Goal: Contribute content: Contribute content

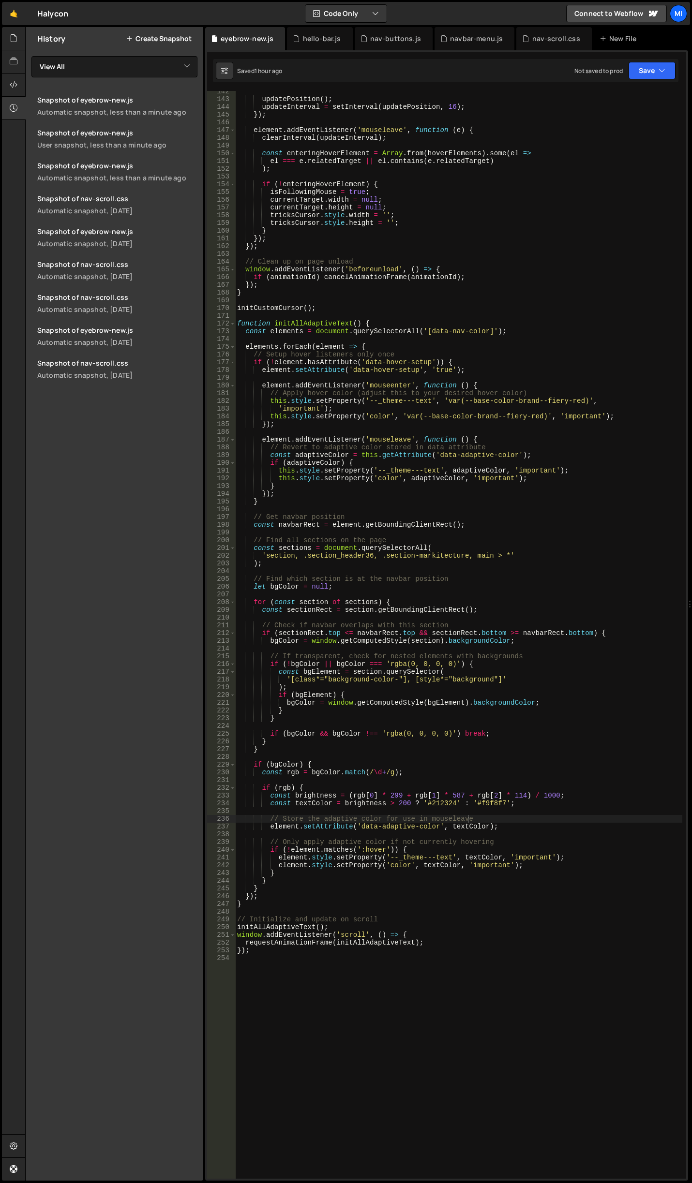
scroll to position [1095, 0]
click at [446, 770] on div "updatePosition ( ) ; updateInterval = setInterval ( updatePosition , 16 ) ; }) …" at bounding box center [458, 639] width 447 height 1103
click at [266, 554] on div "updatePosition ( ) ; updateInterval = setInterval ( updatePosition , 16 ) ; }) …" at bounding box center [458, 639] width 447 height 1103
type textarea "'section, .section_header36, .section-markitecture, main > *'"
click at [488, 557] on div "updatePosition ( ) ; updateInterval = setInterval ( updatePosition , 16 ) ; }) …" at bounding box center [458, 639] width 447 height 1103
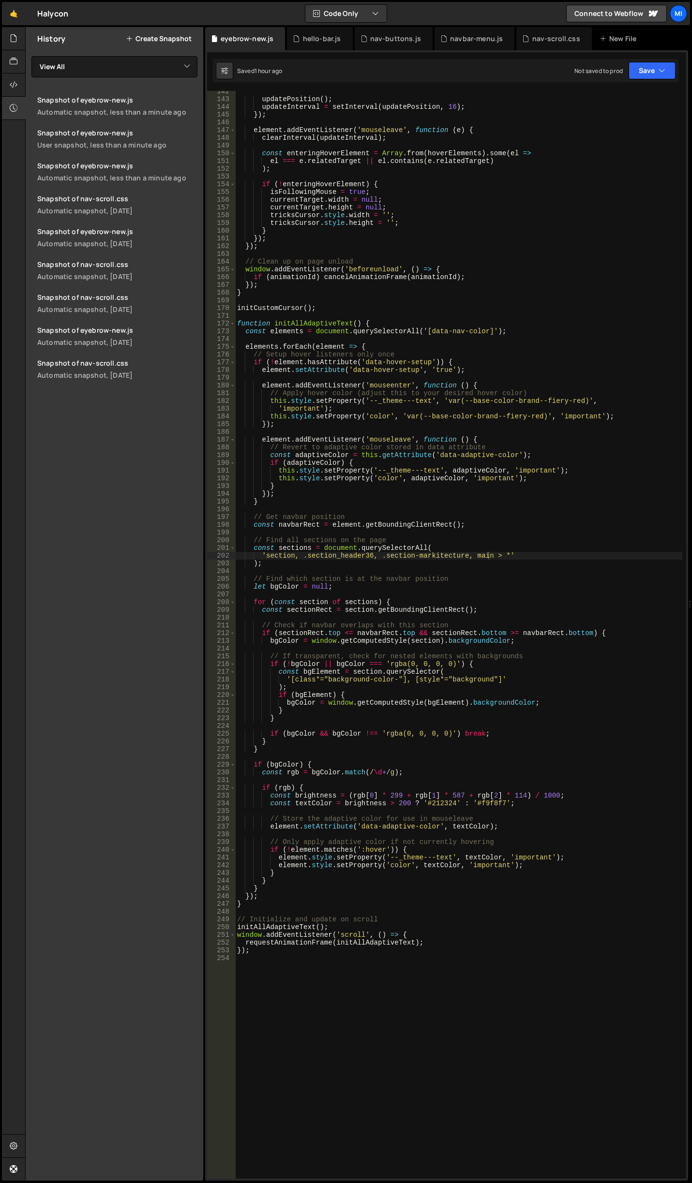
click at [523, 757] on div "updatePosition ( ) ; updateInterval = setInterval ( updatePosition , 16 ) ; }) …" at bounding box center [458, 639] width 447 height 1103
click at [544, 883] on div "updatePosition ( ) ; updateInterval = setInterval ( updatePosition , 16 ) ; }) …" at bounding box center [458, 639] width 447 height 1103
click at [482, 705] on div "updatePosition ( ) ; updateInterval = setInterval ( updatePosition , 16 ) ; }) …" at bounding box center [458, 639] width 447 height 1103
click at [476, 712] on div "updatePosition ( ) ; updateInterval = setInterval ( updatePosition , 16 ) ; }) …" at bounding box center [458, 639] width 447 height 1103
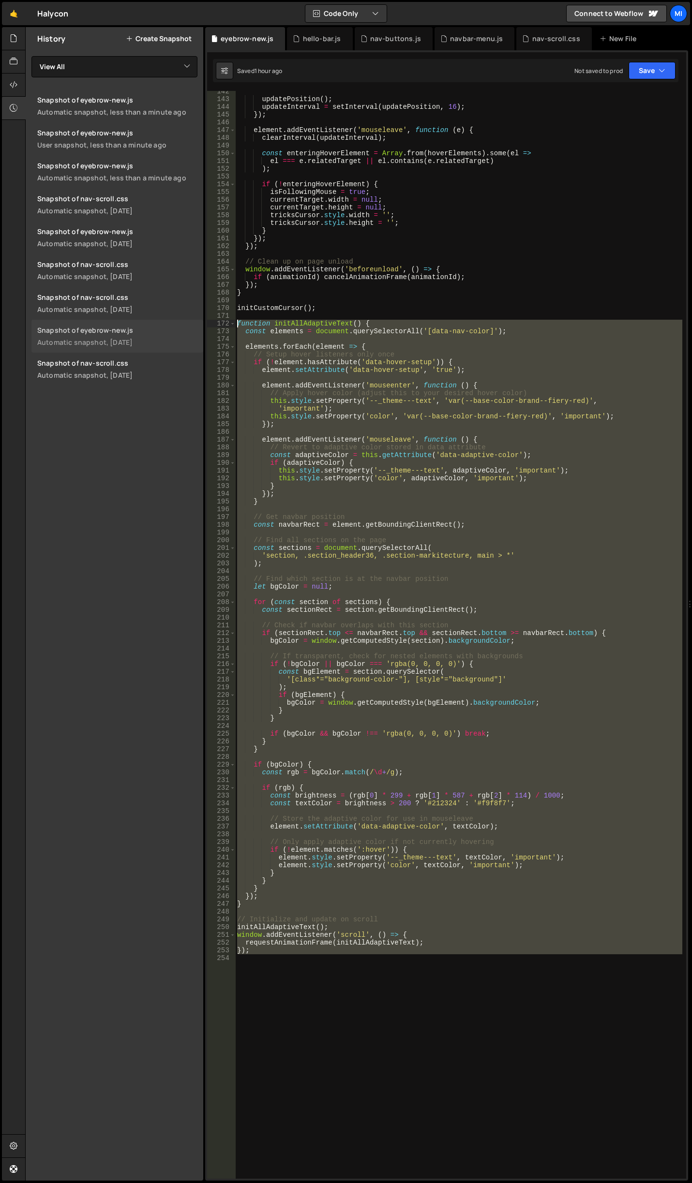
drag, startPoint x: 274, startPoint y: 958, endPoint x: 183, endPoint y: 321, distance: 643.9
click at [183, 321] on div "Files New File Javascript files 0 accordion-test.js 0 0 accordion-test.js 0 1 a…" at bounding box center [358, 604] width 666 height 1154
type textarea "function initAllAdaptiveText() { const elements = document.querySelectorAll('[d…"
click at [536, 1055] on div "updatePosition ( ) ; updateInterval = setInterval ( updatePosition , 16 ) ; }) …" at bounding box center [458, 635] width 447 height 1088
drag, startPoint x: 473, startPoint y: 1027, endPoint x: 161, endPoint y: 325, distance: 768.4
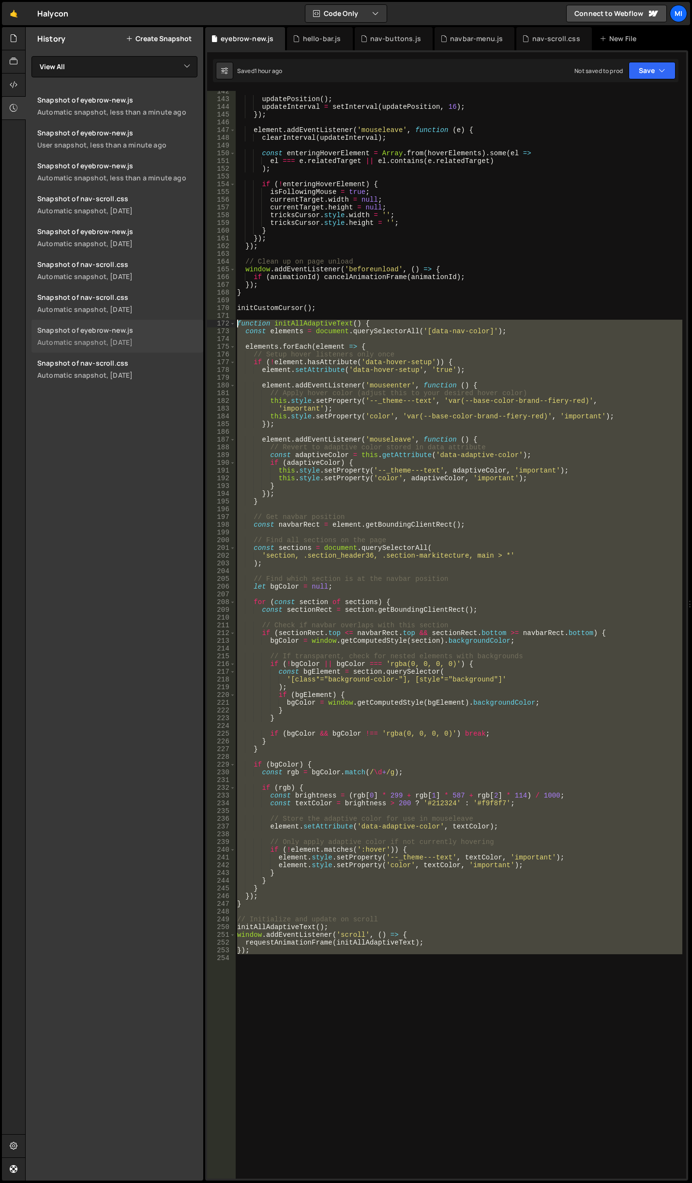
click at [161, 325] on div "Files New File Javascript files 0 accordion-test.js 0 0 accordion-test.js 0 1 a…" at bounding box center [358, 604] width 666 height 1154
paste textarea "}"
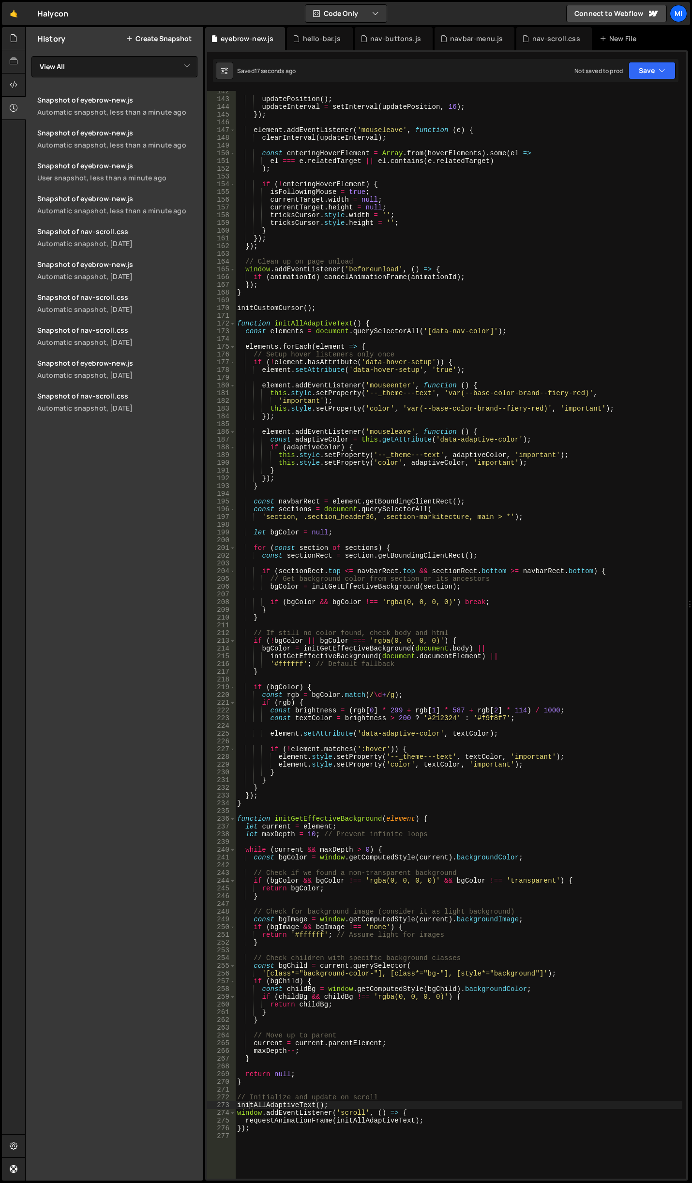
click at [691, 518] on div at bounding box center [690, 604] width 4 height 1154
click at [556, 515] on div "updatePosition ( ) ; updateInterval = setInterval ( updatePosition , 16 ) ; }) …" at bounding box center [458, 639] width 447 height 1103
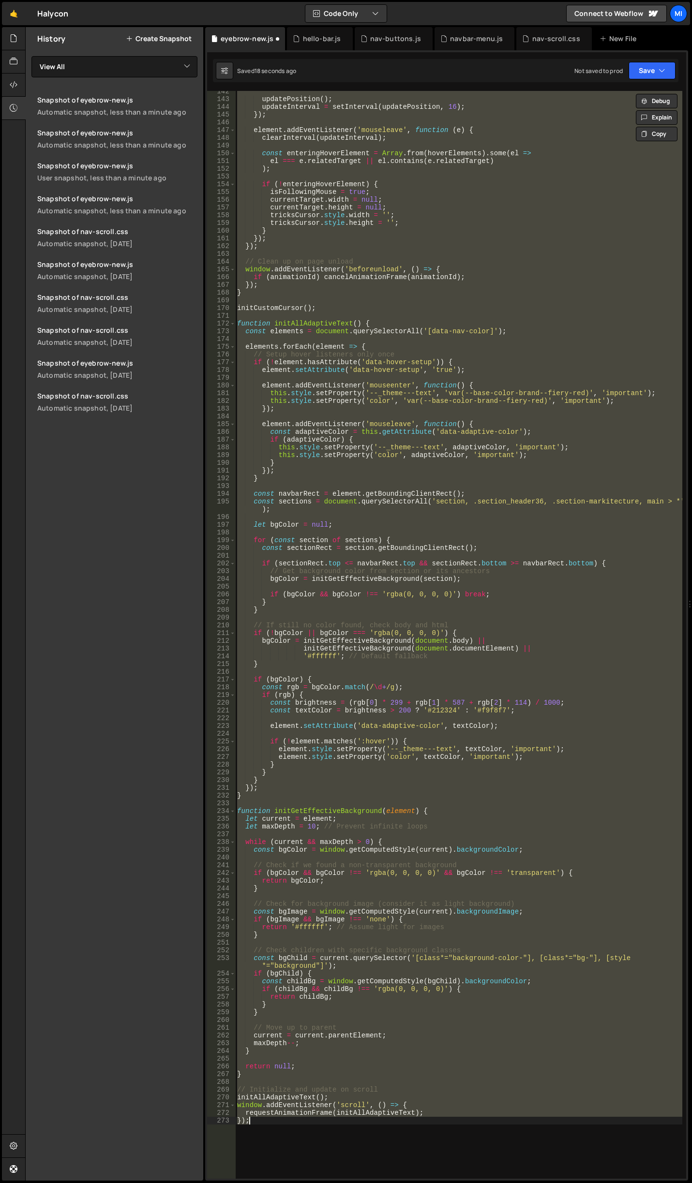
type textarea "});"
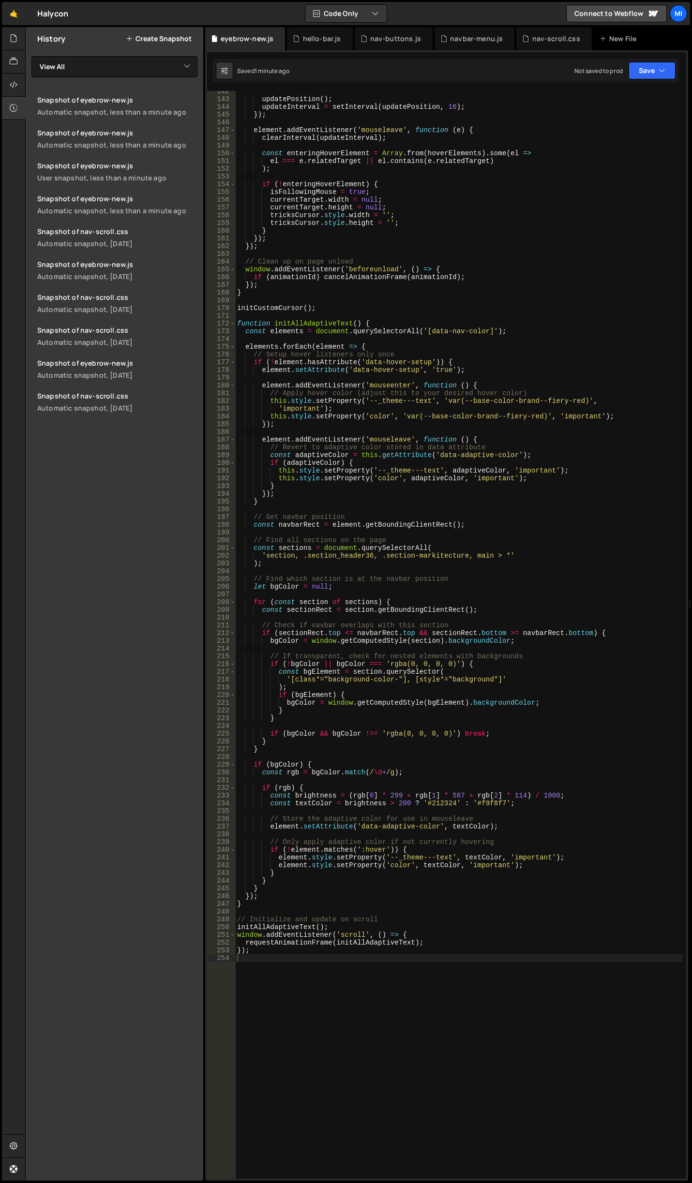
click at [445, 571] on div "updatePosition ( ) ; updateInterval = setInterval ( updatePosition , 16 ) ; }) …" at bounding box center [458, 639] width 447 height 1103
click at [538, 579] on div "updatePosition ( ) ; updateInterval = setInterval ( updatePosition , 16 ) ; }) …" at bounding box center [458, 639] width 447 height 1103
click at [477, 690] on div "updatePosition ( ) ; updateInterval = setInterval ( updatePosition , 16 ) ; }) …" at bounding box center [458, 639] width 447 height 1103
click at [529, 456] on div "updatePosition ( ) ; updateInterval = setInterval ( updatePosition , 16 ) ; }) …" at bounding box center [458, 639] width 447 height 1103
click at [527, 825] on div "updatePosition ( ) ; updateInterval = setInterval ( updatePosition , 16 ) ; }) …" at bounding box center [458, 639] width 447 height 1103
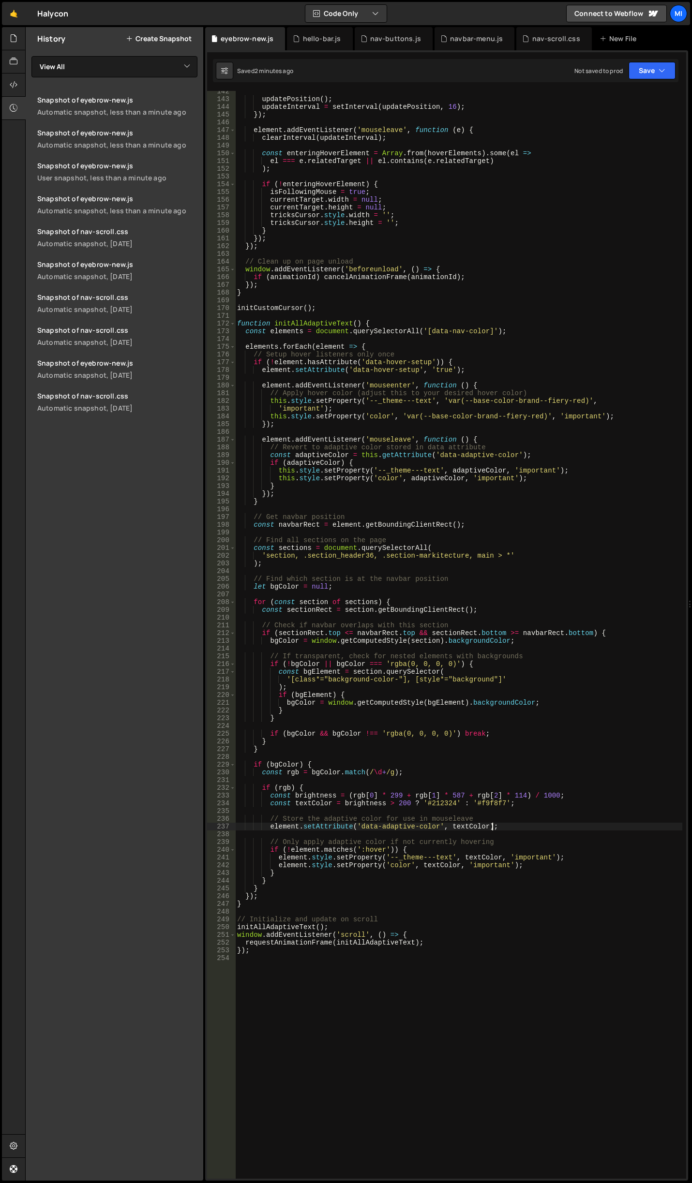
scroll to position [1036, 0]
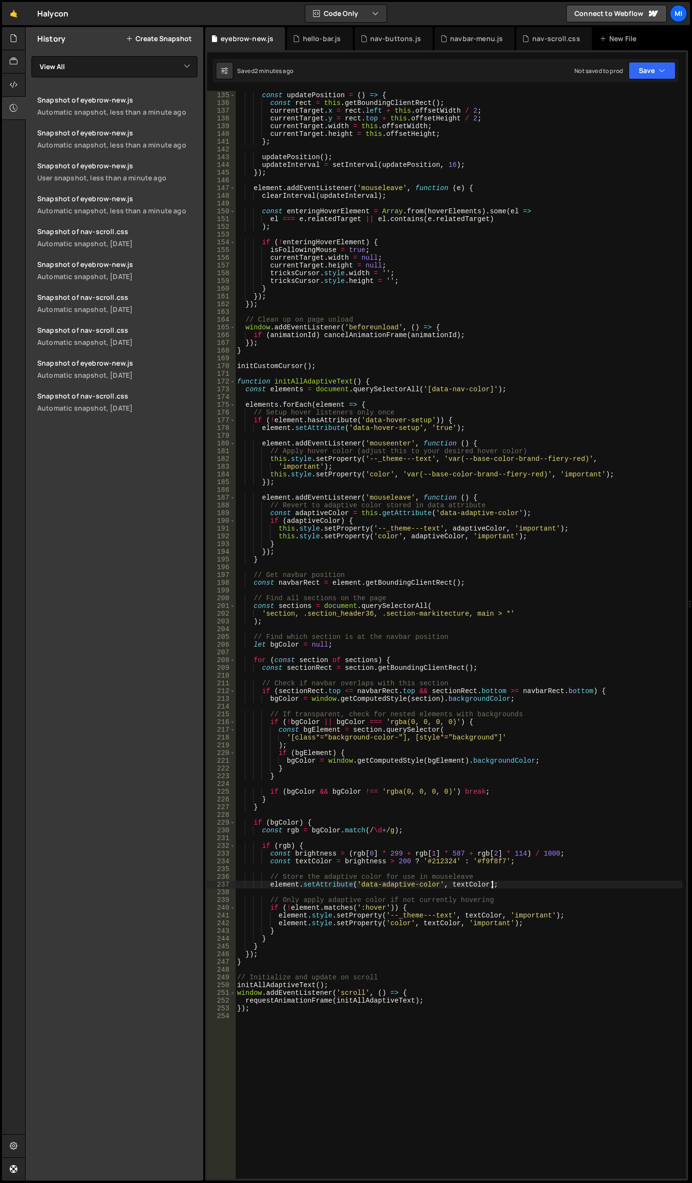
click at [469, 613] on div "const updatePosition = ( ) => { const rect = this . getBoundingClientRect ( ) ;…" at bounding box center [458, 635] width 447 height 1103
drag, startPoint x: 467, startPoint y: 615, endPoint x: 504, endPoint y: 612, distance: 37.4
click at [504, 612] on div "const updatePosition = ( ) => { const rect = this . getBoundingClientRect ( ) ;…" at bounding box center [458, 635] width 447 height 1103
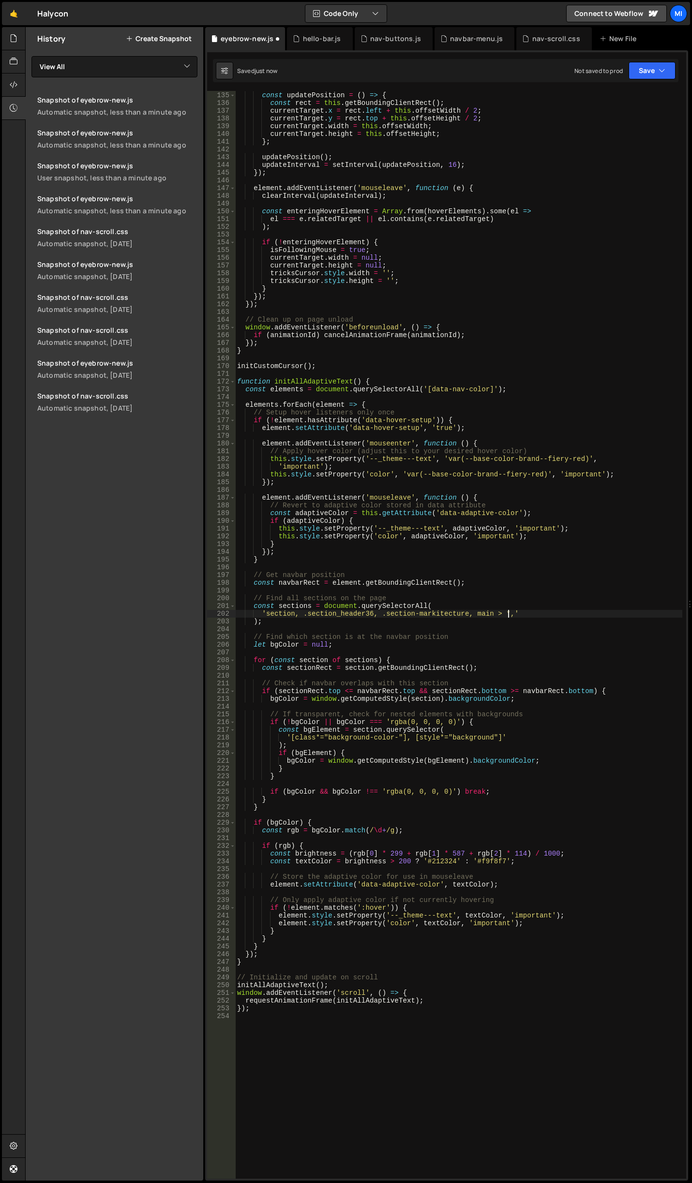
scroll to position [0, 19]
paste textarea "body > *,"
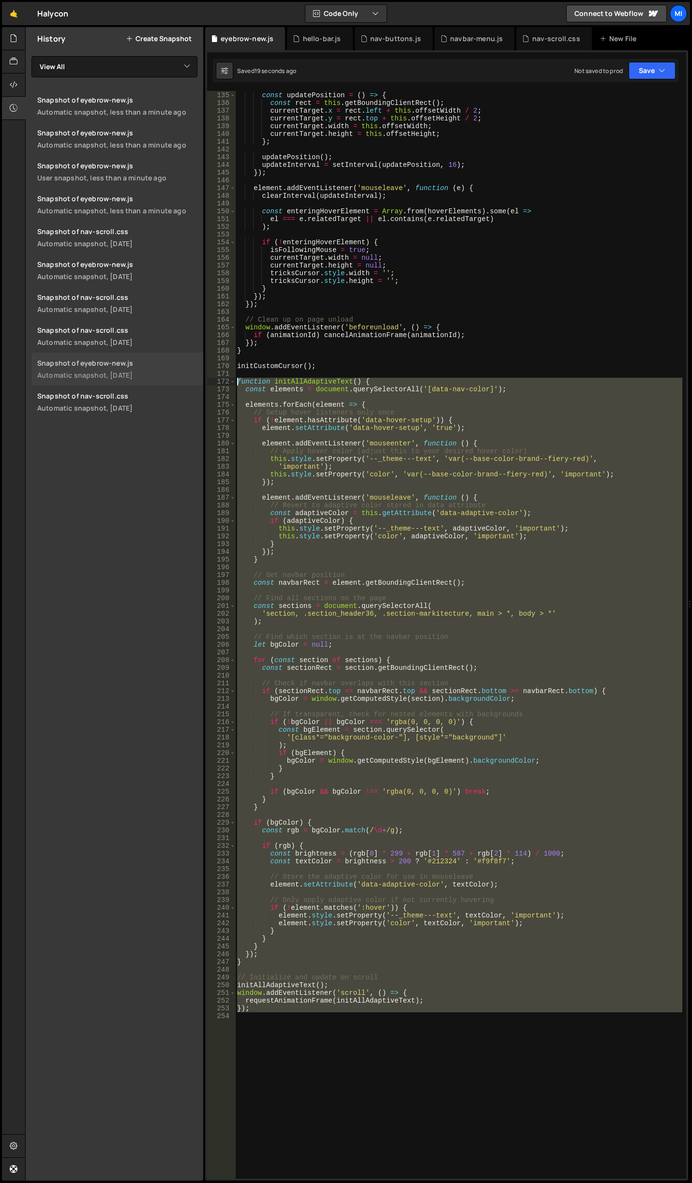
drag, startPoint x: 312, startPoint y: 1009, endPoint x: 102, endPoint y: 381, distance: 662.4
click at [102, 381] on div "Files New File Javascript files 0 accordion-test.js 0 0 accordion-test.js 0 1 a…" at bounding box center [358, 604] width 666 height 1154
type textarea "function initAllAdaptiveText() { const elements = document.querySelectorAll('[d…"
click at [381, 1121] on div "const updatePosition = ( ) => { const rect = this . getBoundingClientRect ( ) ;…" at bounding box center [458, 635] width 447 height 1103
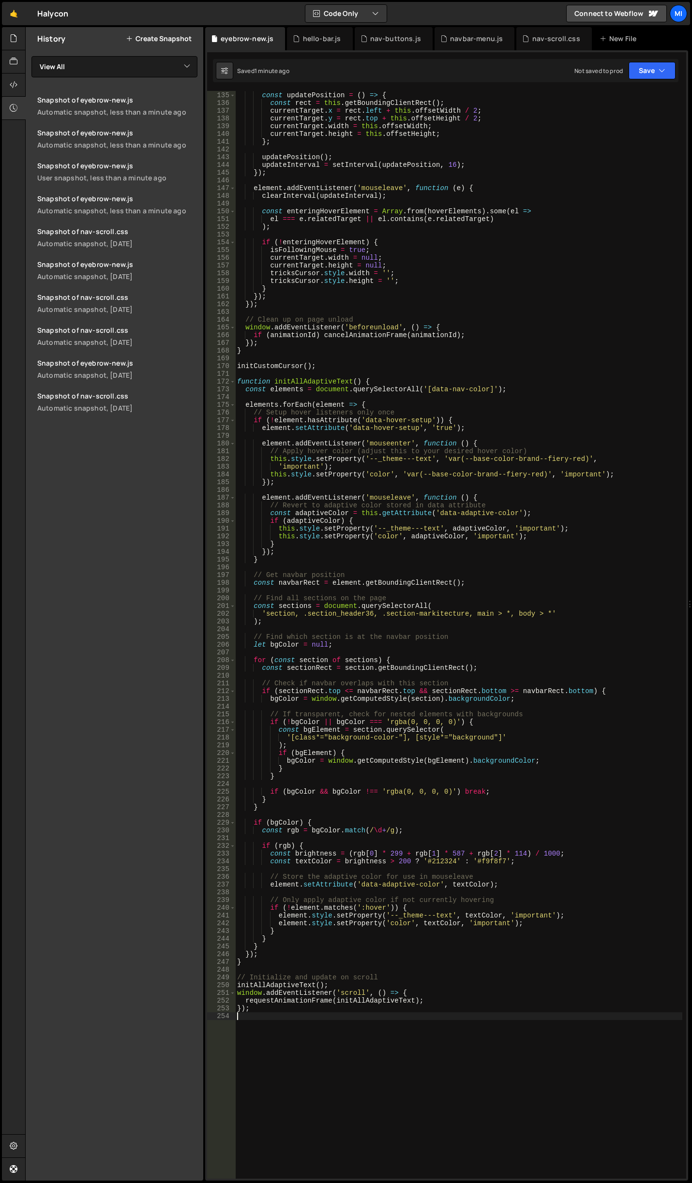
scroll to position [0, 0]
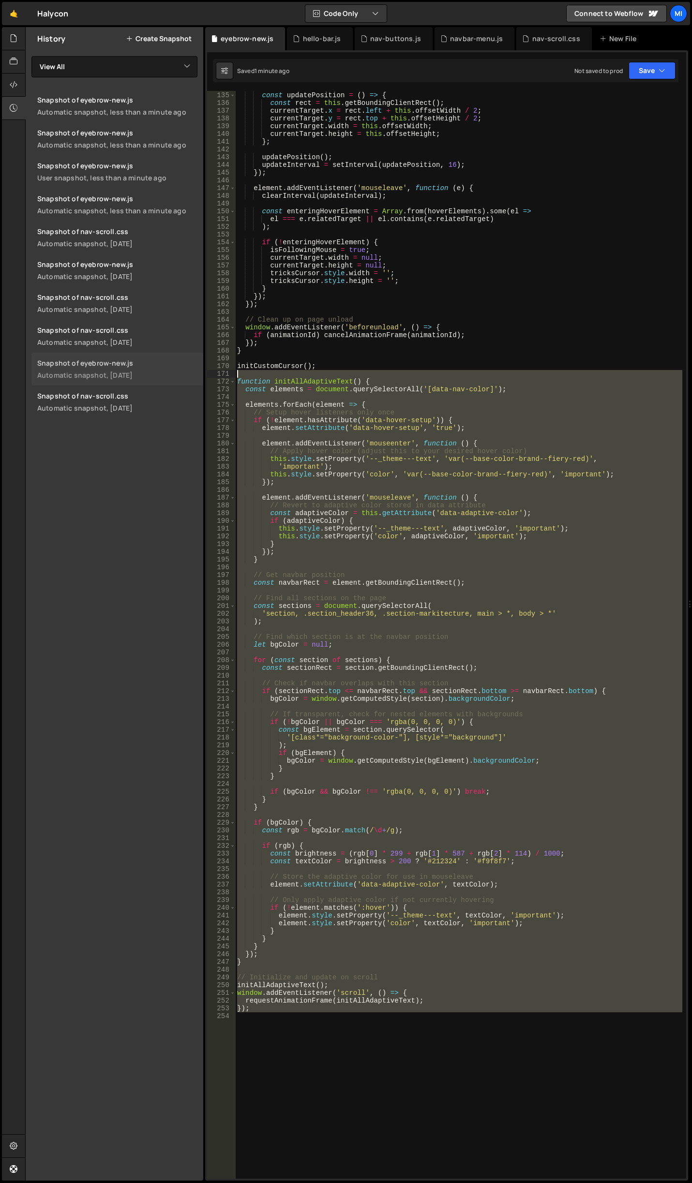
drag, startPoint x: 329, startPoint y: 1099, endPoint x: 184, endPoint y: 376, distance: 737.5
click at [184, 376] on div "Files New File Javascript files 0 accordion-test.js 0 0 accordion-test.js 0 1 a…" at bounding box center [358, 604] width 666 height 1154
paste textarea "});"
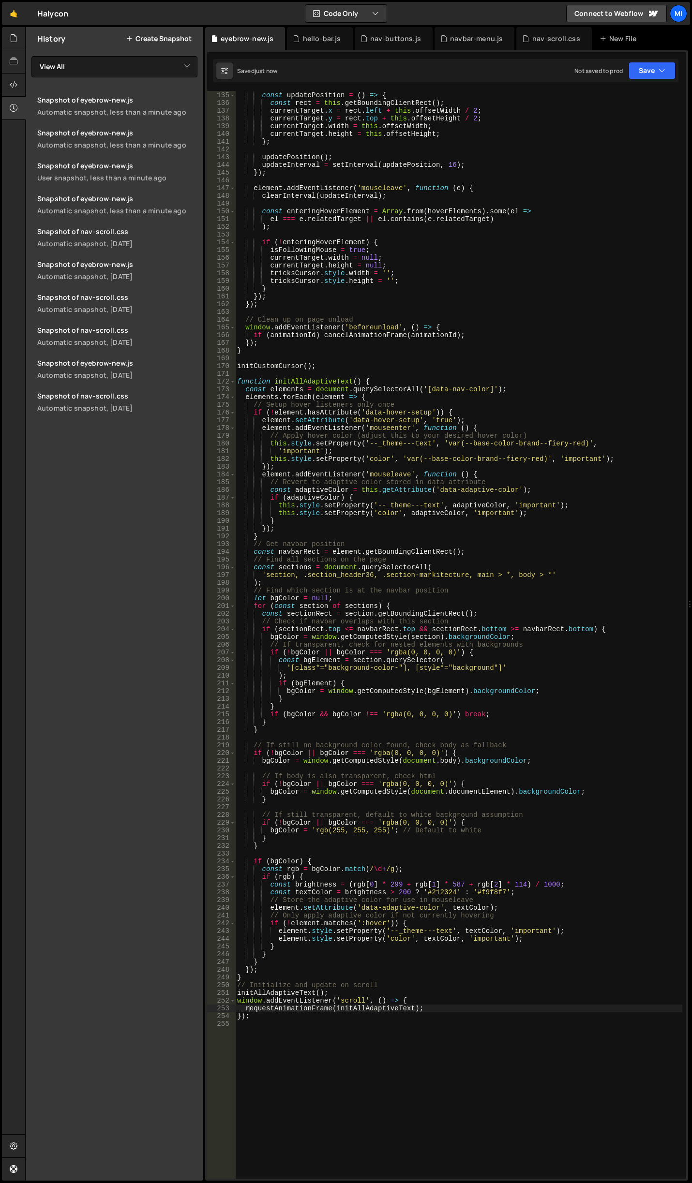
click at [565, 673] on div "const updatePosition = ( ) => { const rect = this . getBoundingClientRect ( ) ;…" at bounding box center [458, 635] width 447 height 1103
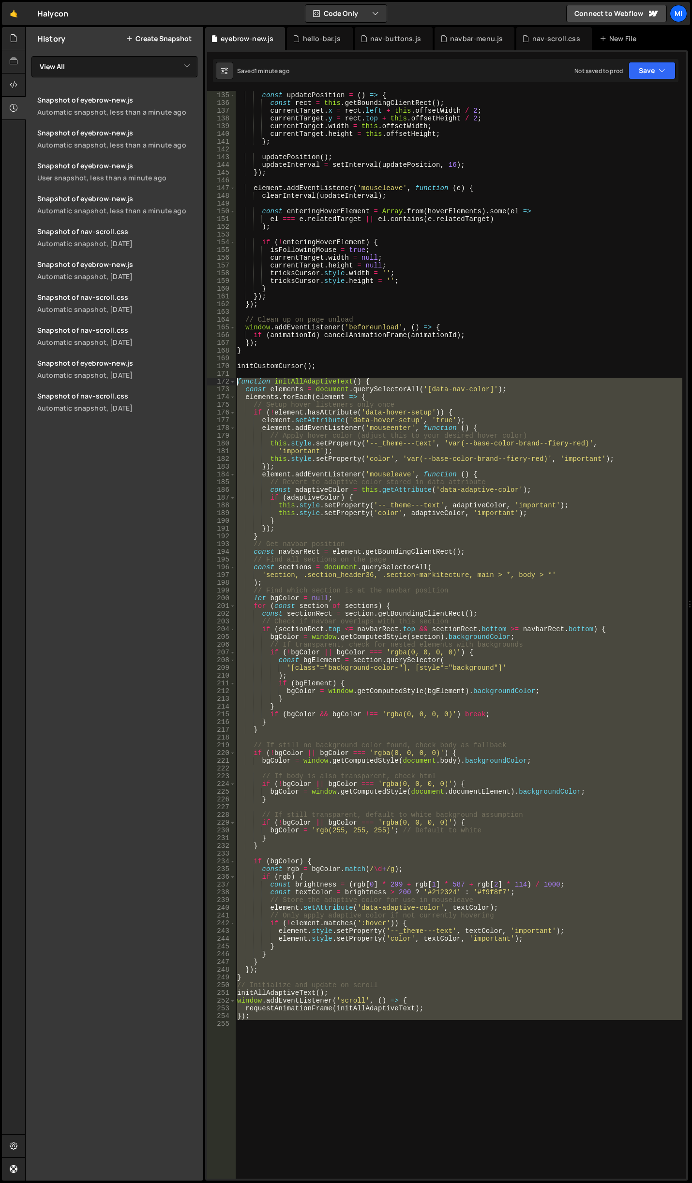
drag, startPoint x: 259, startPoint y: 1091, endPoint x: 212, endPoint y: 381, distance: 711.6
click at [212, 381] on div "); 134 135 136 137 138 139 140 141 142 143 144 145 146 147 148 149 150 151 152 …" at bounding box center [446, 635] width 479 height 1088
paste textarea "}"
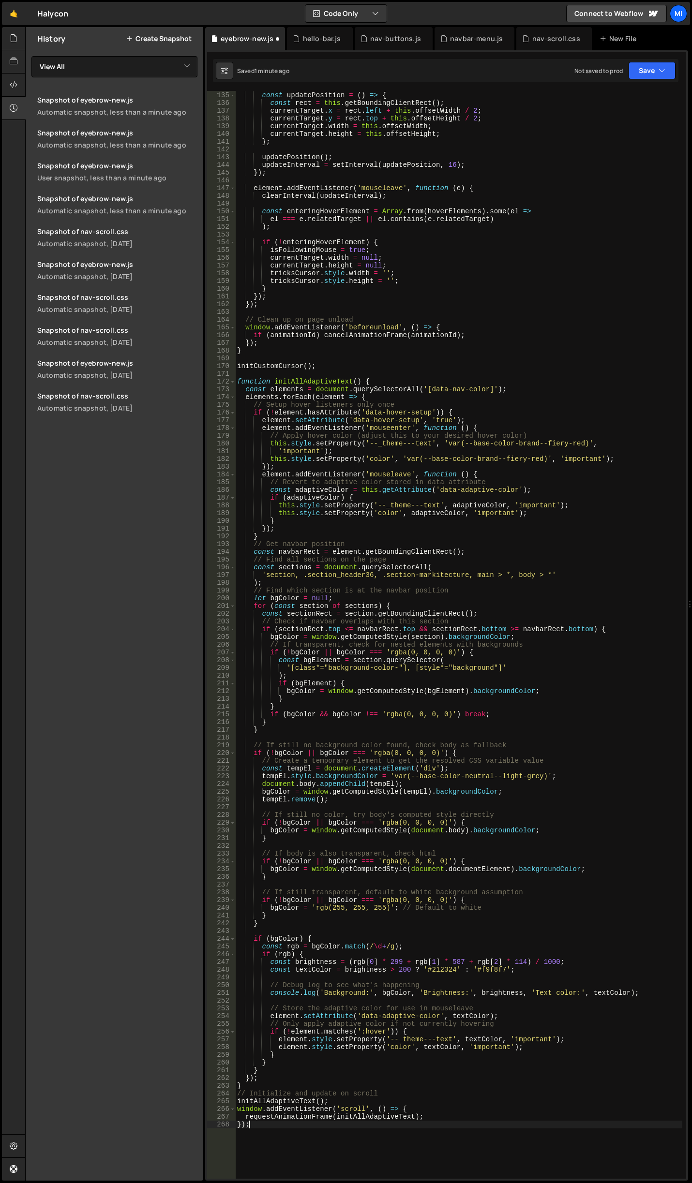
type textarea "requestAnimationFrame(initAllAdaptiveText);"
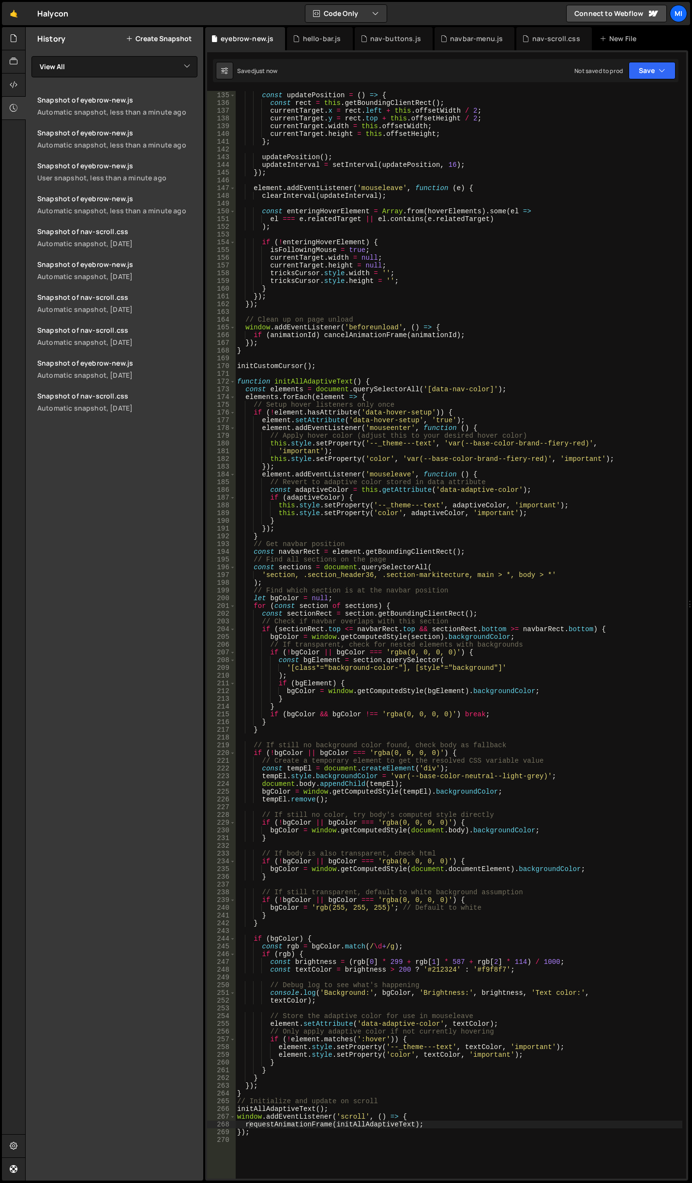
click at [555, 1009] on div "const updatePosition = ( ) => { const rect = this . getBoundingClientRect ( ) ;…" at bounding box center [458, 635] width 447 height 1103
click at [536, 1008] on div "const updatePosition = ( ) => { const rect = this . getBoundingClientRect ( ) ;…" at bounding box center [458, 635] width 447 height 1103
click at [581, 593] on div "const updatePosition = ( ) => { const rect = this . getBoundingClientRect ( ) ;…" at bounding box center [458, 635] width 447 height 1103
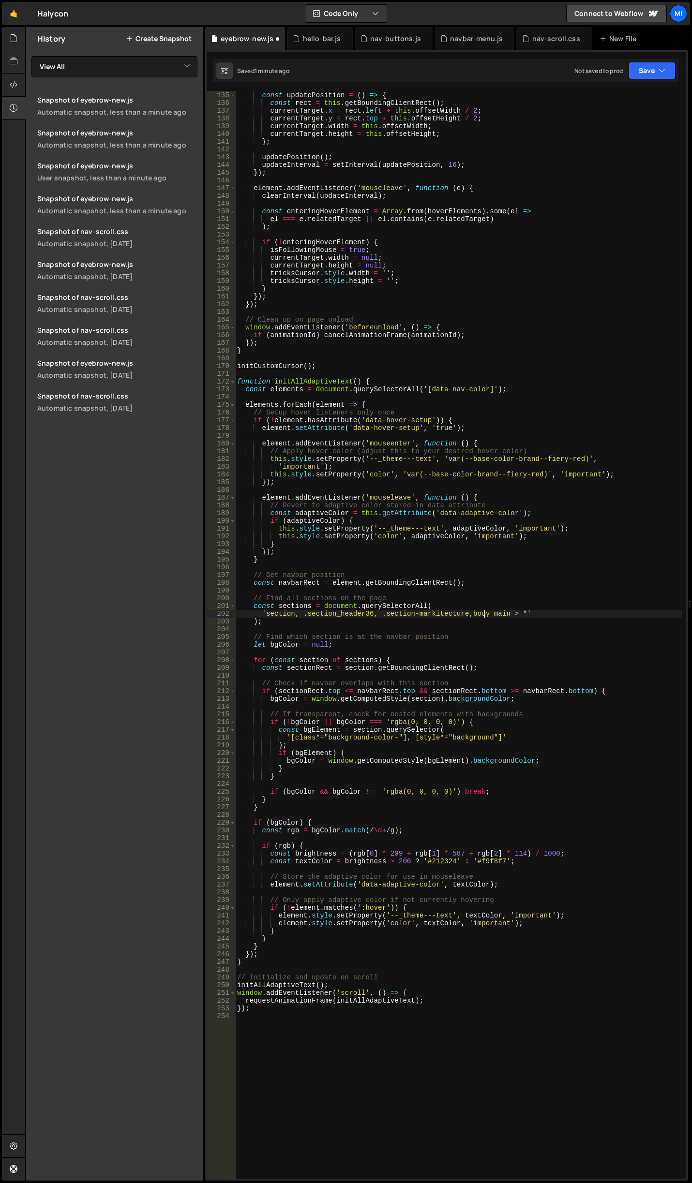
type textarea "});"
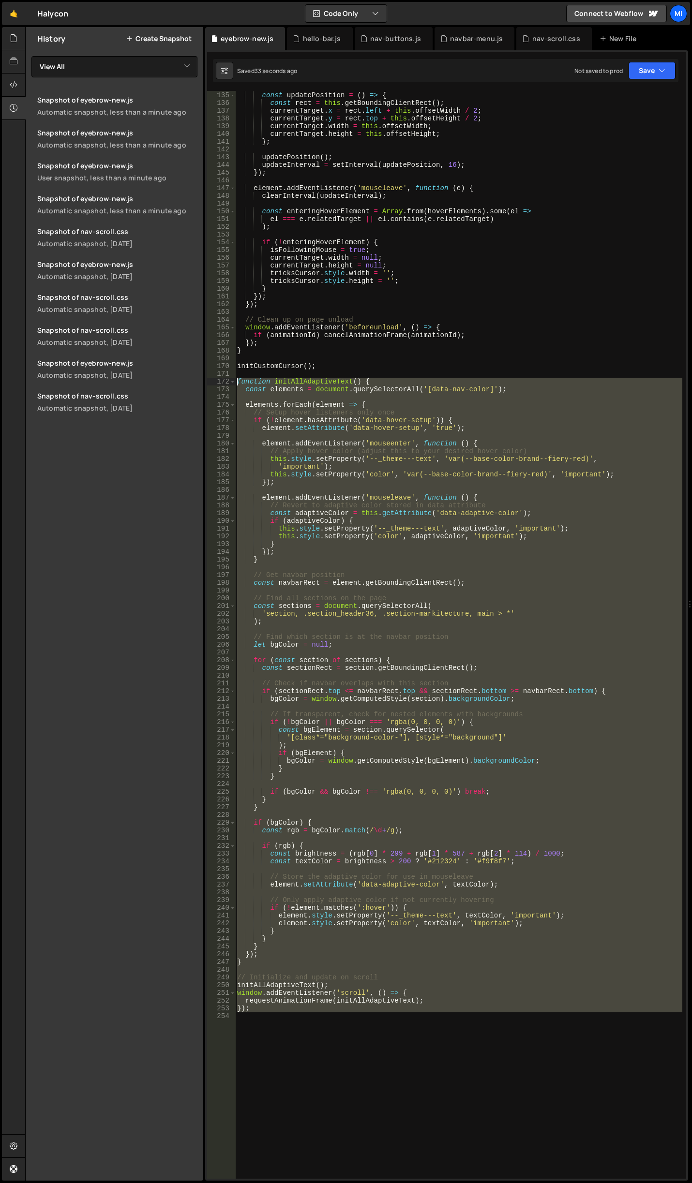
drag, startPoint x: 501, startPoint y: 1049, endPoint x: 206, endPoint y: 380, distance: 730.9
click at [206, 380] on div "1 Type cmd + s to save your Javascript file. הההההההההההההההההההההההההההההההההה…" at bounding box center [446, 615] width 483 height 1130
paste textarea "}"
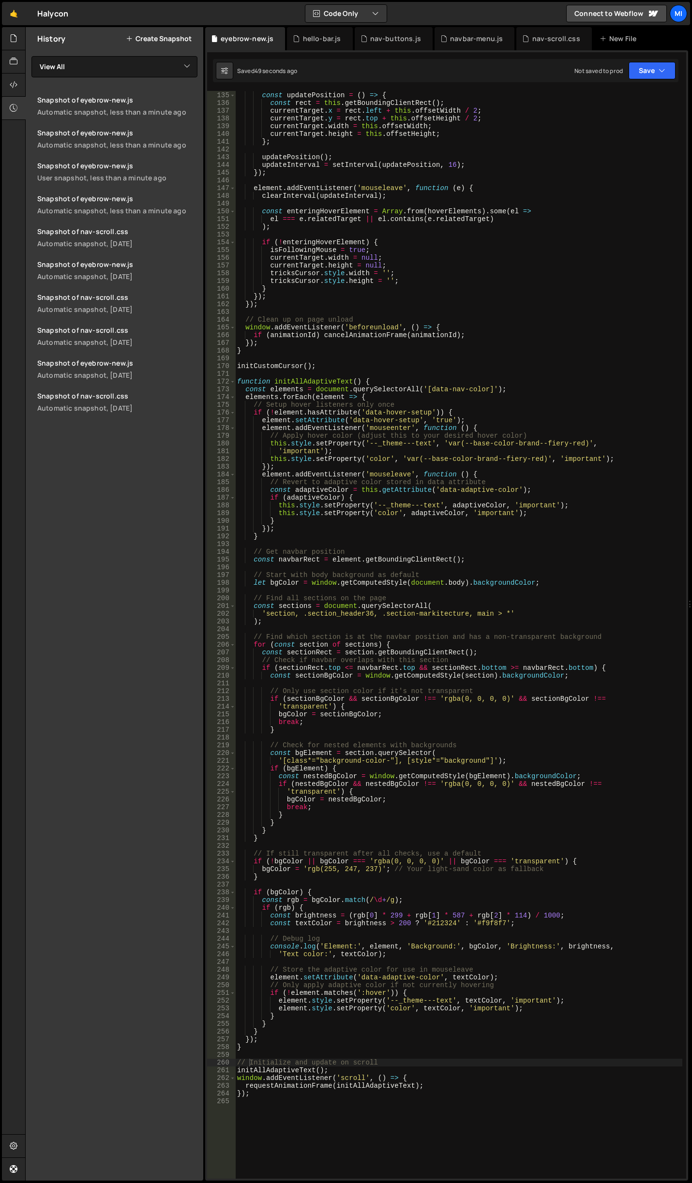
click at [327, 787] on div "const updatePosition = ( ) => { const rect = this . getBoundingClientRect ( ) ;…" at bounding box center [458, 635] width 447 height 1103
click at [519, 765] on div "const updatePosition = ( ) => { const rect = this . getBoundingClientRect ( ) ;…" at bounding box center [458, 635] width 447 height 1103
drag, startPoint x: 437, startPoint y: 786, endPoint x: 496, endPoint y: 784, distance: 58.6
click at [496, 784] on div "const updatePosition = ( ) => { const rect = this . getBoundingClientRect ( ) ;…" at bounding box center [458, 635] width 447 height 1103
drag, startPoint x: 503, startPoint y: 783, endPoint x: 440, endPoint y: 785, distance: 63.9
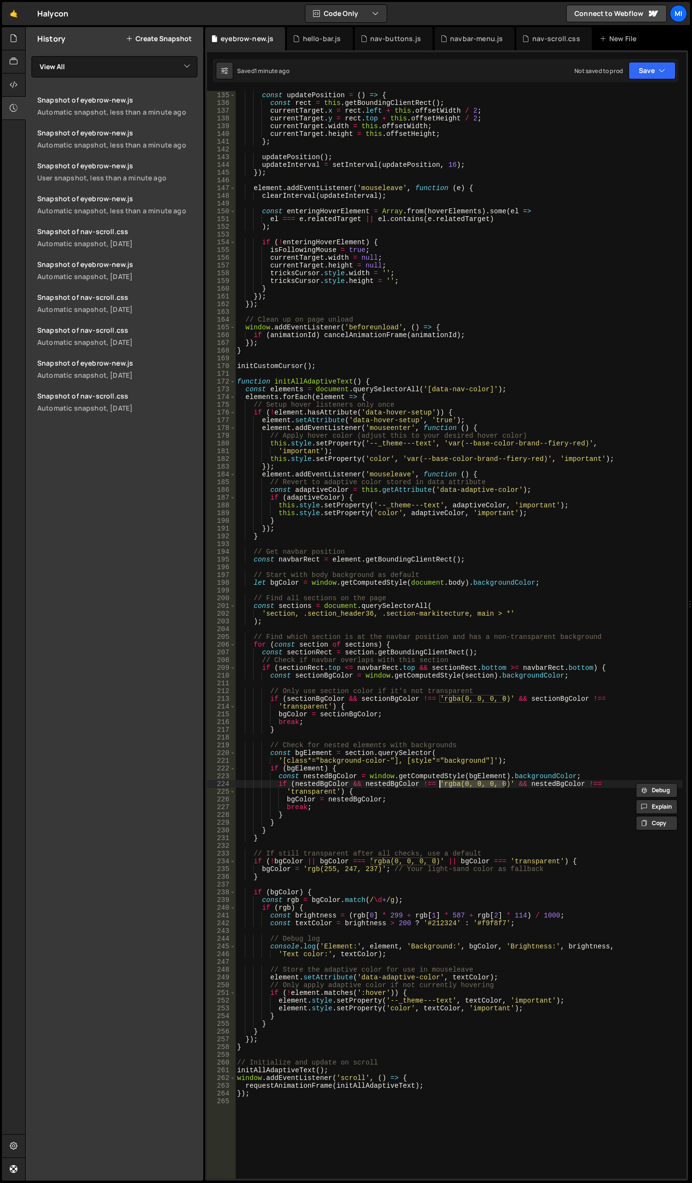
click at [440, 785] on div "const updatePosition = ( ) => { const rect = this . getBoundingClientRect ( ) ;…" at bounding box center [458, 635] width 447 height 1103
drag, startPoint x: 304, startPoint y: 871, endPoint x: 379, endPoint y: 869, distance: 75.0
click at [379, 869] on div "const updatePosition = ( ) => { const rect = this . getBoundingClientRect ( ) ;…" at bounding box center [458, 635] width 447 height 1103
paste textarea "rgba(0, 0, 0, 0"
click at [308, 872] on div "const updatePosition = ( ) => { const rect = this . getBoundingClientRect ( ) ;…" at bounding box center [458, 635] width 447 height 1088
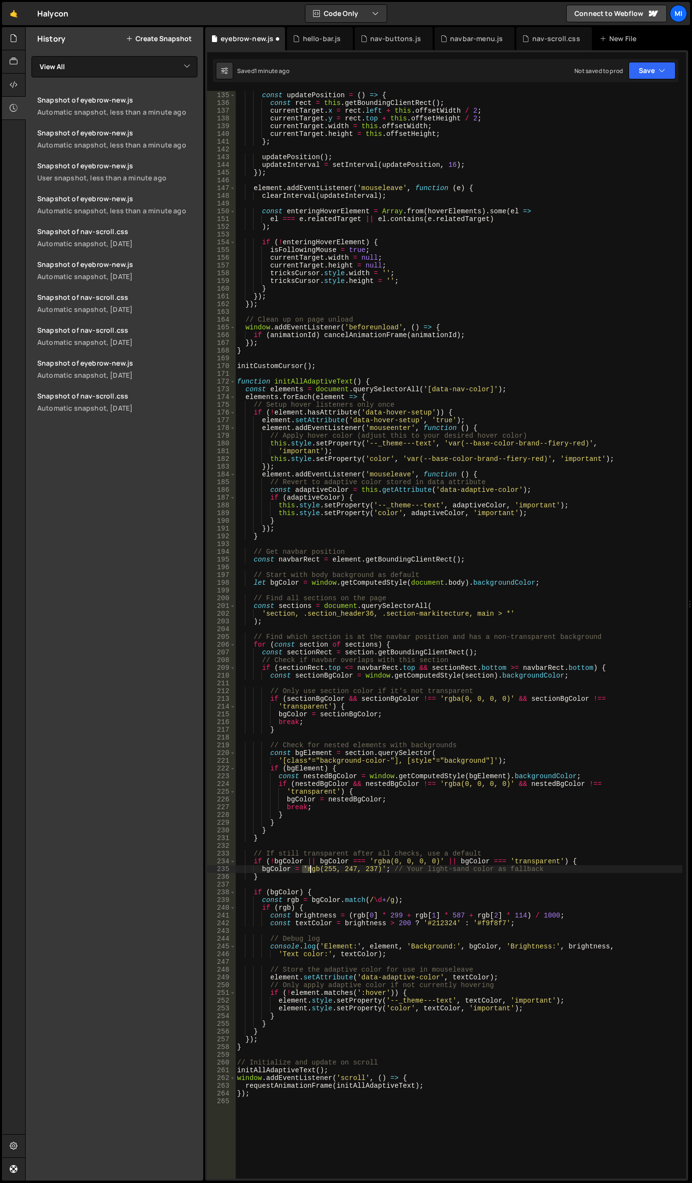
drag, startPoint x: 304, startPoint y: 871, endPoint x: 311, endPoint y: 871, distance: 7.3
click at [311, 871] on div "const updatePosition = ( ) => { const rect = this . getBoundingClientRect ( ) ;…" at bounding box center [458, 635] width 447 height 1103
click at [311, 871] on div "const updatePosition = ( ) => { const rect = this . getBoundingClientRect ( ) ;…" at bounding box center [458, 635] width 447 height 1088
drag, startPoint x: 306, startPoint y: 870, endPoint x: 378, endPoint y: 871, distance: 72.1
click at [378, 871] on div "const updatePosition = ( ) => { const rect = this . getBoundingClientRect ( ) ;…" at bounding box center [458, 635] width 447 height 1103
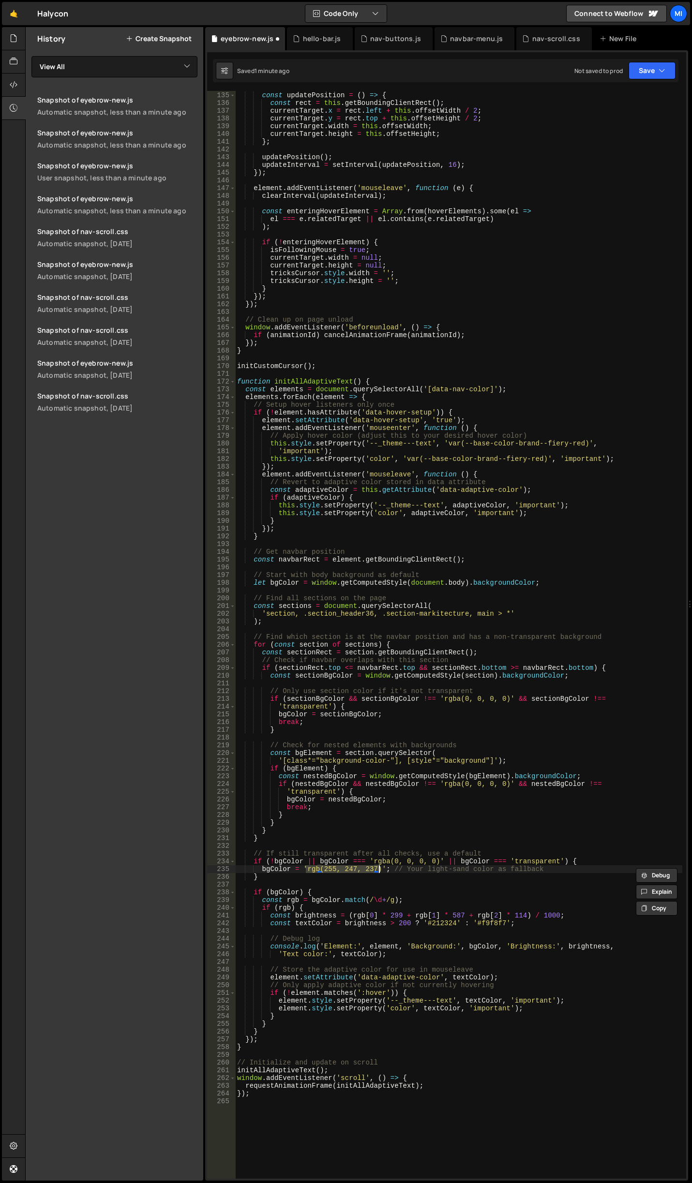
paste textarea "a(0, 0, 0, 0"
click at [539, 878] on div "const updatePosition = ( ) => { const rect = this . getBoundingClientRect ( ) ;…" at bounding box center [458, 635] width 447 height 1103
click at [408, 840] on div "const updatePosition = ( ) => { const rect = this . getBoundingClientRect ( ) ;…" at bounding box center [458, 635] width 447 height 1103
click at [568, 639] on div "const updatePosition = ( ) => { const rect = this . getBoundingClientRect ( ) ;…" at bounding box center [458, 635] width 447 height 1103
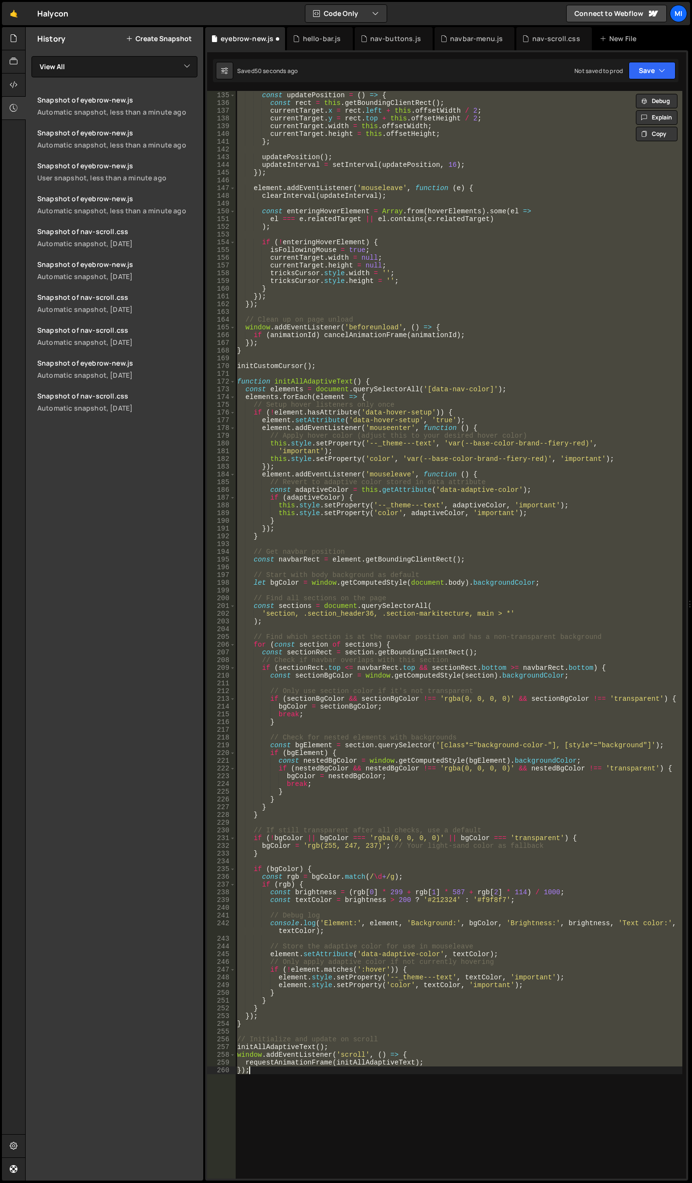
type textarea "});"
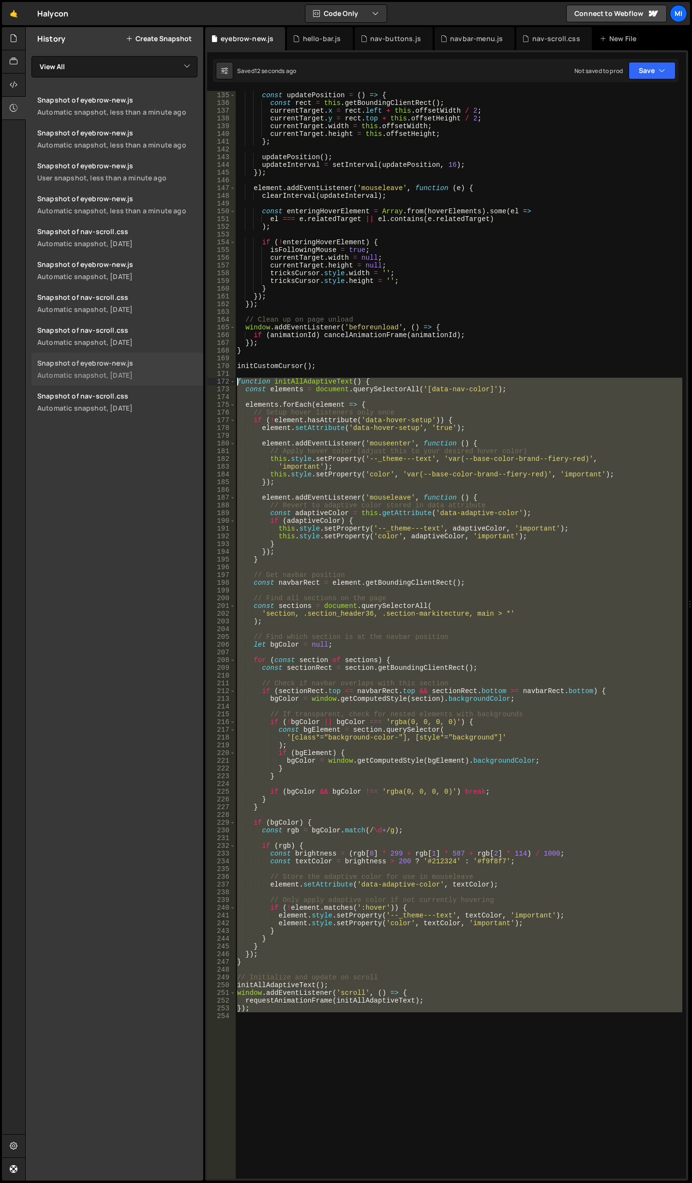
drag, startPoint x: 275, startPoint y: 1034, endPoint x: 138, endPoint y: 379, distance: 669.5
click at [138, 379] on div "Files New File Javascript files 0 accordion-test.js 0 0 accordion-test.js 0 1 a…" at bounding box center [358, 604] width 666 height 1154
type textarea "function initAllAdaptiveText() { const elements = document.querySelectorAll('[d…"
click at [271, 1013] on div "const updatePosition = ( ) => { const rect = this . getBoundingClientRect ( ) ;…" at bounding box center [458, 635] width 447 height 1103
drag, startPoint x: 261, startPoint y: 1015, endPoint x: 205, endPoint y: 380, distance: 637.6
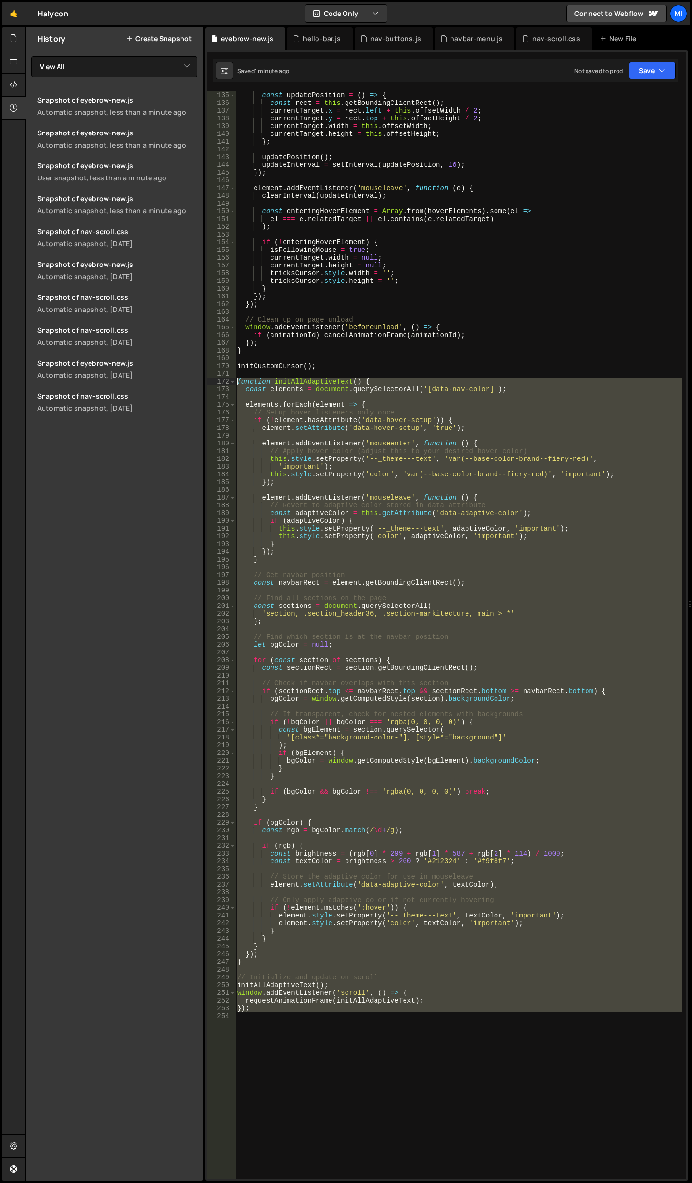
click at [205, 380] on div "Files New File Javascript files 0 accordion-test.js 0 0 accordion-test.js 0 1 a…" at bounding box center [358, 604] width 666 height 1154
paste textarea "}"
type textarea "});"
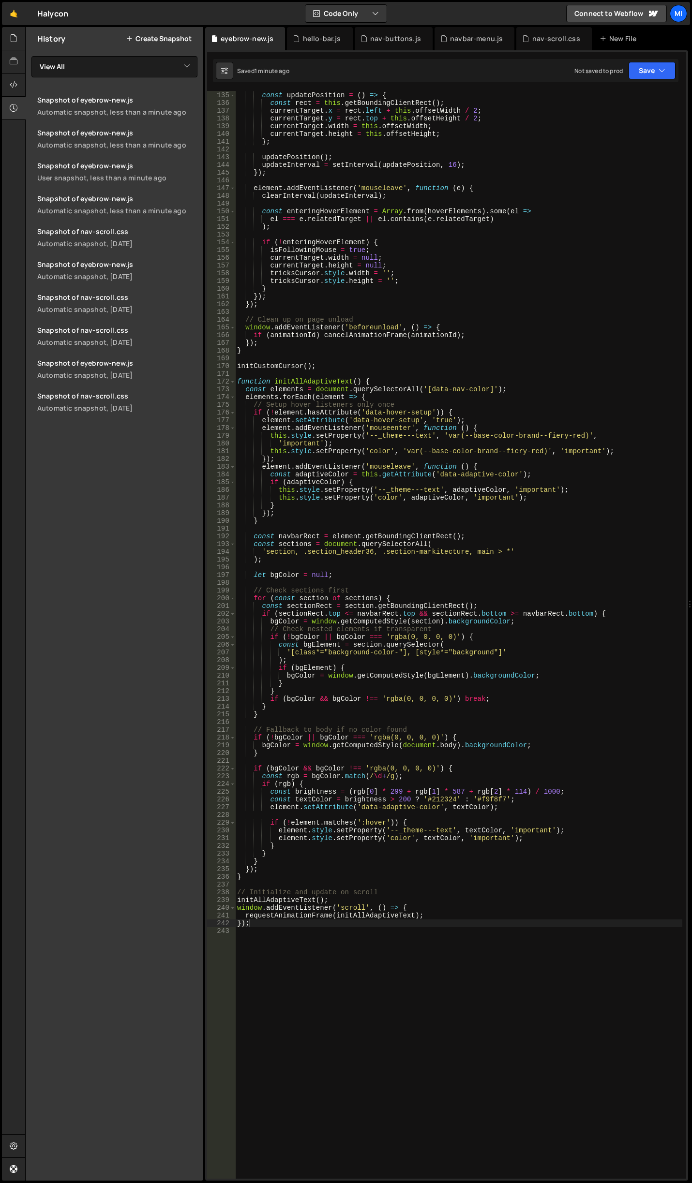
click at [314, 994] on div "const updatePosition = ( ) => { const rect = this . getBoundingClientRect ( ) ;…" at bounding box center [458, 635] width 447 height 1103
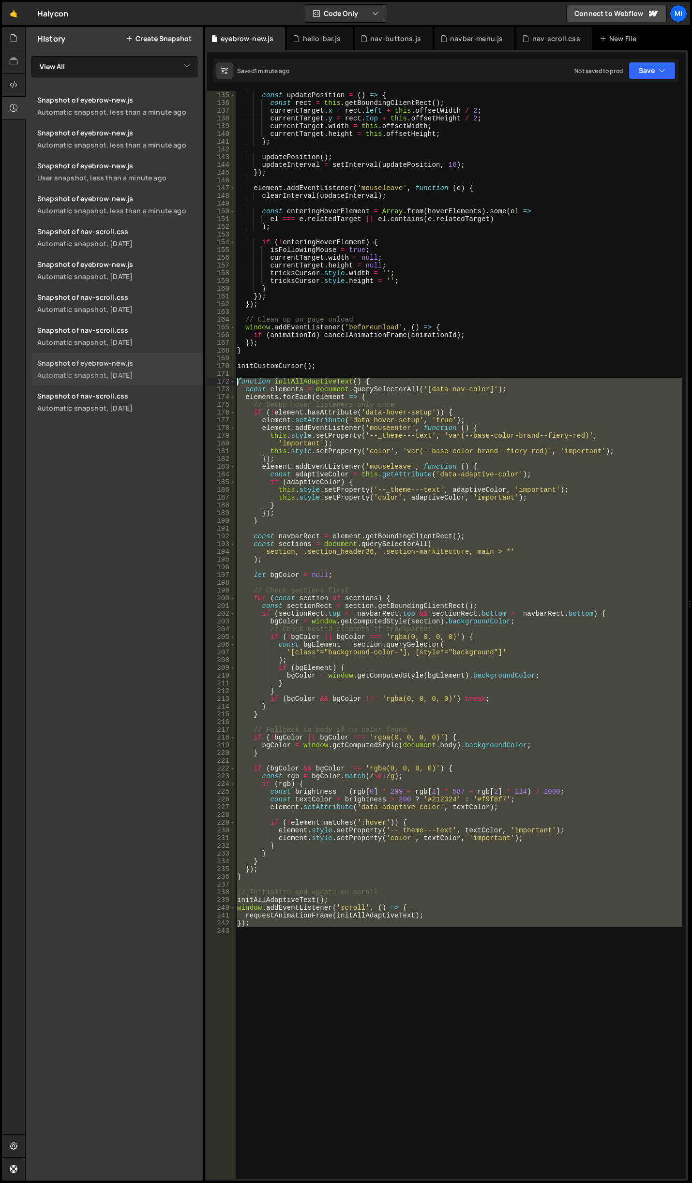
drag, startPoint x: 284, startPoint y: 971, endPoint x: 201, endPoint y: 382, distance: 595.4
click at [201, 382] on div "Files New File Javascript files 0 accordion-test.js 0 0 accordion-test.js 0 1 a…" at bounding box center [358, 604] width 666 height 1154
paste textarea "}"
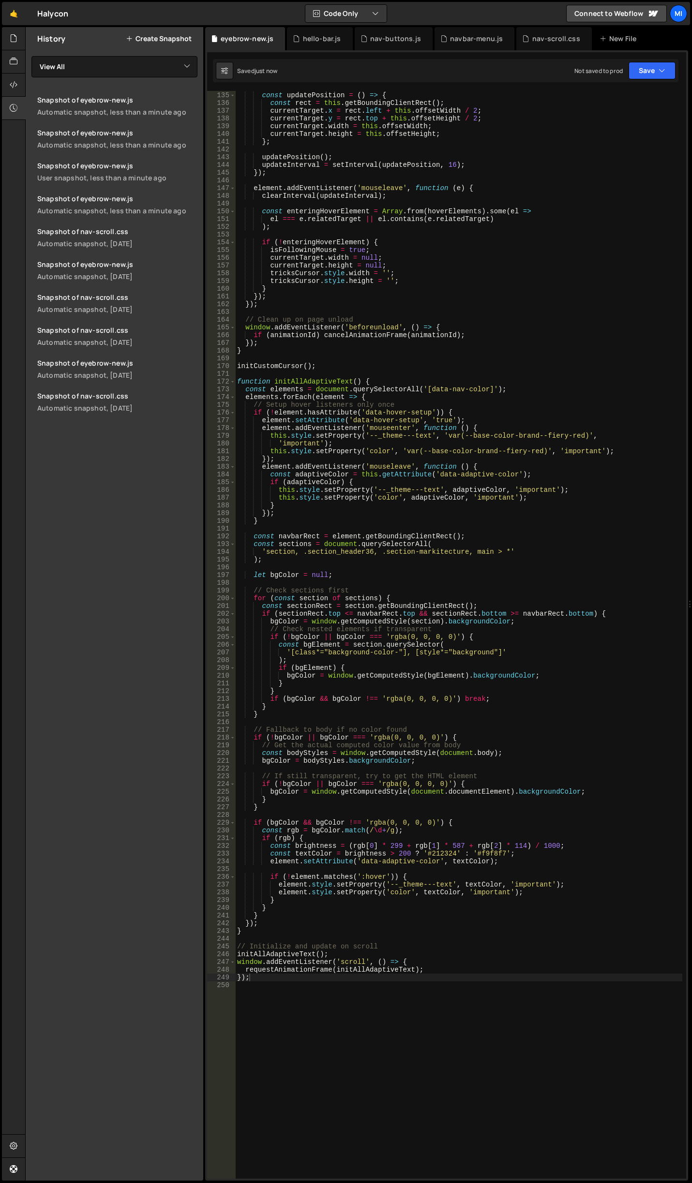
click at [414, 448] on div "const updatePosition = ( ) => { const rect = this . getBoundingClientRect ( ) ;…" at bounding box center [458, 635] width 447 height 1103
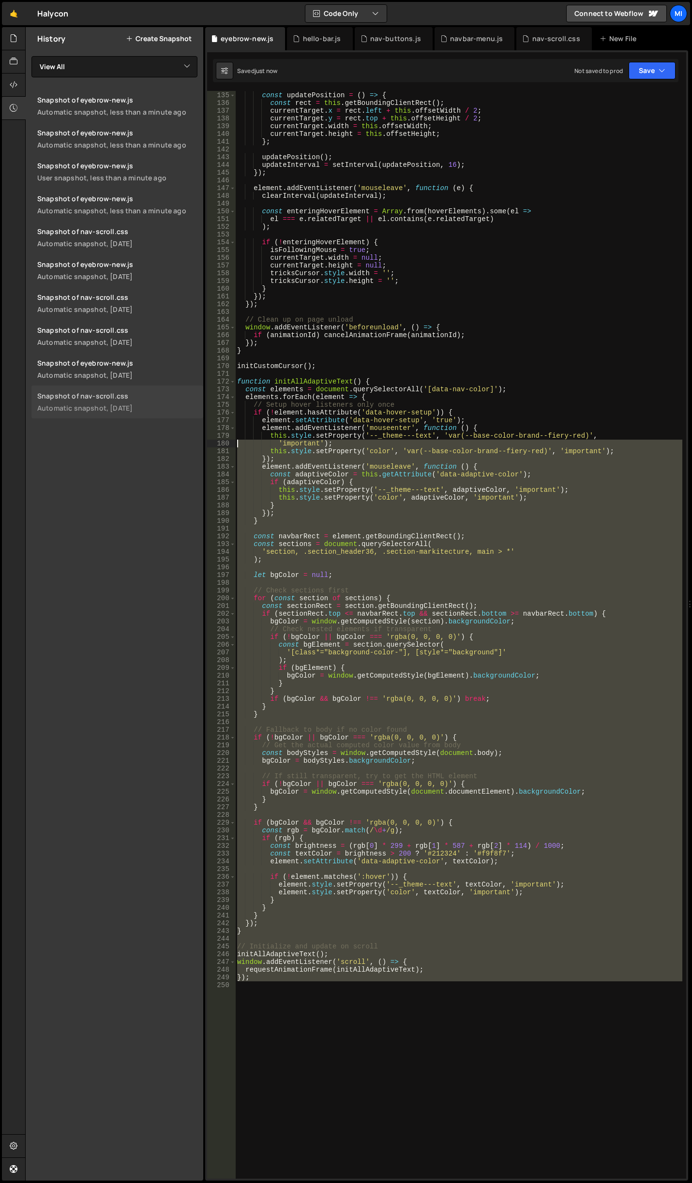
drag, startPoint x: 271, startPoint y: 991, endPoint x: 163, endPoint y: 414, distance: 587.0
click at [163, 414] on div "Files New File Javascript files 0 accordion-test.js 0 0 accordion-test.js 0 1 a…" at bounding box center [358, 604] width 666 height 1154
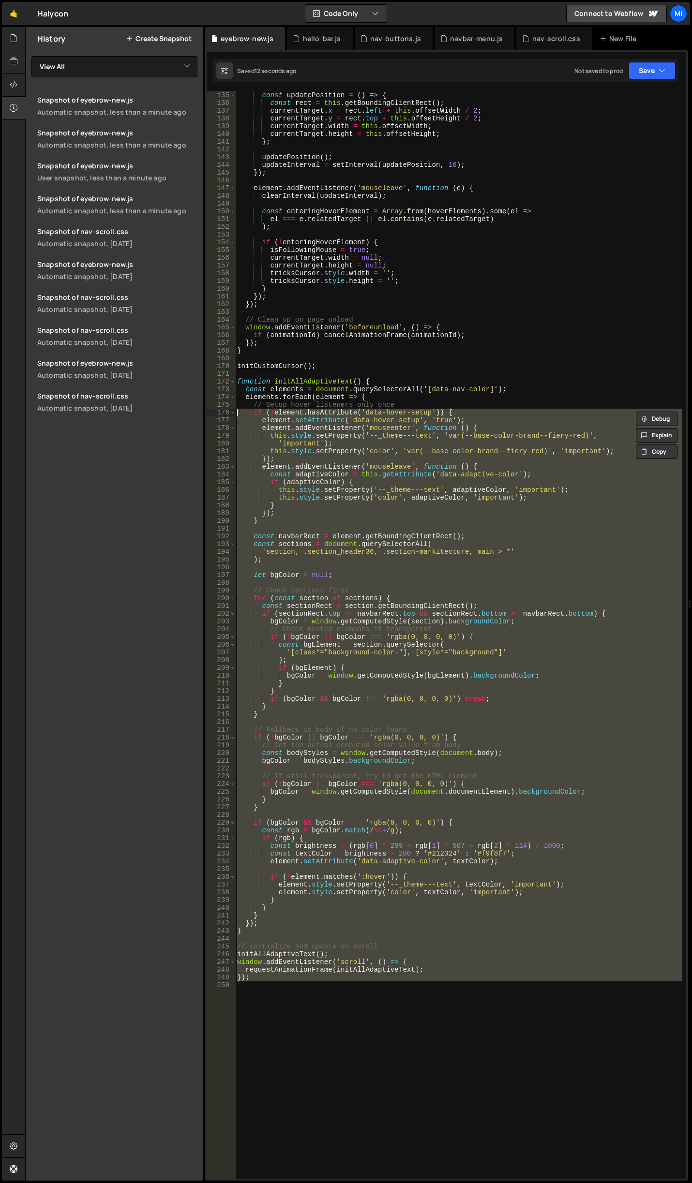
click at [471, 838] on div "const updatePosition = ( ) => { const rect = this . getBoundingClientRect ( ) ;…" at bounding box center [458, 635] width 447 height 1088
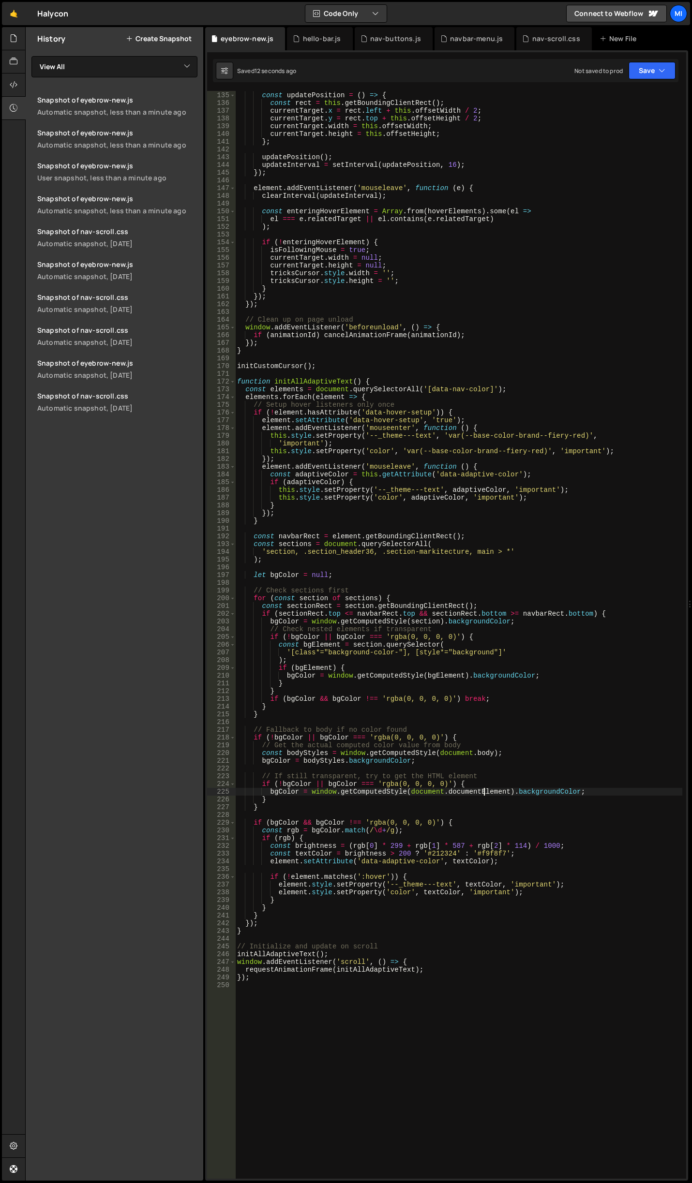
click at [485, 793] on div "const updatePosition = ( ) => { const rect = this . getBoundingClientRect ( ) ;…" at bounding box center [458, 635] width 447 height 1103
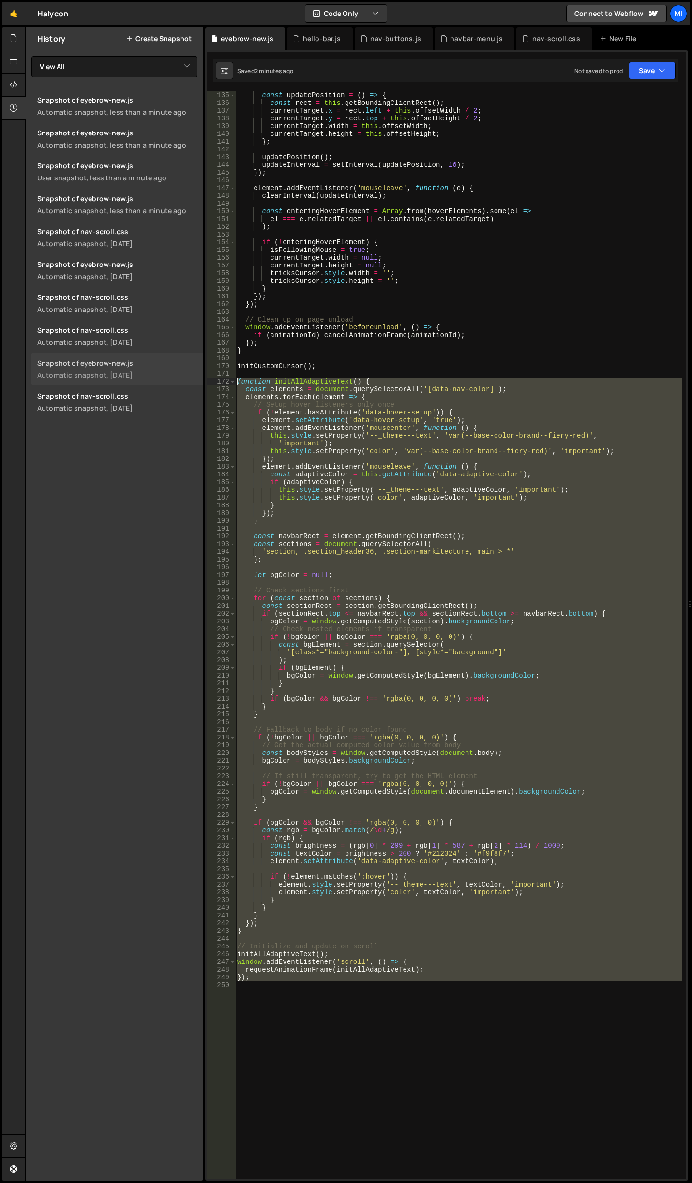
drag, startPoint x: 277, startPoint y: 982, endPoint x: 185, endPoint y: 383, distance: 606.8
click at [185, 383] on div "Files New File Javascript files 0 accordion-test.js 0 0 accordion-test.js 0 1 a…" at bounding box center [358, 604] width 666 height 1154
paste textarea "}"
type textarea "});"
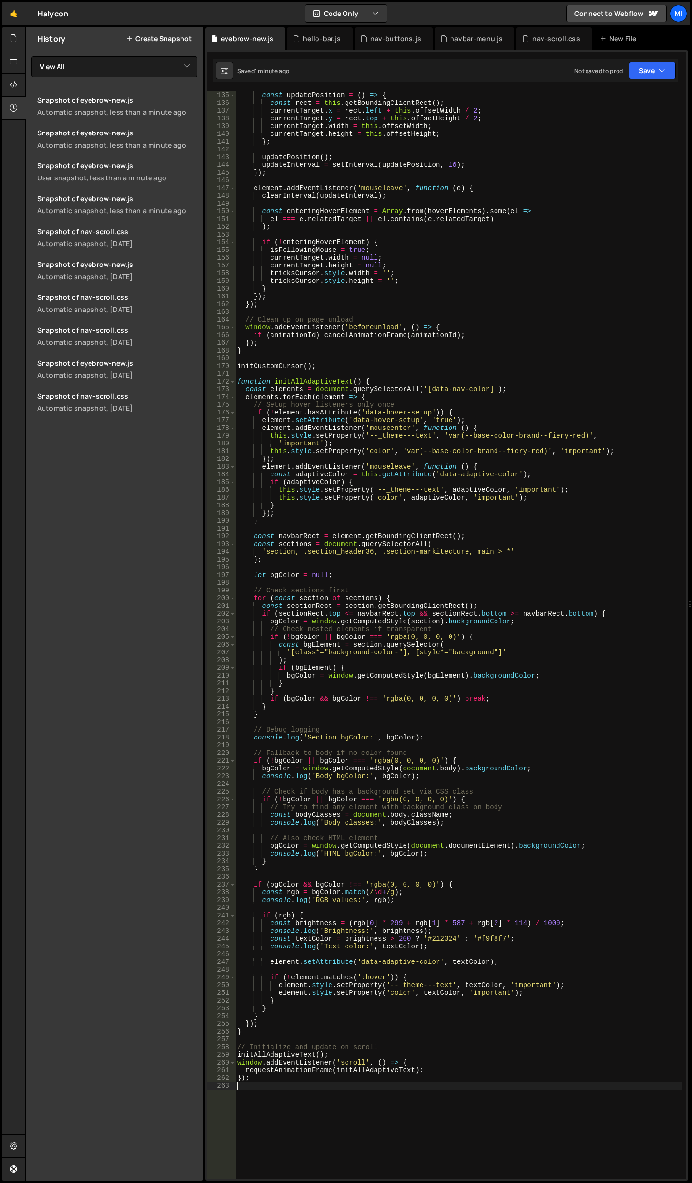
click at [260, 1095] on div "const updatePosition = ( ) => { const rect = this . getBoundingClientRect ( ) ;…" at bounding box center [458, 635] width 447 height 1103
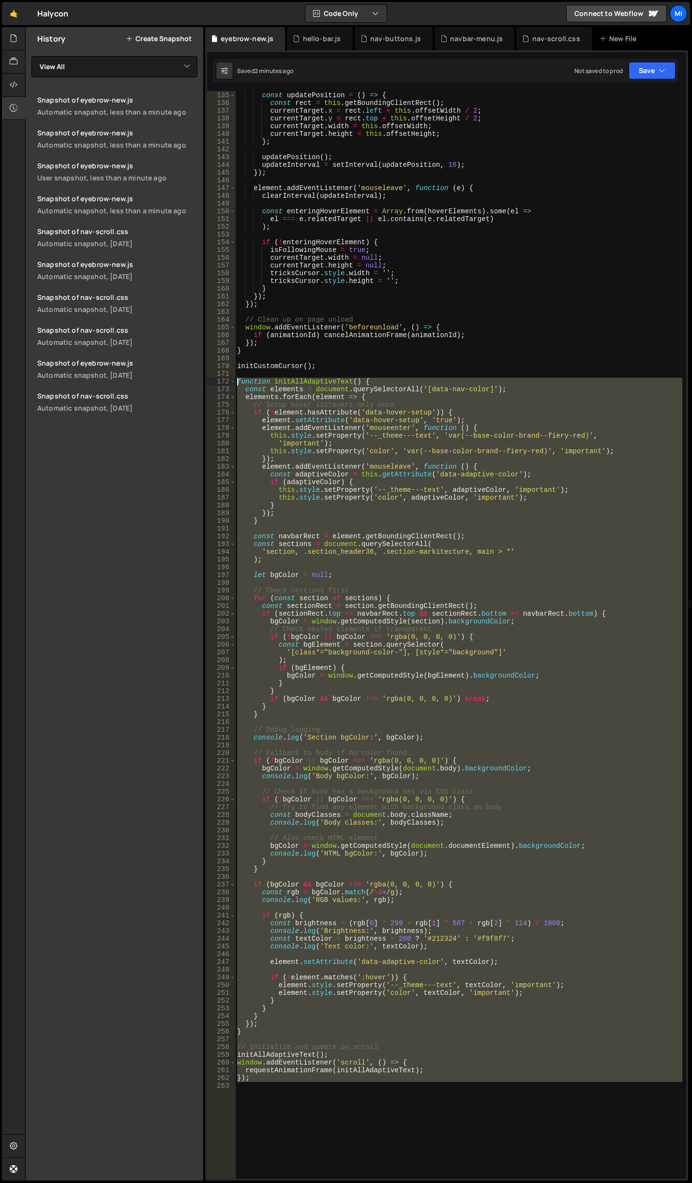
drag, startPoint x: 271, startPoint y: 905, endPoint x: 223, endPoint y: 384, distance: 523.6
click at [223, 384] on div "134 135 136 137 138 139 140 141 142 143 144 145 146 147 148 149 150 151 152 153…" at bounding box center [446, 635] width 479 height 1088
paste textarea "}"
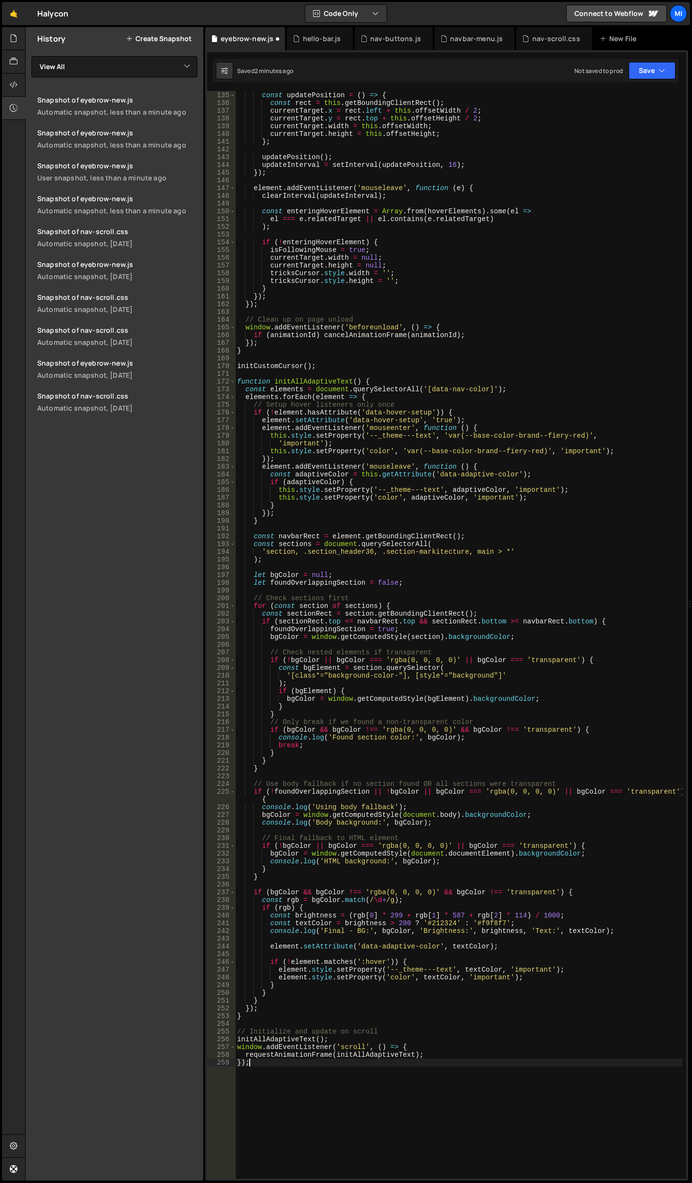
type textarea "requestAnimationFrame(initAllAdaptiveText);"
click at [254, 1076] on div "const updatePosition = ( ) => { const rect = this . getBoundingClientRect ( ) ;…" at bounding box center [458, 635] width 447 height 1103
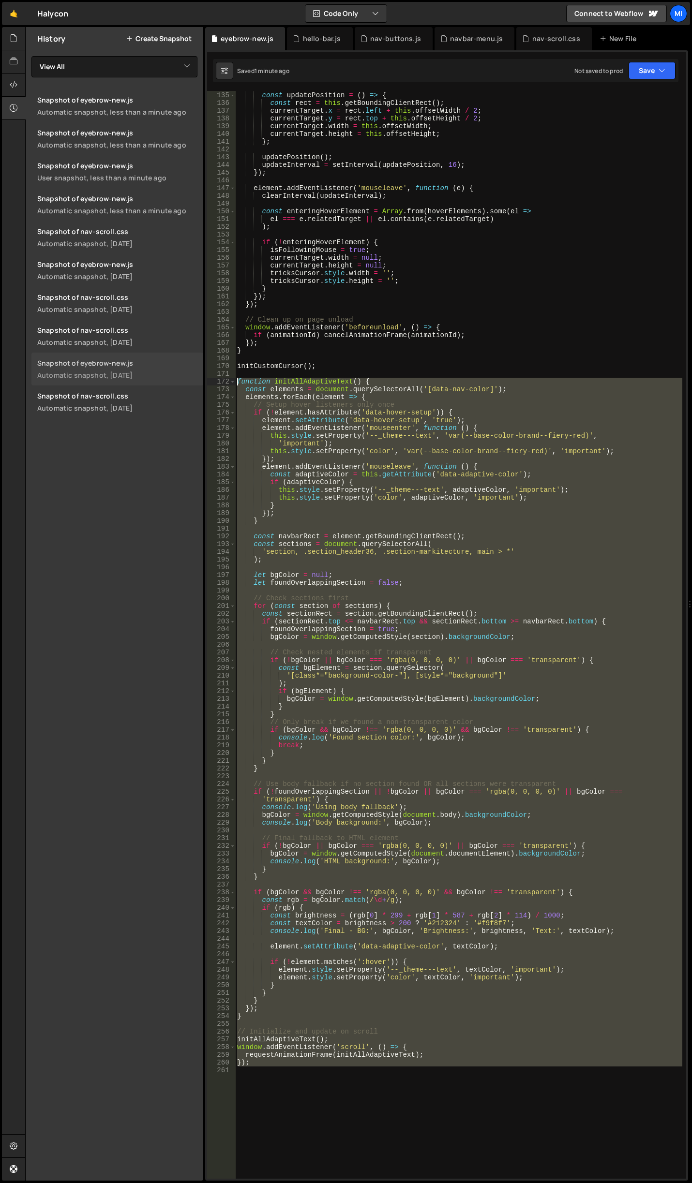
drag, startPoint x: 254, startPoint y: 1076, endPoint x: 189, endPoint y: 379, distance: 700.0
click at [189, 379] on div "Files New File Javascript files 0 accordion-test.js 0 0 accordion-test.js 0 1 a…" at bounding box center [358, 604] width 666 height 1154
paste textarea "}"
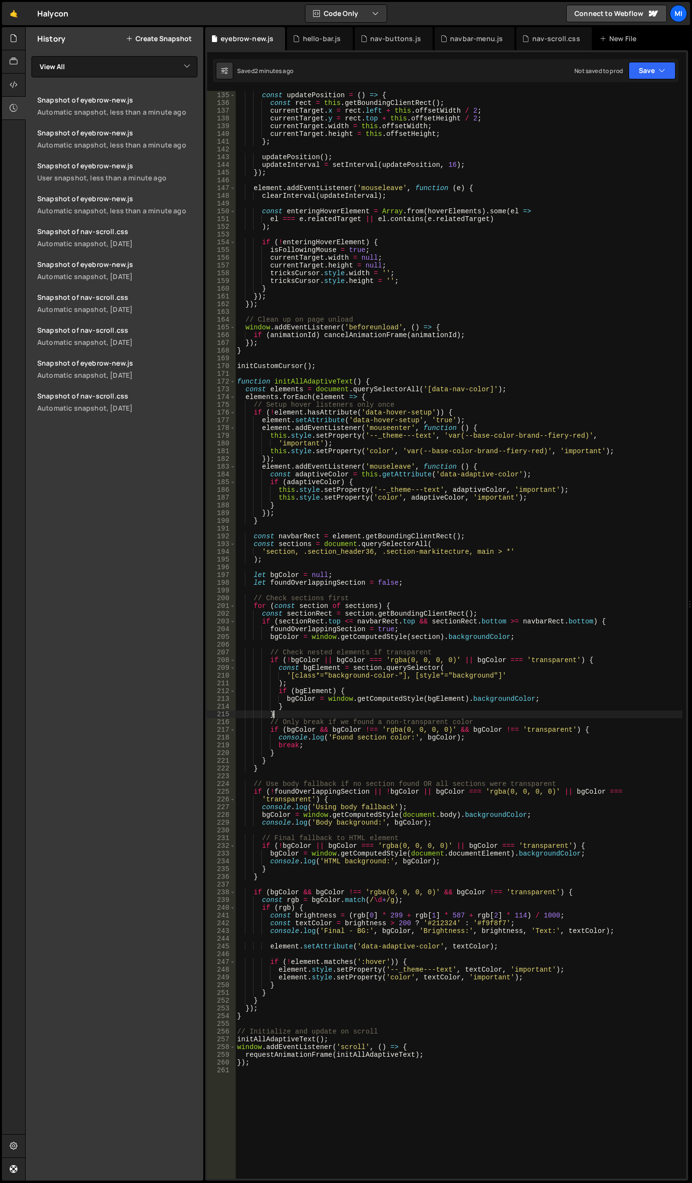
click at [526, 714] on div "const updatePosition = ( ) => { const rect = this . getBoundingClientRect ( ) ;…" at bounding box center [458, 635] width 447 height 1103
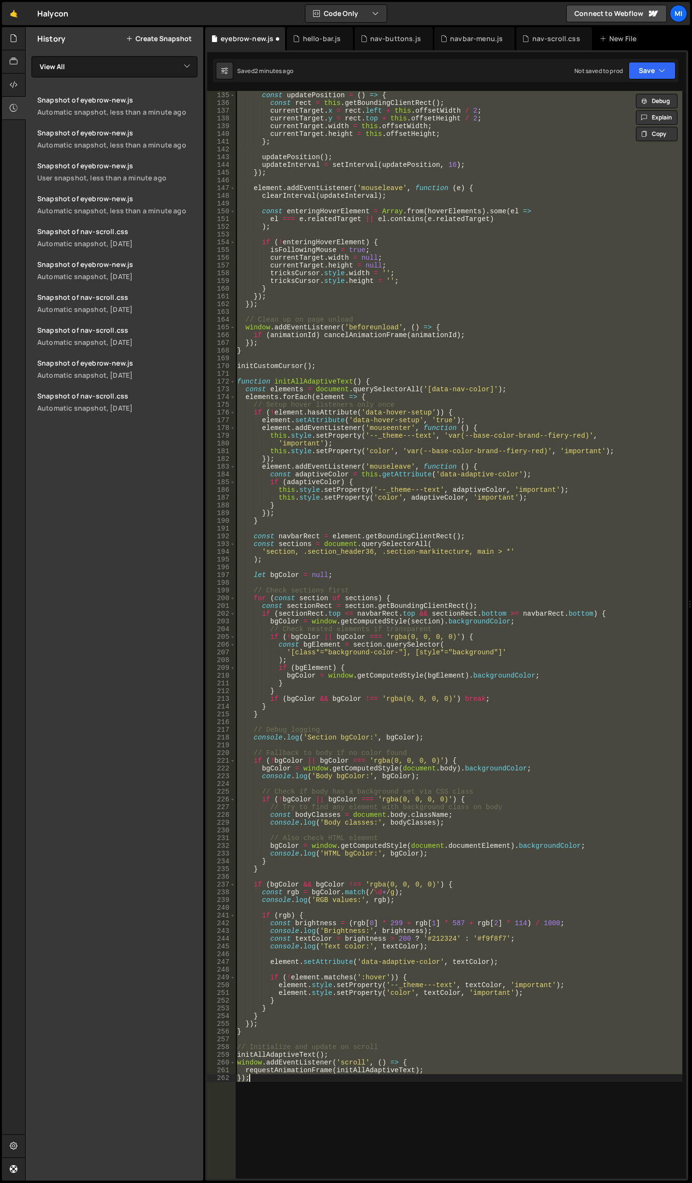
type textarea "});"
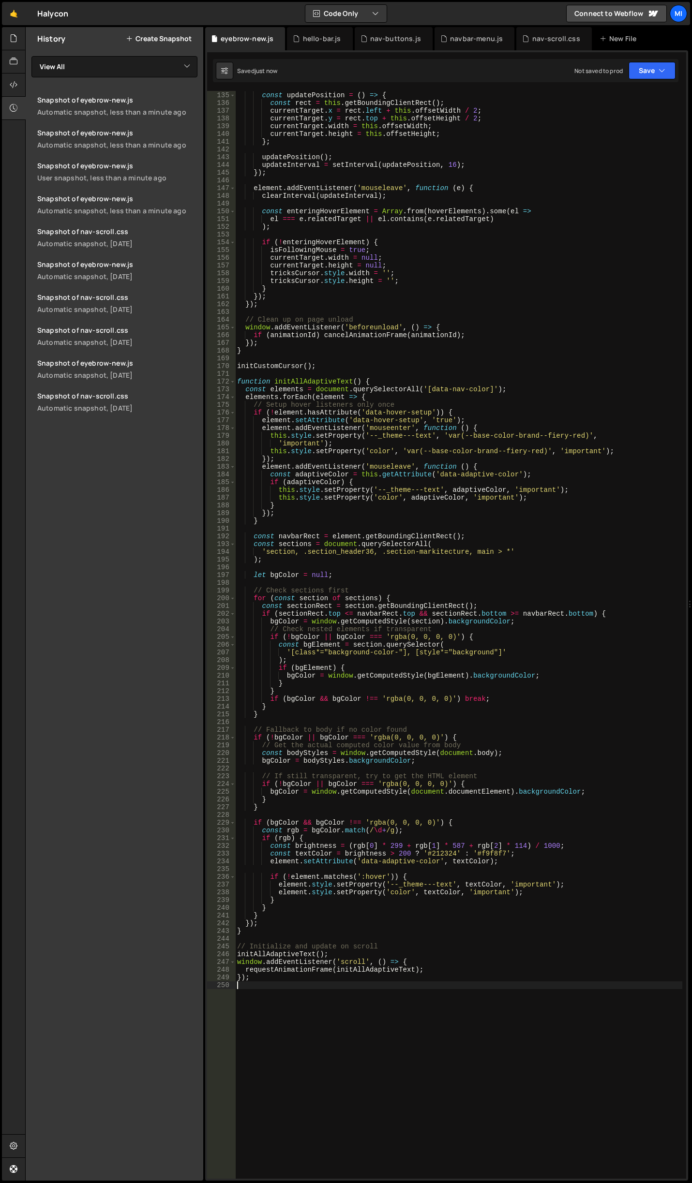
click at [147, 38] on button "Create Snapshot" at bounding box center [159, 39] width 66 height 8
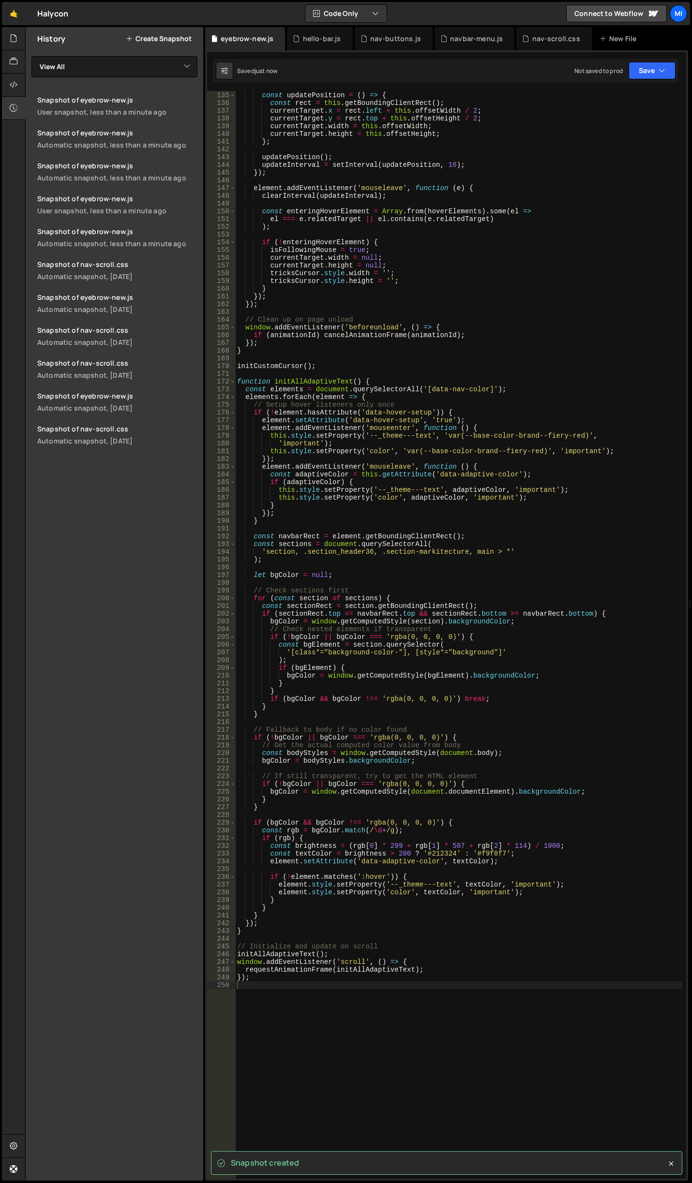
drag, startPoint x: 303, startPoint y: 1154, endPoint x: 301, endPoint y: 1139, distance: 15.2
click at [303, 1154] on div "Snapshot created" at bounding box center [446, 1163] width 471 height 24
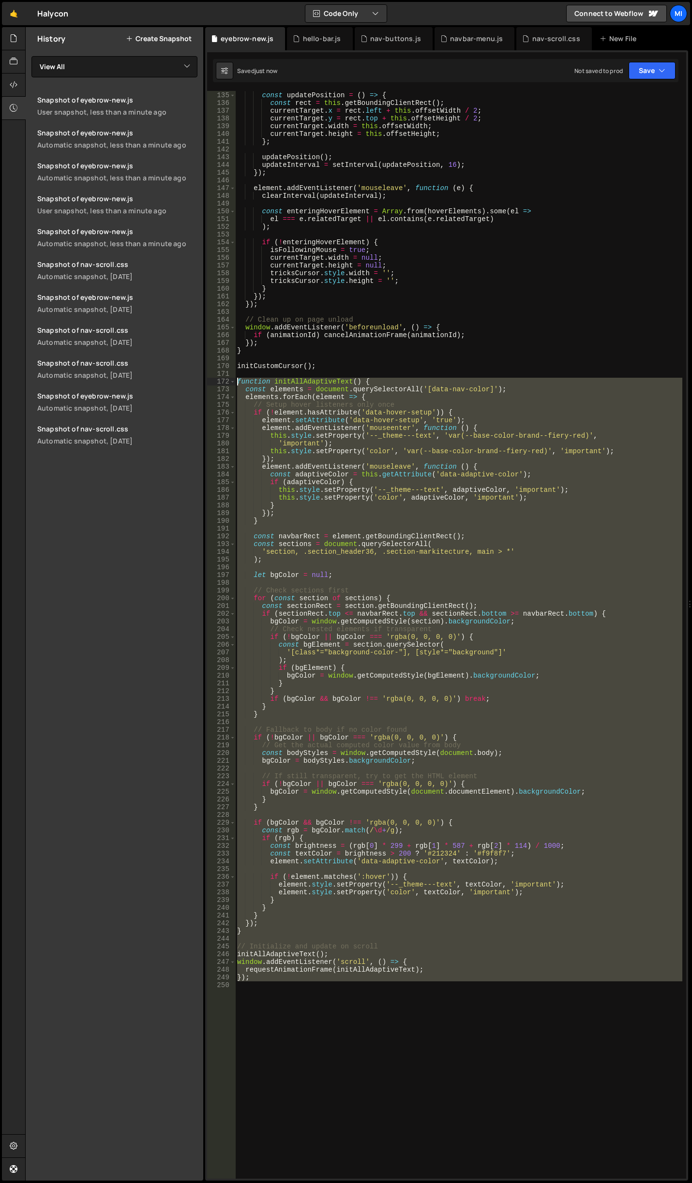
drag, startPoint x: 306, startPoint y: 1060, endPoint x: 222, endPoint y: 378, distance: 687.1
click at [222, 378] on div "134 135 136 137 138 139 140 141 142 143 144 145 146 147 148 149 150 151 152 153…" at bounding box center [446, 635] width 479 height 1088
paste textarea "const textColor = brightness > 200 ? '#212324' : '#f9f8f7"
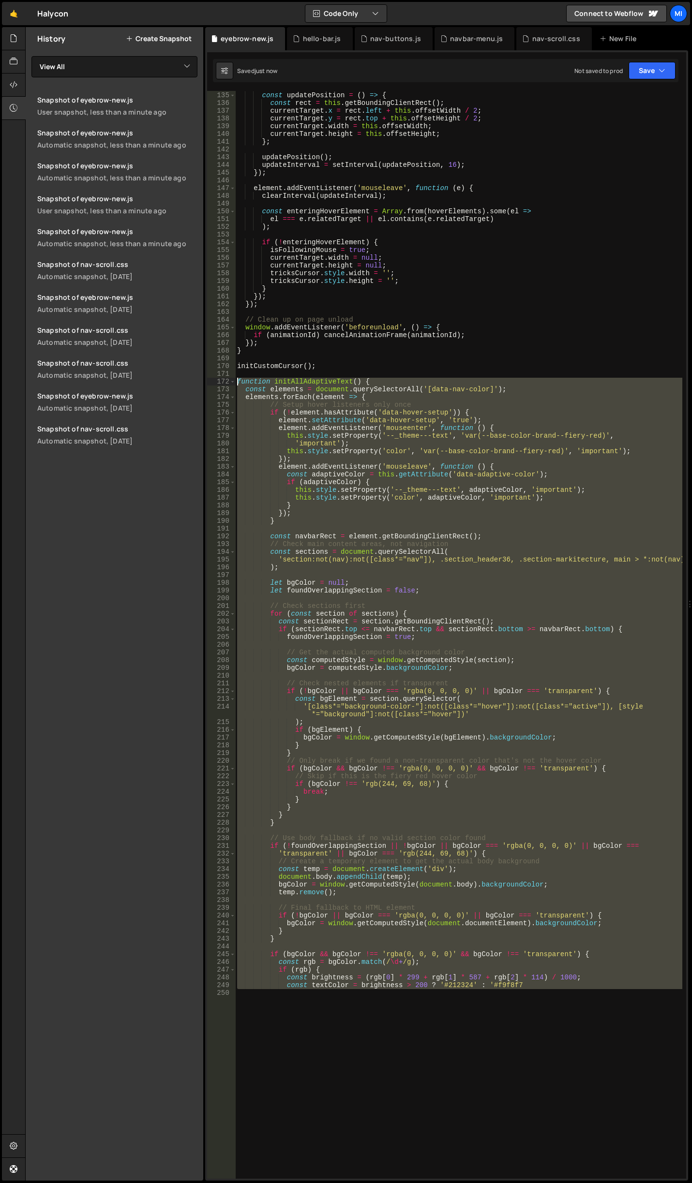
drag, startPoint x: 611, startPoint y: 1066, endPoint x: 221, endPoint y: 383, distance: 787.4
click at [221, 383] on div "const brightness = (rgb[0] * 299 + rgb[1] * 587 + rgb[2] * 114) / 1000; 134 135…" at bounding box center [446, 635] width 479 height 1088
paste textarea "}"
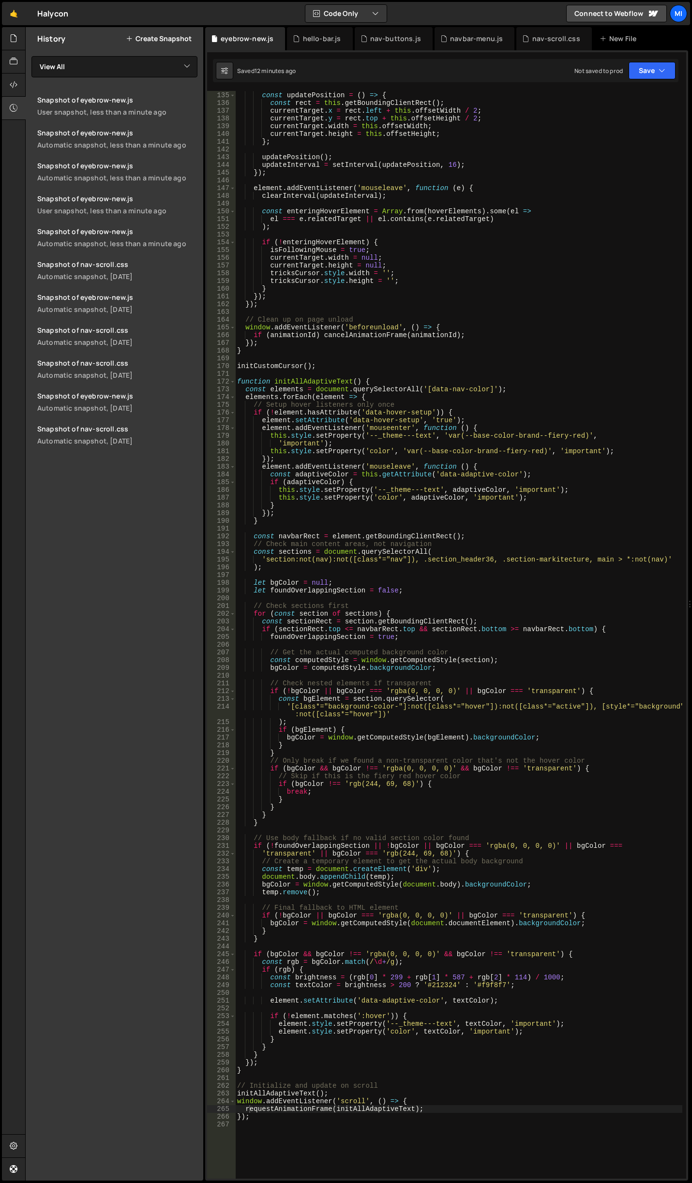
scroll to position [1065, 0]
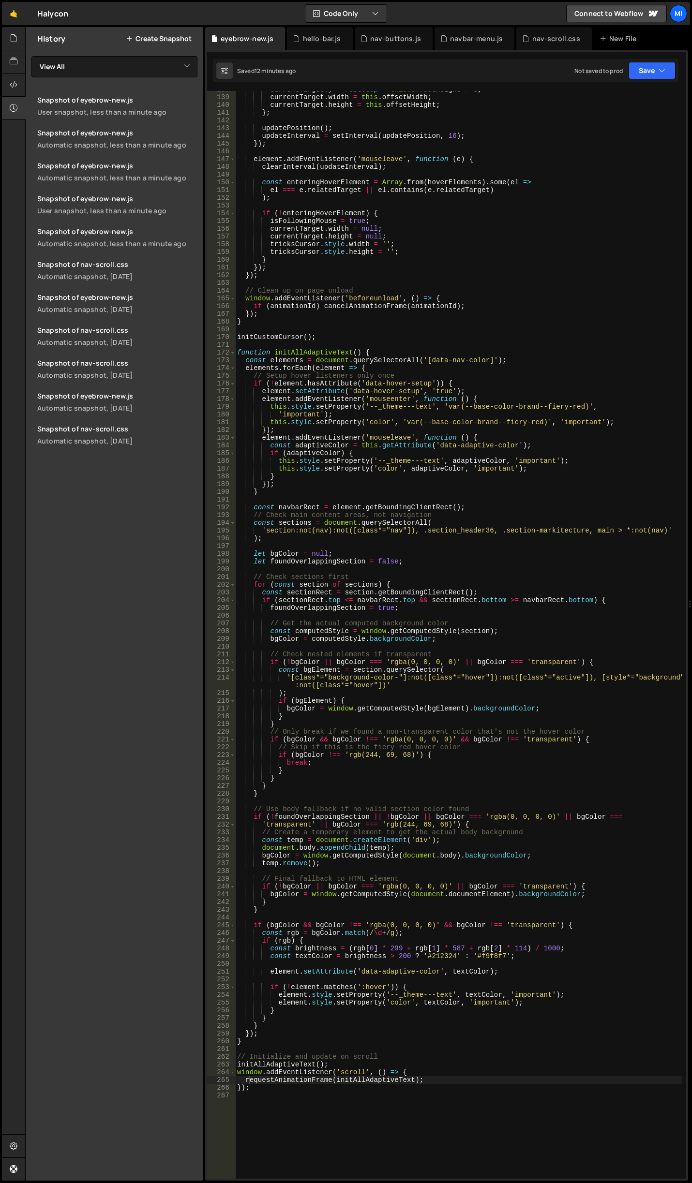
click at [384, 951] on div "currentTarget . y = rect . top + this . offsetHeight / 2 ; currentTarget . widt…" at bounding box center [458, 637] width 447 height 1103
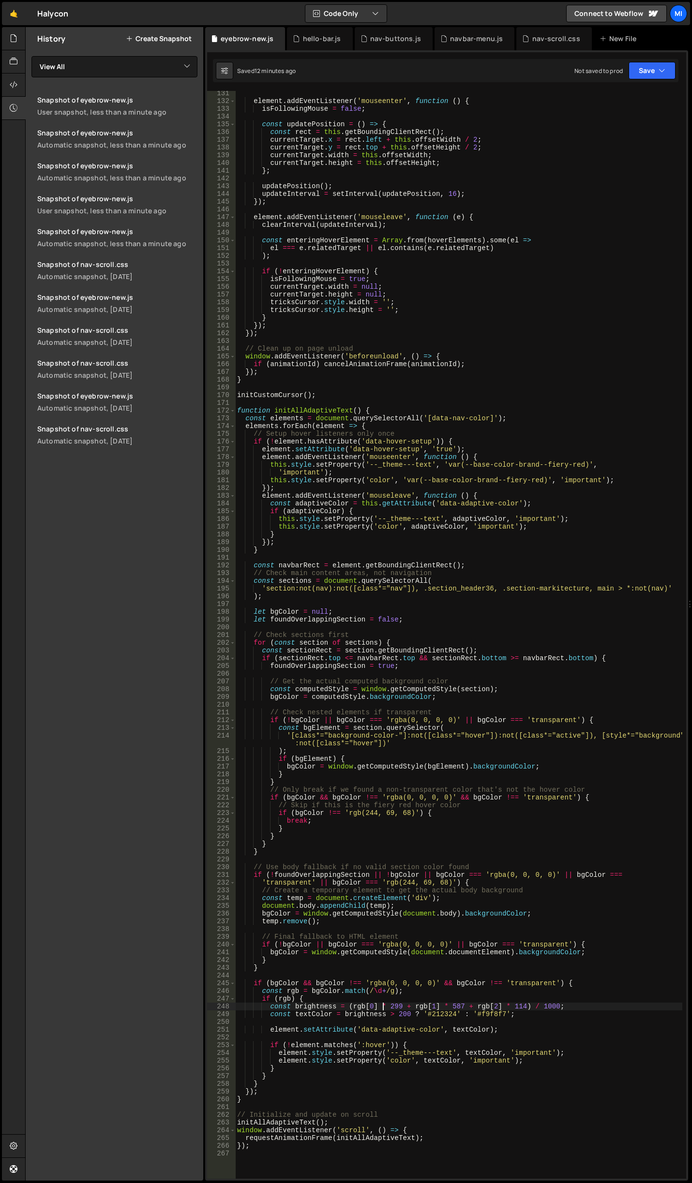
scroll to position [1007, 0]
click at [408, 829] on div "element . addEventListener ( 'mouseenter' , function ( ) { isFollowingMouse = f…" at bounding box center [458, 640] width 447 height 1103
type textarea "});"
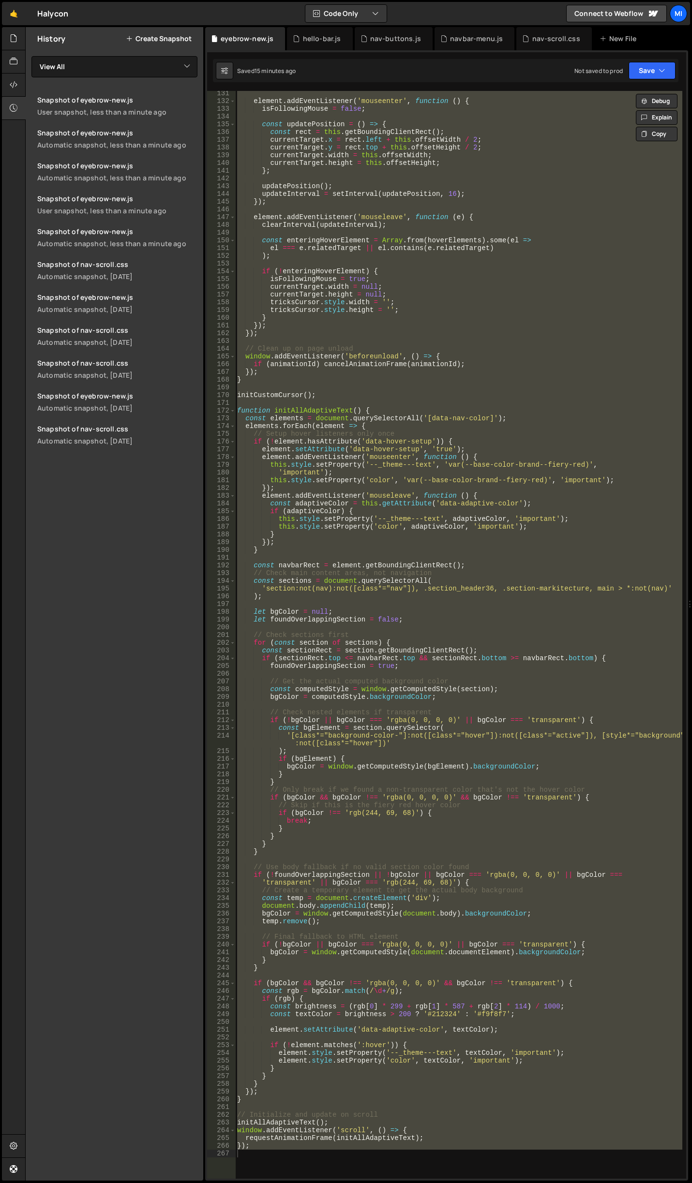
click at [519, 231] on div "element . addEventListener ( 'mouseenter' , function ( ) { isFollowingMouse = f…" at bounding box center [458, 640] width 447 height 1103
paste textarea
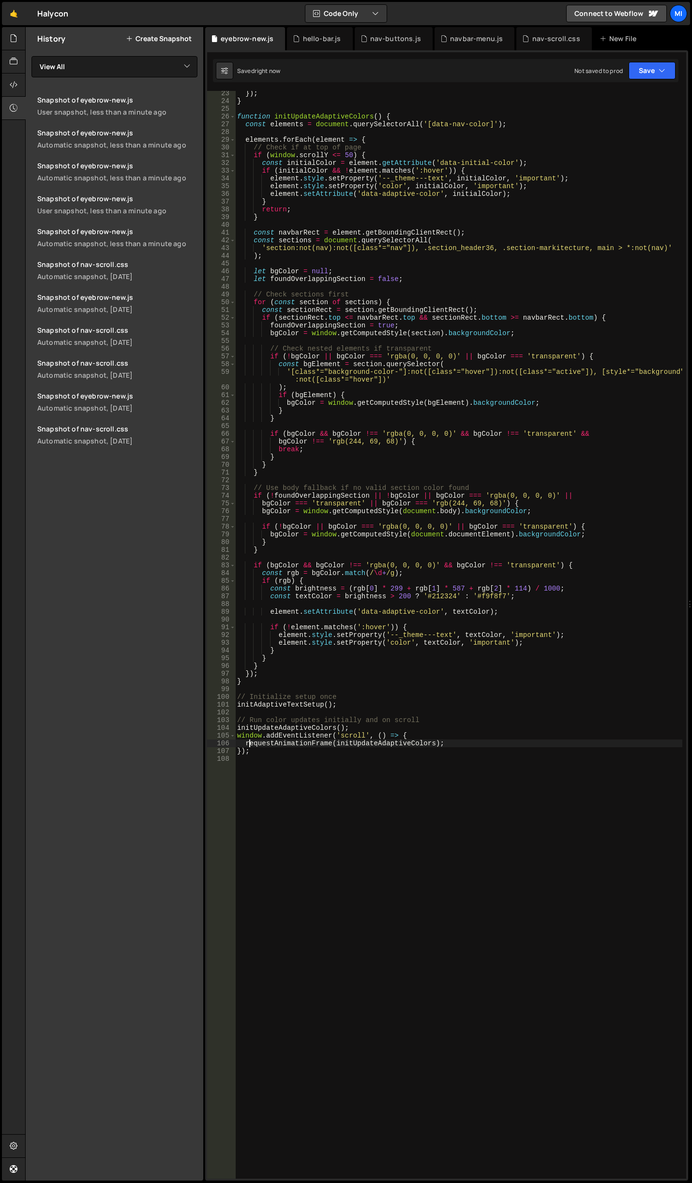
scroll to position [0, 0]
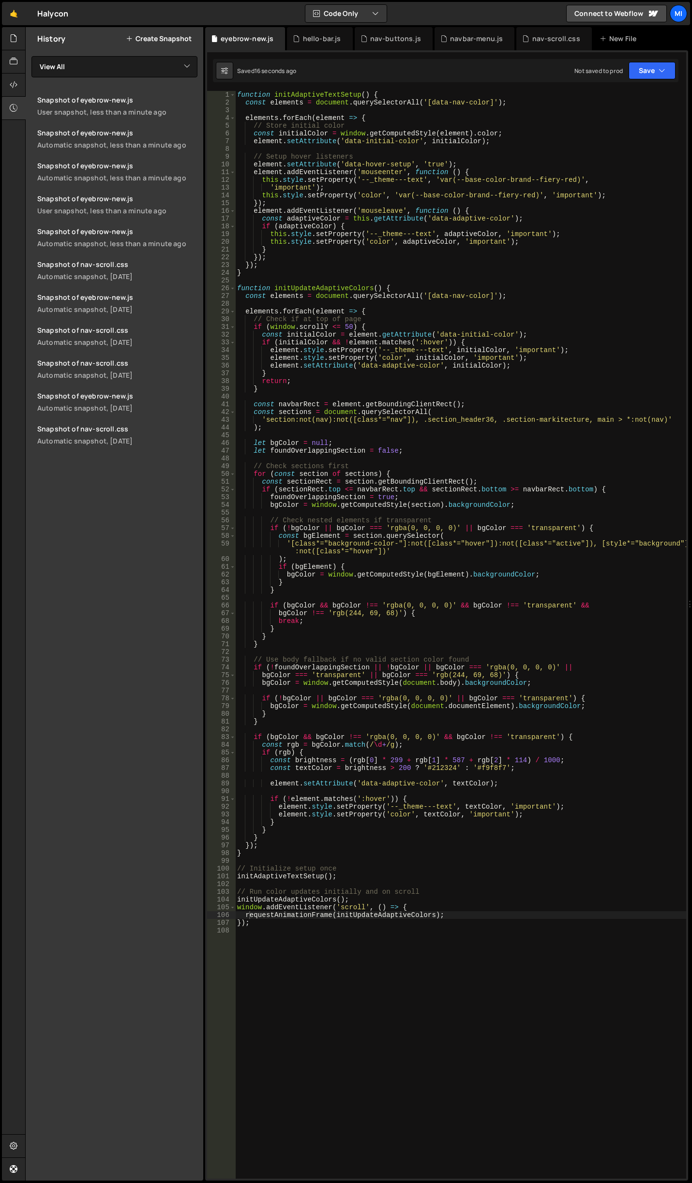
click at [433, 450] on div "function initAdaptiveTextSetup ( ) { const elements = document . querySelectorA…" at bounding box center [460, 642] width 451 height 1103
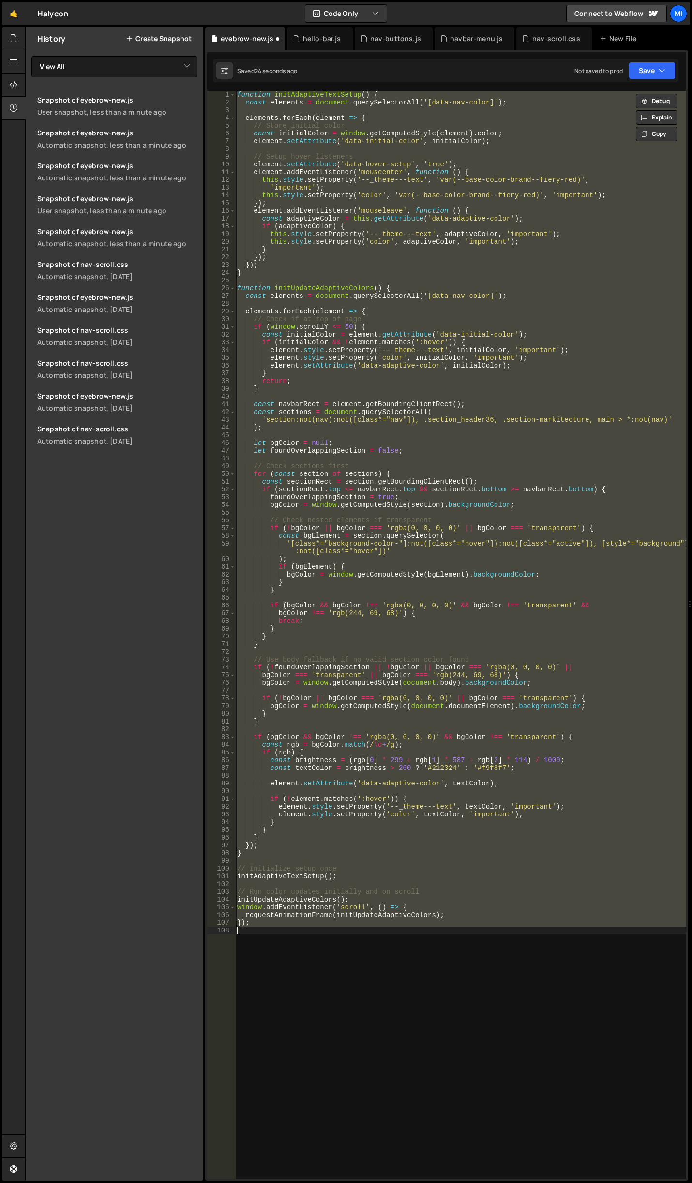
click at [452, 582] on div "function initAdaptiveTextSetup ( ) { const elements = document . querySelectorA…" at bounding box center [460, 635] width 451 height 1088
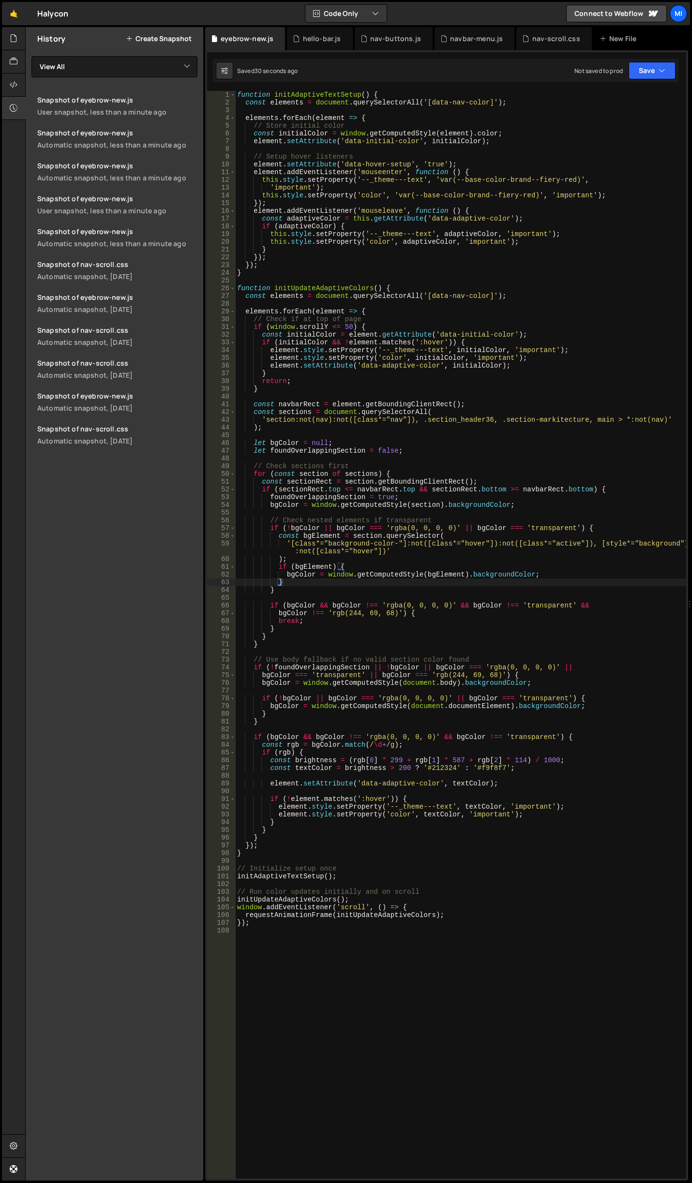
click at [438, 592] on div "function initAdaptiveTextSetup ( ) { const elements = document . querySelectorA…" at bounding box center [460, 642] width 451 height 1103
click at [610, 415] on div "function initAdaptiveTextSetup ( ) { const elements = document . querySelectorA…" at bounding box center [460, 642] width 451 height 1103
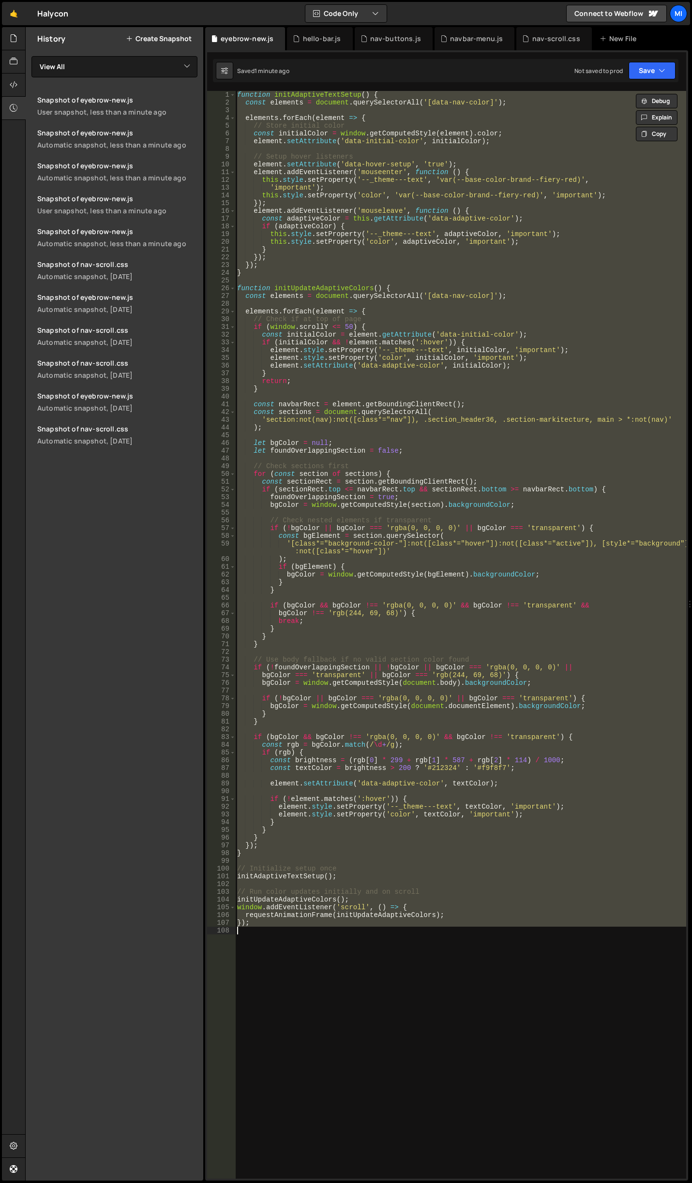
paste textarea
type textarea "});"
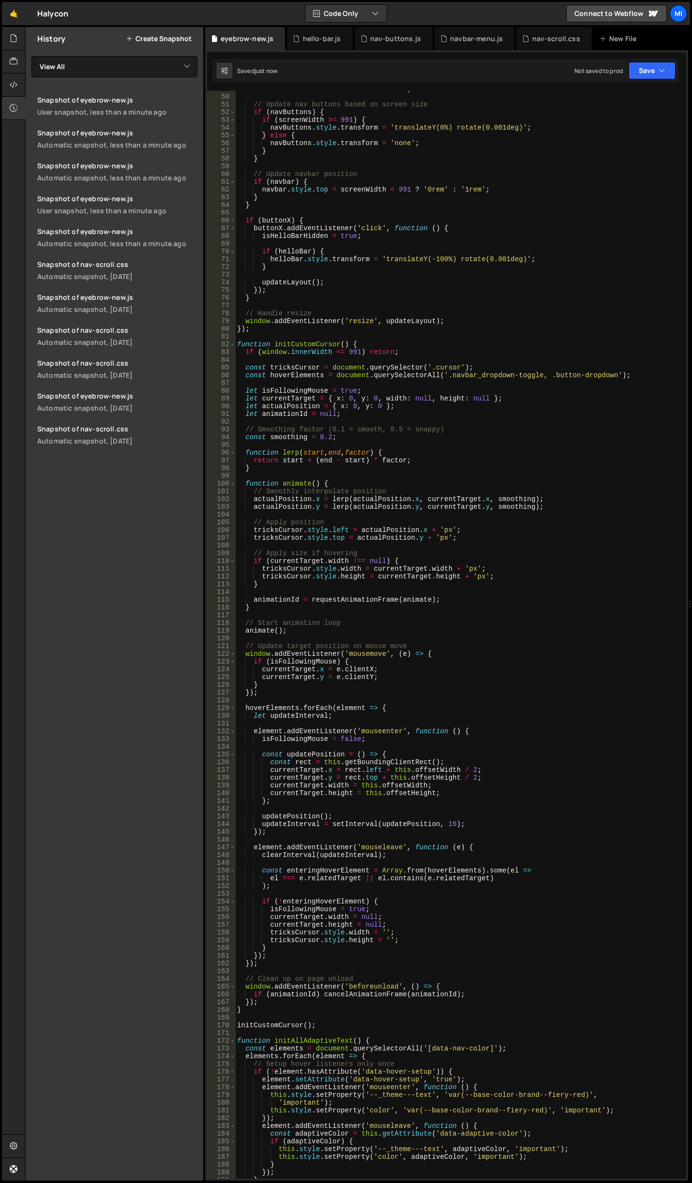
scroll to position [406, 0]
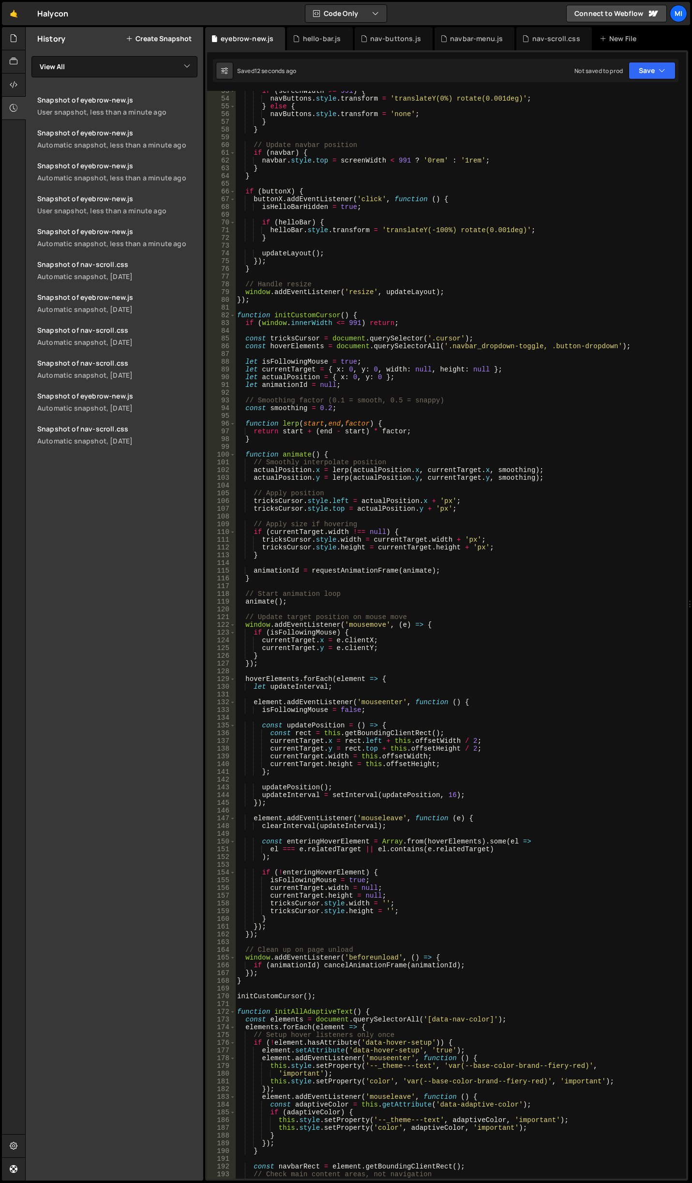
click at [438, 447] on div "if ( screenWidth >= 991 ) { navButtons . style . transform = 'translateY(0%) ro…" at bounding box center [458, 638] width 447 height 1103
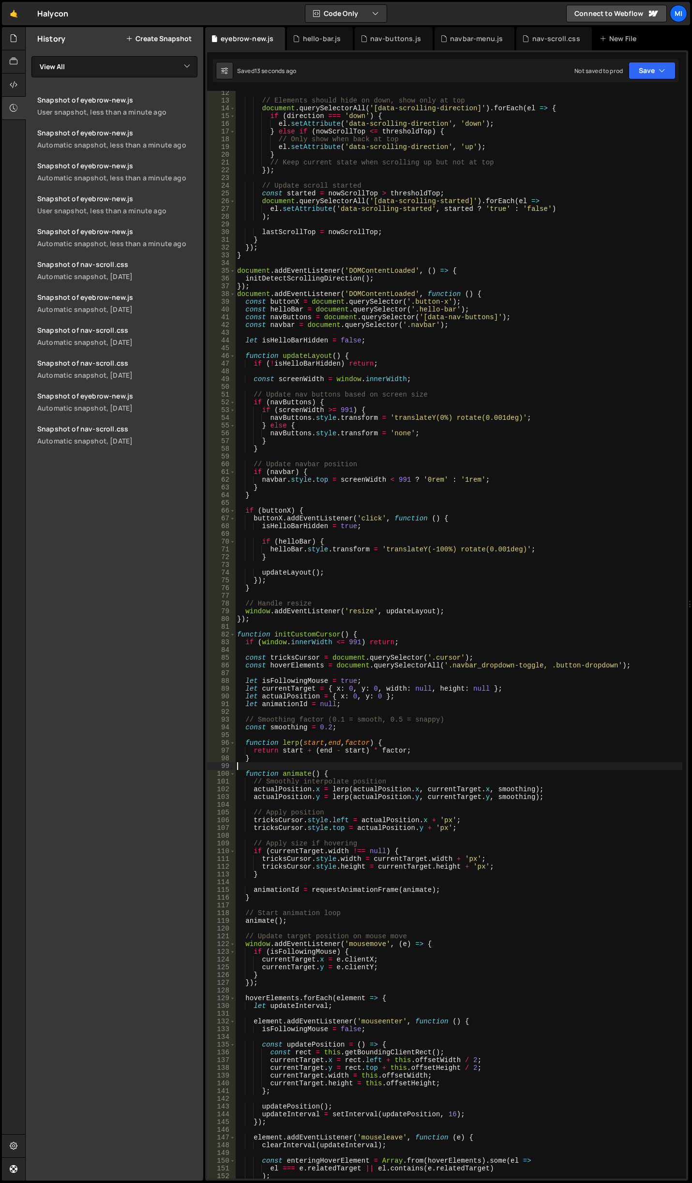
scroll to position [0, 0]
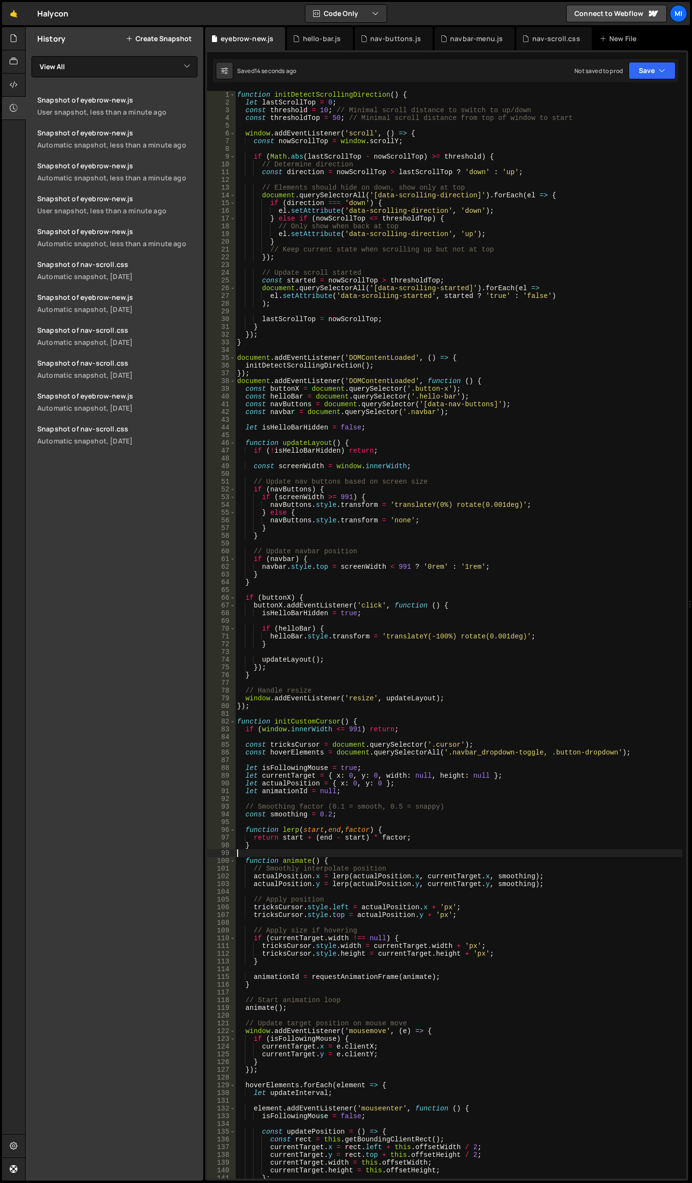
click at [545, 288] on div "function initDetectScrollingDirection ( ) { let lastScrollTop = 0 ; const thres…" at bounding box center [458, 642] width 447 height 1103
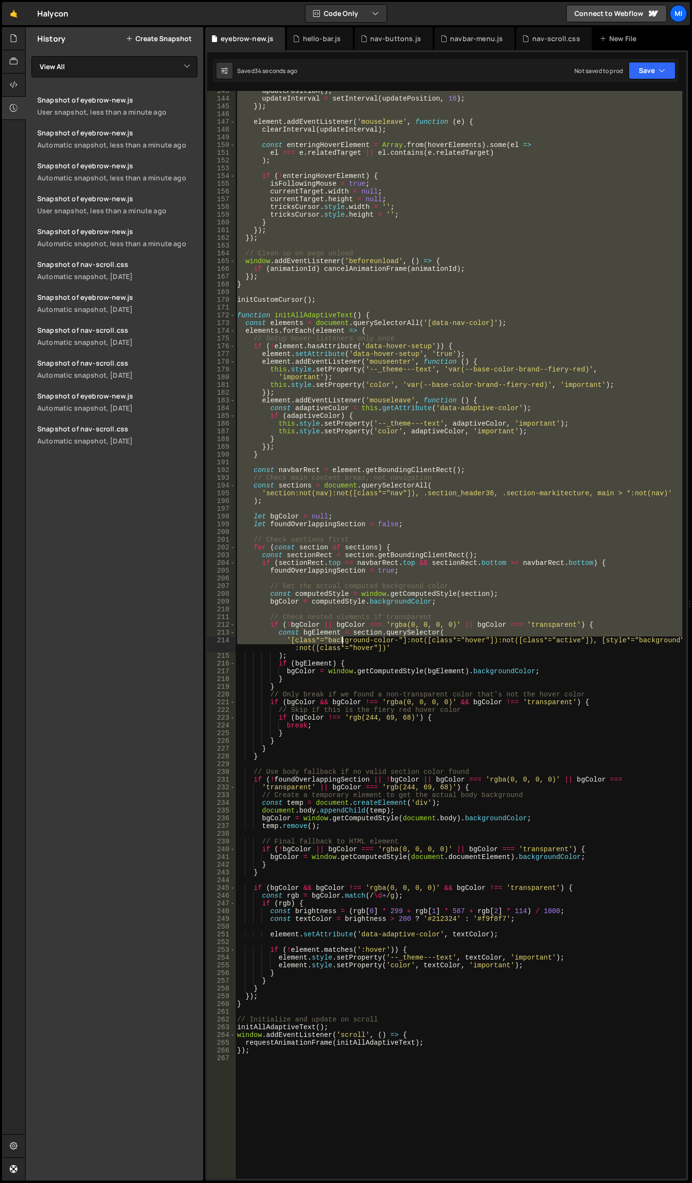
scroll to position [1103, 0]
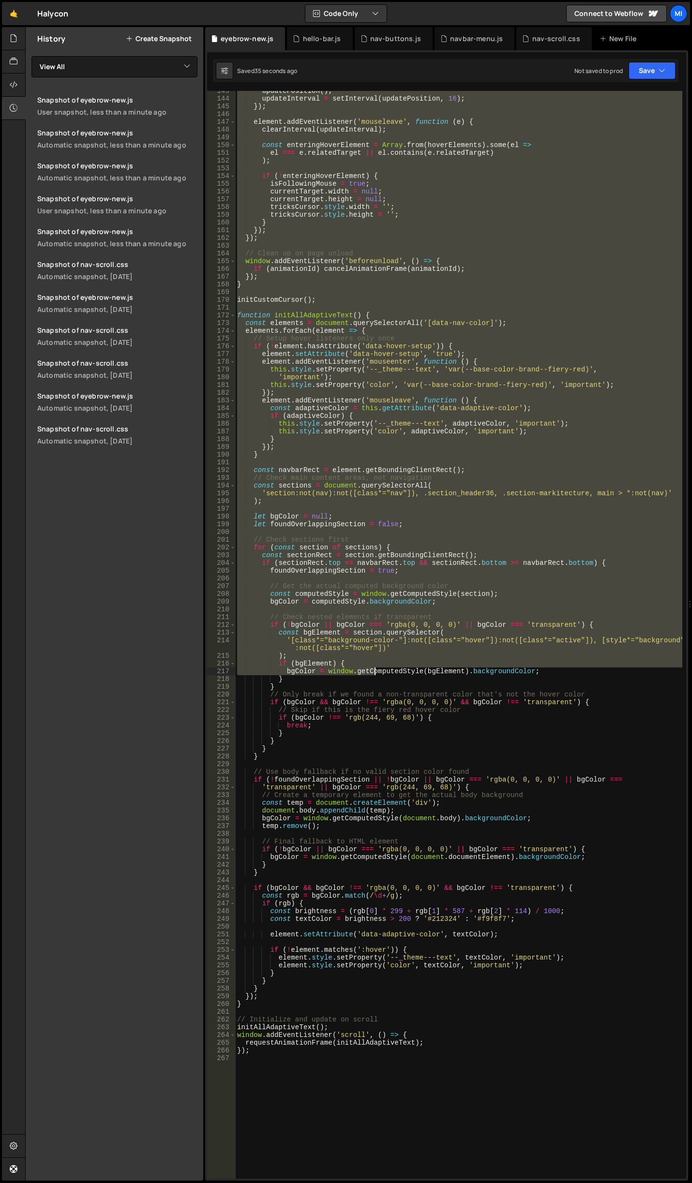
drag, startPoint x: 237, startPoint y: 433, endPoint x: 381, endPoint y: 695, distance: 298.5
click at [381, 695] on div "updatePosition ( ) ; updateInterval = setInterval ( updatePosition , 16 ) ; }) …" at bounding box center [458, 638] width 447 height 1103
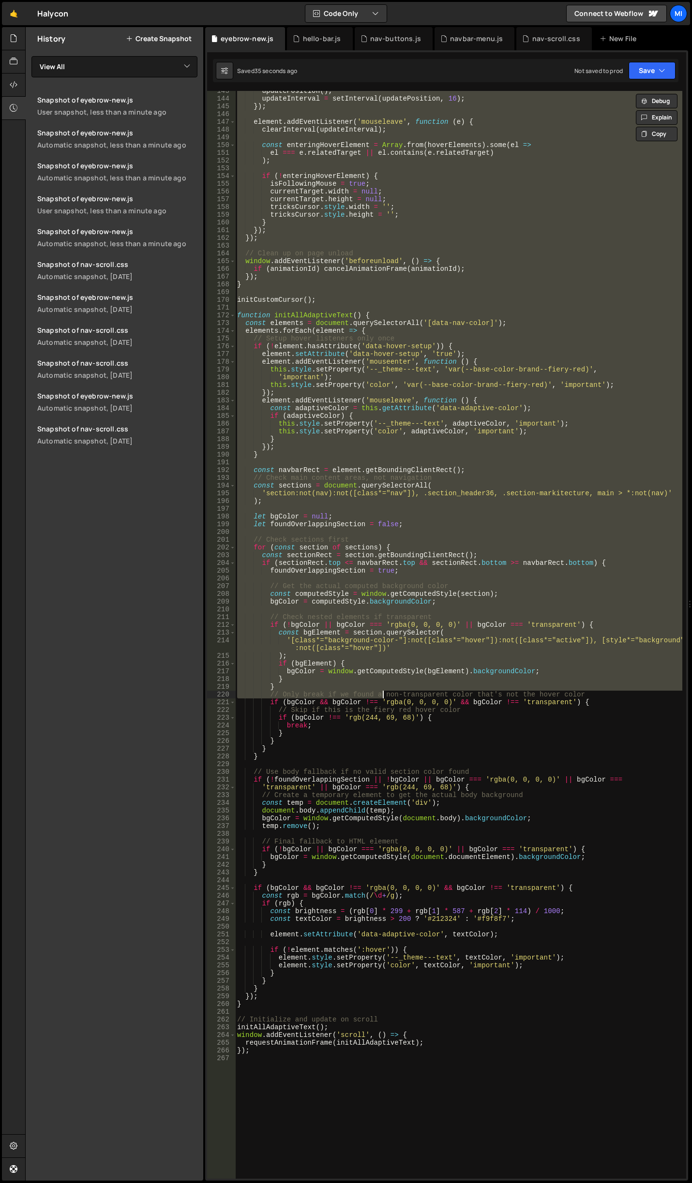
click at [381, 695] on div "updatePosition ( ) ; updateInterval = setInterval ( updatePosition , 16 ) ; }) …" at bounding box center [458, 635] width 447 height 1088
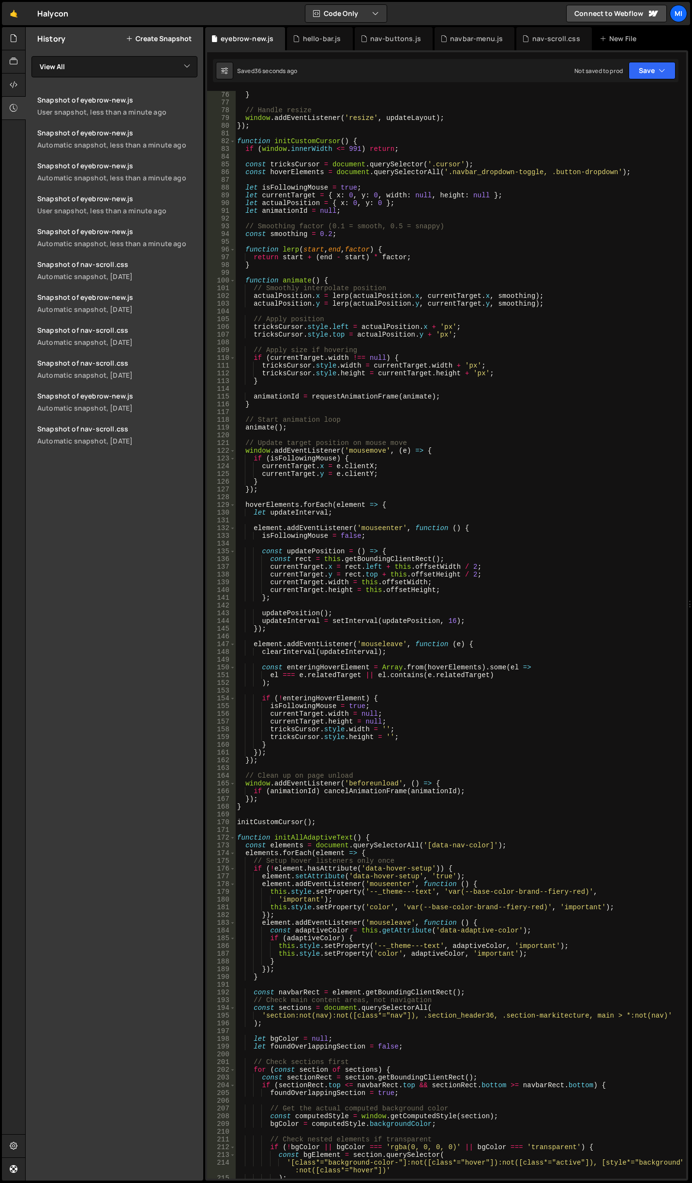
scroll to position [435, 0]
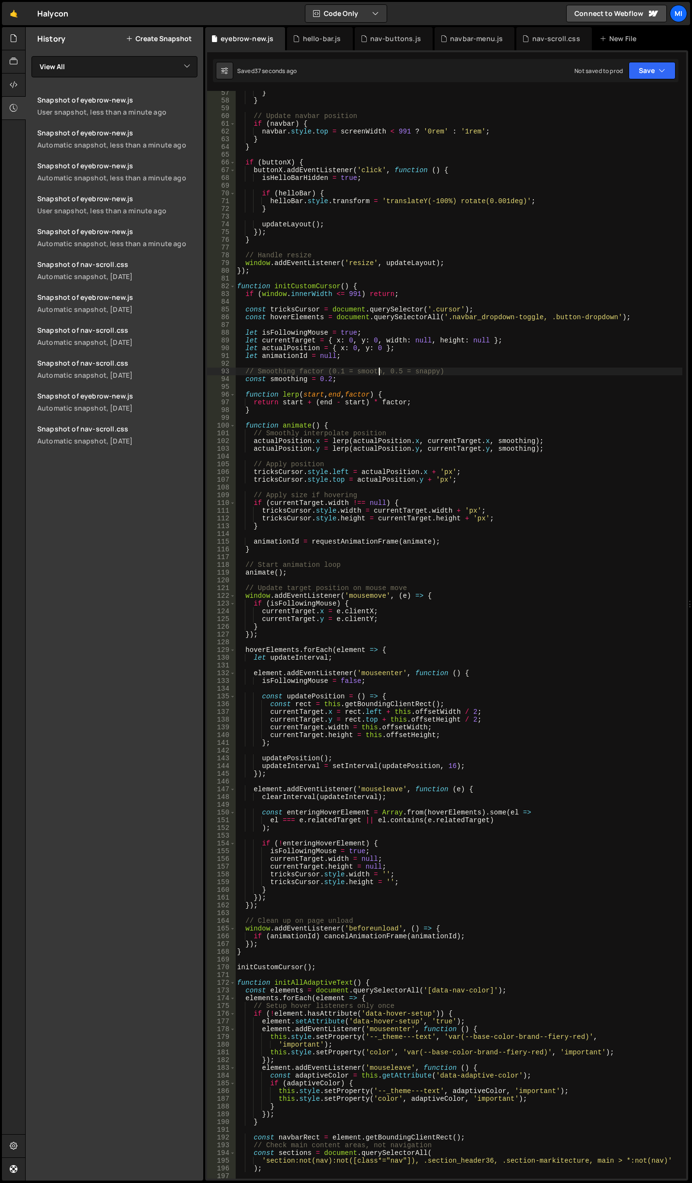
click at [380, 368] on div "} } // Update navbar position if ( navbar ) { navbar . style . top = screenWidt…" at bounding box center [458, 640] width 447 height 1103
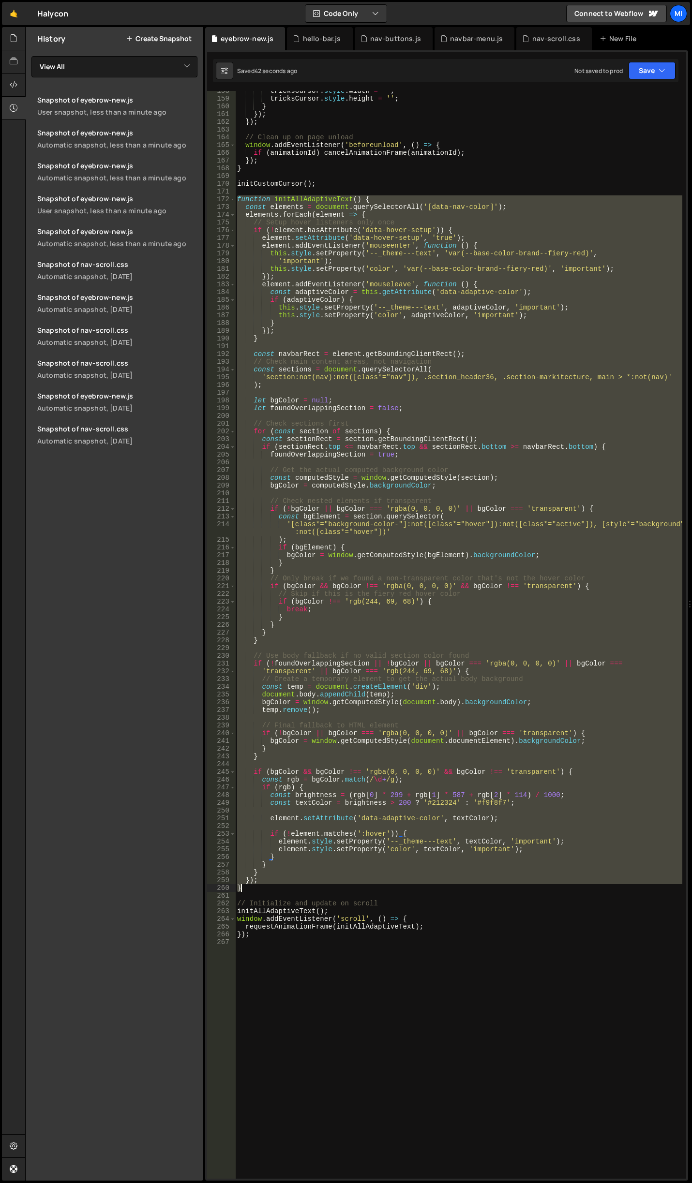
scroll to position [1248, 0]
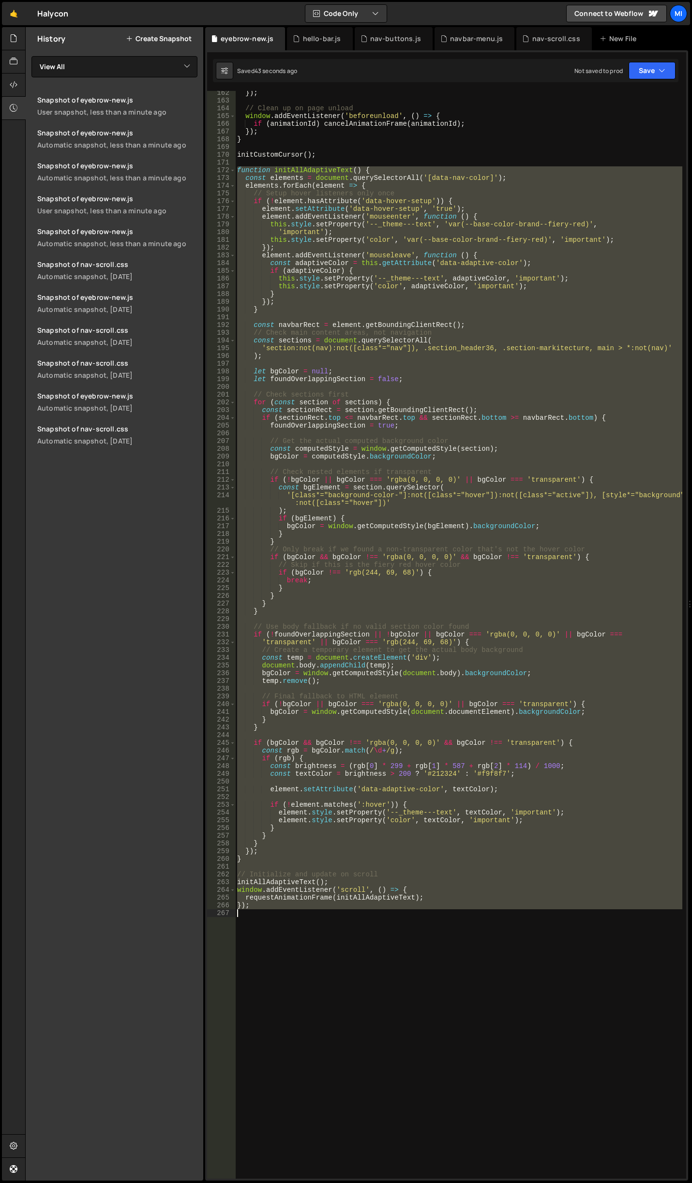
drag, startPoint x: 238, startPoint y: 722, endPoint x: 405, endPoint y: 942, distance: 276.2
click at [405, 942] on div "}) ; // Clean up on page unload window . addEventListener ( 'beforeunload' , ( …" at bounding box center [458, 640] width 447 height 1103
click at [524, 886] on div "}) ; // Clean up on page unload window . addEventListener ( 'beforeunload' , ( …" at bounding box center [458, 635] width 447 height 1088
drag, startPoint x: 323, startPoint y: 937, endPoint x: 205, endPoint y: 171, distance: 775.5
click at [205, 171] on div "1 Type cmd + s to save your Javascript file. הההההההההההההההההההההההההההההההההה…" at bounding box center [446, 615] width 483 height 1130
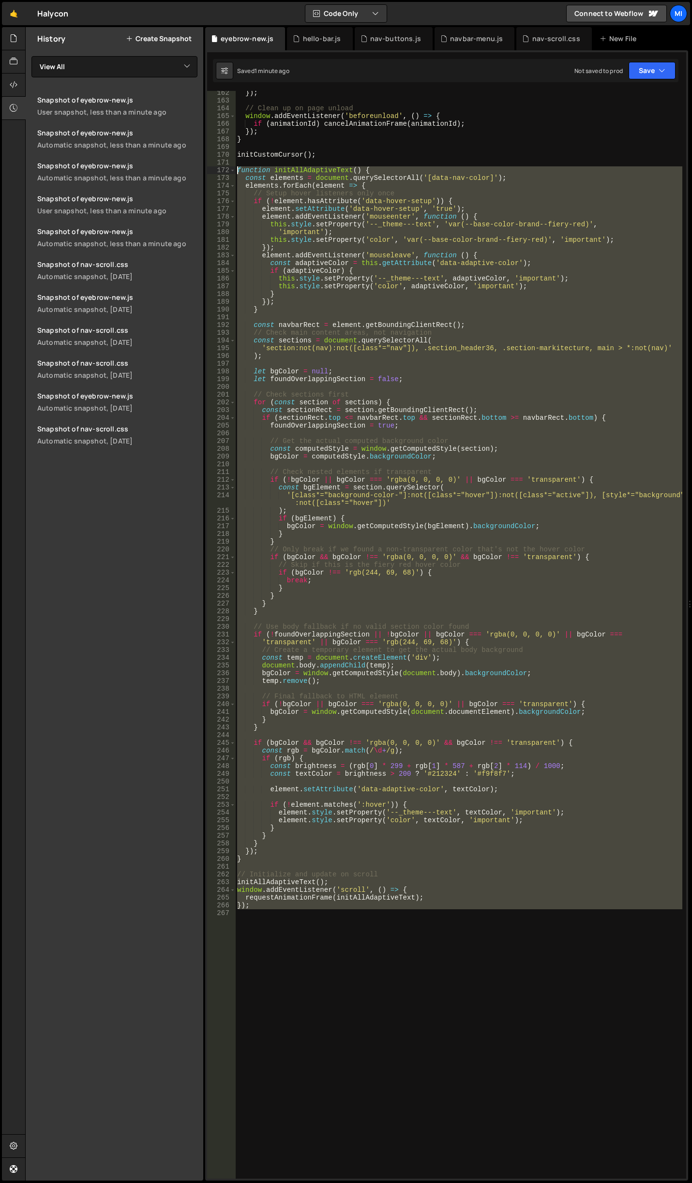
type textarea "function initAllAdaptiveText() { const elements = document.querySelectorAll('[d…"
click at [436, 973] on div "}) ; // Clean up on page unload window . addEventListener ( 'beforeunload' , ( …" at bounding box center [458, 635] width 447 height 1088
drag, startPoint x: 261, startPoint y: 920, endPoint x: 227, endPoint y: 172, distance: 749.5
click at [227, 172] on div "162 163 164 165 166 167 168 169 170 171 172 173 174 175 176 177 178 179 180 181…" at bounding box center [446, 635] width 479 height 1088
paste textarea "}"
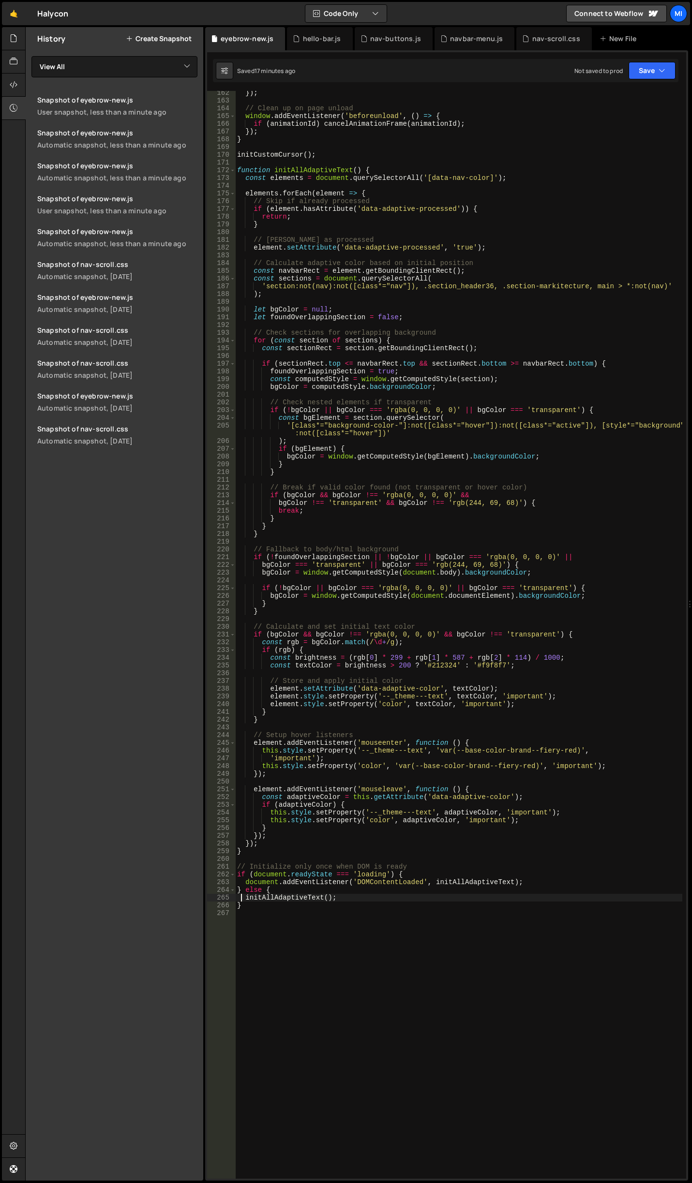
click at [462, 495] on div "}) ; // Clean up on page unload window . addEventListener ( 'beforeunload' , ( …" at bounding box center [458, 640] width 447 height 1103
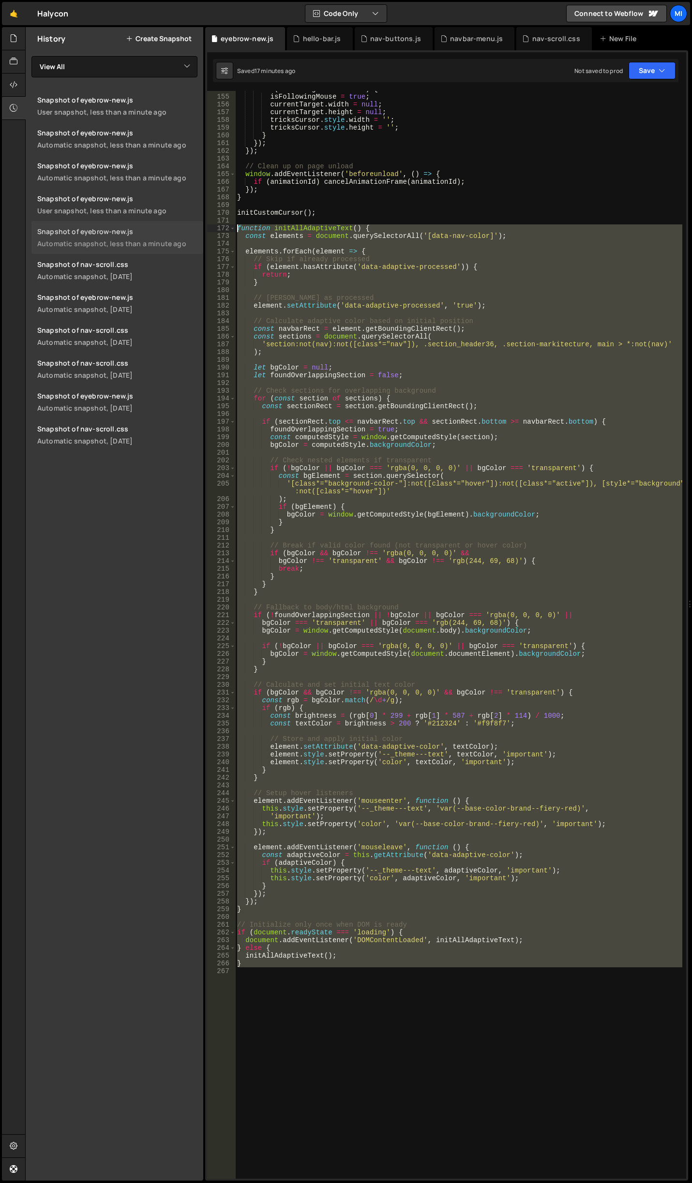
drag, startPoint x: 275, startPoint y: 980, endPoint x: 193, endPoint y: 229, distance: 755.5
click at [193, 229] on div "Files New File Javascript files 0 accordion-test.js 0 0 accordion-test.js 0 1 a…" at bounding box center [358, 604] width 666 height 1154
type textarea "function initAllAdaptiveText() { const elements = document.querySelectorAll('[d…"
click at [291, 1017] on div "if ( ! enteringHoverElement ) { isFollowingMouse = true ; currentTarget . width…" at bounding box center [458, 635] width 447 height 1088
drag, startPoint x: 267, startPoint y: 1004, endPoint x: 211, endPoint y: 231, distance: 775.4
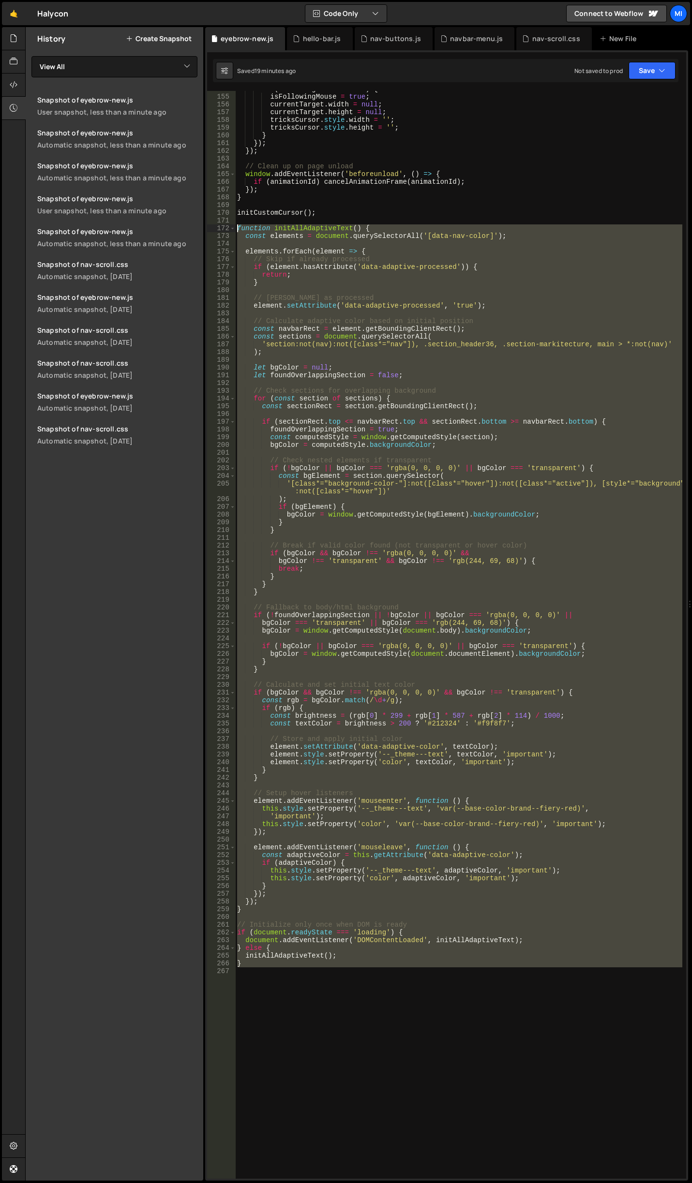
click at [211, 231] on div "154 155 156 157 158 159 160 161 162 163 164 165 166 167 168 169 170 171 172 173…" at bounding box center [446, 635] width 479 height 1088
paste textarea "}"
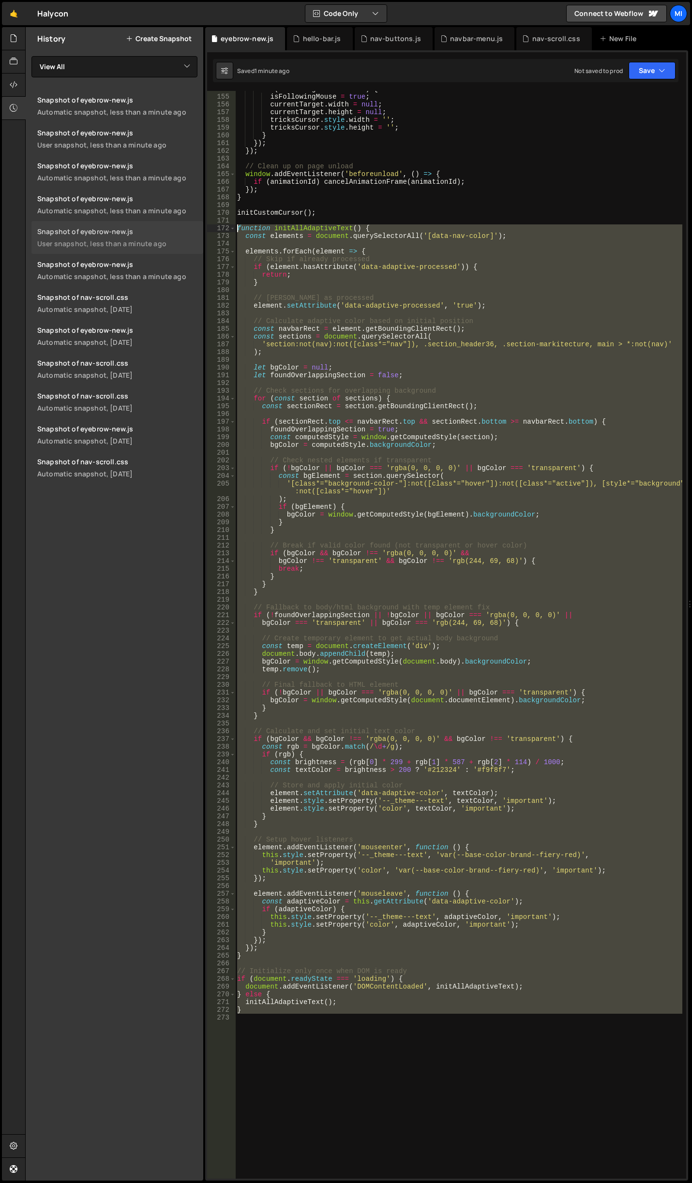
drag, startPoint x: 257, startPoint y: 1071, endPoint x: 172, endPoint y: 227, distance: 848.3
click at [172, 227] on div "Files New File Javascript files 0 accordion-test.js 0 0 accordion-test.js 0 1 a…" at bounding box center [358, 604] width 666 height 1154
paste textarea "}"
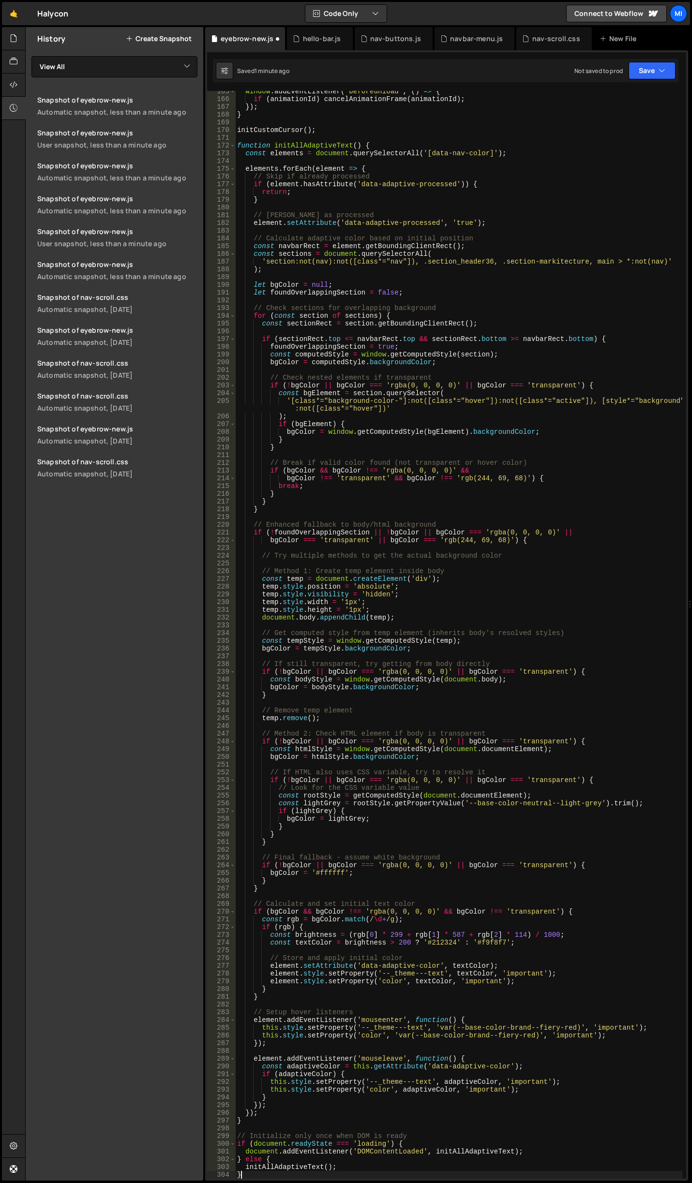
scroll to position [1272, 0]
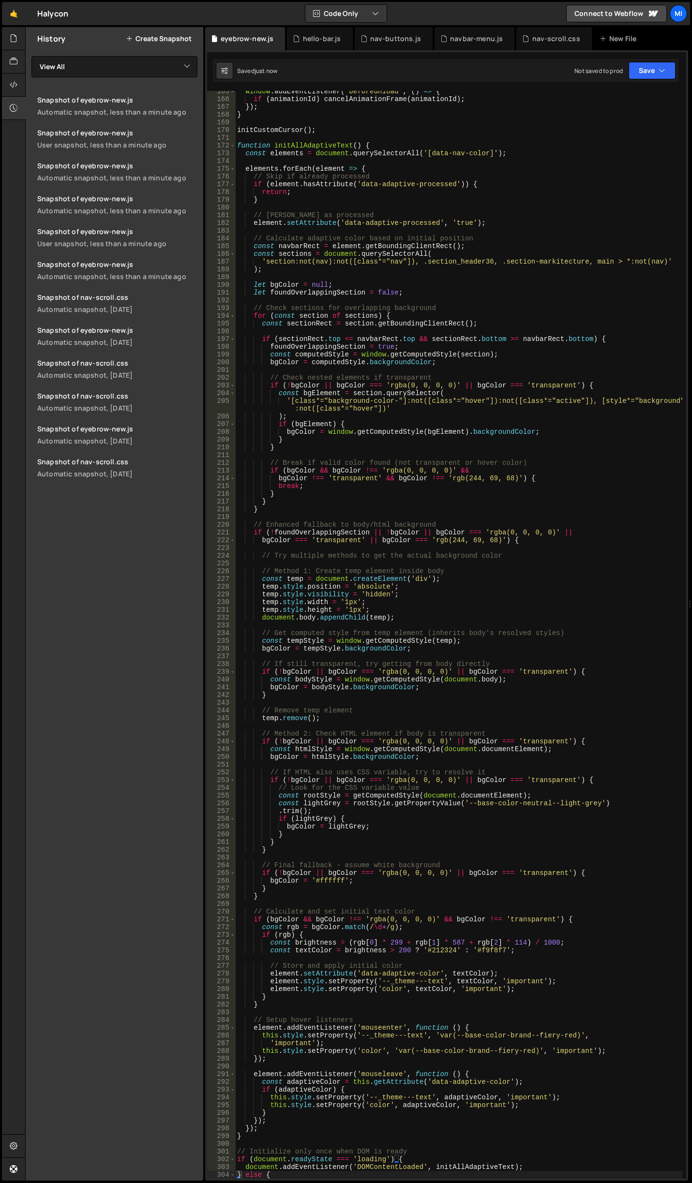
click at [411, 424] on div "window . addEventListener ( 'beforeunload' , ( ) => { if ( animationId ) cancel…" at bounding box center [458, 639] width 447 height 1103
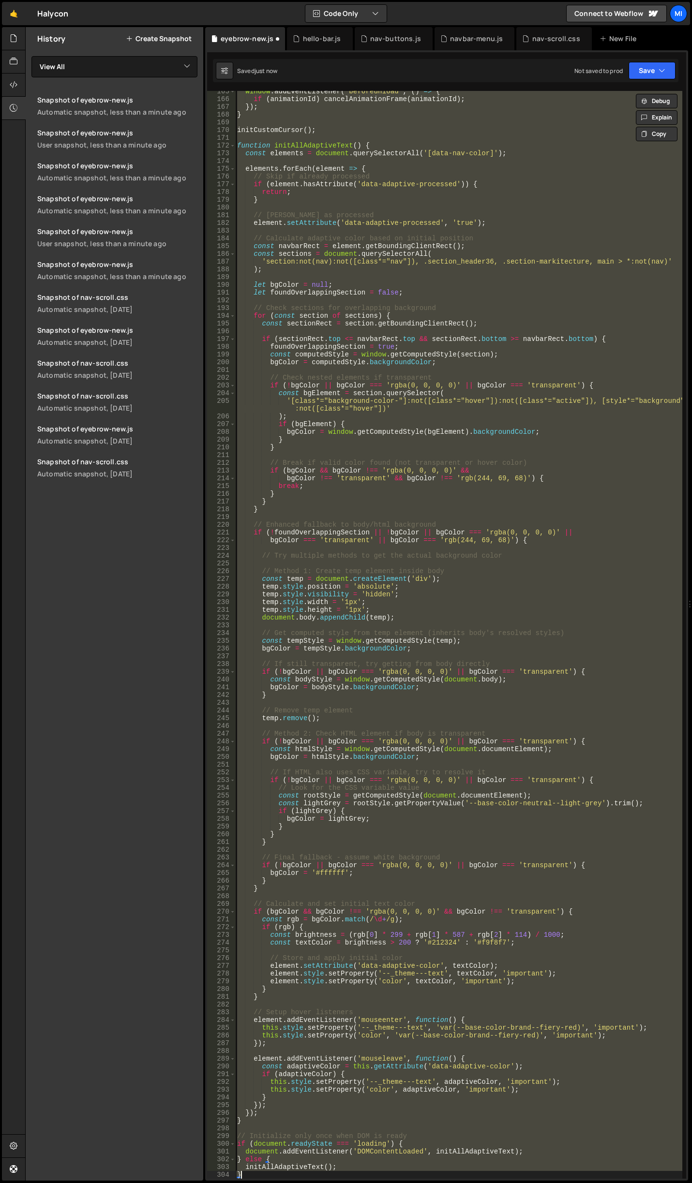
type textarea "}"
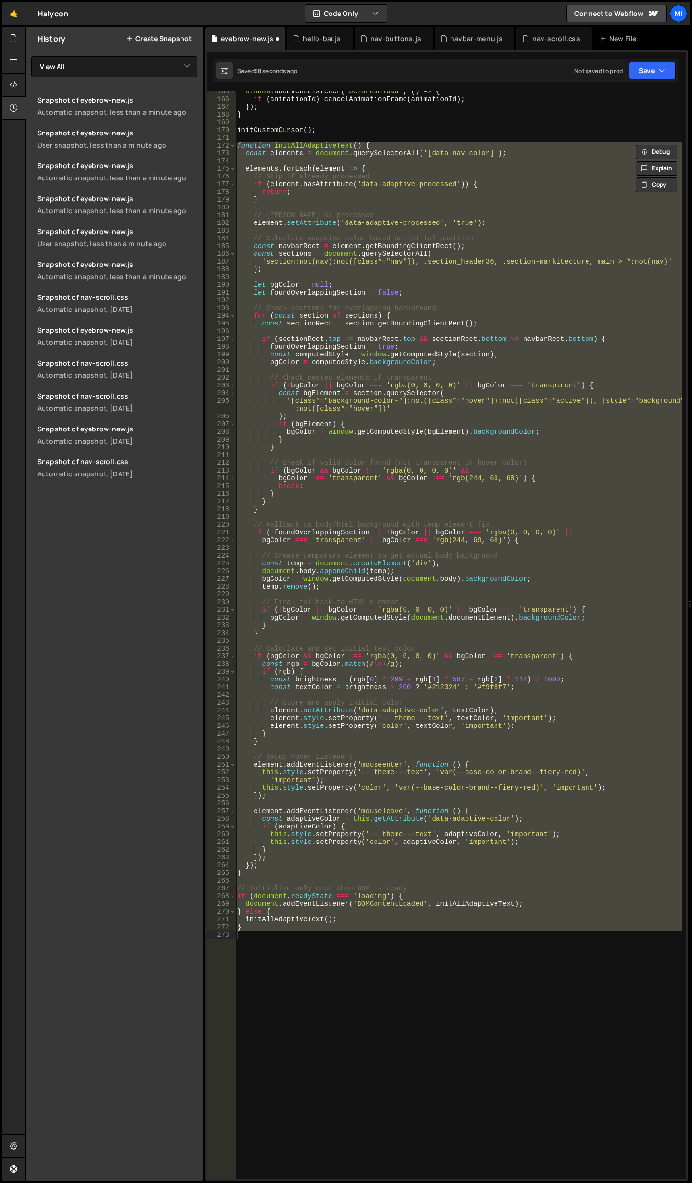
click at [398, 1050] on div "window . addEventListener ( 'beforeunload' , ( ) => { if ( animationId ) cancel…" at bounding box center [458, 635] width 447 height 1088
drag, startPoint x: 278, startPoint y: 1010, endPoint x: 192, endPoint y: 148, distance: 867.1
click at [192, 148] on div "Files New File Javascript files 0 accordion-test.js 0 0 accordion-test.js 0 1 a…" at bounding box center [358, 604] width 666 height 1154
paste textarea "}"
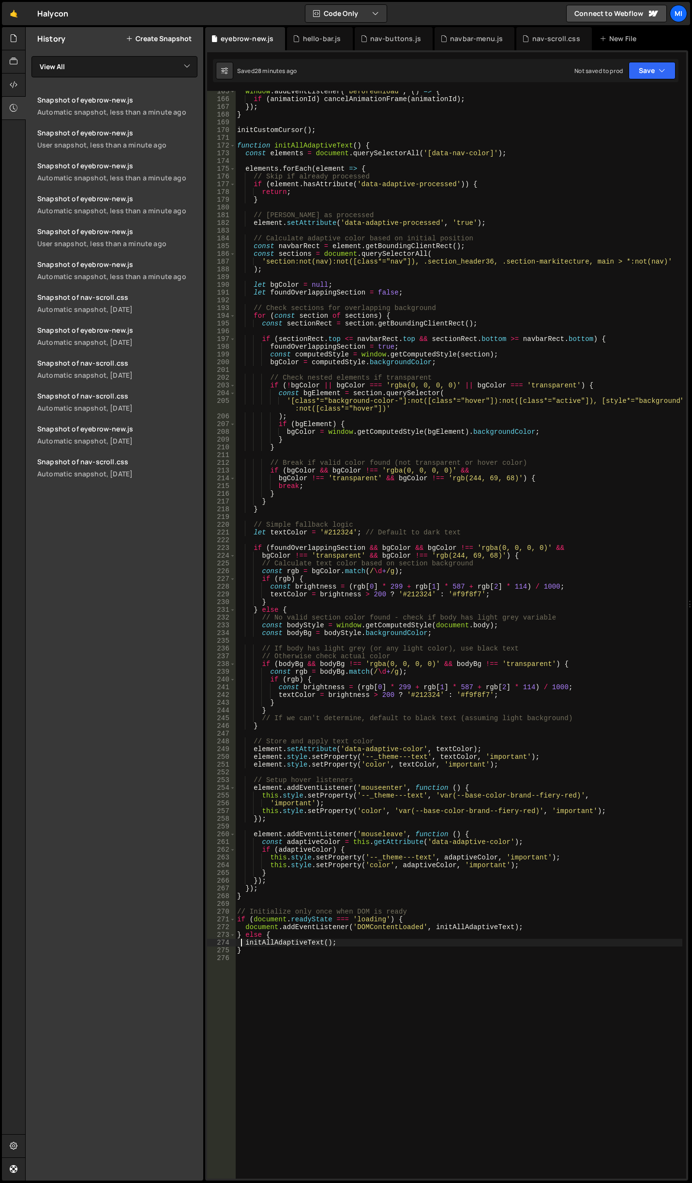
scroll to position [1185, 0]
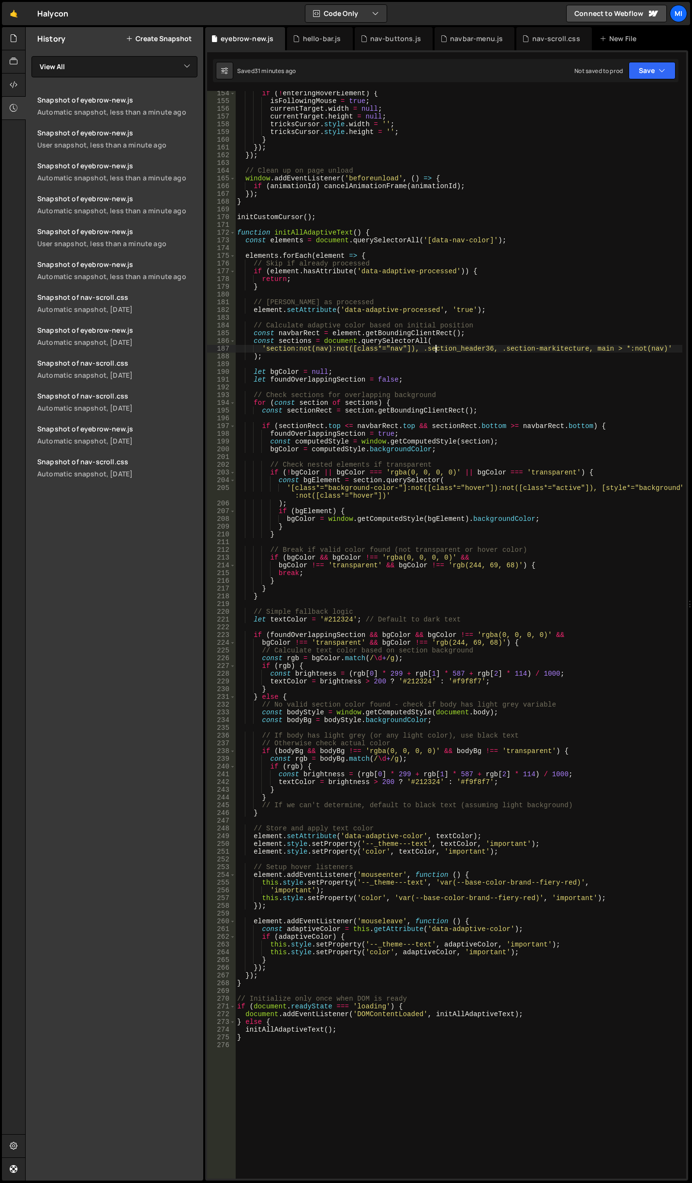
click at [437, 348] on div "if ( ! enteringHoverElement ) { isFollowingMouse = true ; currentTarget . width…" at bounding box center [458, 640] width 447 height 1103
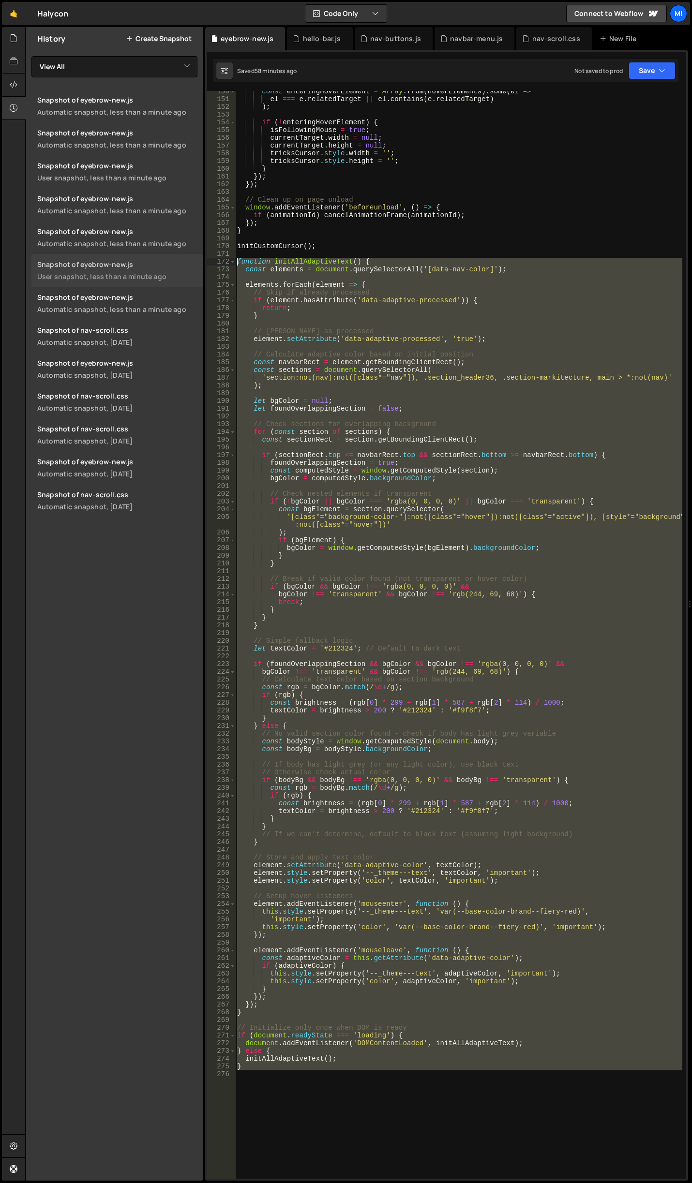
drag, startPoint x: 247, startPoint y: 1078, endPoint x: 176, endPoint y: 259, distance: 821.9
click at [176, 259] on div "Files New File Javascript files 0 accordion-test.js 0 0 accordion-test.js 0 1 a…" at bounding box center [358, 604] width 666 height 1154
type textarea "function initAllAdaptiveText() { const elements = document.querySelectorAll('[d…"
drag, startPoint x: 296, startPoint y: 1095, endPoint x: 283, endPoint y: 1091, distance: 13.2
click at [296, 1095] on div "const enteringHoverElement = Array . from ( hoverElements ) . some ( el => el =…" at bounding box center [458, 635] width 447 height 1088
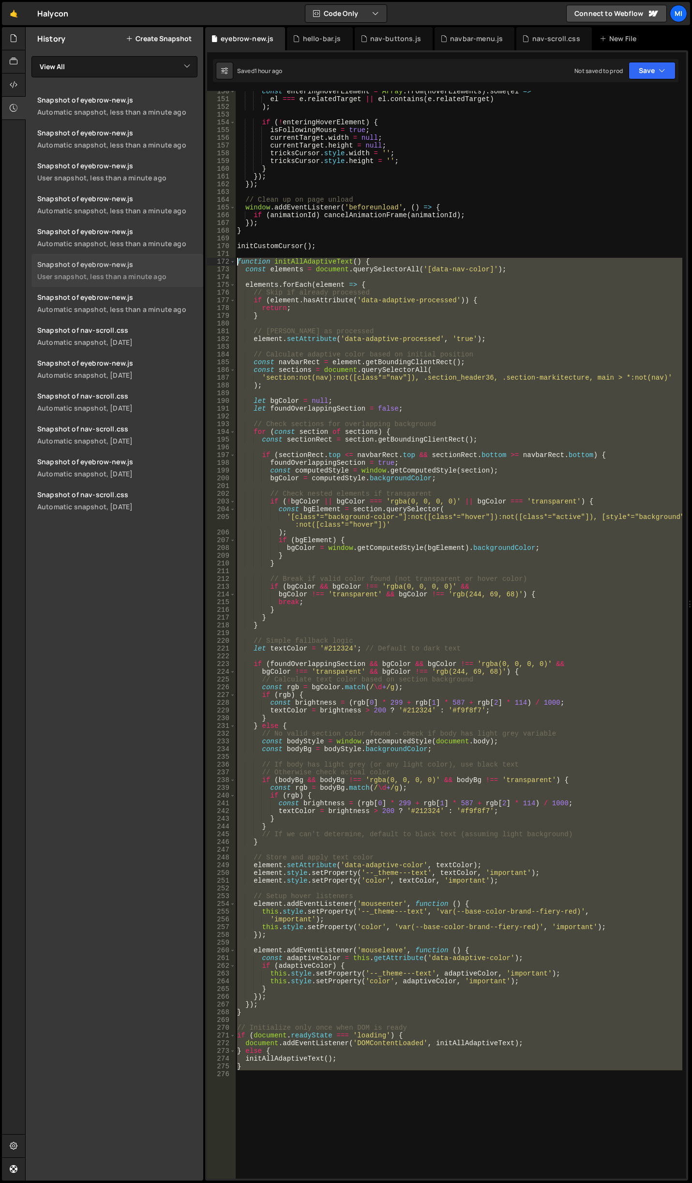
drag, startPoint x: 270, startPoint y: 1086, endPoint x: 131, endPoint y: 263, distance: 835.3
click at [131, 263] on div "Files New File Javascript files 0 accordion-test.js 0 0 accordion-test.js 0 1 a…" at bounding box center [358, 604] width 666 height 1154
paste textarea "}"
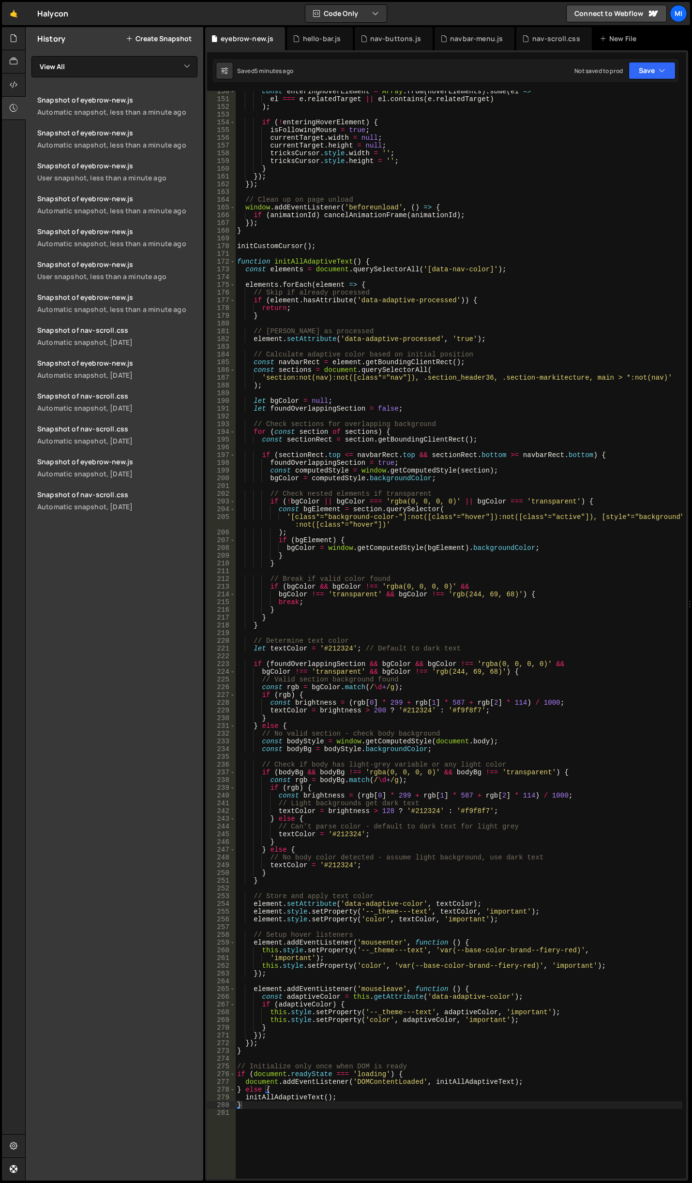
click at [461, 361] on div "const enteringHoverElement = Array . from ( hoverElements ) . some ( el => el =…" at bounding box center [458, 639] width 447 height 1103
click at [464, 467] on div "const enteringHoverElement = Array . from ( hoverElements ) . some ( el => el =…" at bounding box center [458, 639] width 447 height 1103
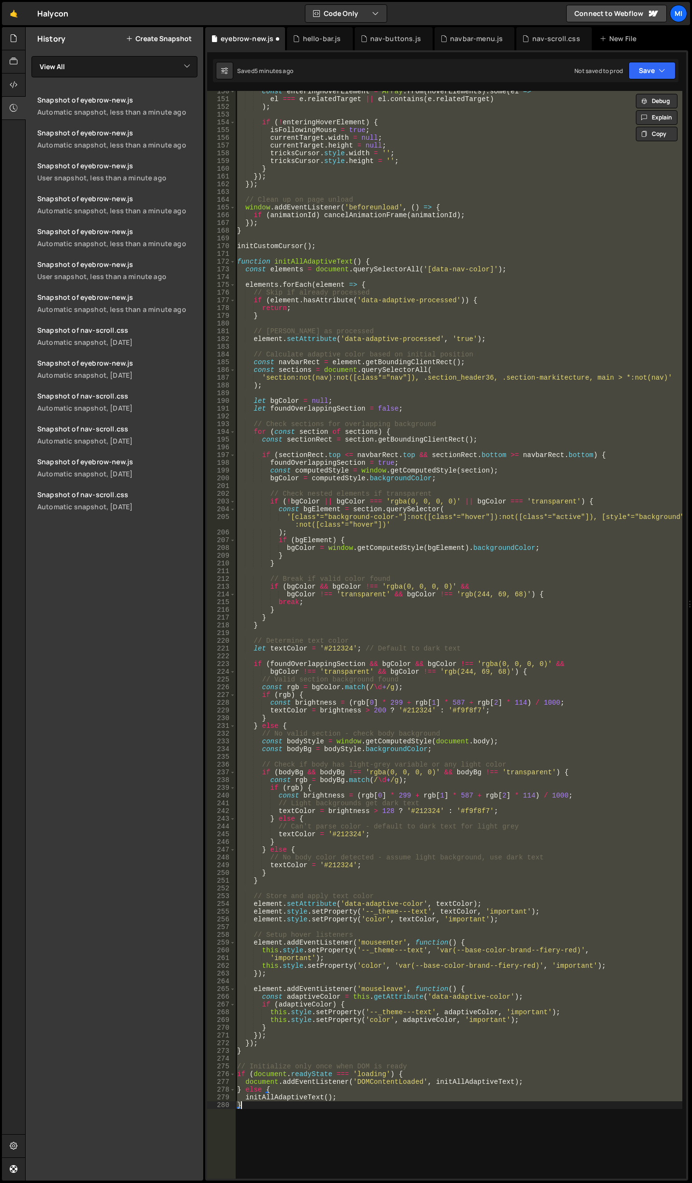
type textarea "}"
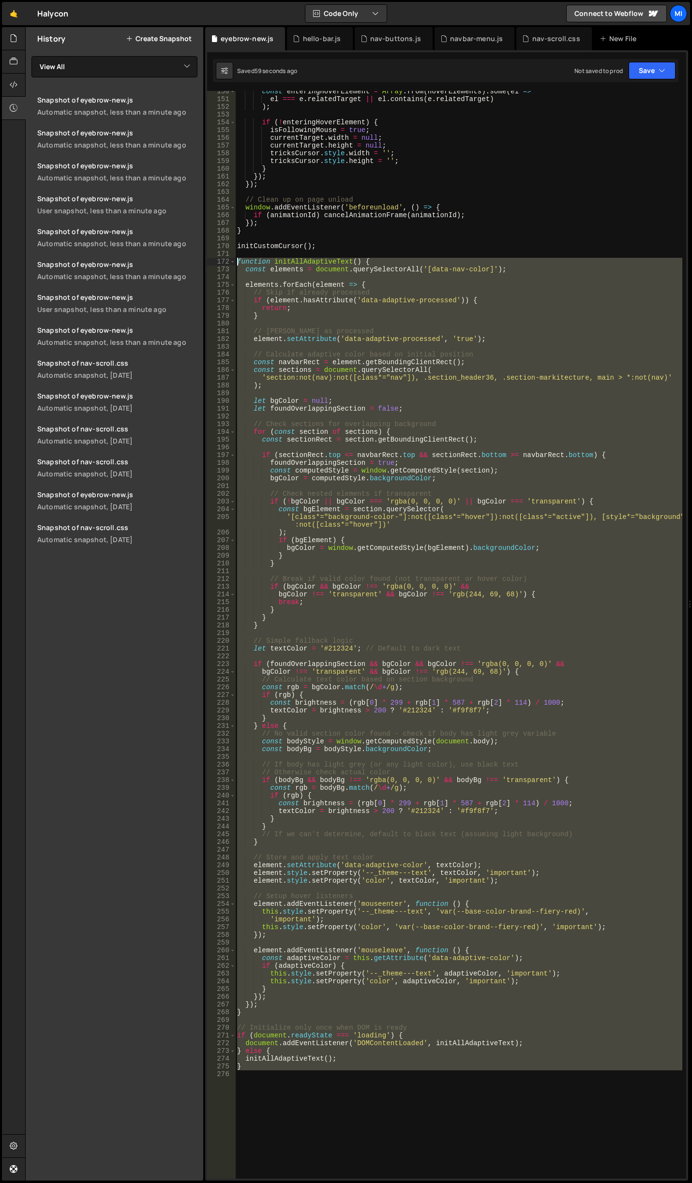
drag, startPoint x: 285, startPoint y: 1095, endPoint x: 203, endPoint y: 264, distance: 835.9
click at [203, 264] on div "Files New File Javascript files 0 accordion-test.js 0 0 accordion-test.js 0 1 a…" at bounding box center [358, 604] width 666 height 1154
click at [255, 1070] on div "const enteringHoverElement = Array . from ( hoverElements ) . some ( el => el =…" at bounding box center [458, 635] width 447 height 1088
drag, startPoint x: 251, startPoint y: 1071, endPoint x: 198, endPoint y: 260, distance: 812.3
click at [198, 260] on div "Files New File Javascript files 0 accordion-test.js 0 0 accordion-test.js 0 1 a…" at bounding box center [358, 604] width 666 height 1154
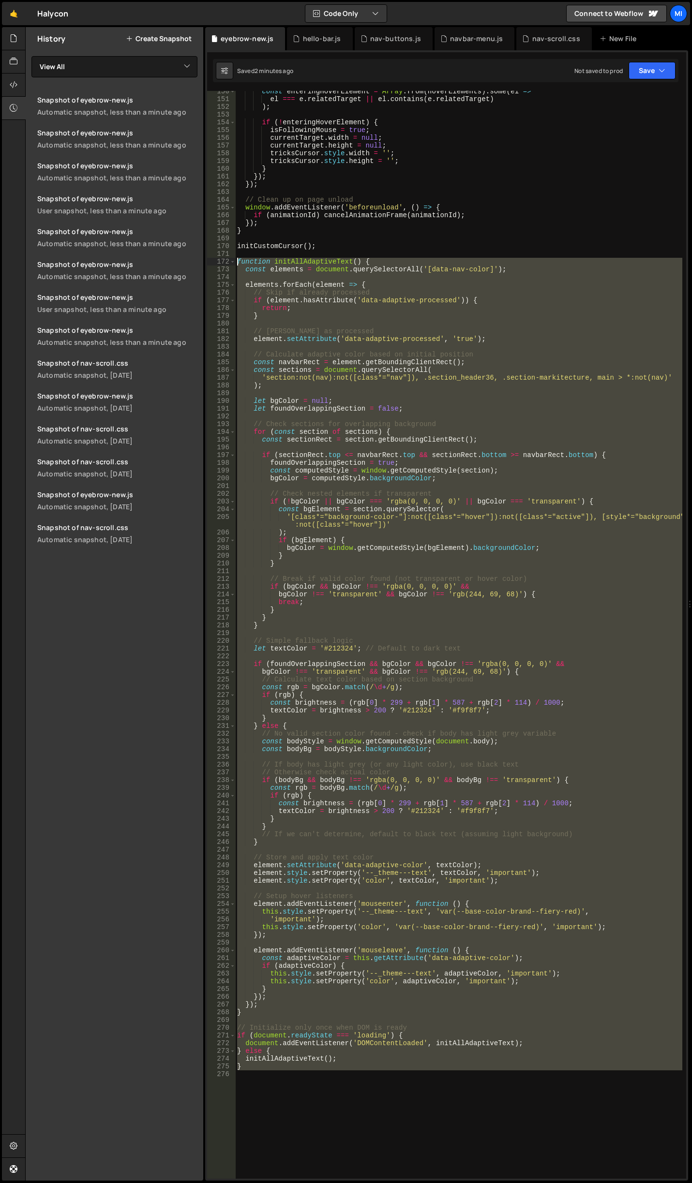
paste textarea "}"
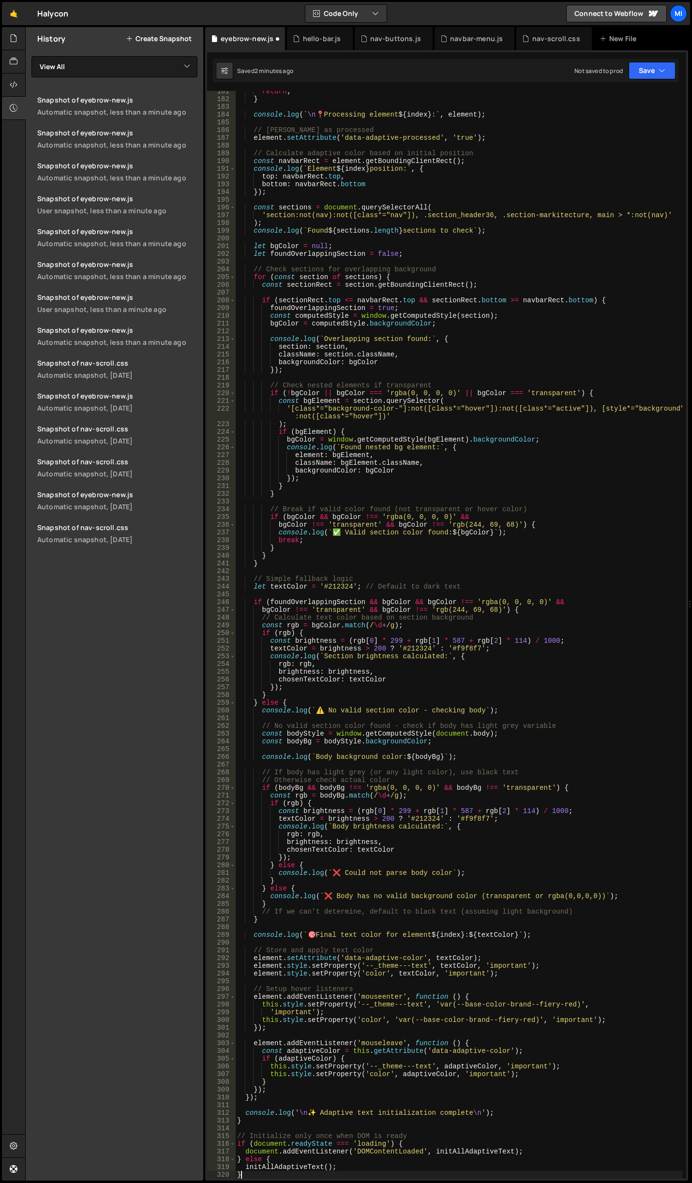
scroll to position [1396, 0]
click at [445, 526] on div "return ; } console . log ( ` \n 📍 Processing element ${ index } : ` , element )…" at bounding box center [458, 639] width 447 height 1103
drag, startPoint x: 417, startPoint y: 216, endPoint x: 580, endPoint y: 214, distance: 163.5
click at [580, 214] on div "return ; } console . log ( ` \n 📍 Processing element ${ index } : ` , element )…" at bounding box center [458, 639] width 447 height 1103
click at [498, 419] on div "return ; } console . log ( ` \n 📍 Processing element ${ index } : ` , element )…" at bounding box center [458, 639] width 447 height 1103
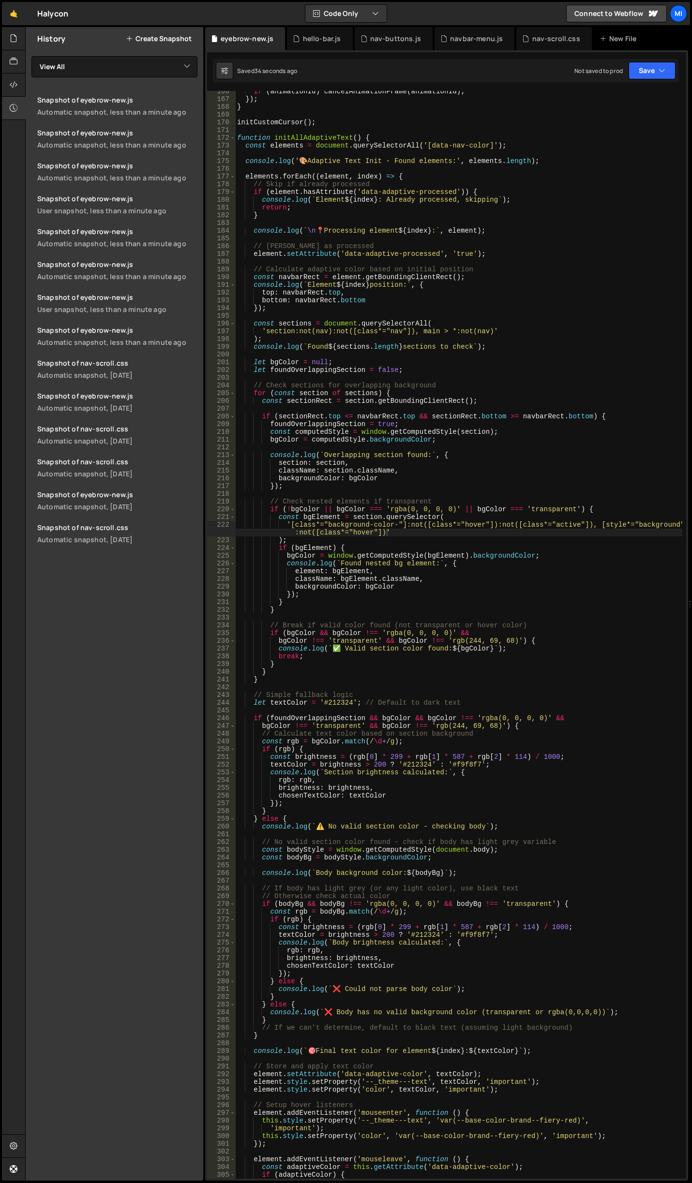
scroll to position [1222, 0]
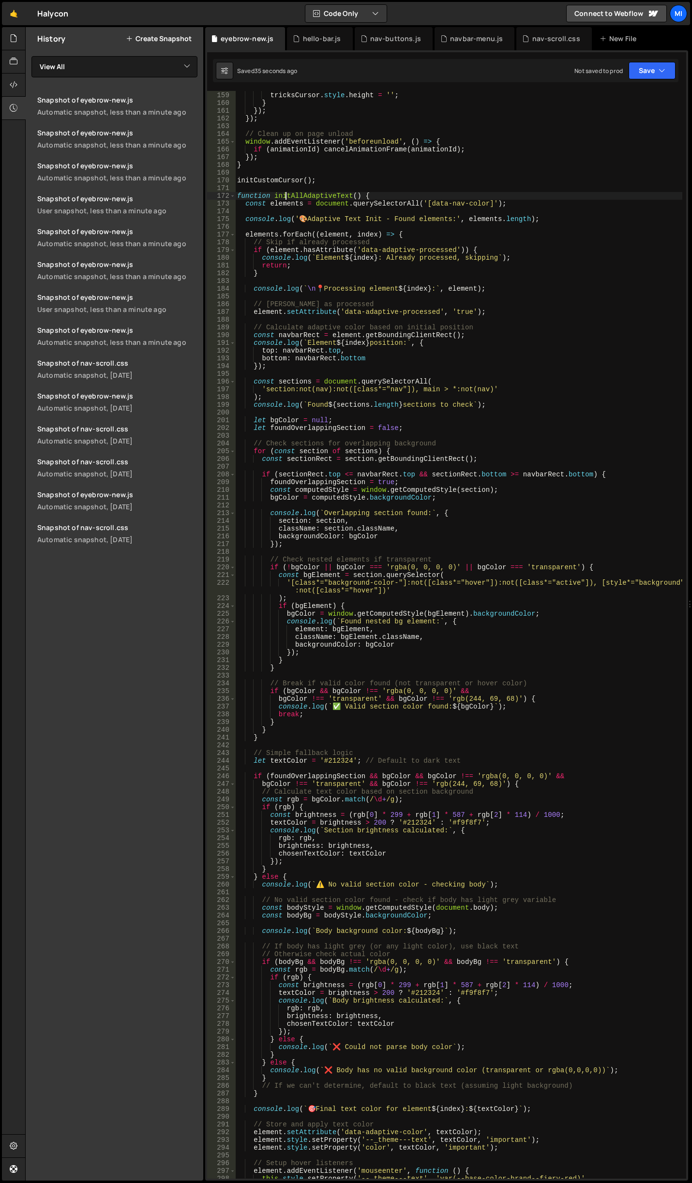
click at [287, 192] on div "tricksCursor . style . width = '' ; tricksCursor . style . height = '' ; } }) ;…" at bounding box center [458, 635] width 447 height 1103
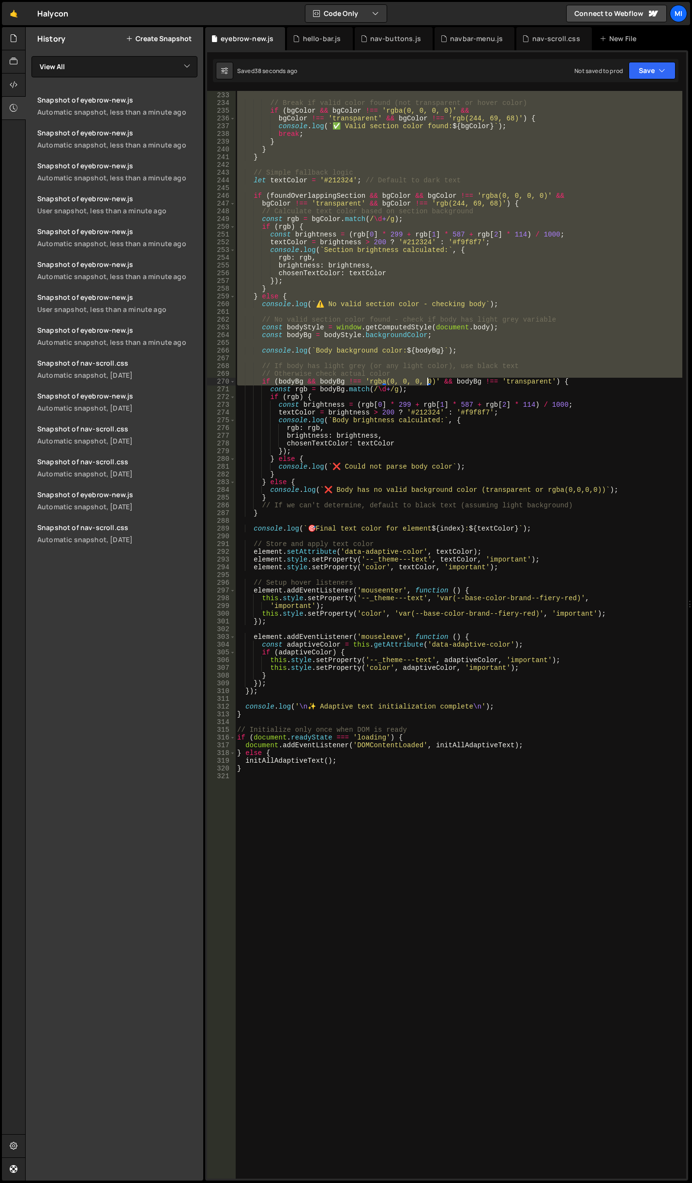
scroll to position [1890, 0]
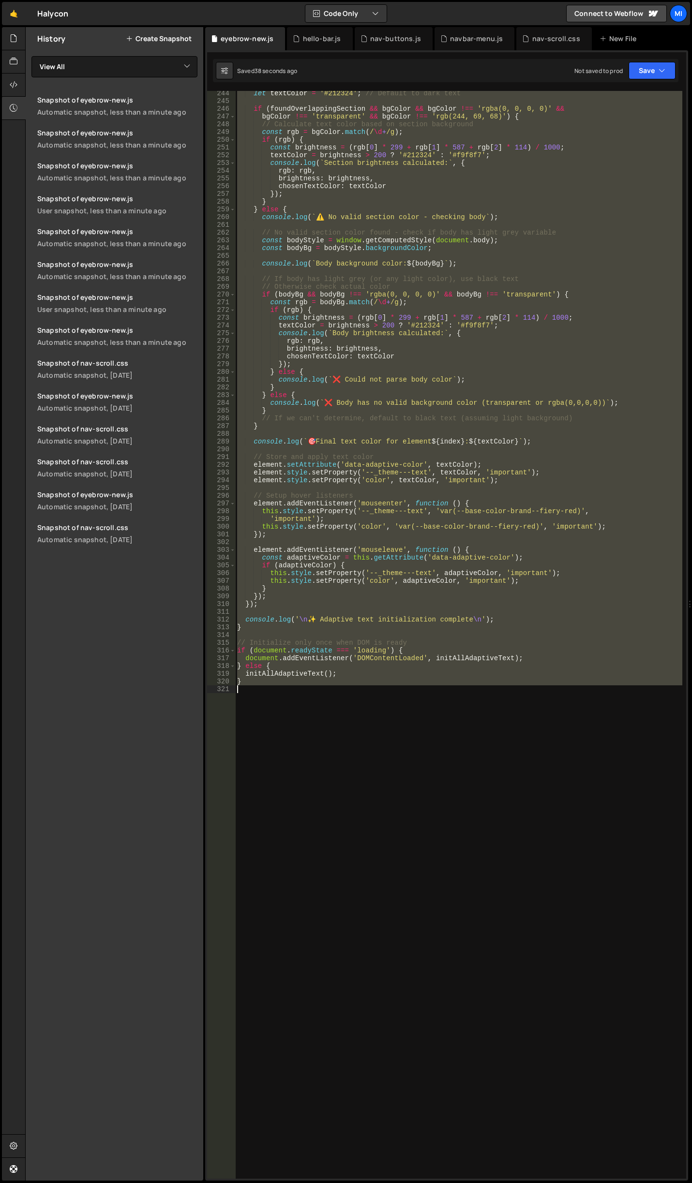
drag, startPoint x: 236, startPoint y: 195, endPoint x: 401, endPoint y: 710, distance: 541.0
click at [401, 710] on div "let textColor = '#212324' ; // Default to dark text if ( foundOverlappingSectio…" at bounding box center [458, 640] width 447 height 1103
paste textarea
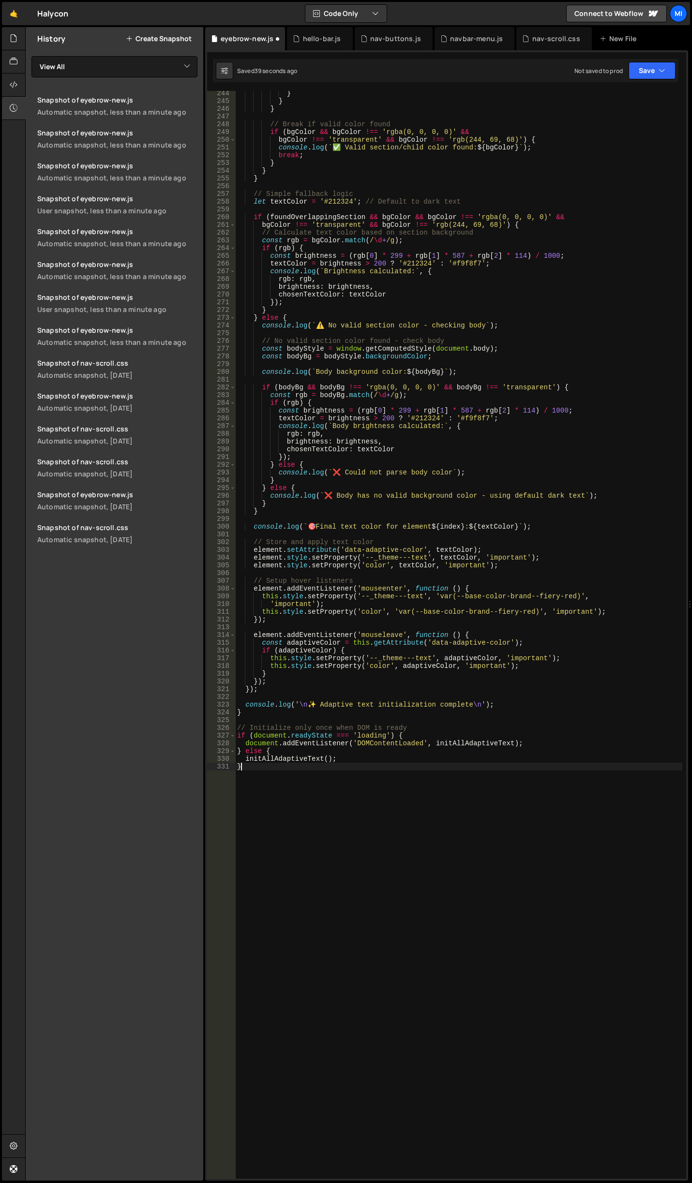
scroll to position [1882, 0]
click at [385, 735] on div "} } } // Break if valid color found if ( bgColor && bgColor !== 'rgba(0, 0, 0, …" at bounding box center [458, 640] width 447 height 1103
type textarea "if (document.readyState === 'loading') {"
click at [465, 775] on div "} } } // Break if valid color found if ( bgColor && bgColor !== 'rgba(0, 0, 0, …" at bounding box center [458, 640] width 447 height 1103
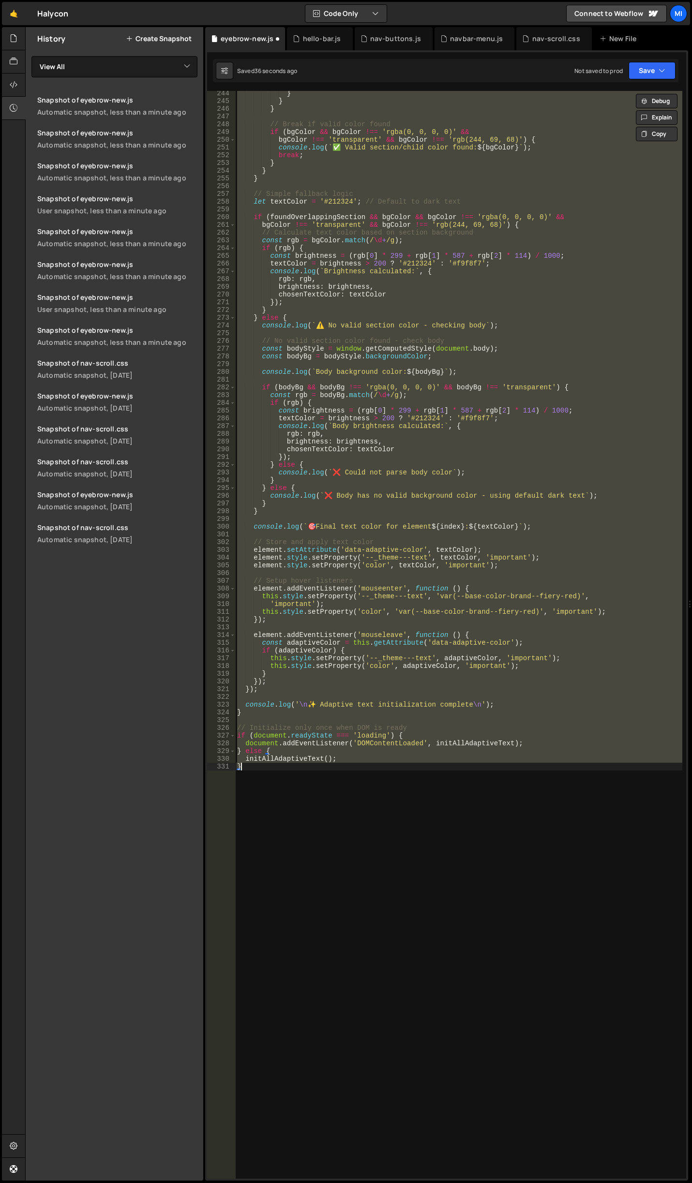
type textarea "}"
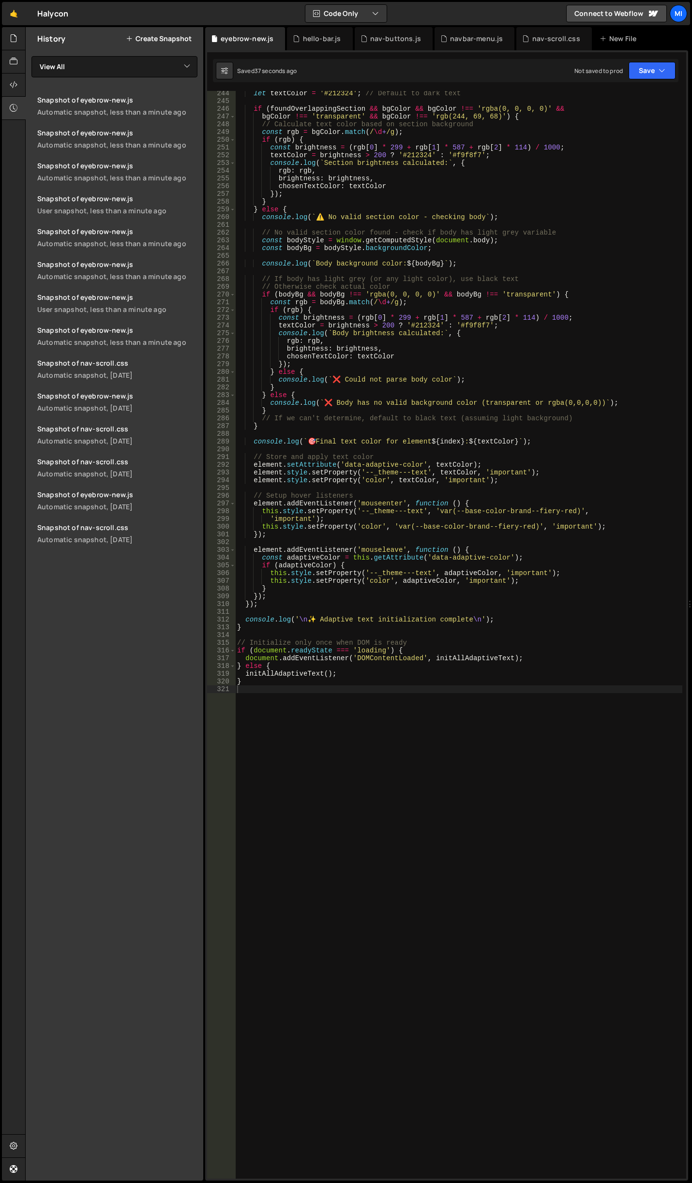
click at [355, 700] on div "let textColor = '#212324' ; // Default to dark text if ( foundOverlappingSectio…" at bounding box center [458, 640] width 447 height 1103
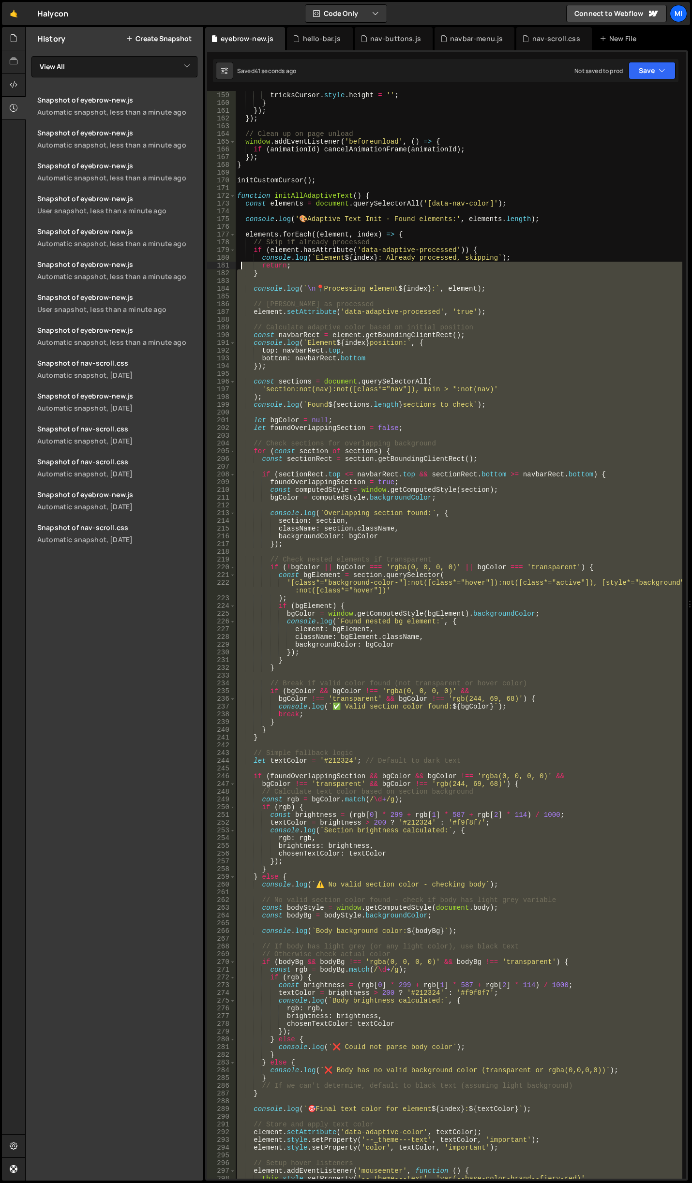
scroll to position [1222, 0]
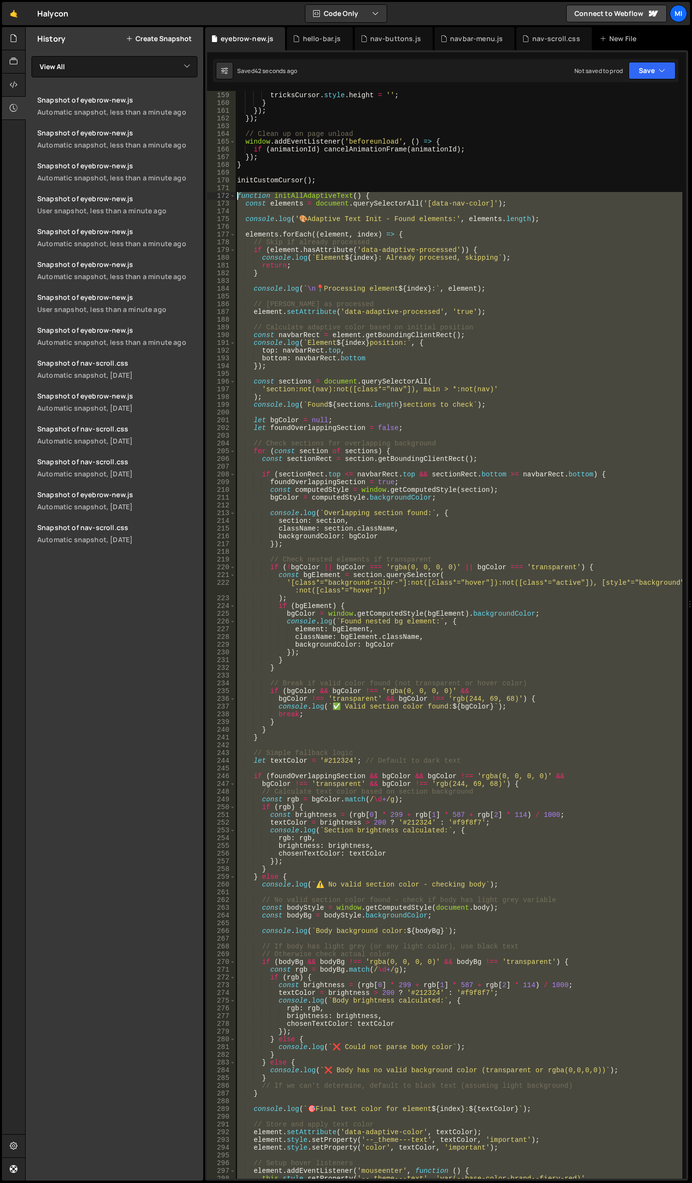
drag, startPoint x: 253, startPoint y: 1032, endPoint x: 221, endPoint y: 193, distance: 838.8
click at [221, 193] on div "158 159 160 161 162 163 164 165 166 167 168 169 170 171 172 173 174 175 176 177…" at bounding box center [446, 635] width 479 height 1088
click at [238, 193] on div "tricksCursor . style . width = '' ; tricksCursor . style . height = '' ; } }) ;…" at bounding box center [458, 635] width 447 height 1088
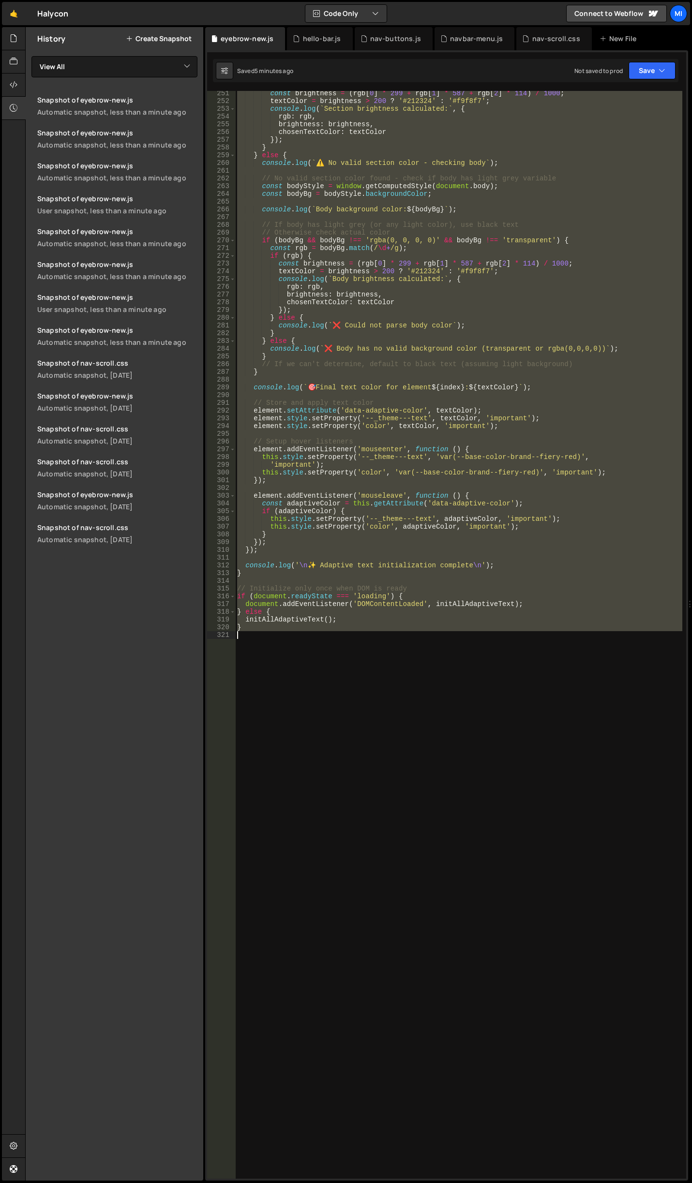
drag, startPoint x: 238, startPoint y: 193, endPoint x: 423, endPoint y: 738, distance: 574.9
click at [423, 738] on div "const brightness = ( rgb [ 0 ] * 299 + rgb [ 1 ] * 587 + rgb [ 2 ] * 114 ) / 10…" at bounding box center [458, 640] width 447 height 1103
paste textarea
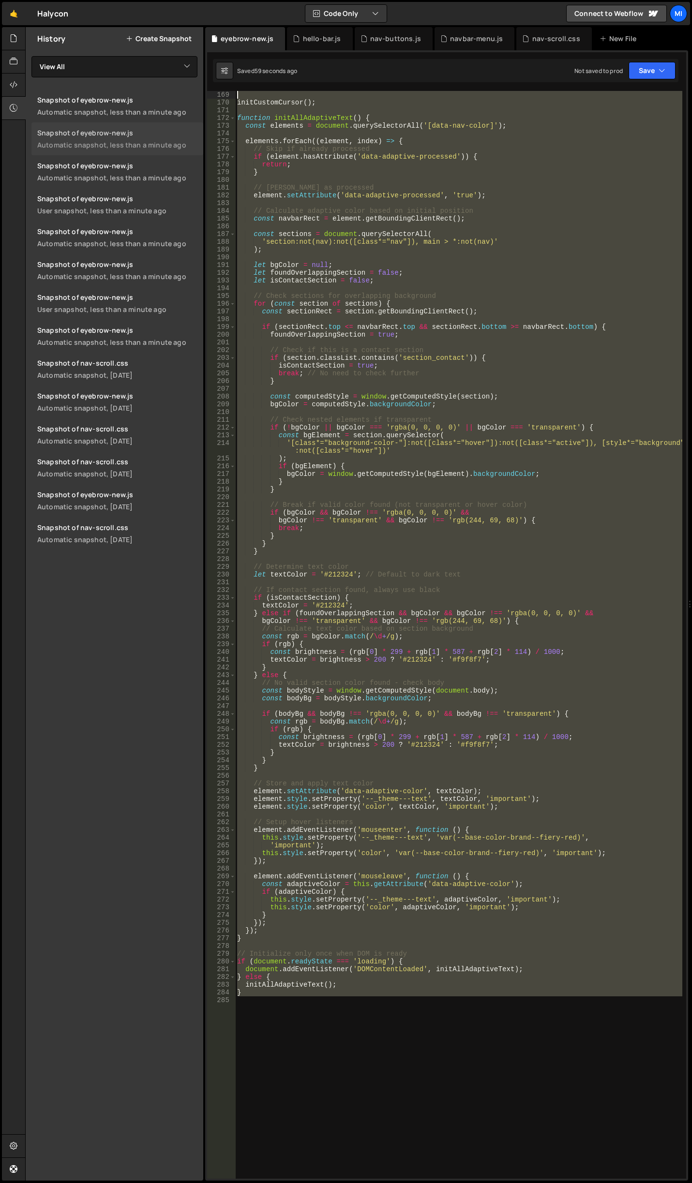
scroll to position [1060, 0]
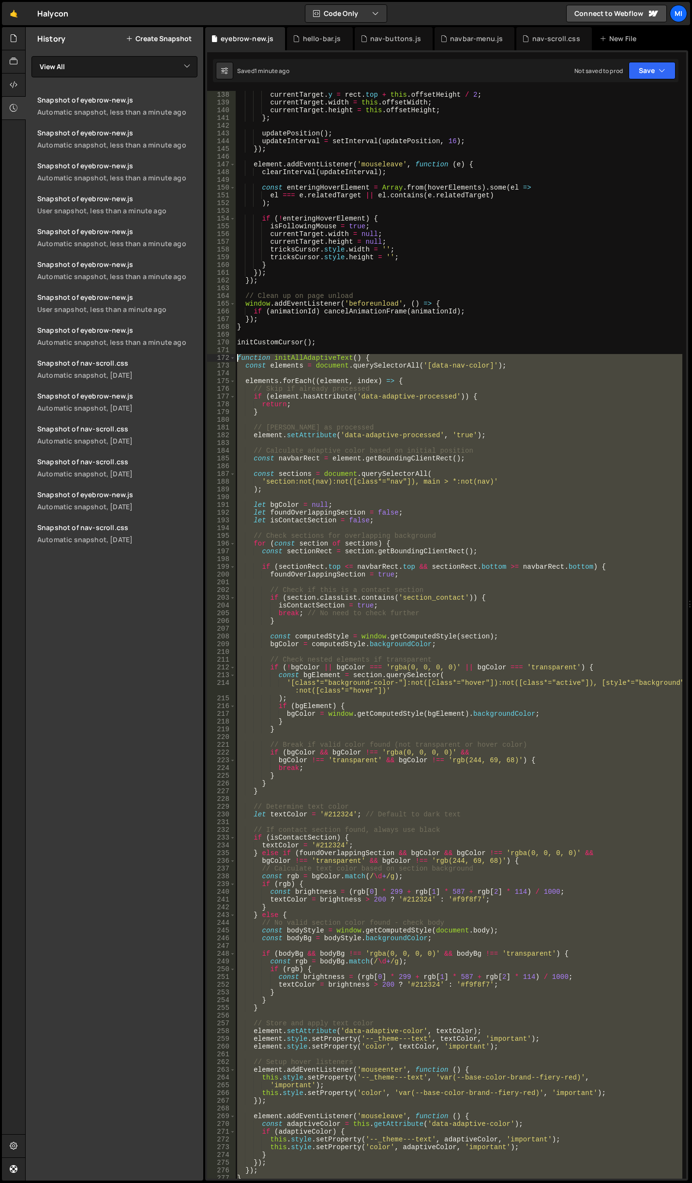
drag, startPoint x: 254, startPoint y: 907, endPoint x: 210, endPoint y: 357, distance: 552.2
click at [210, 357] on div "} 138 139 140 141 142 143 144 145 146 147 148 149 150 151 152 153 154 155 156 1…" at bounding box center [446, 635] width 479 height 1088
paste textarea "}"
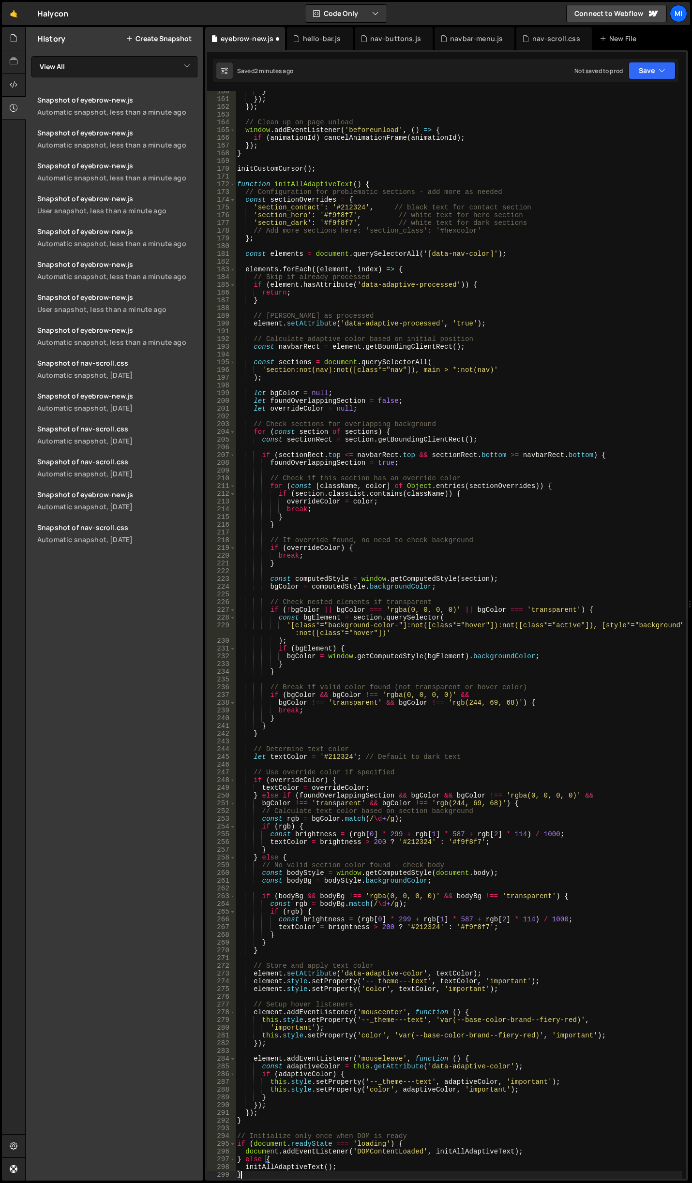
scroll to position [1234, 0]
click at [349, 228] on div "} }) ; }) ; // Clean up on page unload window . addEventListener ( 'beforeunloa…" at bounding box center [458, 639] width 447 height 1103
click at [515, 222] on div "} }) ; }) ; // Clean up on page unload window . addEventListener ( 'beforeunloa…" at bounding box center [458, 639] width 447 height 1103
type textarea "'section_dark': '#f9f8f7', // white text for dark sections"
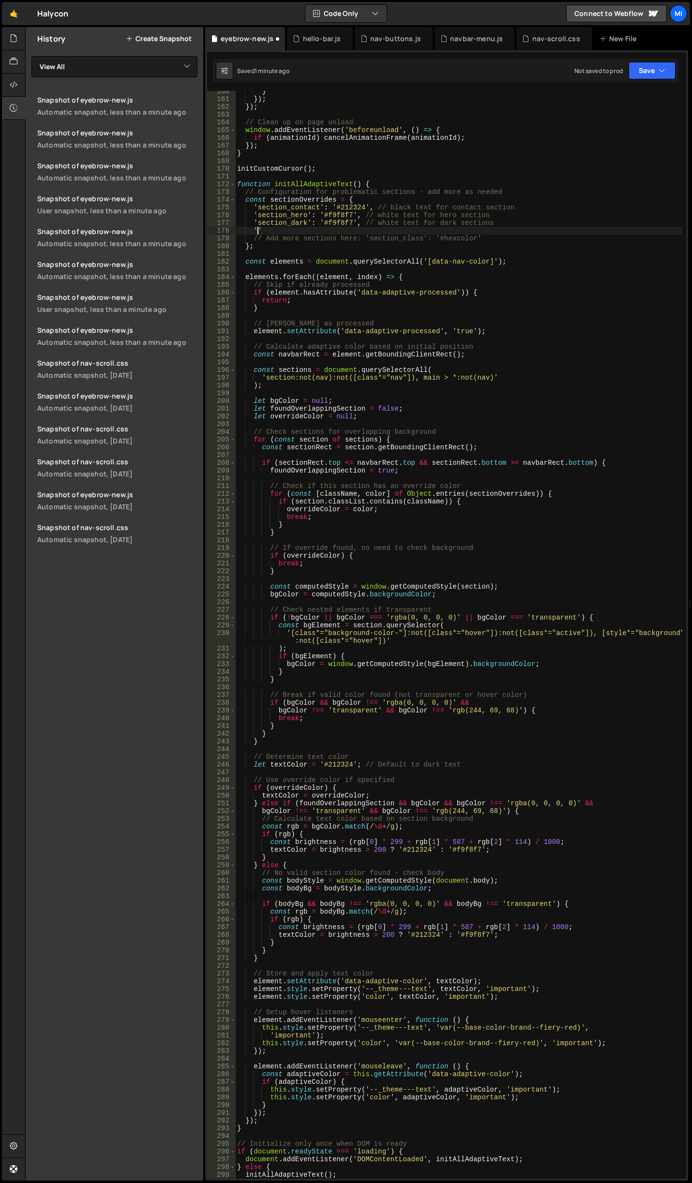
paste textarea "background-color-gray'"
drag, startPoint x: 340, startPoint y: 204, endPoint x: 362, endPoint y: 206, distance: 22.3
click at [362, 206] on div "} }) ; }) ; // Clean up on page unload window . addEventListener ( 'beforeunloa…" at bounding box center [458, 639] width 447 height 1103
click at [360, 229] on div "} }) ; }) ; // Clean up on page unload window . addEventListener ( 'beforeunloa…" at bounding box center [458, 639] width 447 height 1103
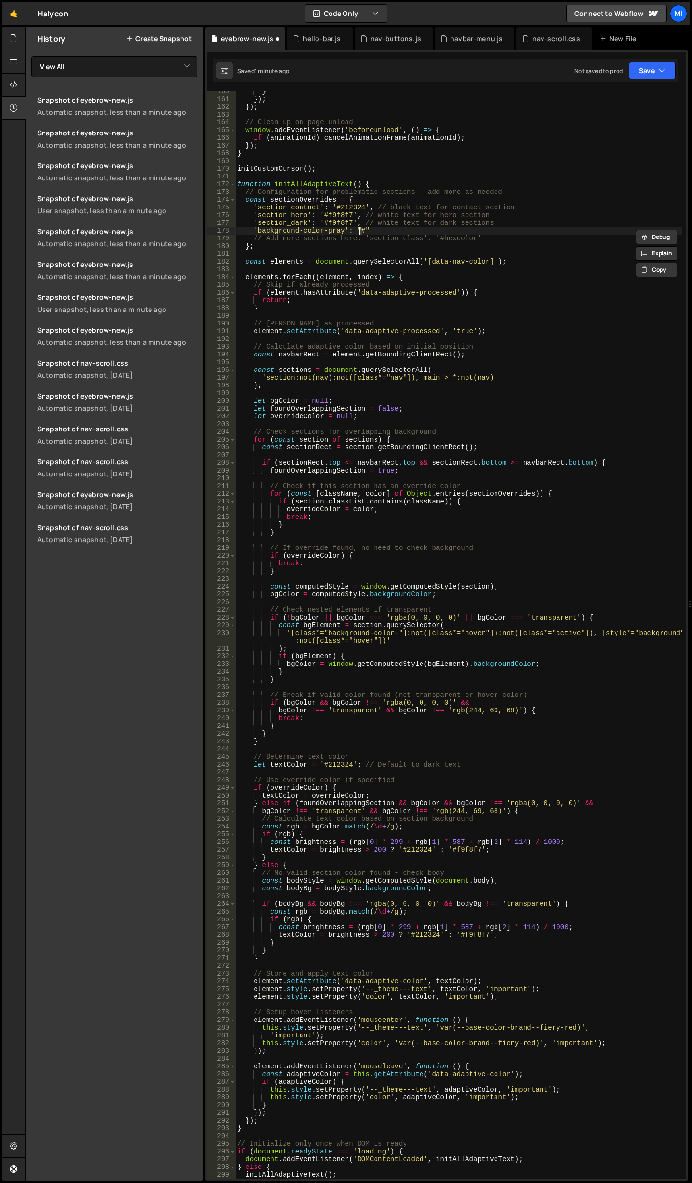
click at [364, 231] on div "} }) ; }) ; // Clean up on page unload window . addEventListener ( 'beforeunloa…" at bounding box center [458, 635] width 447 height 1088
paste textarea "212324"
click at [410, 226] on div "} }) ; }) ; // Clean up on page unload window . addEventListener ( 'beforeunloa…" at bounding box center [458, 639] width 447 height 1103
click at [411, 232] on div "} }) ; }) ; // Clean up on page unload window . addEventListener ( 'beforeunloa…" at bounding box center [458, 639] width 447 height 1103
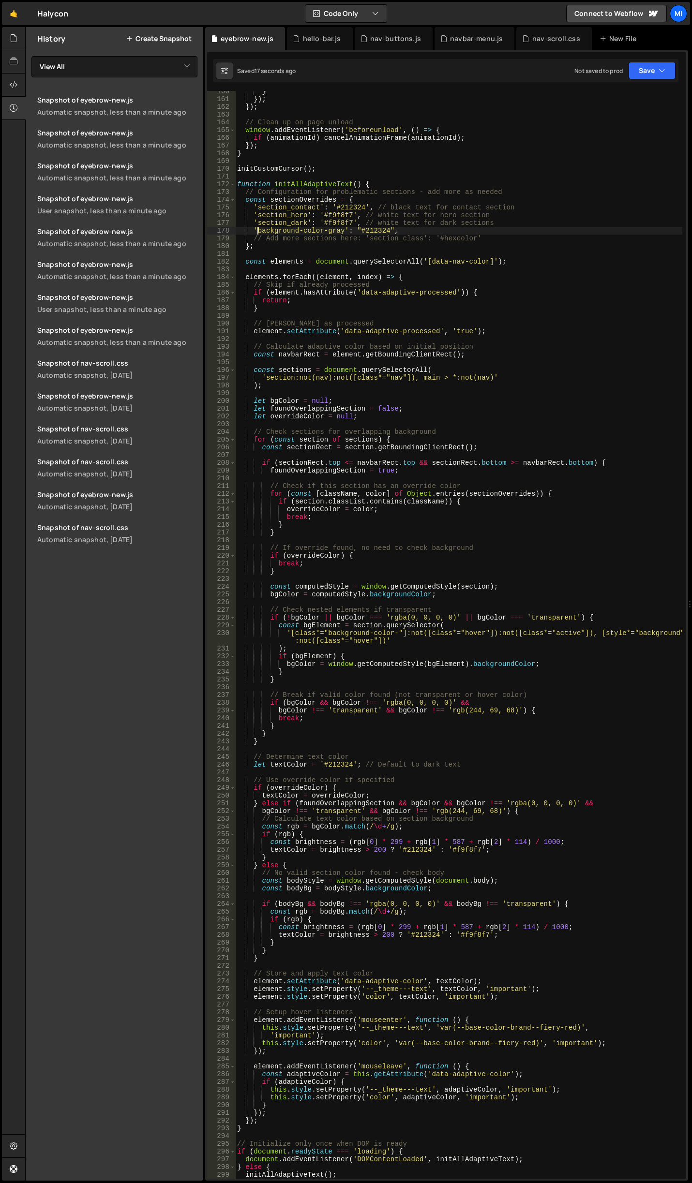
click at [256, 230] on div "} }) ; }) ; // Clean up on page unload window . addEventListener ( 'beforeunloa…" at bounding box center [458, 639] width 447 height 1103
click at [242, 185] on div "} }) ; }) ; // Clean up on page unload window . addEventListener ( 'beforeunloa…" at bounding box center [458, 639] width 447 height 1103
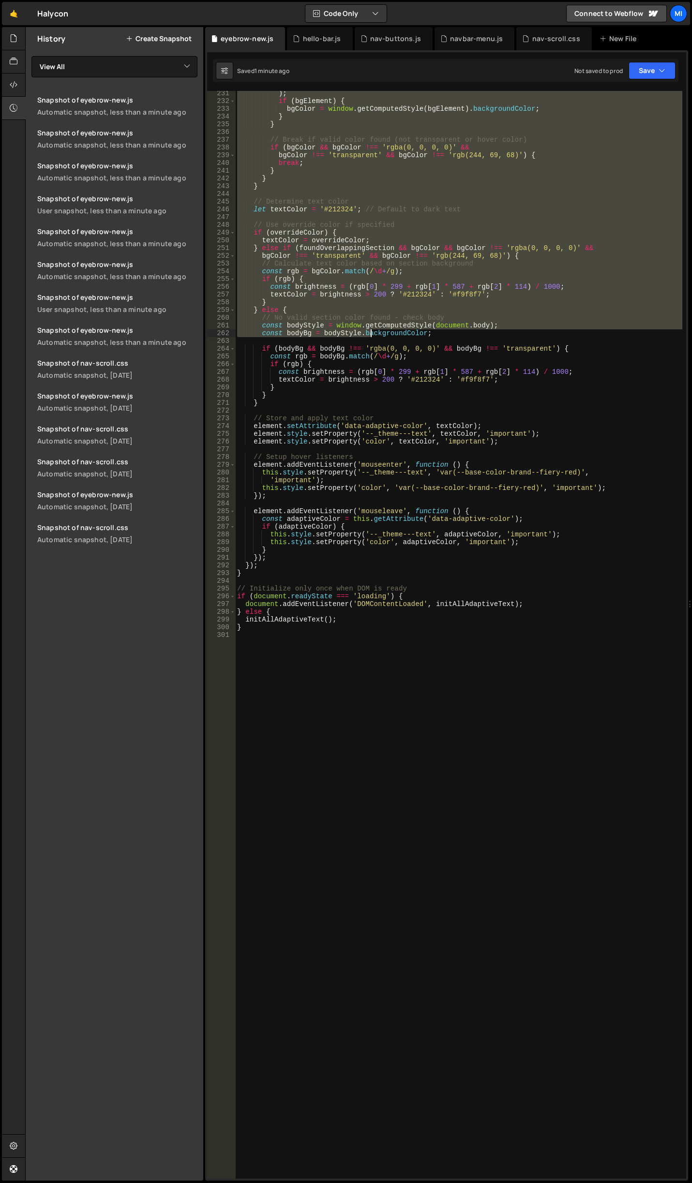
scroll to position [1790, 0]
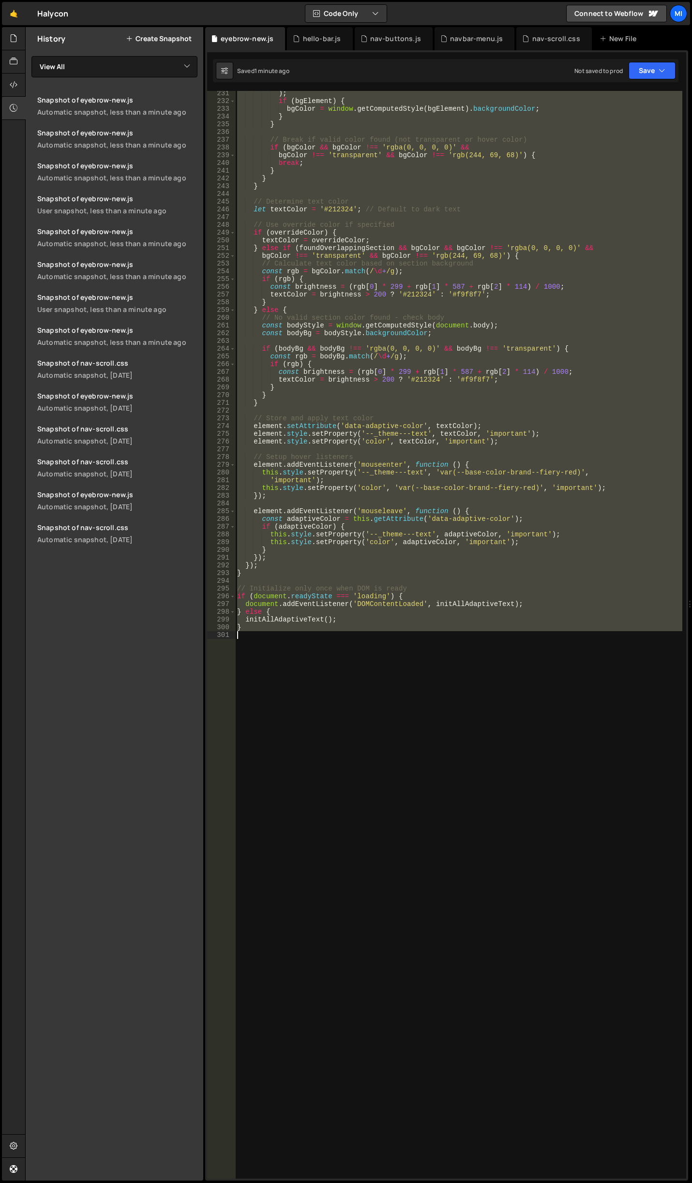
drag, startPoint x: 237, startPoint y: 183, endPoint x: 401, endPoint y: 661, distance: 505.0
click at [401, 661] on div ") ; if ( bgElement ) { bgColor = window . getComputedStyle ( bgElement ) . back…" at bounding box center [458, 640] width 447 height 1103
paste textarea
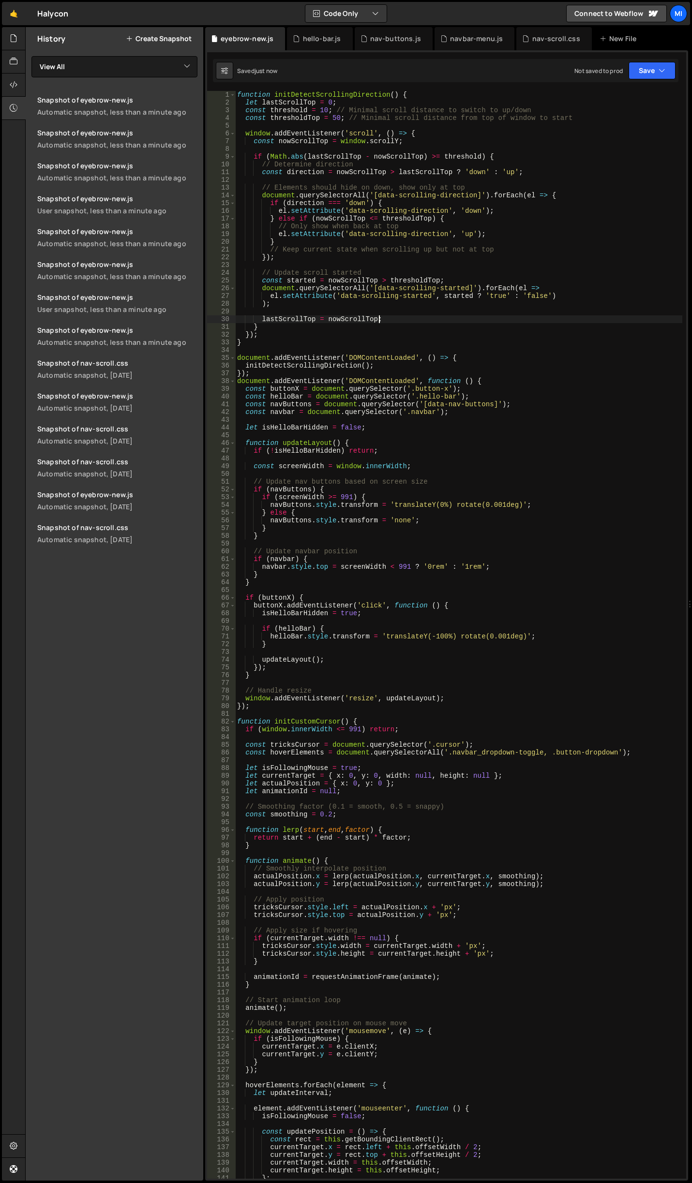
click at [397, 323] on div "function initDetectScrollingDirection ( ) { let lastScrollTop = 0 ; const thres…" at bounding box center [458, 642] width 447 height 1103
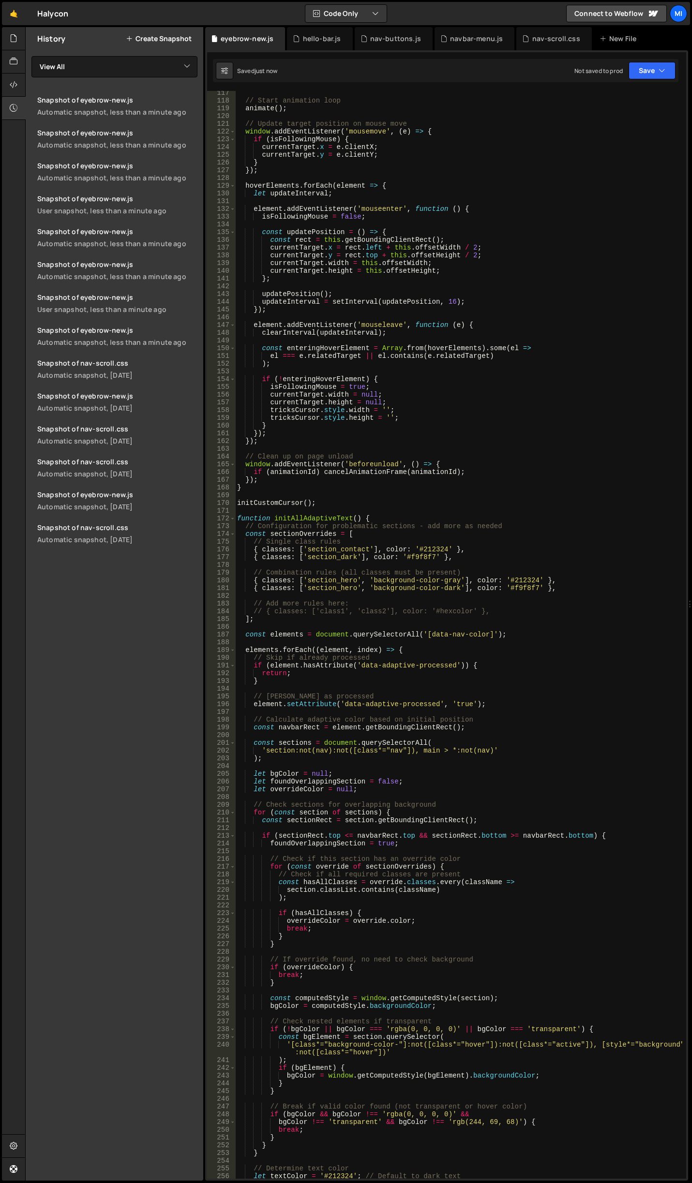
scroll to position [871, 0]
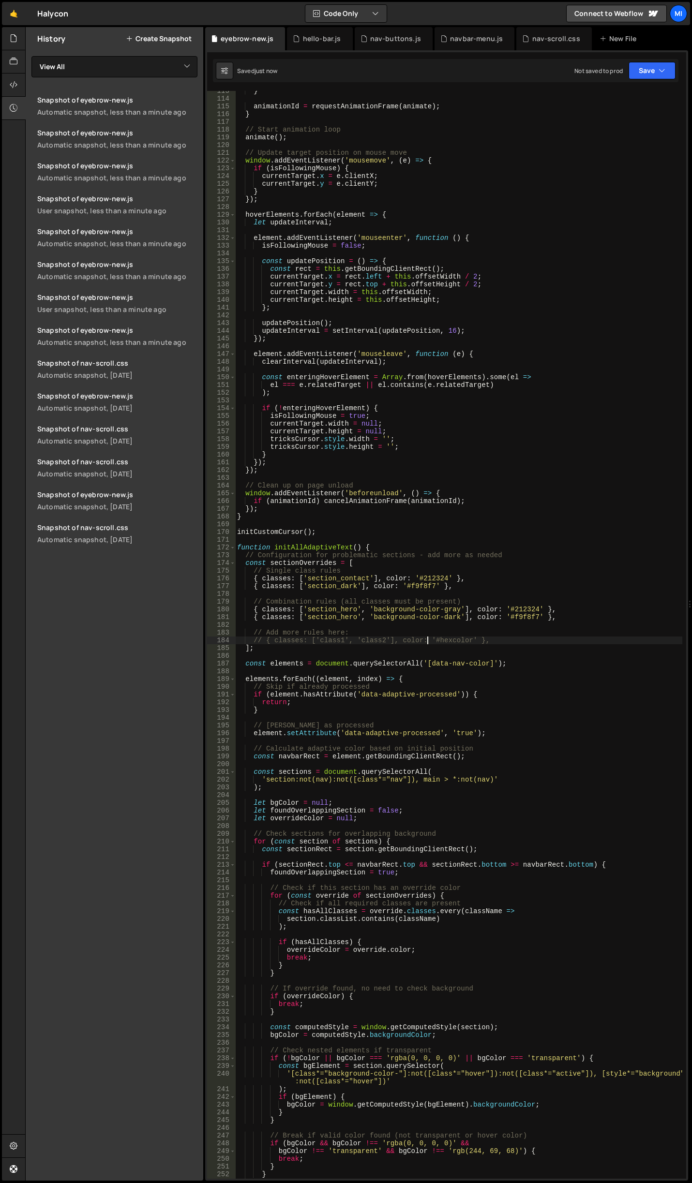
click at [426, 637] on div "} animationId = requestAnimationFrame ( animate ) ; } // Start animation loop a…" at bounding box center [458, 638] width 447 height 1103
drag, startPoint x: 456, startPoint y: 616, endPoint x: 527, endPoint y: 614, distance: 71.1
click at [456, 616] on div "} animationId = requestAnimationFrame ( animate ) ; } // Start animation loop a…" at bounding box center [458, 638] width 447 height 1103
type textarea "{ classes: ['section_hero', 'background-color-dark'], color: '#f9f8f7' },"
click at [585, 617] on div "} animationId = requestAnimationFrame ( animate ) ; } // Start animation loop a…" at bounding box center [458, 638] width 447 height 1103
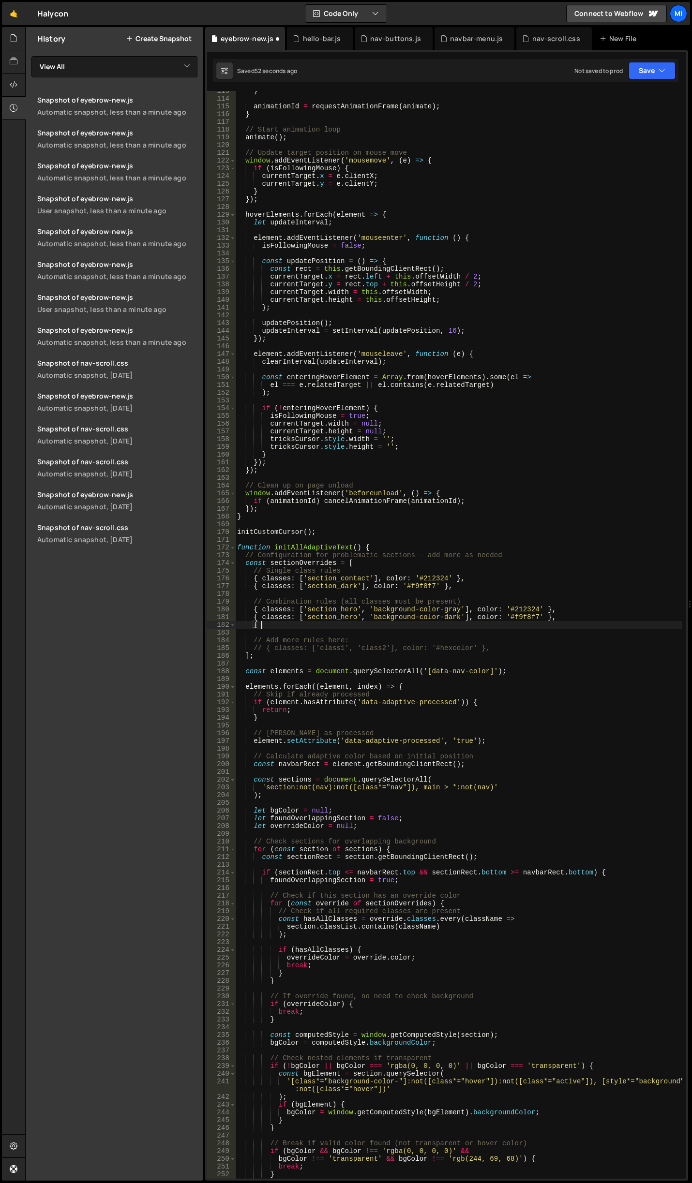
scroll to position [0, 1]
paste textarea "background-color-navy"
paste textarea "background-color-navy]"
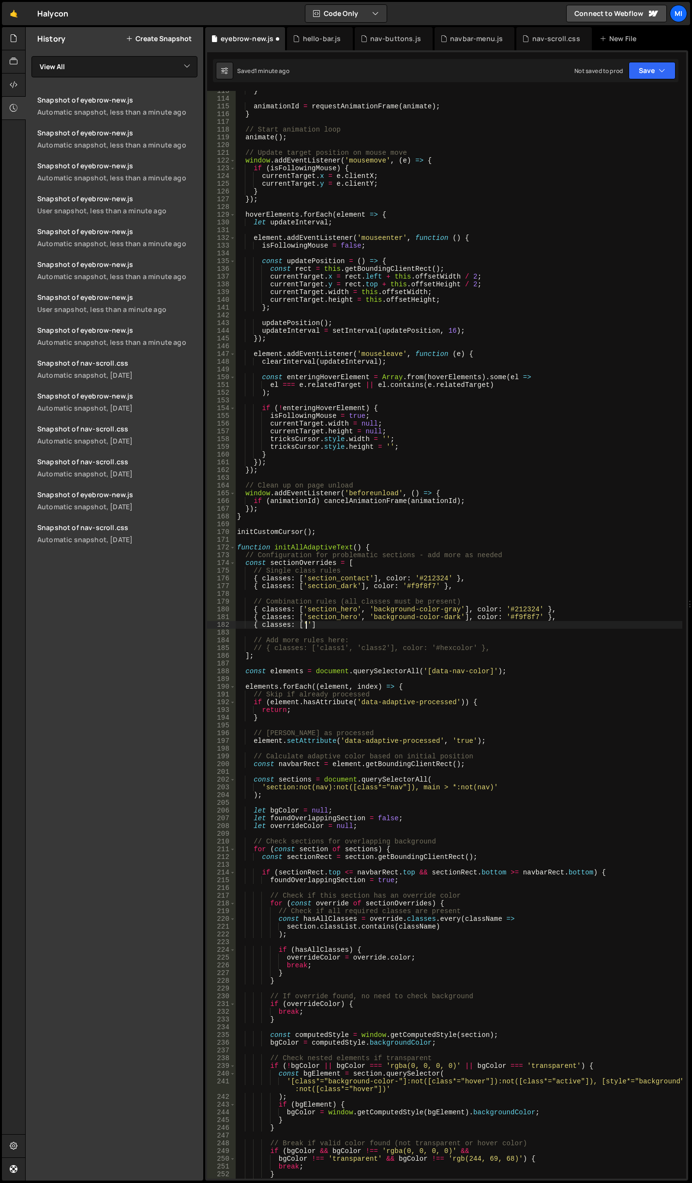
paste textarea "background-color-navy'"
click at [467, 582] on div "} animationId = requestAnimationFrame ( animate ) ; } // Start animation loop a…" at bounding box center [458, 638] width 447 height 1103
click at [551, 622] on div "} animationId = requestAnimationFrame ( animate ) ; } // Start animation loop a…" at bounding box center [458, 638] width 447 height 1103
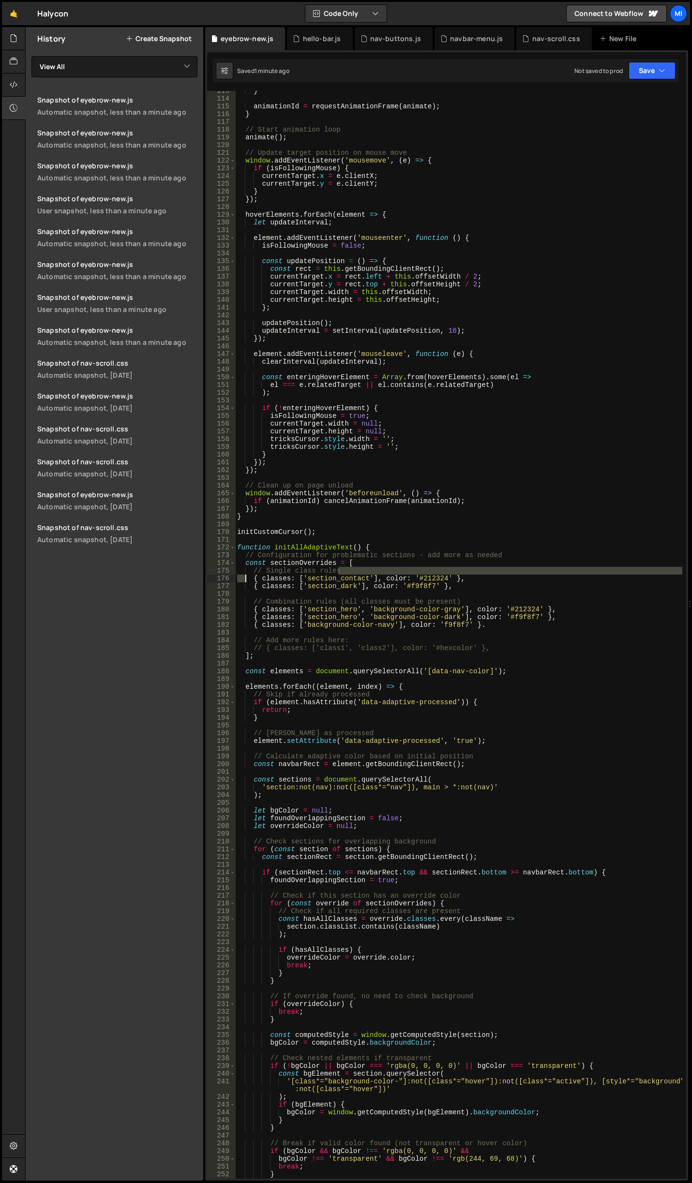
drag, startPoint x: 465, startPoint y: 573, endPoint x: 246, endPoint y: 582, distance: 219.8
click at [246, 582] on div "} animationId = requestAnimationFrame ( animate ) ; } // Start animation loop a…" at bounding box center [458, 638] width 447 height 1103
click at [250, 581] on div "} animationId = requestAnimationFrame ( animate ) ; } // Start animation loop a…" at bounding box center [458, 638] width 447 height 1103
type textarea "{ classes: ['section_contact'], color: '#212324' },"
drag, startPoint x: 252, startPoint y: 580, endPoint x: 480, endPoint y: 577, distance: 228.3
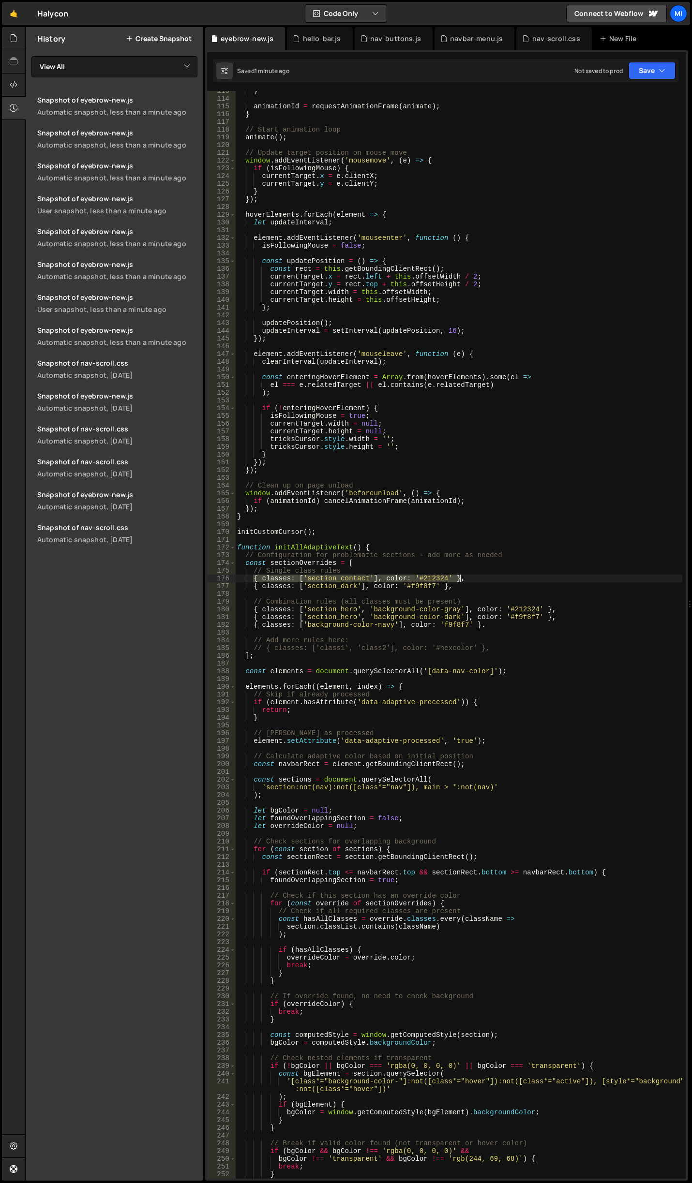
click at [480, 577] on div "} animationId = requestAnimationFrame ( animate ) ; } // Start animation loop a…" at bounding box center [458, 638] width 447 height 1103
click at [513, 571] on div "} animationId = requestAnimationFrame ( animate ) ; } // Start animation loop a…" at bounding box center [458, 638] width 447 height 1103
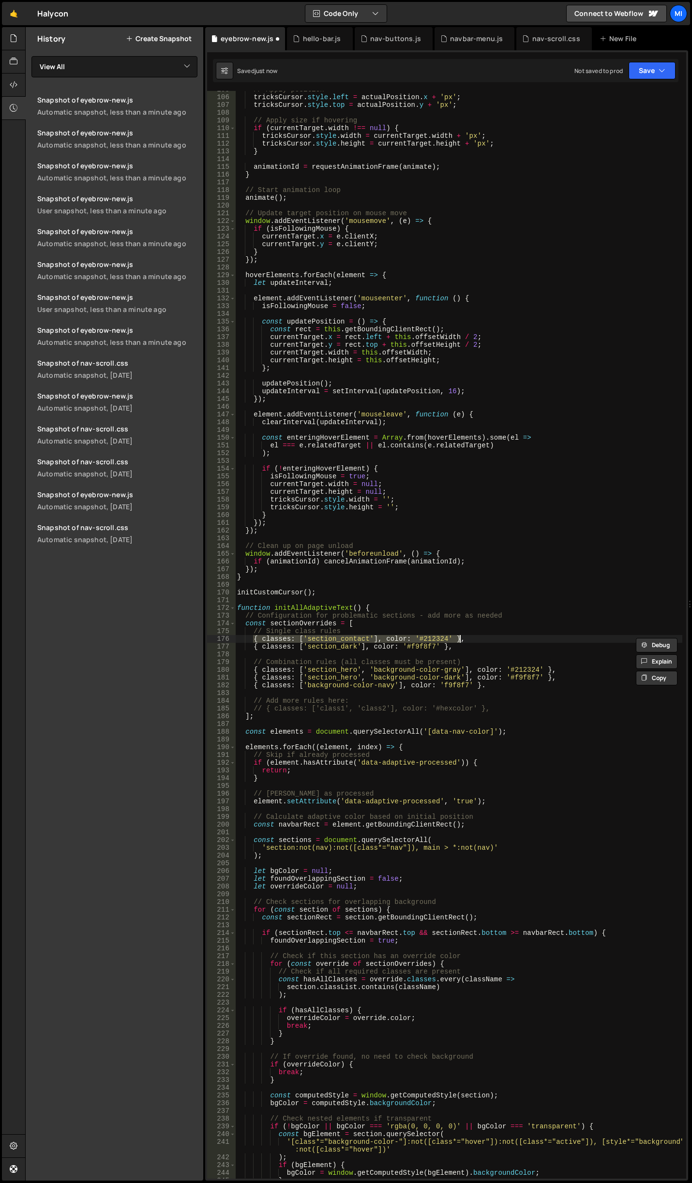
scroll to position [811, 0]
click at [506, 665] on div "// Apply position tricksCursor . style . left = actualPosition . x + 'px' ; tri…" at bounding box center [458, 637] width 447 height 1103
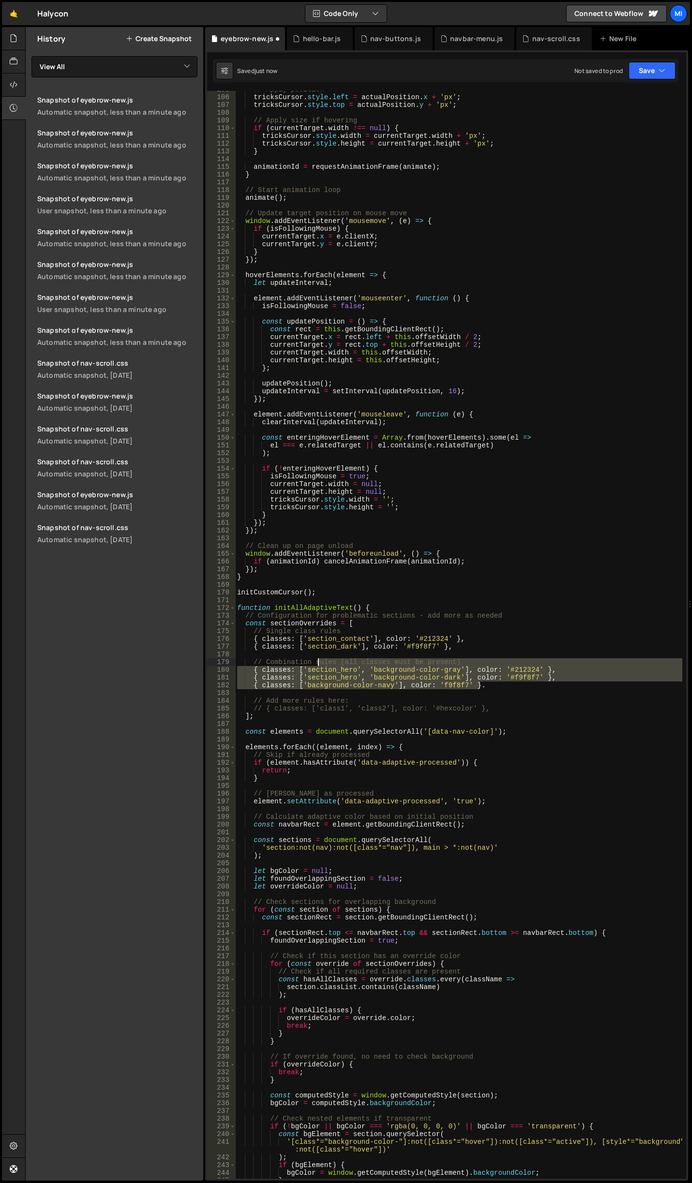
drag, startPoint x: 487, startPoint y: 684, endPoint x: 317, endPoint y: 660, distance: 171.9
click at [317, 660] on div "// Apply position tricksCursor . style . left = actualPosition . x + 'px' ; tri…" at bounding box center [458, 637] width 447 height 1103
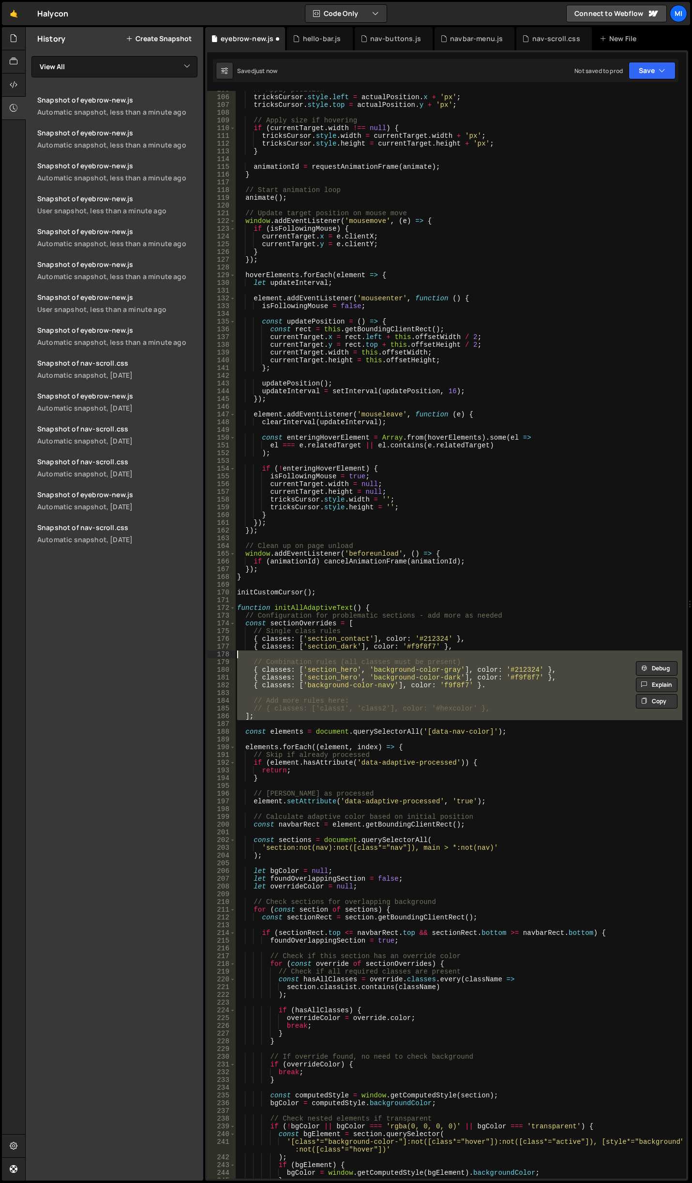
drag, startPoint x: 258, startPoint y: 721, endPoint x: 242, endPoint y: 653, distance: 69.7
click at [242, 653] on div "// Apply position tricksCursor . style . left = actualPosition . x + 'px' ; tri…" at bounding box center [458, 637] width 447 height 1103
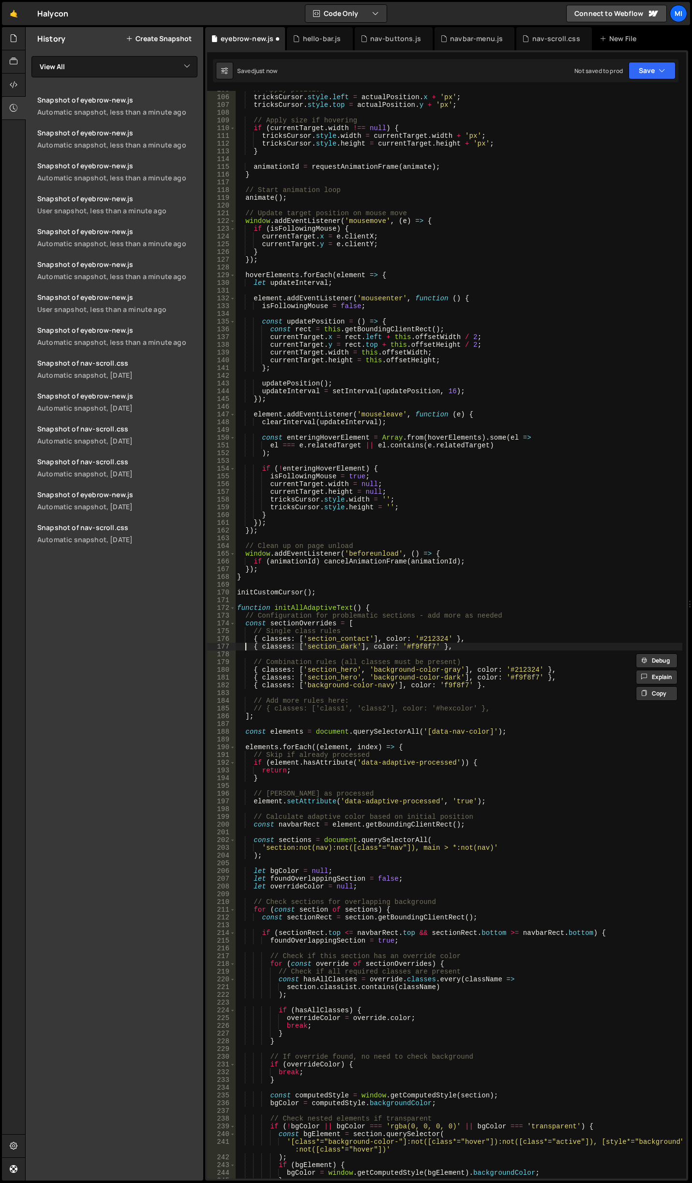
click at [245, 644] on div "// Apply position tricksCursor . style . left = actualPosition . x + 'px' ; tri…" at bounding box center [458, 637] width 447 height 1103
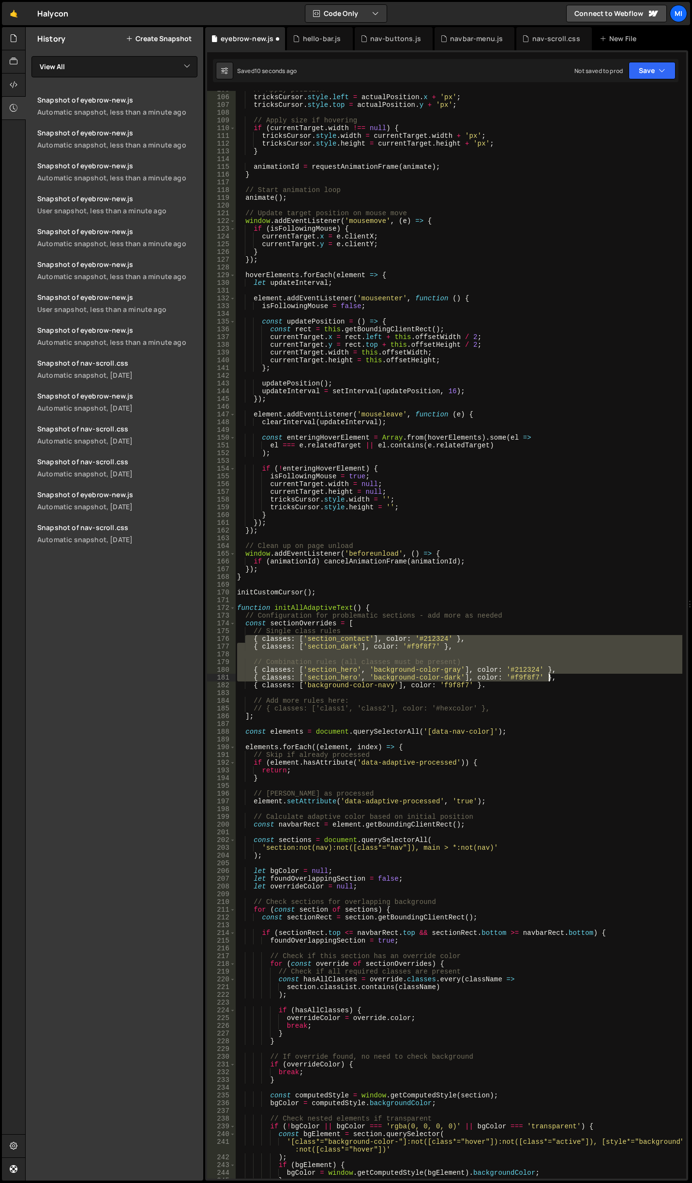
drag, startPoint x: 246, startPoint y: 640, endPoint x: 554, endPoint y: 675, distance: 310.0
click at [554, 675] on div "// Apply position tricksCursor . style . left = actualPosition . x + 'px' ; tri…" at bounding box center [458, 637] width 447 height 1103
type textarea "{ classes: ['section_hero', 'background-color-gray'], color: '#212324' }, { cla…"
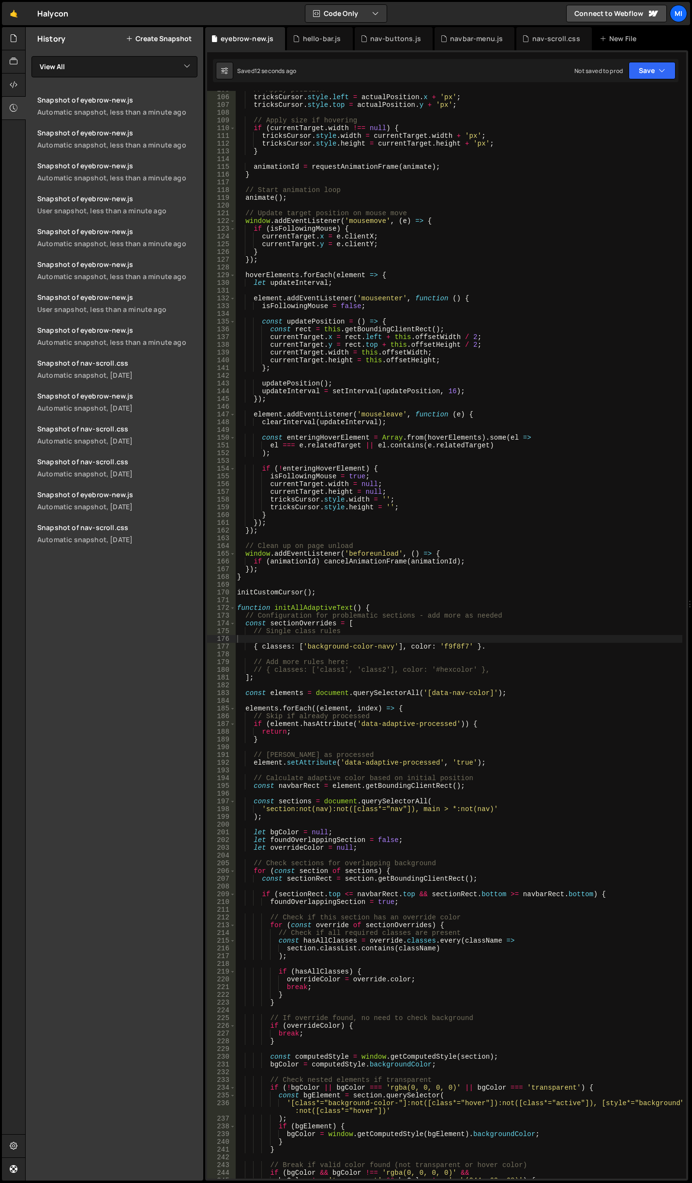
click at [571, 511] on div "// Apply position tricksCursor . style . left = actualPosition . x + 'px' ; tri…" at bounding box center [458, 637] width 447 height 1103
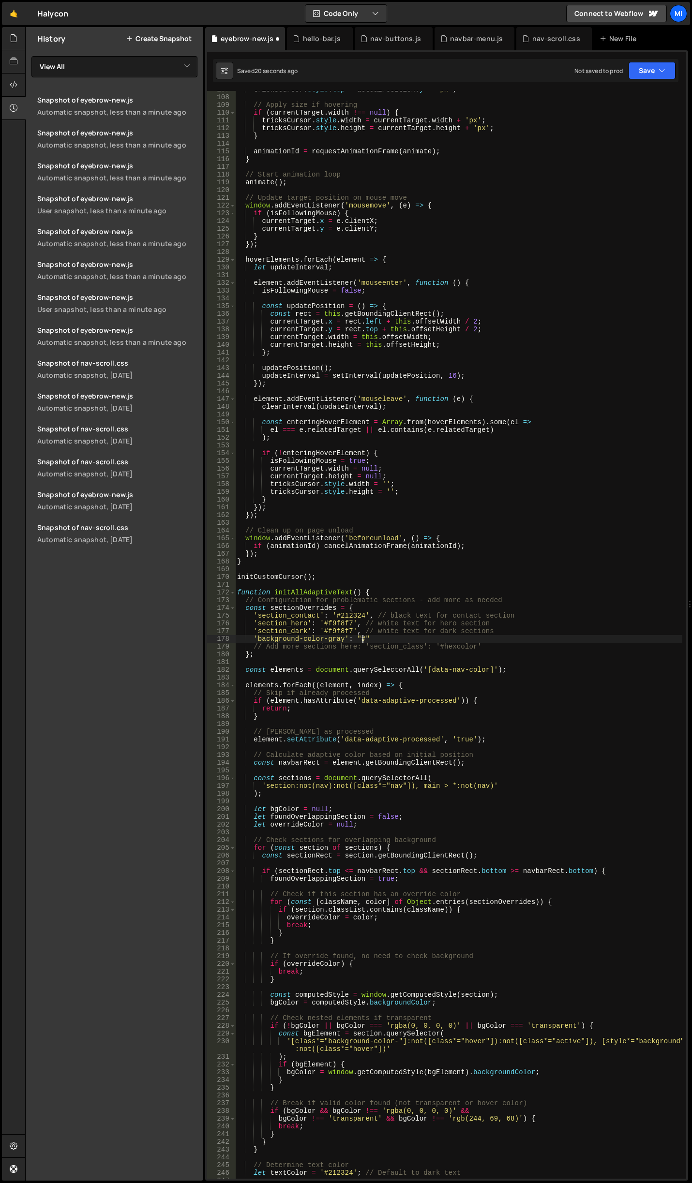
scroll to position [826, 0]
type textarea "''"
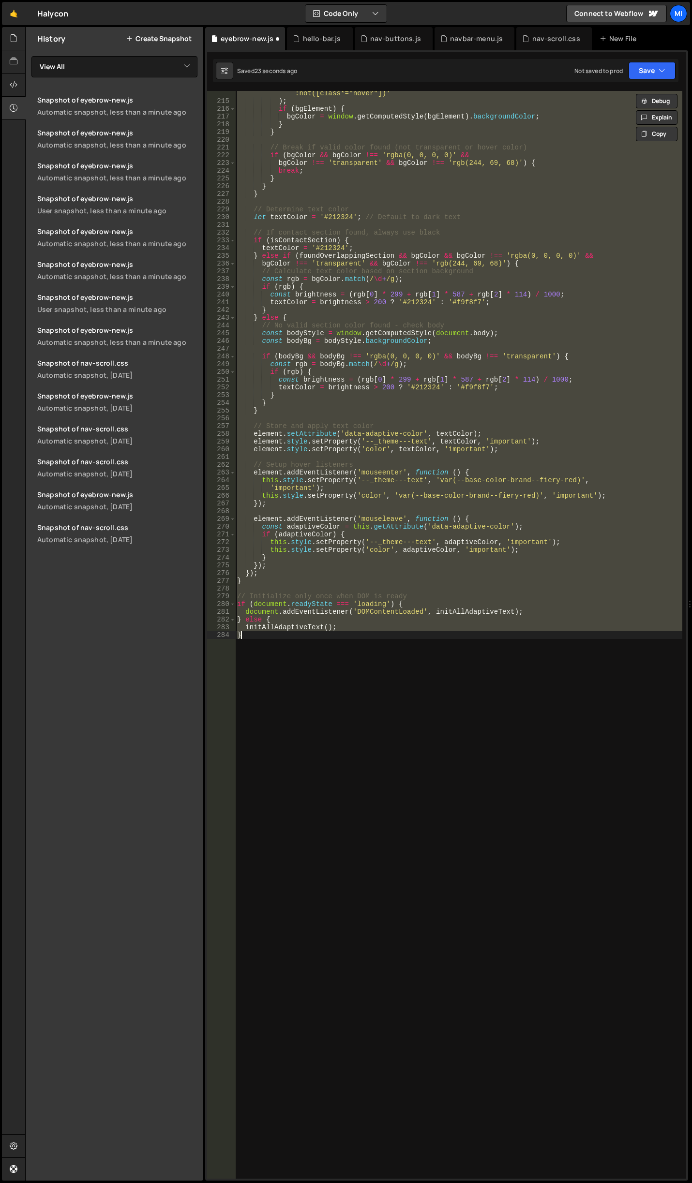
scroll to position [1658, 0]
type textarea "}"
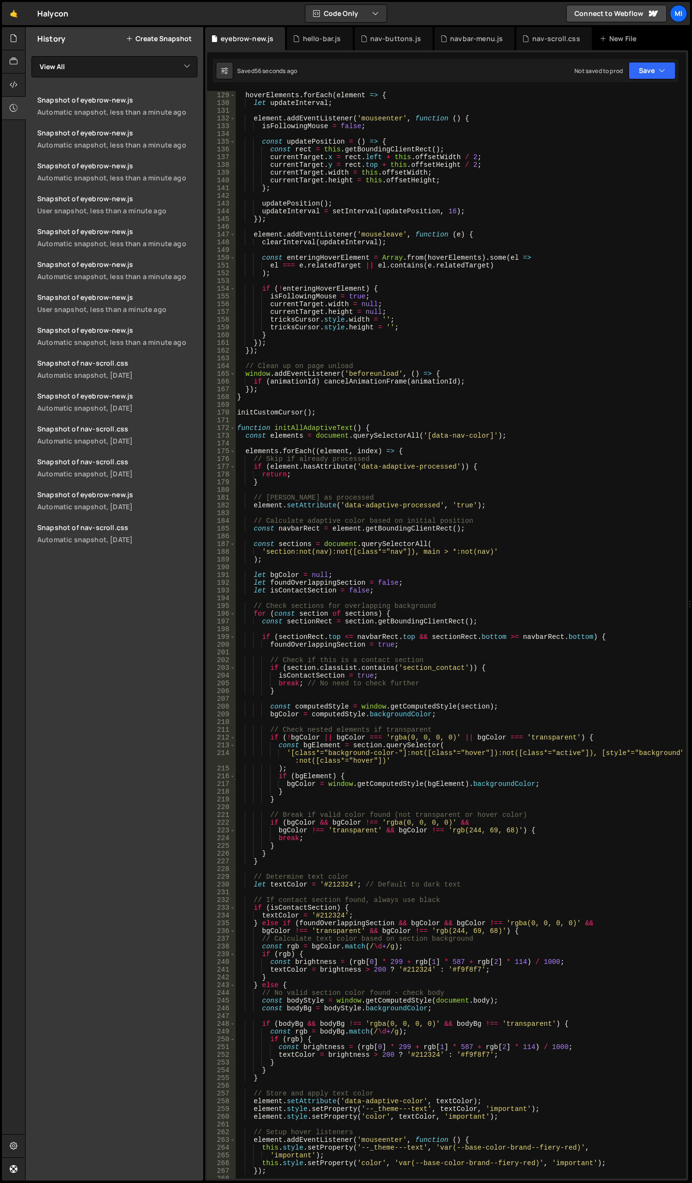
scroll to position [1078, 0]
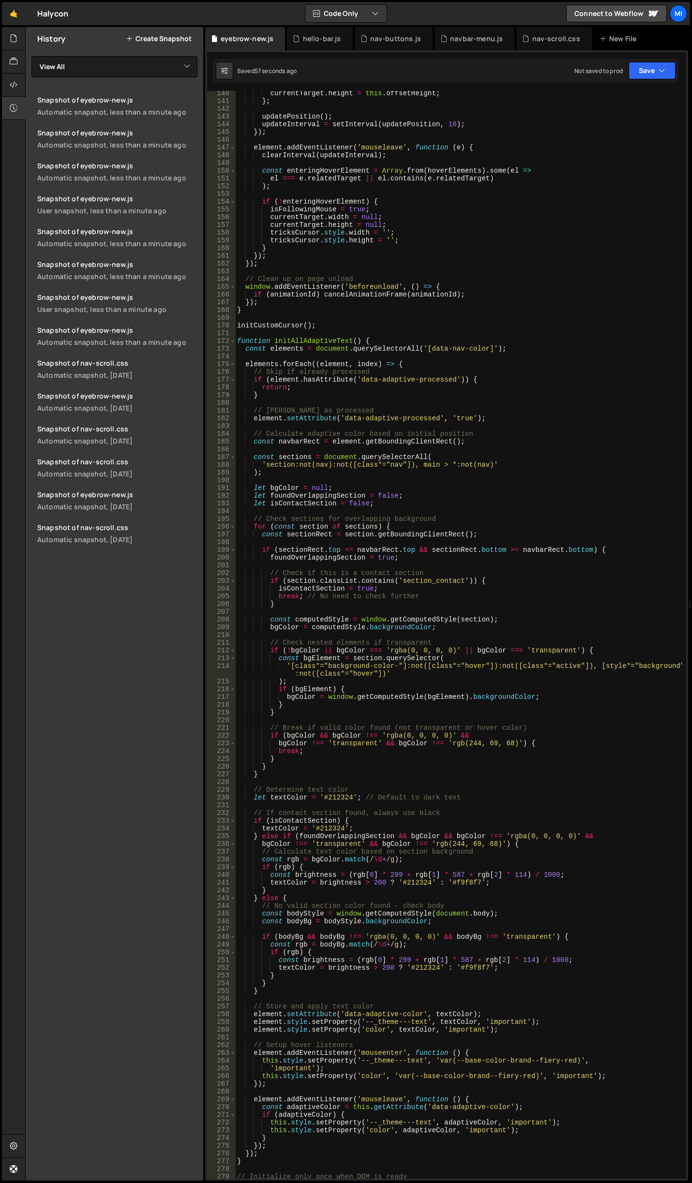
click at [529, 507] on div "currentTarget . height = this . offsetHeight ; } ; updatePosition ( ) ; updateI…" at bounding box center [458, 640] width 447 height 1103
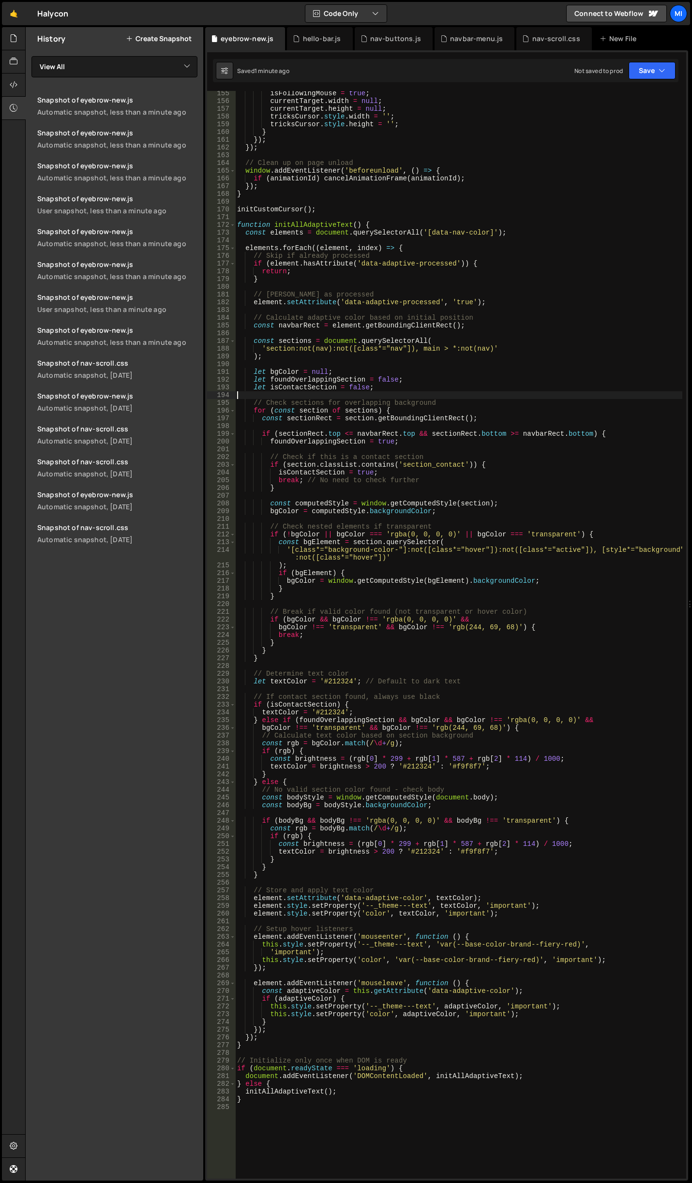
scroll to position [1223, 0]
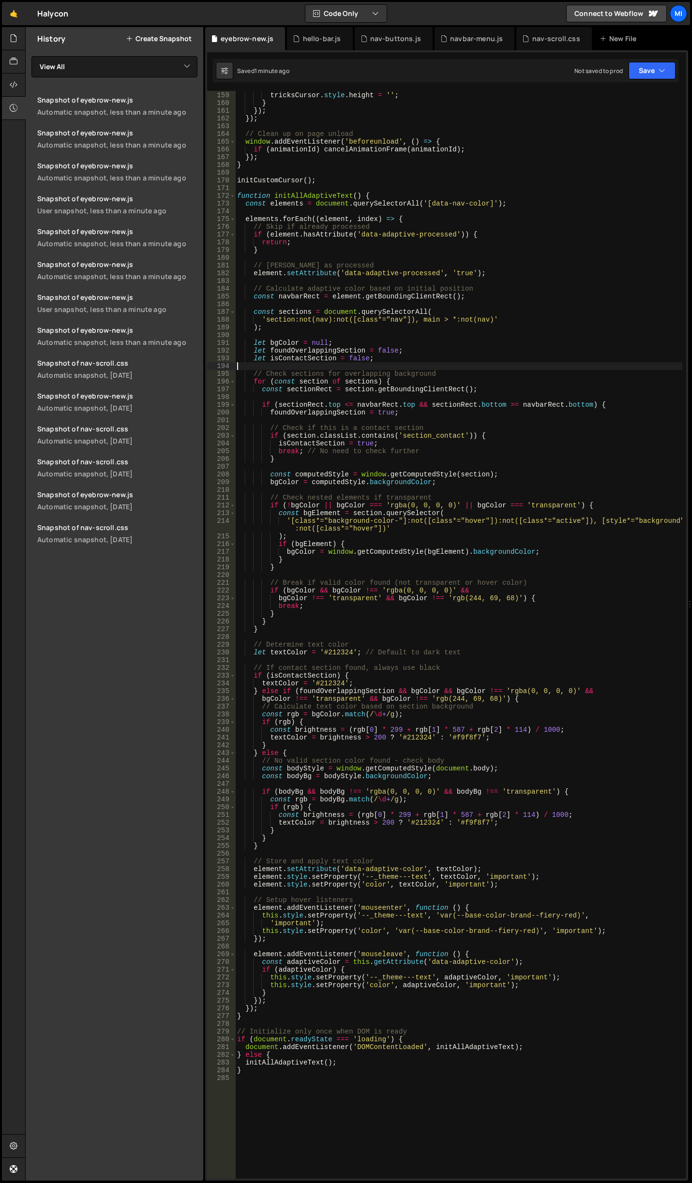
click at [545, 787] on div "tricksCursor . style . width = '' ; tricksCursor . style . height = '' ; } }) ;…" at bounding box center [458, 635] width 447 height 1103
click at [519, 679] on div "tricksCursor . style . width = '' ; tricksCursor . style . height = '' ; } }) ;…" at bounding box center [458, 635] width 447 height 1103
click at [506, 627] on div "tricksCursor . style . width = '' ; tricksCursor . style . height = '' ; } }) ;…" at bounding box center [458, 635] width 447 height 1103
type textarea "}"
type input "section_con"
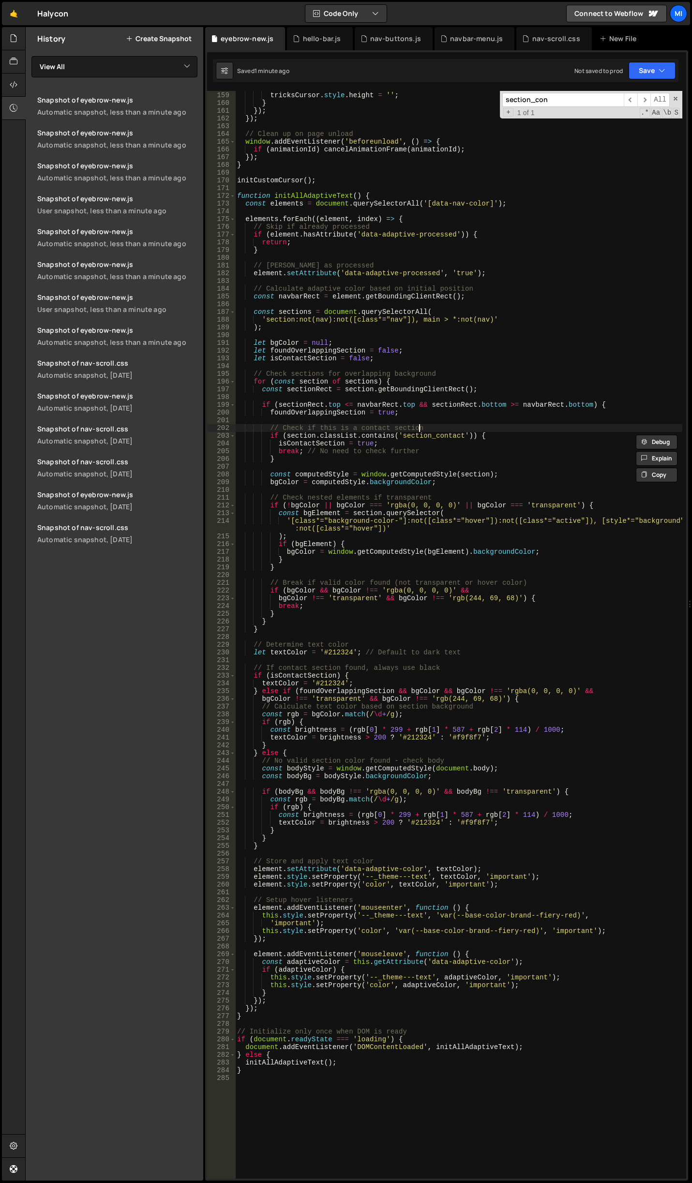
click at [449, 429] on div "tricksCursor . style . width = '' ; tricksCursor . style . height = '' ; } }) ;…" at bounding box center [458, 635] width 447 height 1103
click at [469, 445] on div "tricksCursor . style . width = '' ; tricksCursor . style . height = '' ; } }) ;…" at bounding box center [458, 635] width 447 height 1103
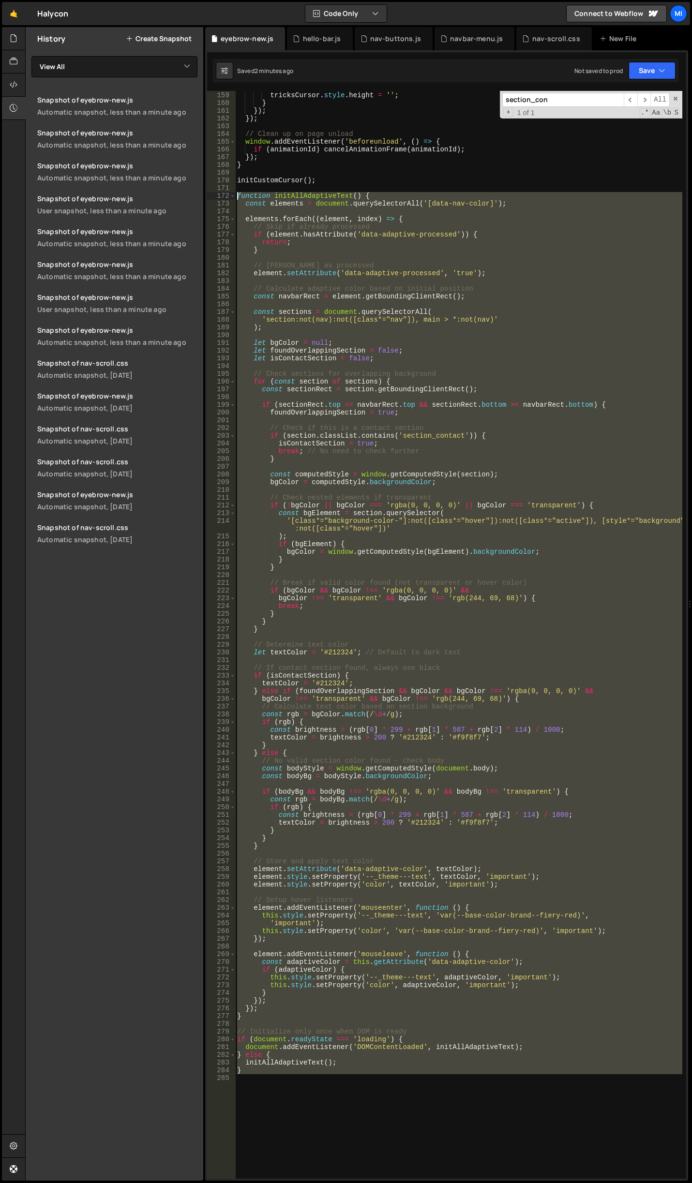
drag, startPoint x: 289, startPoint y: 1099, endPoint x: 219, endPoint y: 196, distance: 905.7
click at [219, 196] on div "isContactSection = true; 158 159 160 161 162 163 164 165 166 167 168 169 170 17…" at bounding box center [446, 635] width 479 height 1088
type textarea "function initAllAdaptiveText() { const elements = document.querySelectorAll('[d…"
click at [239, 1110] on div "tricksCursor . style . width = '' ; tricksCursor . style . height = '' ; } }) ;…" at bounding box center [458, 635] width 447 height 1088
drag, startPoint x: 258, startPoint y: 1071, endPoint x: 177, endPoint y: 195, distance: 879.6
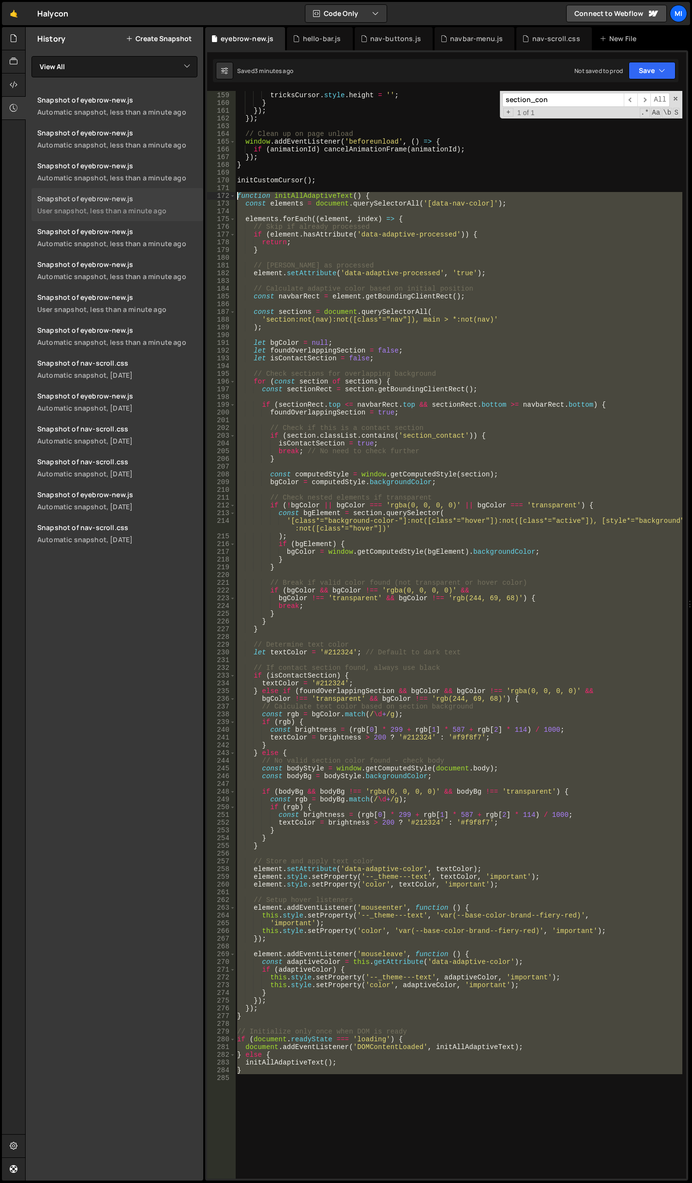
click at [177, 195] on div "Files New File Javascript files 0 accordion-test.js 0 0 accordion-test.js 0 1 a…" at bounding box center [358, 604] width 666 height 1154
paste textarea "}"
type textarea "}"
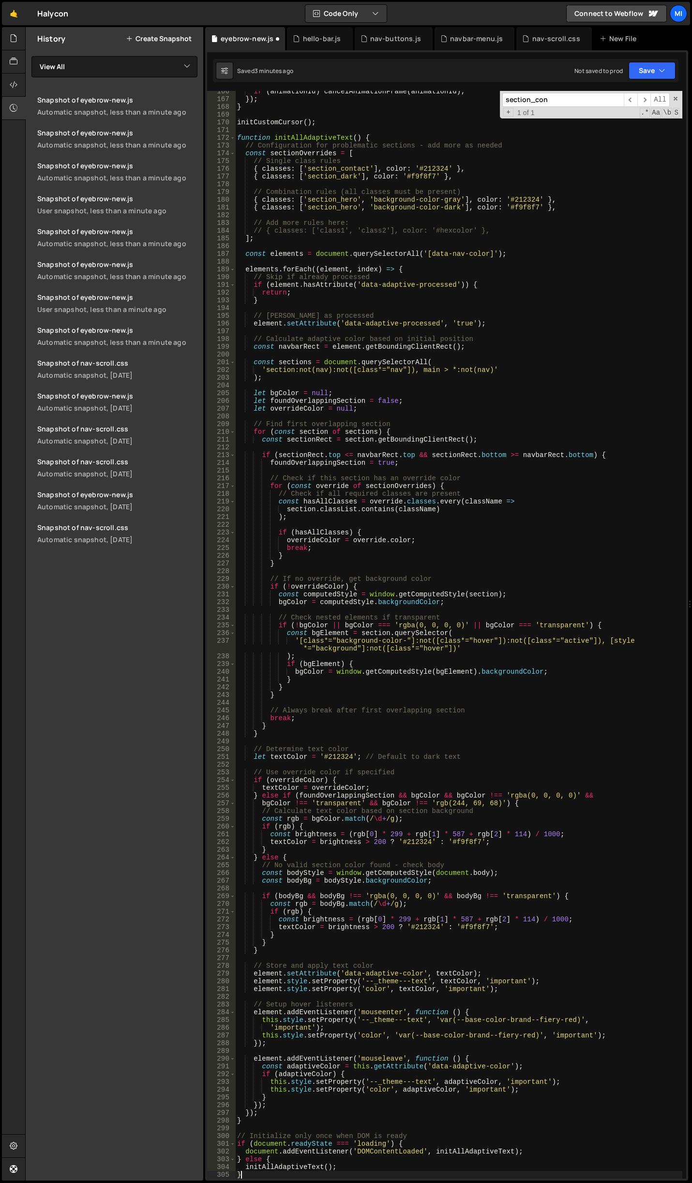
scroll to position [1280, 0]
click at [588, 613] on div "if ( animationId ) cancelAnimationFrame ( animationId ) ; }) ; } initCustomCurs…" at bounding box center [458, 639] width 447 height 1103
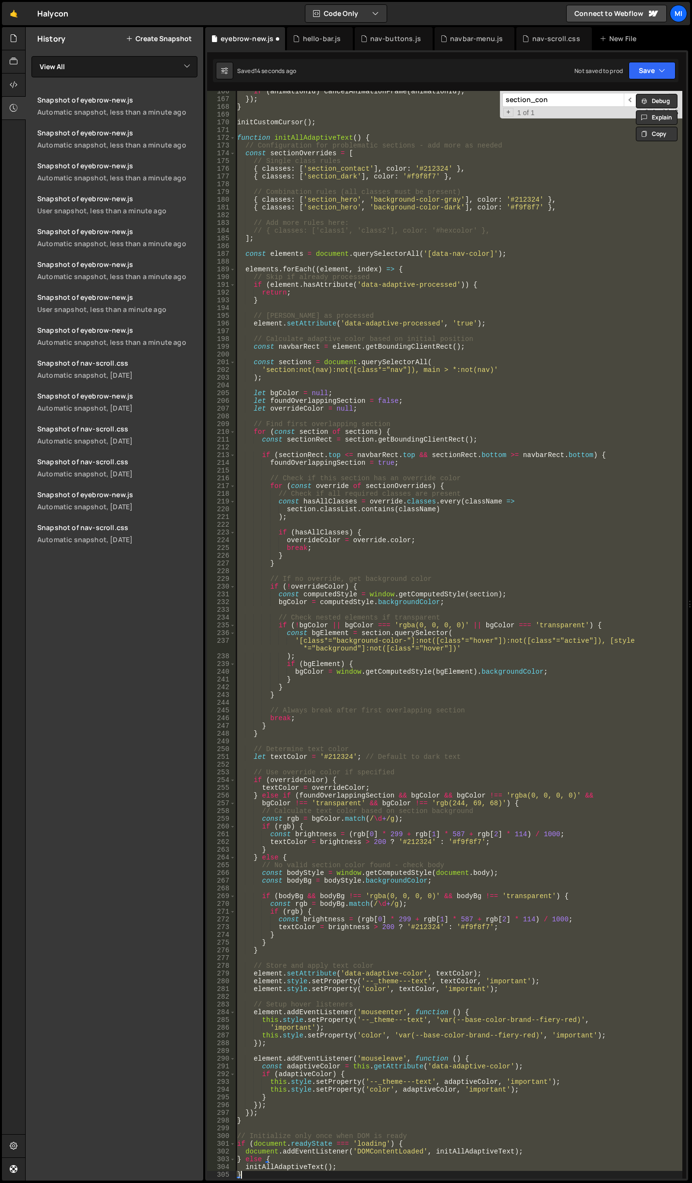
type textarea "}"
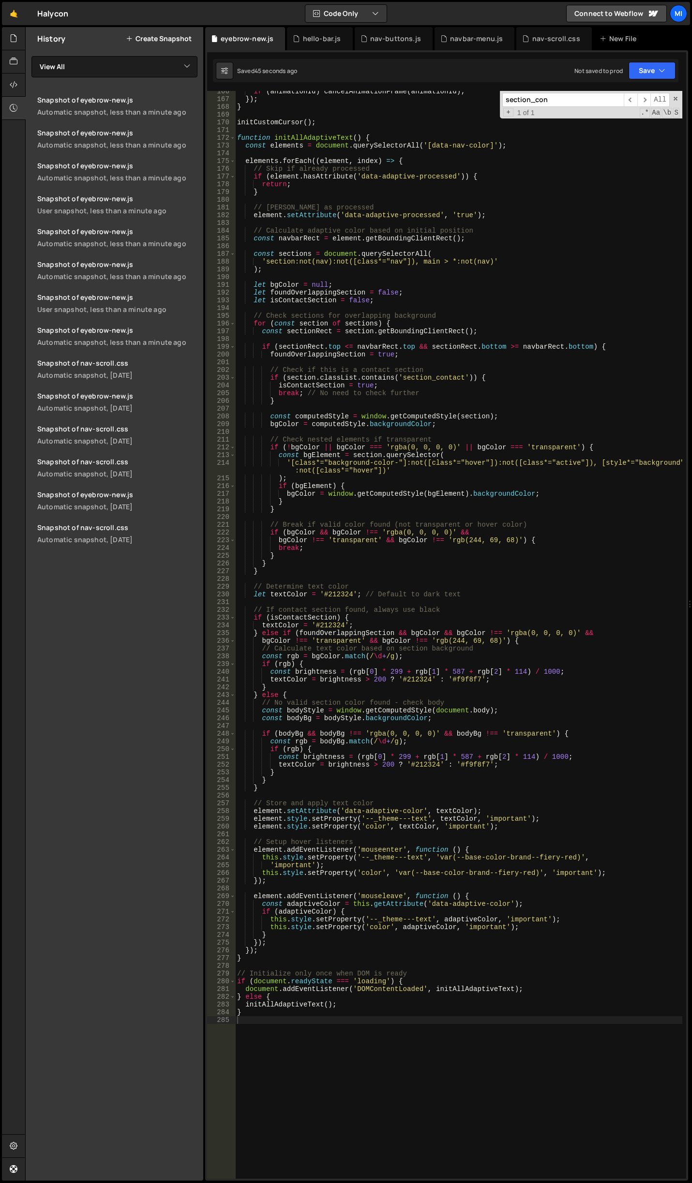
click at [475, 479] on div "if ( animationId ) cancelAnimationFrame ( animationId ) ; }) ; } initCustomCurs…" at bounding box center [458, 639] width 447 height 1103
click at [475, 573] on div "if ( animationId ) cancelAnimationFrame ( animationId ) ; }) ; } initCustomCurs…" at bounding box center [458, 639] width 447 height 1103
click at [478, 370] on div "if ( animationId ) cancelAnimationFrame ( animationId ) ; }) ; } initCustomCurs…" at bounding box center [458, 639] width 447 height 1103
type textarea "// Check if this is a contact section"
type input "sec"
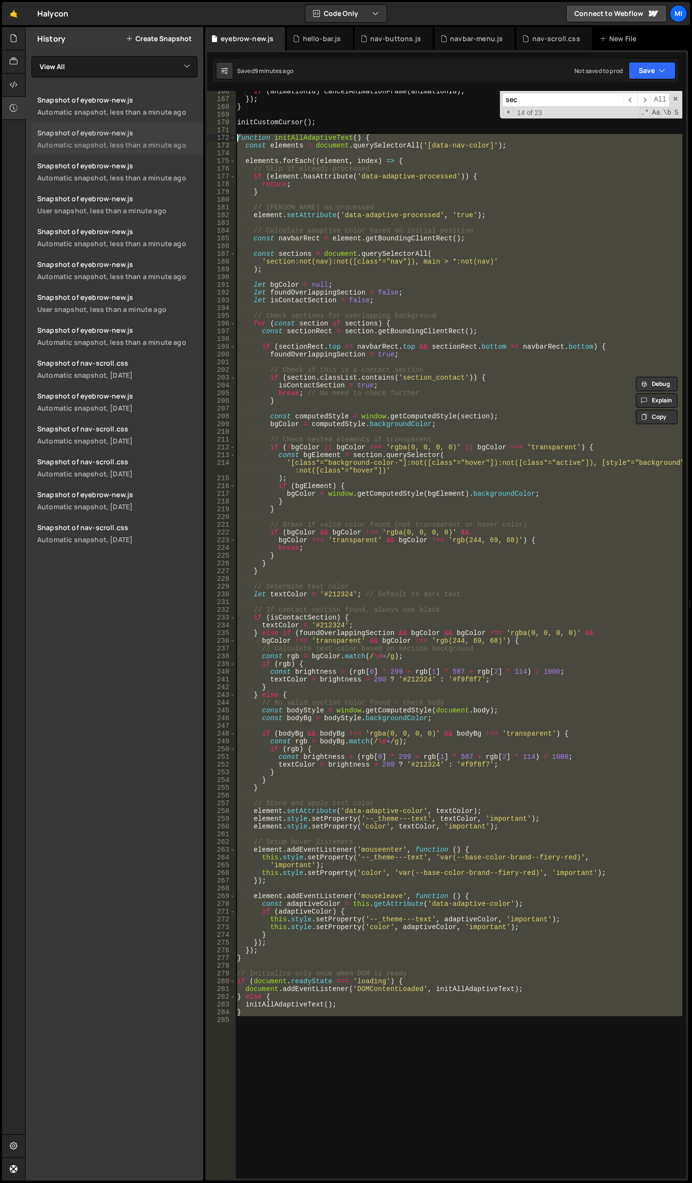
drag, startPoint x: 301, startPoint y: 1007, endPoint x: 173, endPoint y: 139, distance: 878.0
click at [173, 139] on div "Files New File Javascript files 0 accordion-test.js 0 0 accordion-test.js 0 1 a…" at bounding box center [358, 604] width 666 height 1154
click at [428, 469] on div "if ( animationId ) cancelAnimationFrame ( animationId ) ; }) ; } initCustomCurs…" at bounding box center [458, 639] width 447 height 1103
type textarea "'[class*="background-color-"]:not([class*="hover"]):not([class*="active"]), [st…"
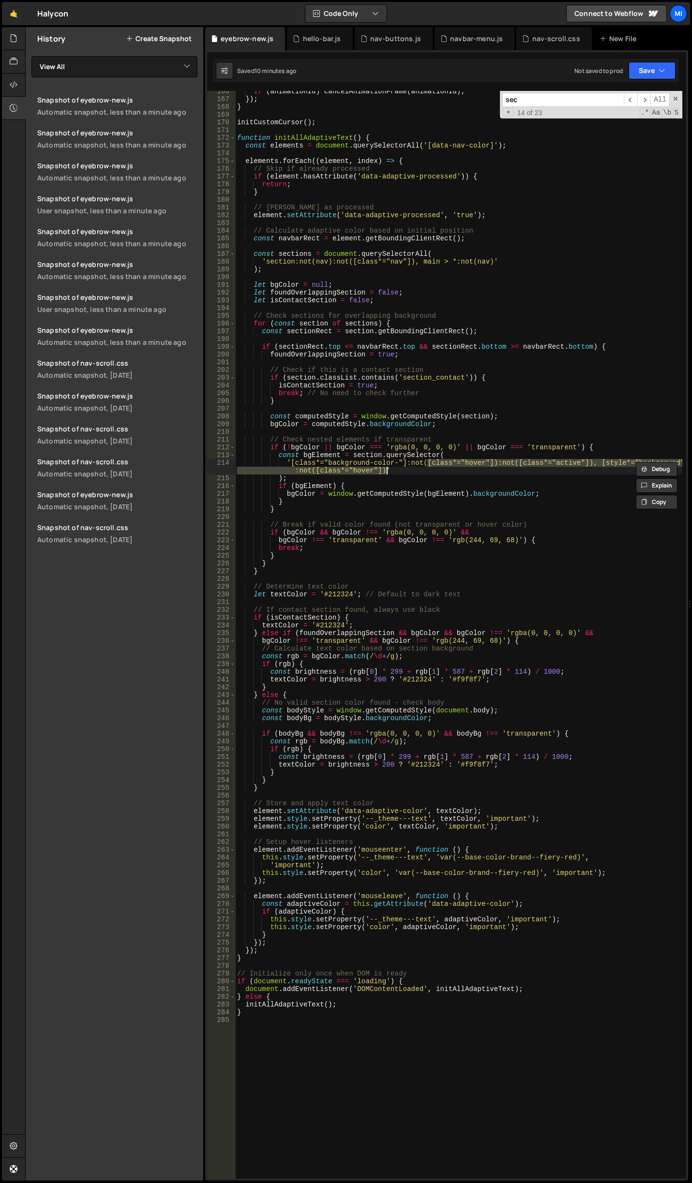
scroll to position [1222, 0]
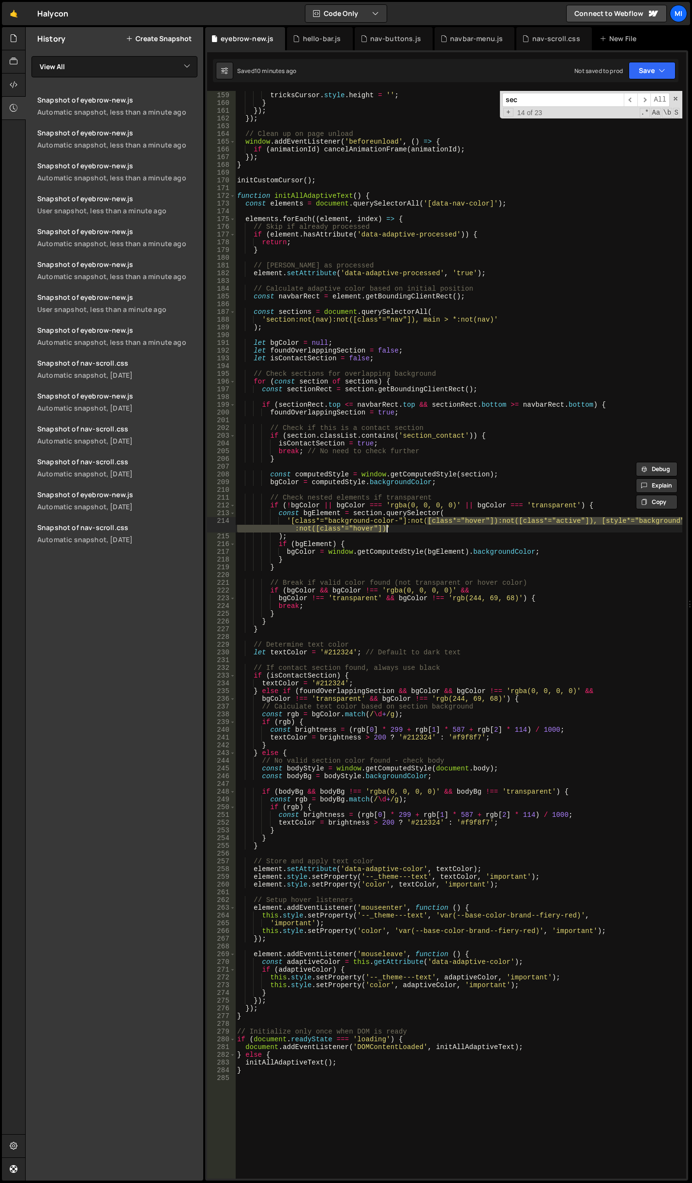
click at [397, 635] on div "tricksCursor . style . width = '' ; tricksCursor . style . height = '' ; } }) ;…" at bounding box center [458, 635] width 447 height 1103
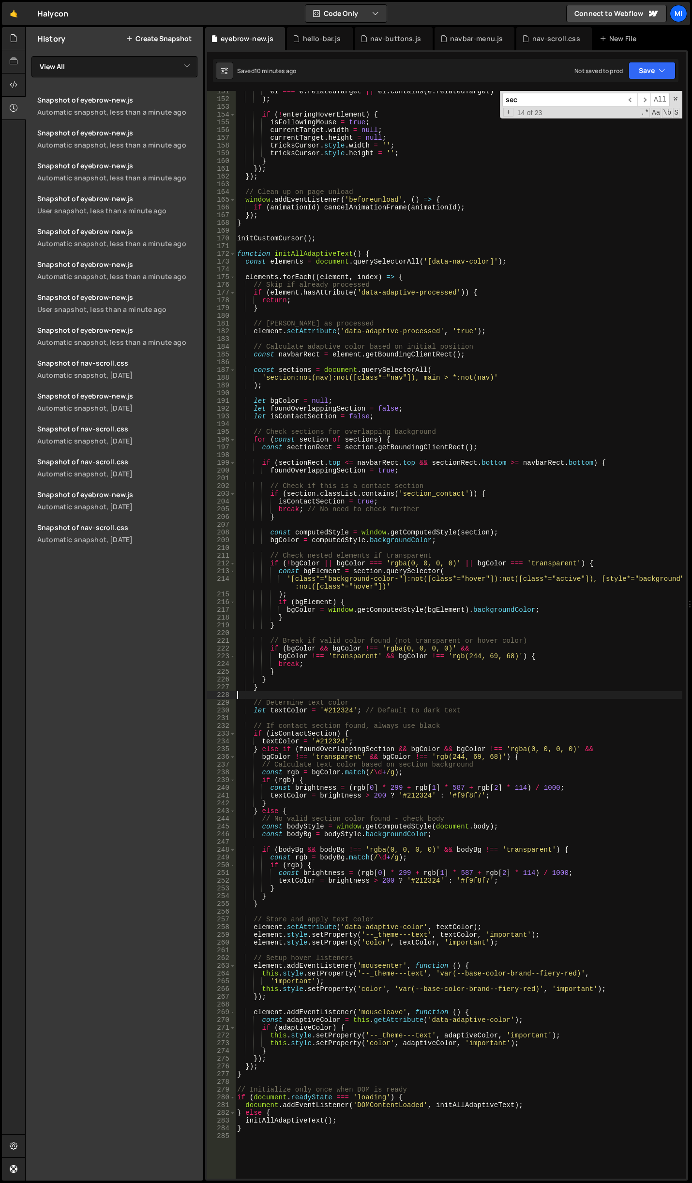
scroll to position [1193, 0]
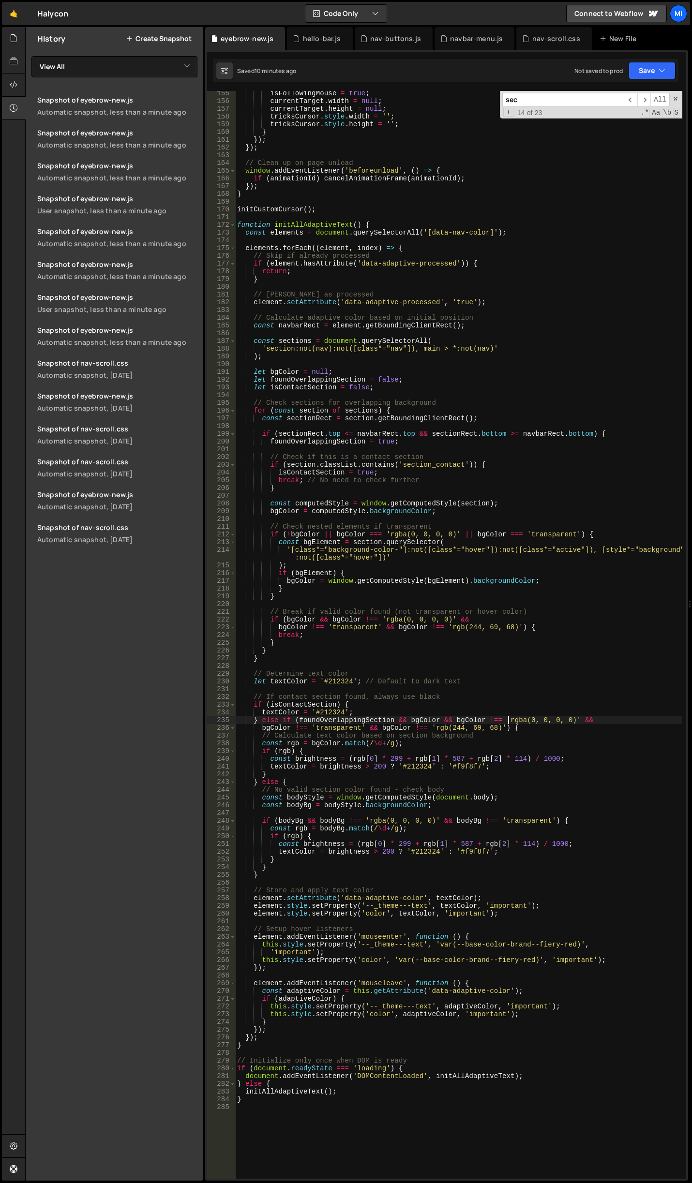
click at [509, 720] on div "isFollowingMouse = true ; currentTarget . width = null ; currentTarget . height…" at bounding box center [458, 640] width 447 height 1103
type textarea "} else if (foundOverlappingSection && bgColor && bgColor !== 'rgba(0, 0, 0, 0)'…"
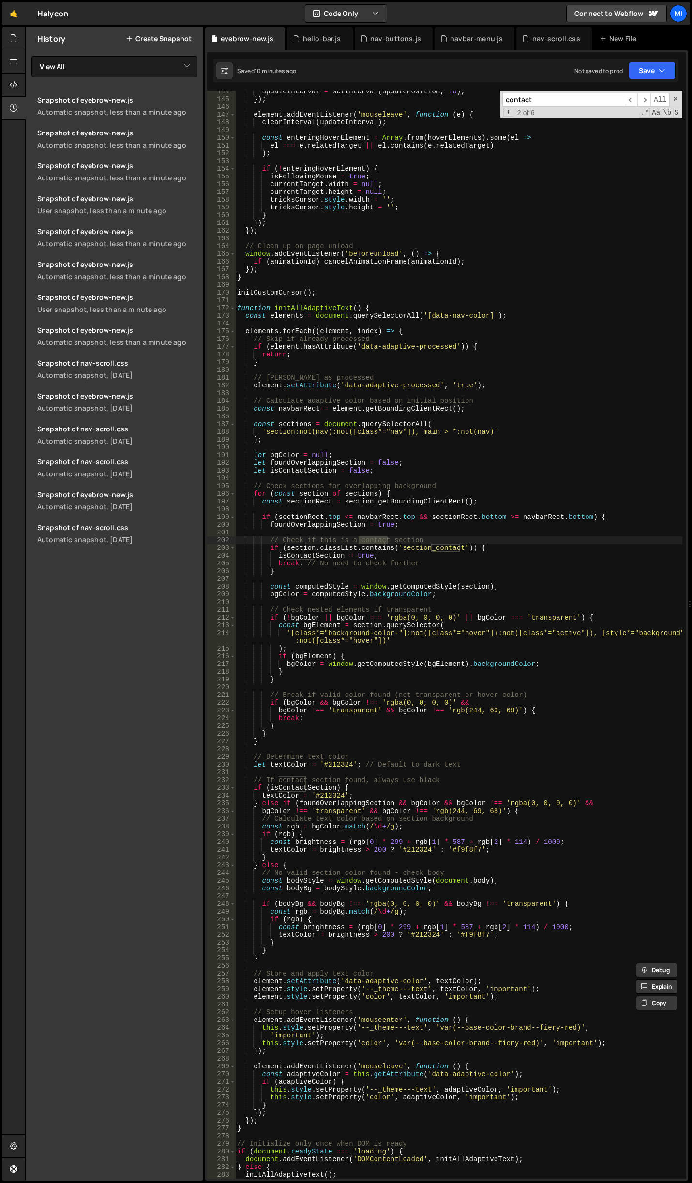
scroll to position [1110, 0]
type input "contact"
click at [456, 608] on div "updateInterval = setInterval ( updatePosition , 16 ) ; }) ; element . addEventL…" at bounding box center [458, 639] width 447 height 1103
drag, startPoint x: 399, startPoint y: 546, endPoint x: 459, endPoint y: 547, distance: 60.0
click at [459, 547] on div "updateInterval = setInterval ( updatePosition , 16 ) ; }) ; element . addEventL…" at bounding box center [458, 639] width 447 height 1103
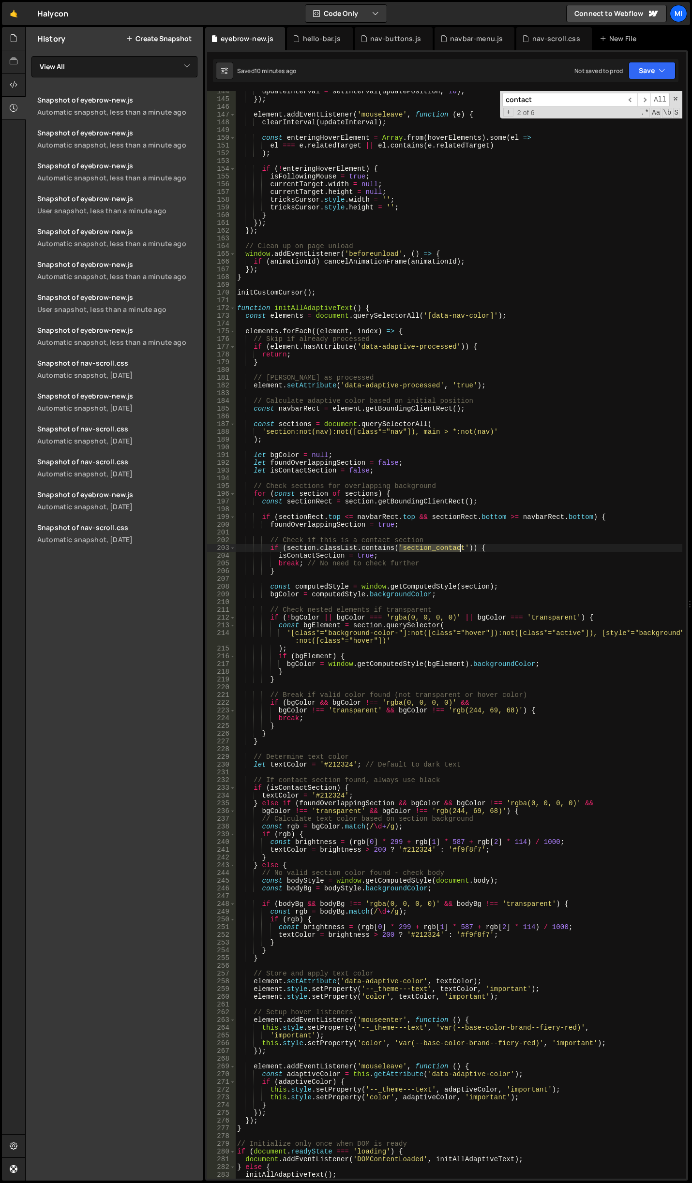
type textarea "if (section.classList.contains('section_contact')) {"
click at [271, 302] on div "updateInterval = setInterval ( updatePosition , 16 ) ; }) ; element . addEventL…" at bounding box center [458, 639] width 447 height 1103
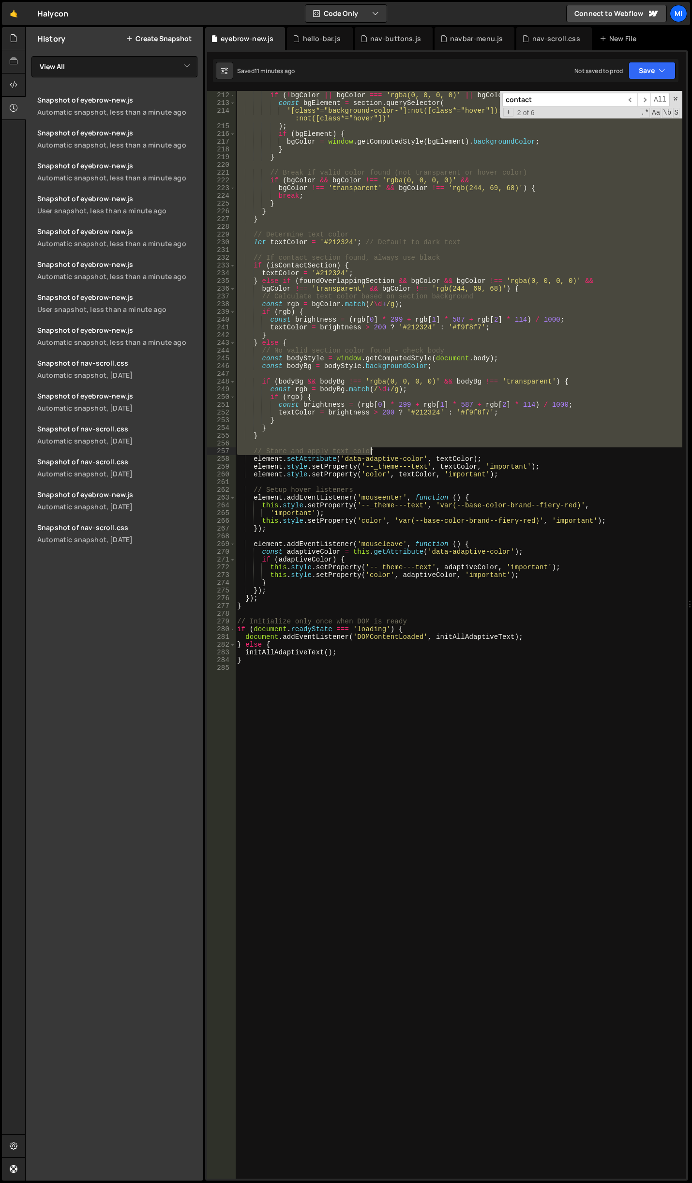
scroll to position [1666, 0]
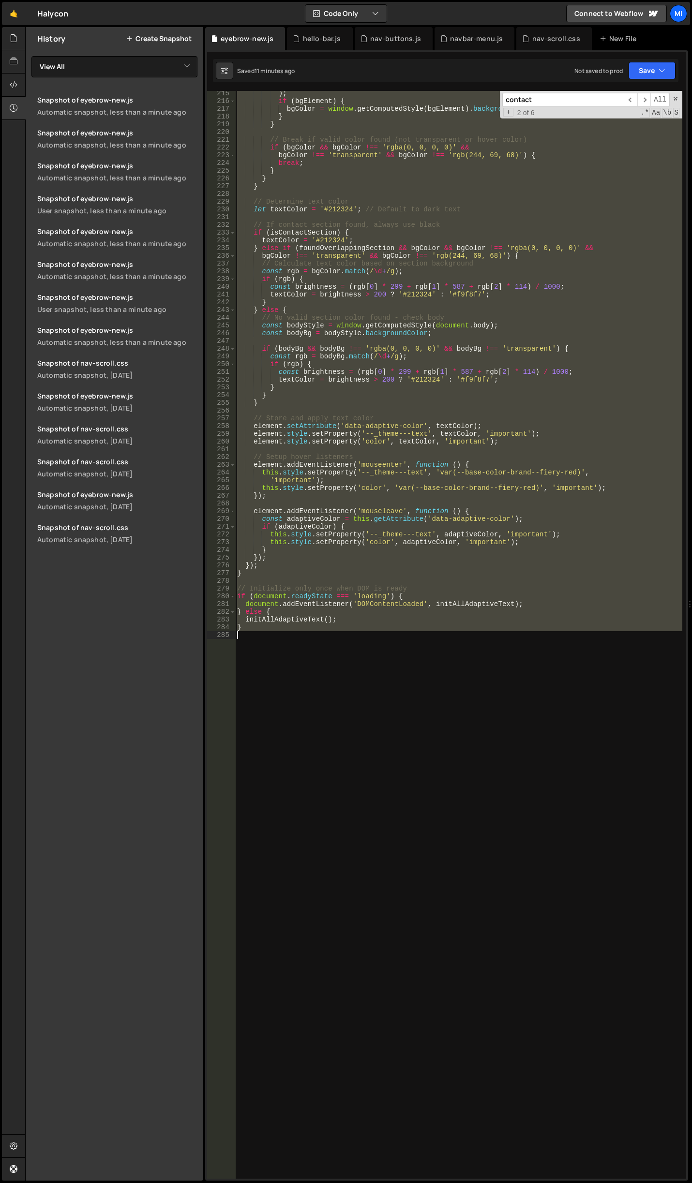
drag, startPoint x: 238, startPoint y: 305, endPoint x: 387, endPoint y: 636, distance: 362.2
click at [387, 636] on div ") ; if ( bgElement ) { bgColor = window . getComputedStyle ( bgElement ) . back…" at bounding box center [458, 640] width 447 height 1103
paste textarea
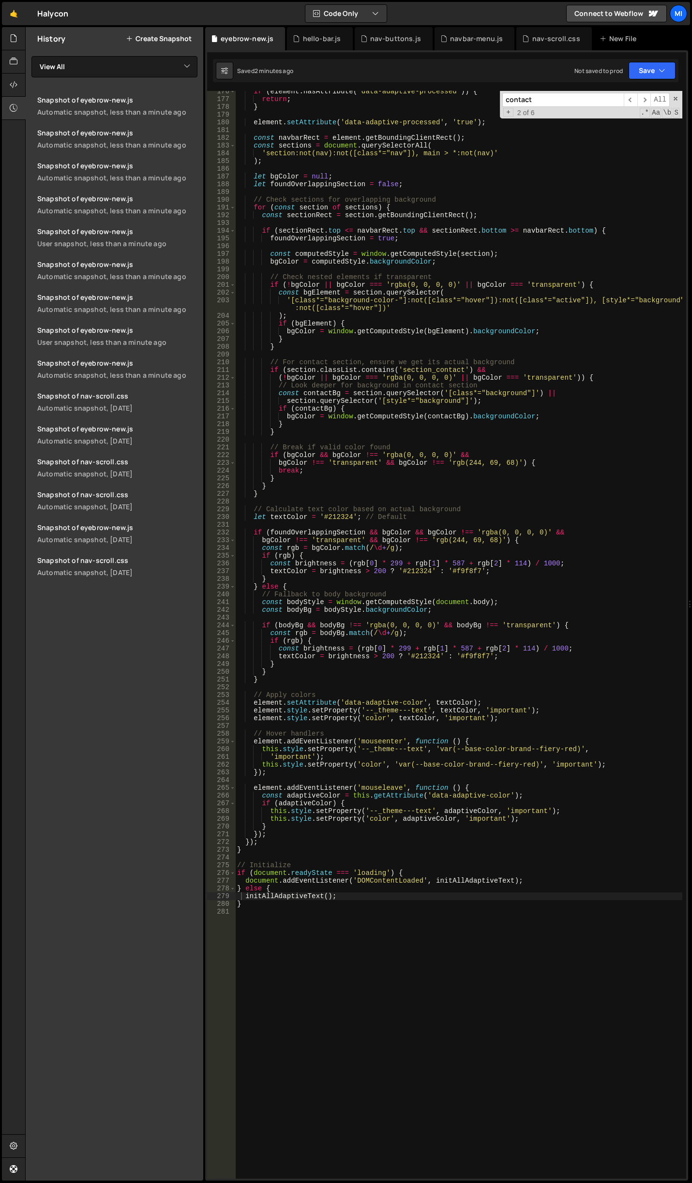
scroll to position [1300, 0]
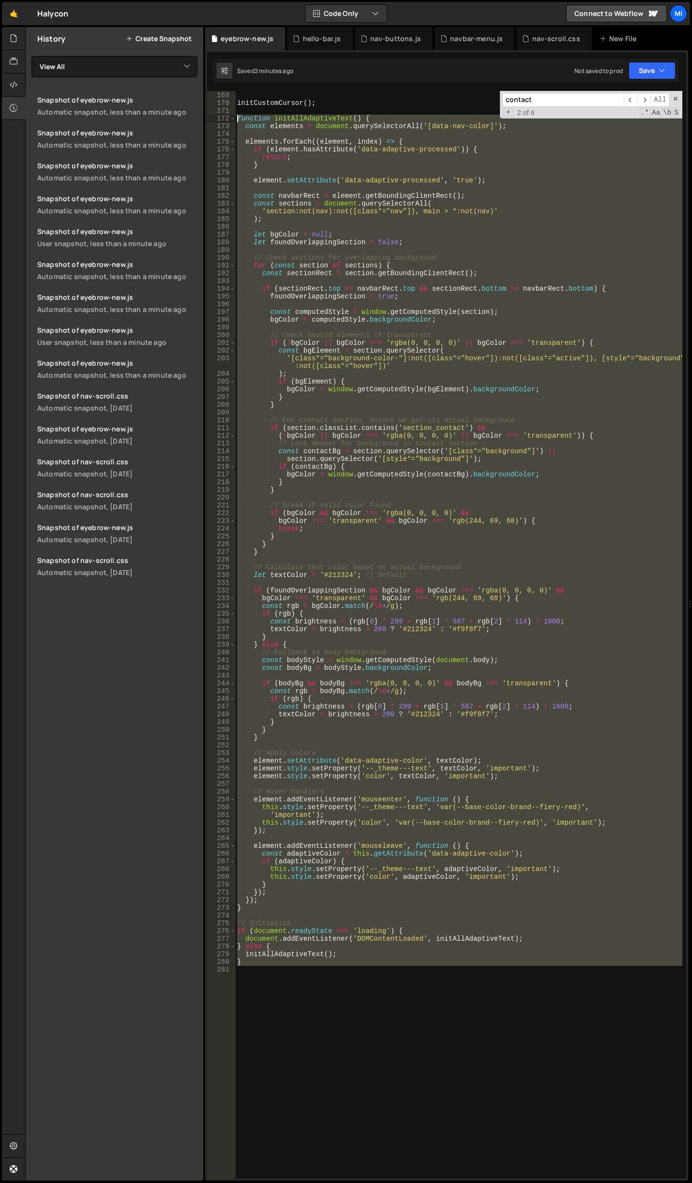
drag, startPoint x: 261, startPoint y: 993, endPoint x: 211, endPoint y: 116, distance: 879.2
click at [211, 116] on div "initAllAdaptiveText(); 168 169 170 171 172 173 174 175 176 177 178 179 180 181 …" at bounding box center [446, 635] width 479 height 1088
paste textarea "}"
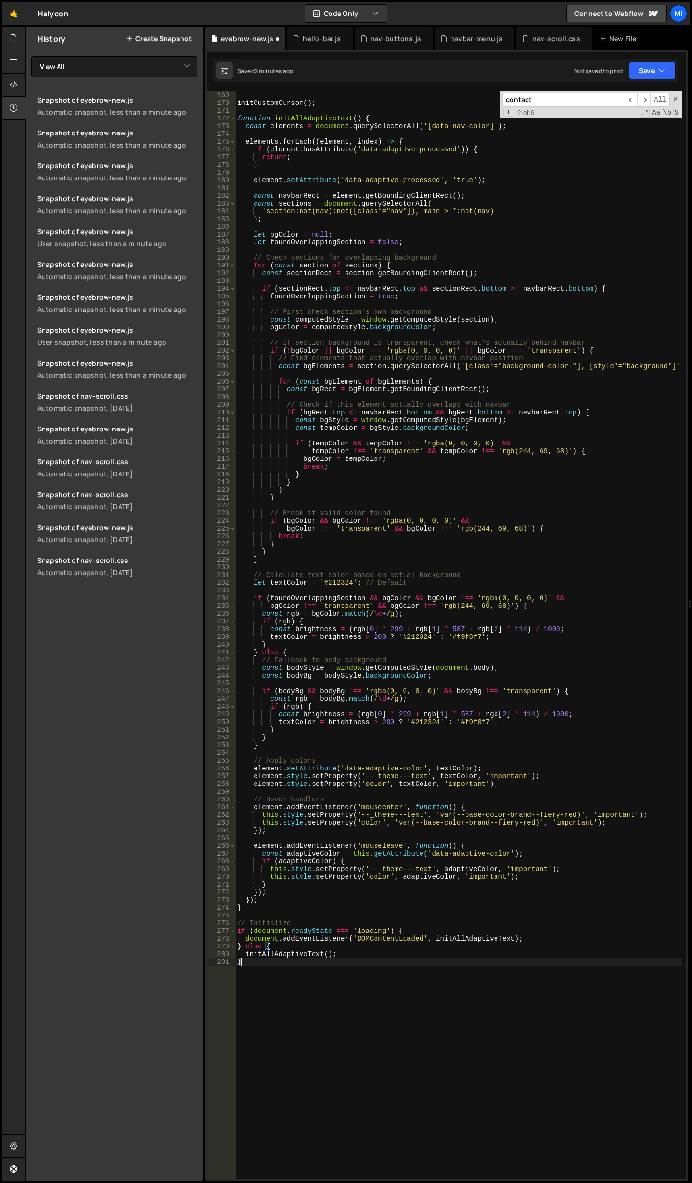
type textarea "} else {"
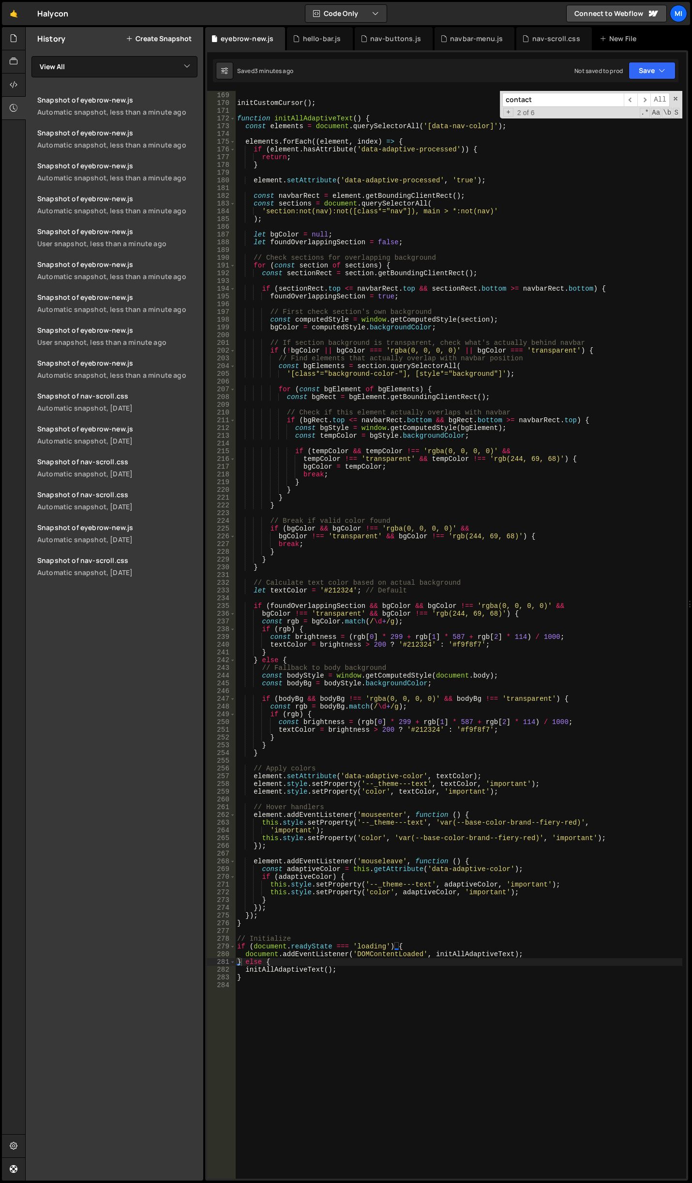
click at [348, 405] on div "} initCustomCursor ( ) ; function initAllAdaptiveText ( ) { const elements = do…" at bounding box center [458, 635] width 447 height 1103
click at [351, 1010] on div "} initCustomCursor ( ) ; function initAllAdaptiveText ( ) { const elements = do…" at bounding box center [458, 635] width 447 height 1103
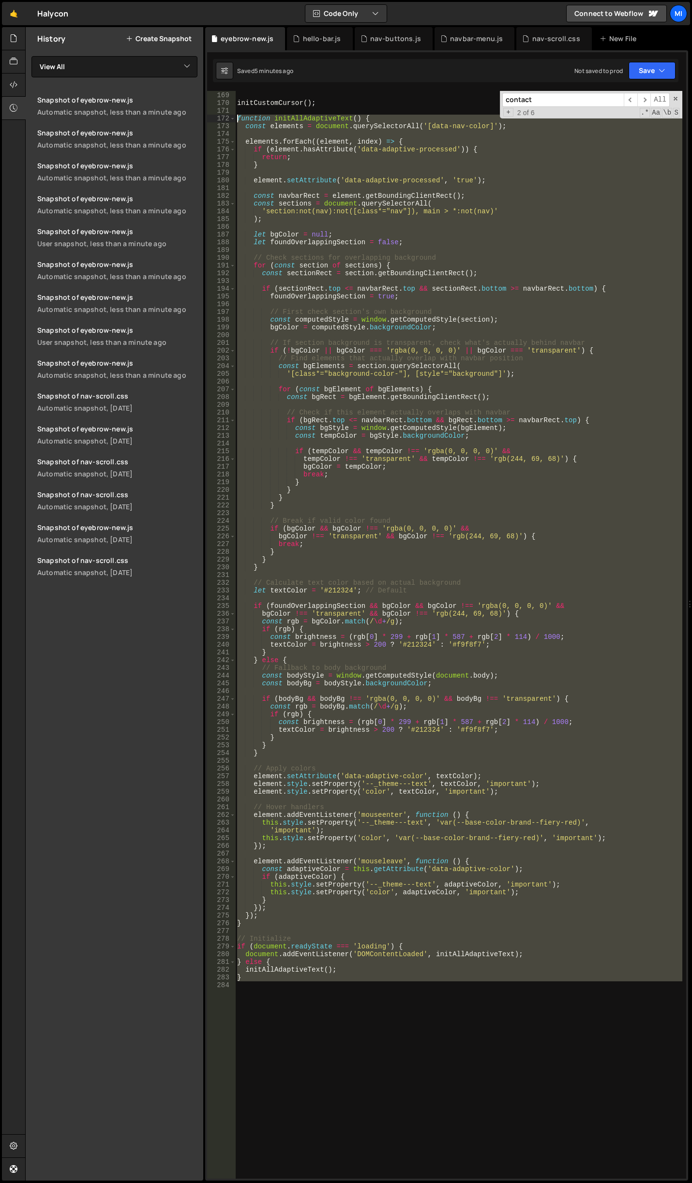
drag, startPoint x: 283, startPoint y: 993, endPoint x: 228, endPoint y: 118, distance: 876.6
click at [228, 118] on div "168 169 170 171 172 173 174 175 176 177 178 179 180 181 182 183 184 185 186 187…" at bounding box center [446, 635] width 479 height 1088
paste textarea "}"
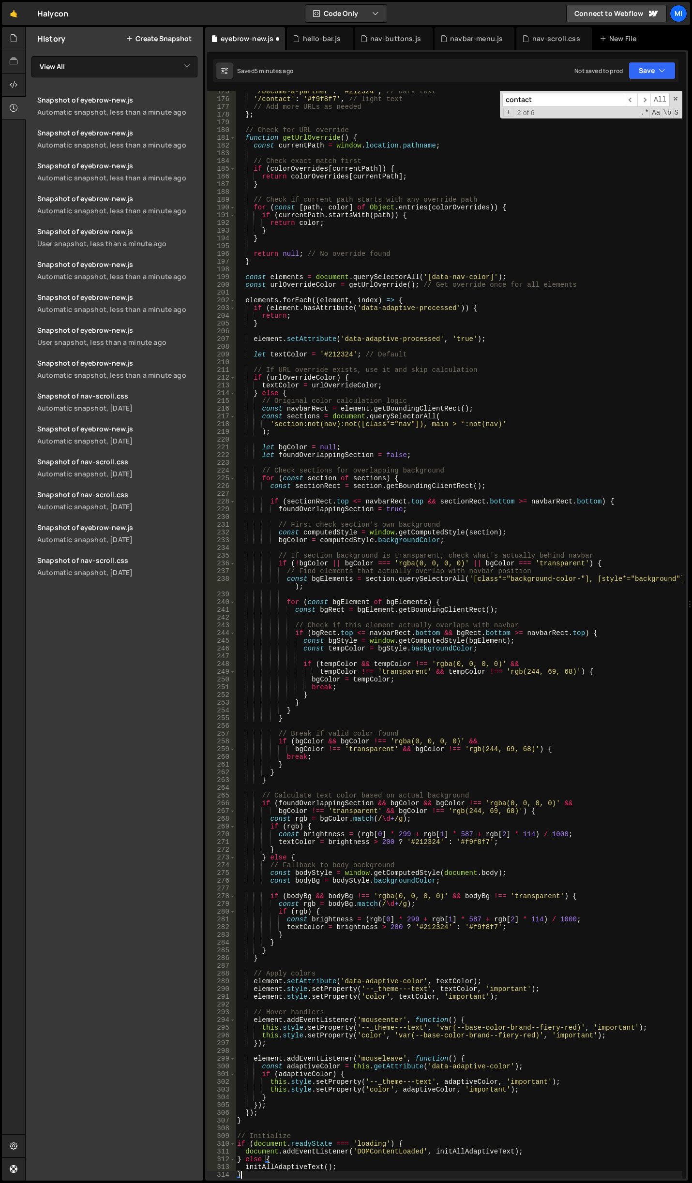
type textarea "} else {"
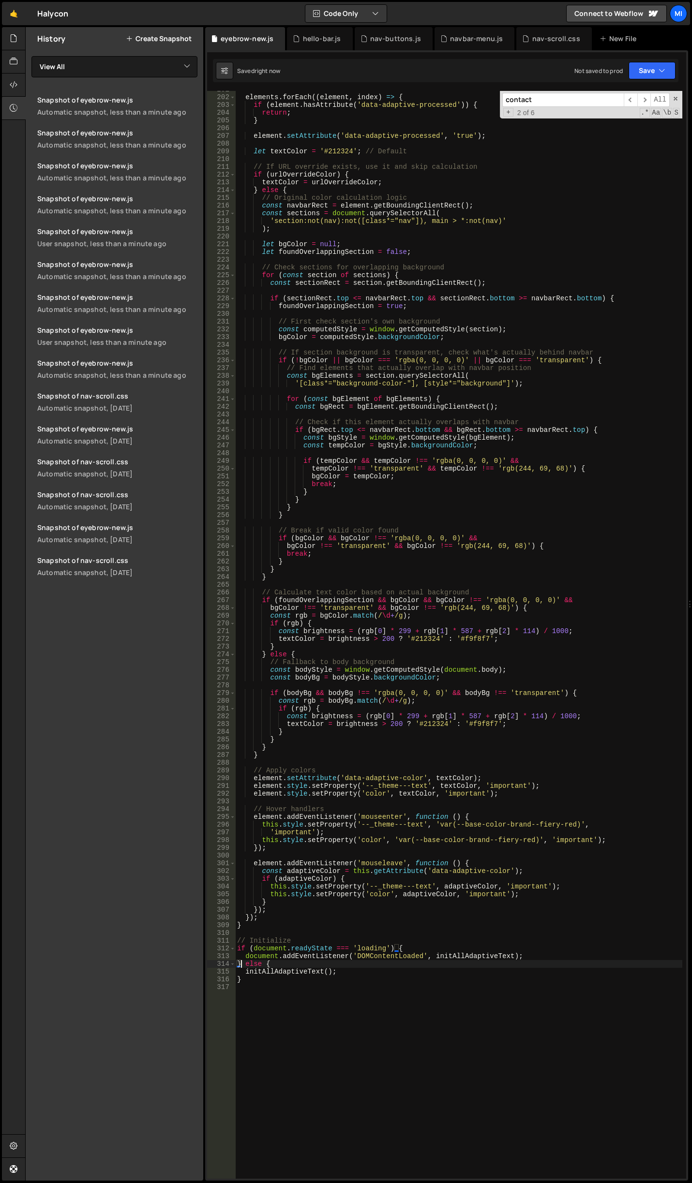
scroll to position [1553, 0]
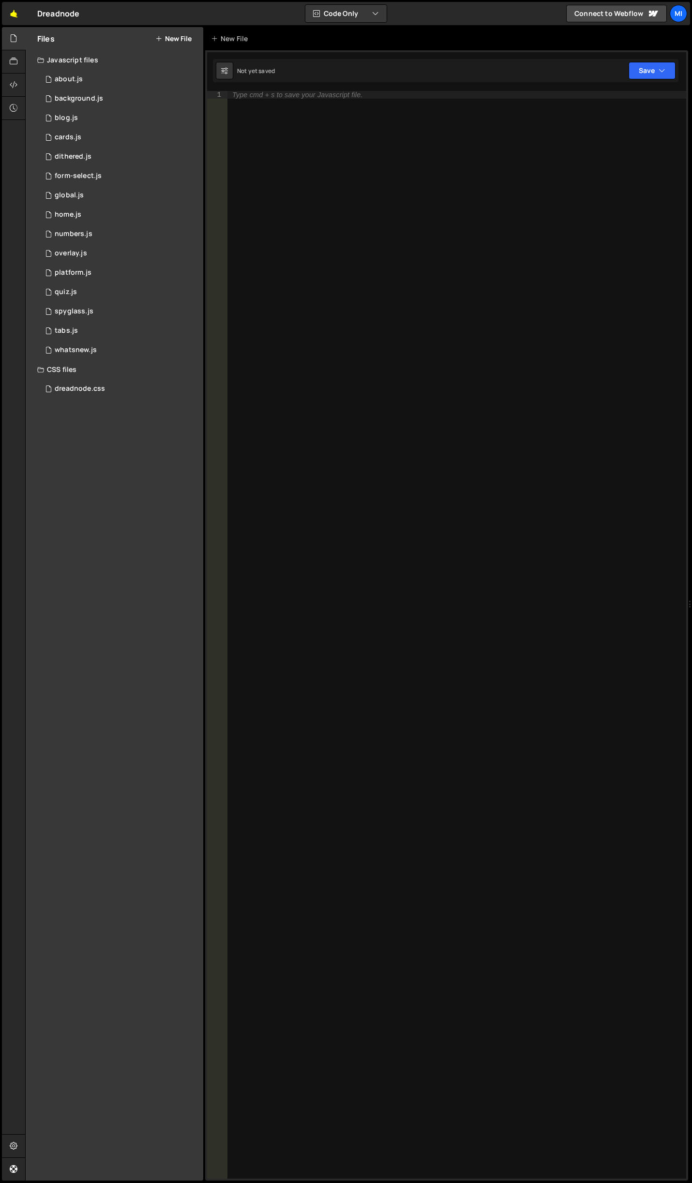
click at [16, 22] on link "🤙" at bounding box center [14, 13] width 24 height 23
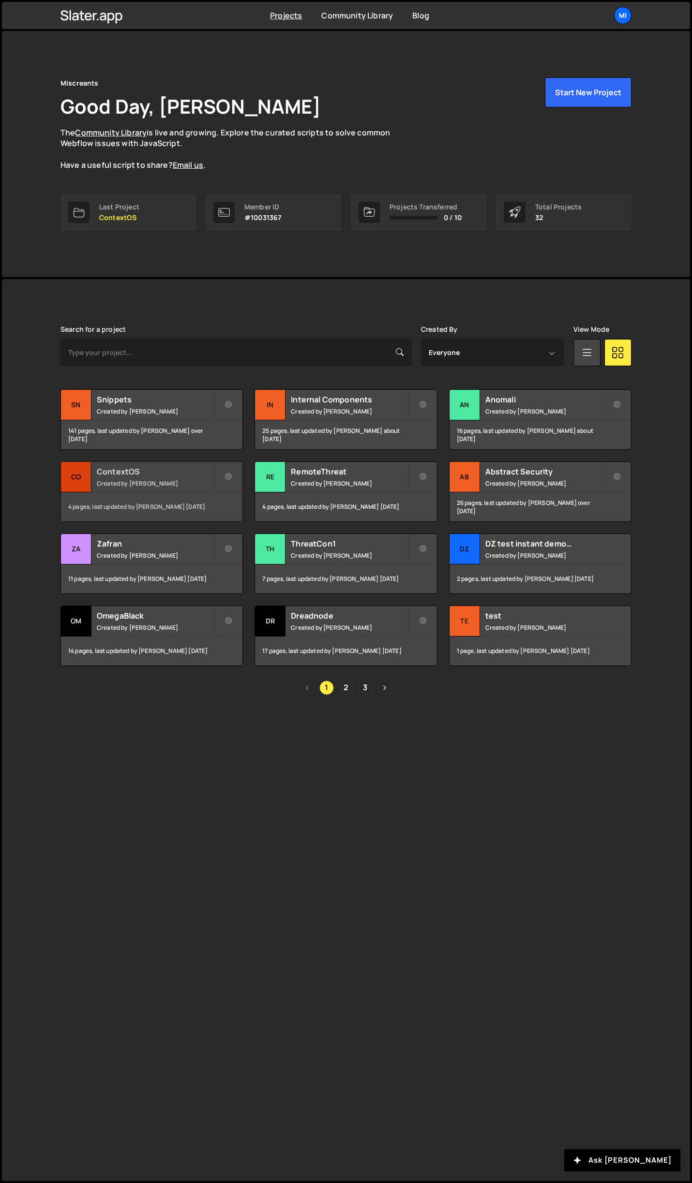
click at [201, 471] on h2 "ContextOS" at bounding box center [155, 471] width 117 height 11
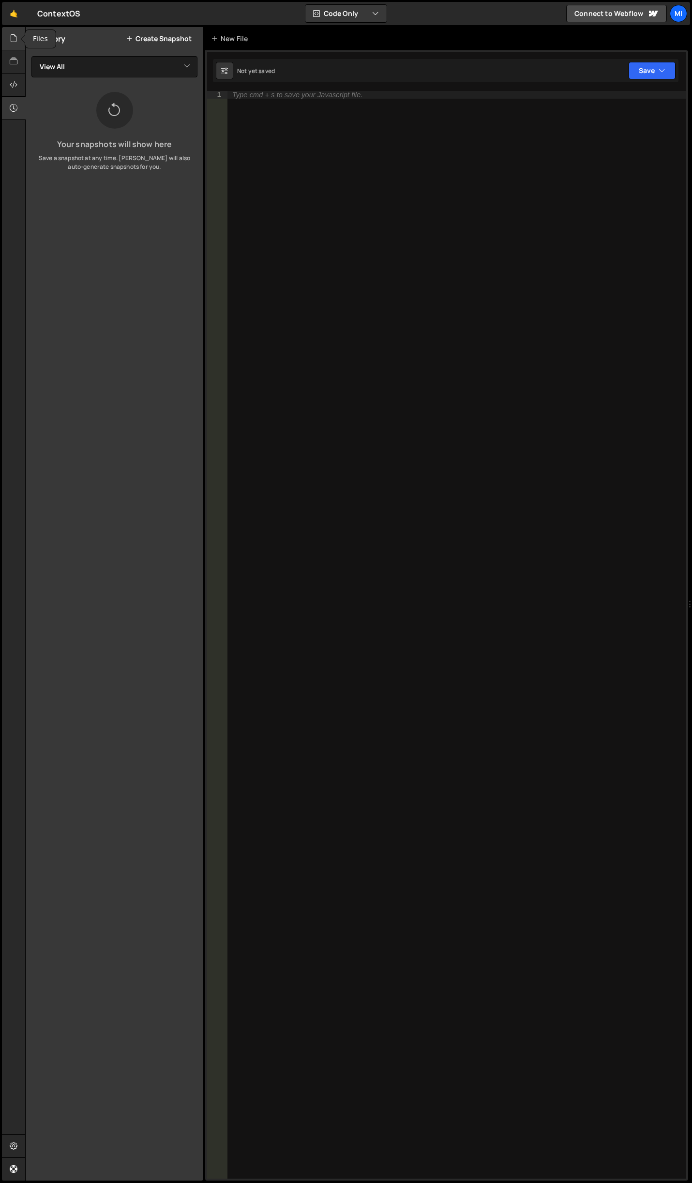
click at [14, 43] on icon at bounding box center [14, 38] width 8 height 11
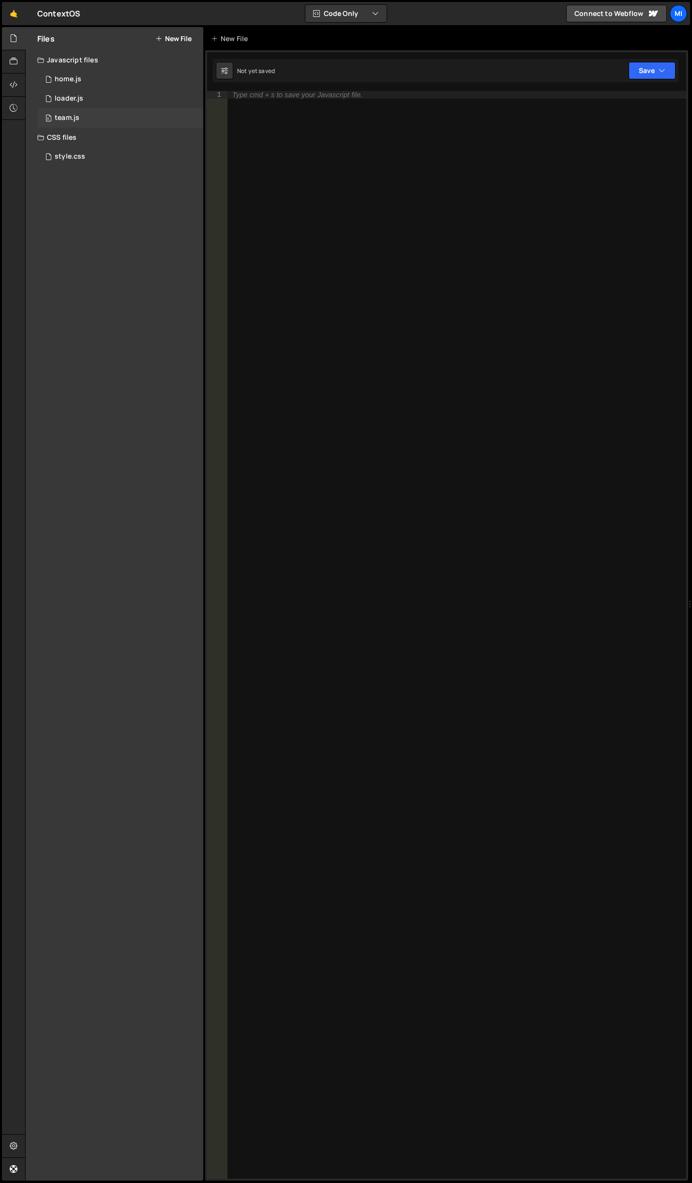
click at [95, 118] on div "0 team.js 0" at bounding box center [120, 117] width 166 height 19
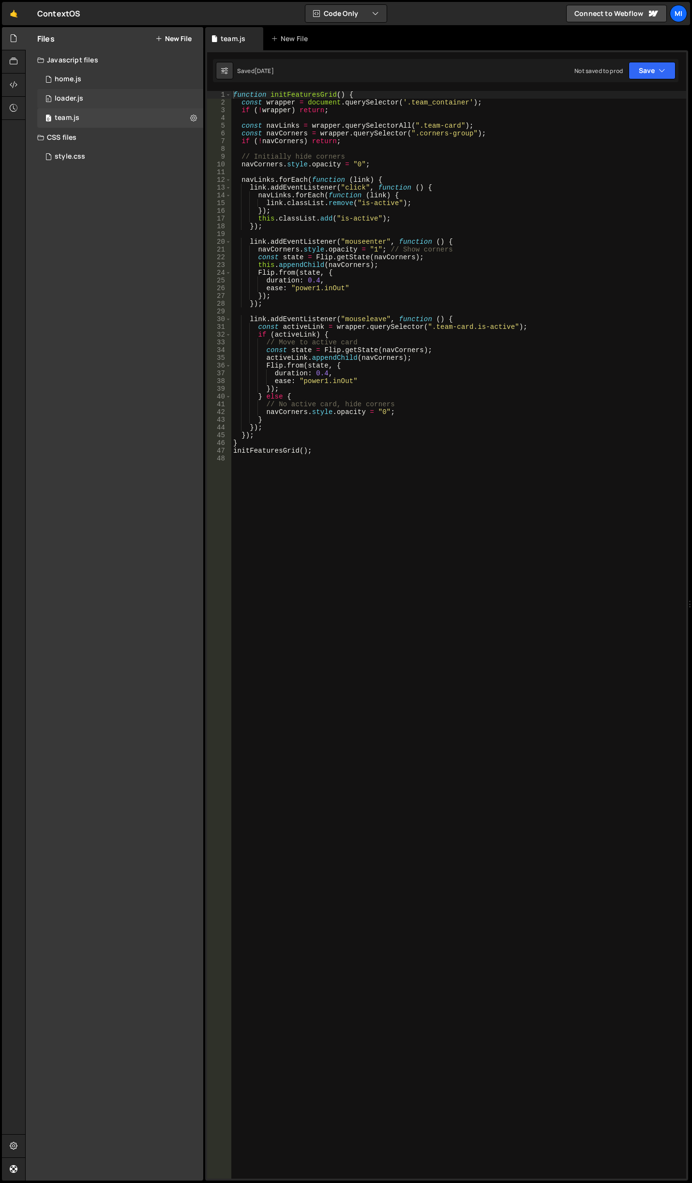
click at [95, 101] on div "0 loader.js 0" at bounding box center [120, 98] width 166 height 19
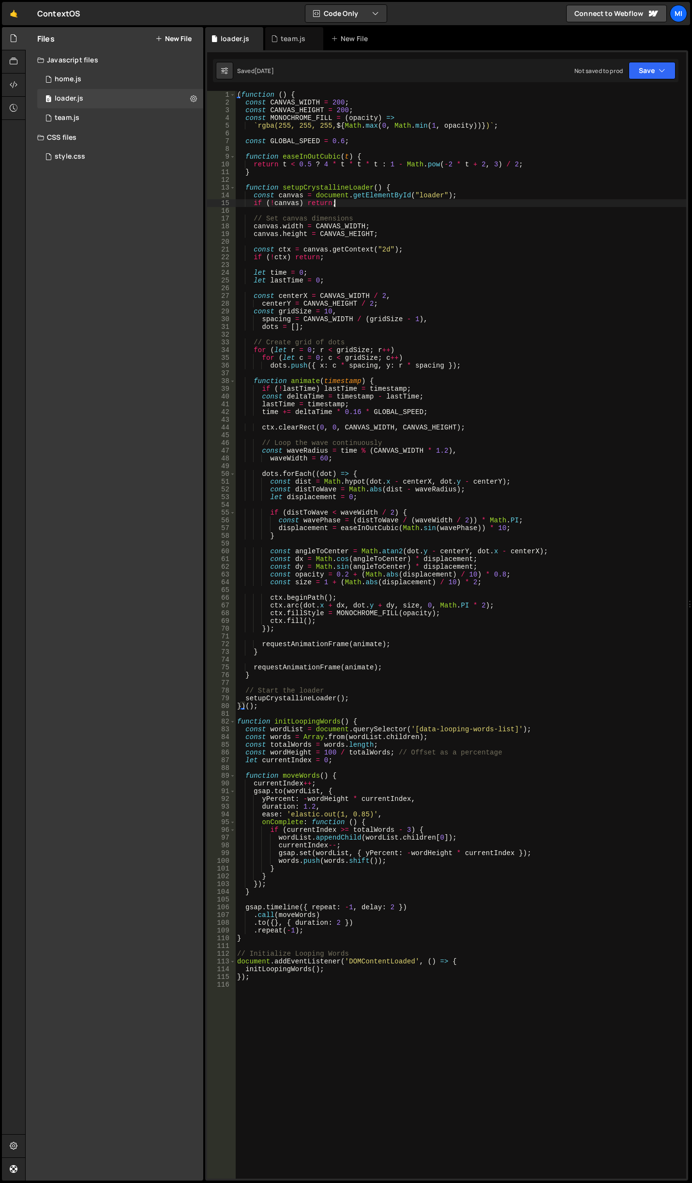
click at [436, 204] on div "( function ( ) { const CANVAS_WIDTH = 200 ; const CANVAS_HEIGHT = 200 ; const M…" at bounding box center [460, 642] width 451 height 1103
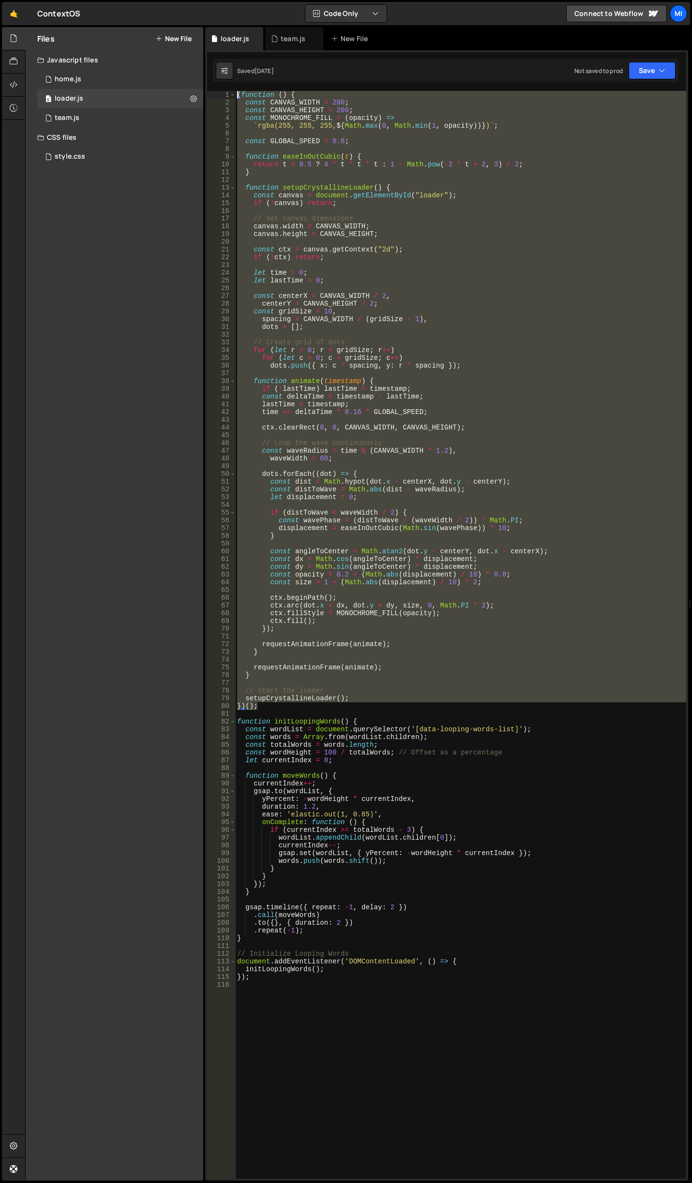
drag, startPoint x: 266, startPoint y: 704, endPoint x: 210, endPoint y: 88, distance: 618.8
click at [210, 88] on div "1 Type cmd + s to save your Javascript file. הההההההההההההההההההההההההההההההההה…" at bounding box center [446, 615] width 483 height 1130
click at [405, 532] on div "( function ( ) { const CANVAS_WIDTH = 200 ; const CANVAS_HEIGHT = 200 ; const M…" at bounding box center [460, 635] width 451 height 1088
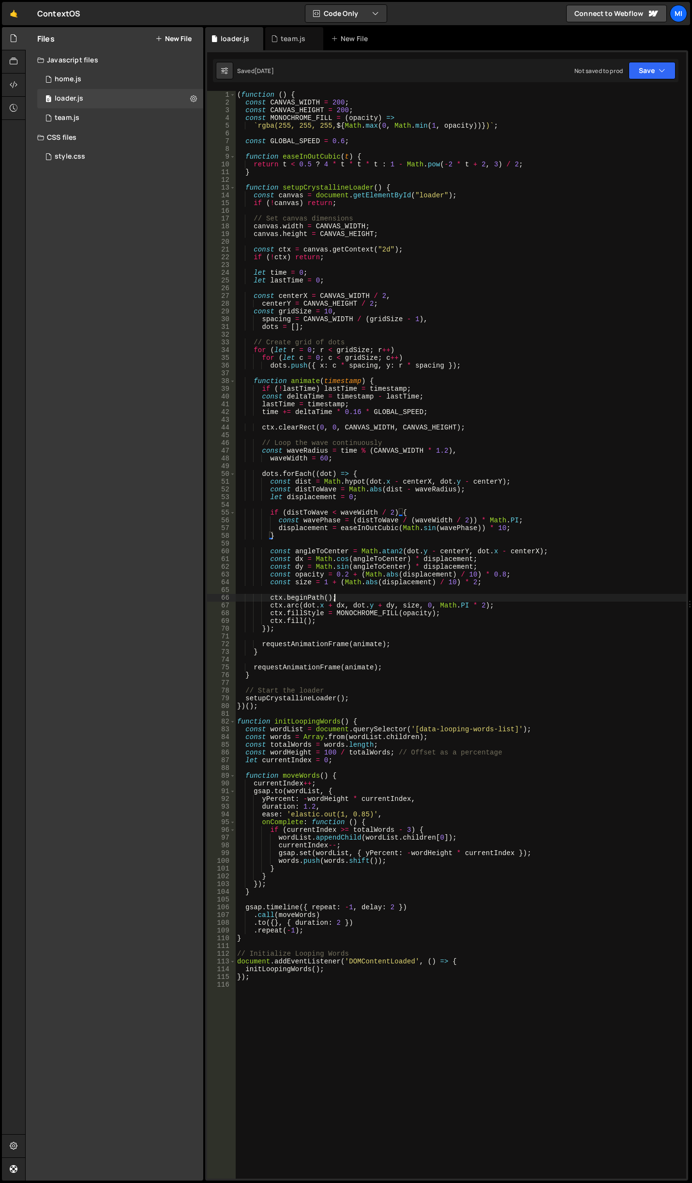
click at [449, 599] on div "( function ( ) { const CANVAS_WIDTH = 200 ; const CANVAS_HEIGHT = 200 ; const M…" at bounding box center [460, 642] width 451 height 1103
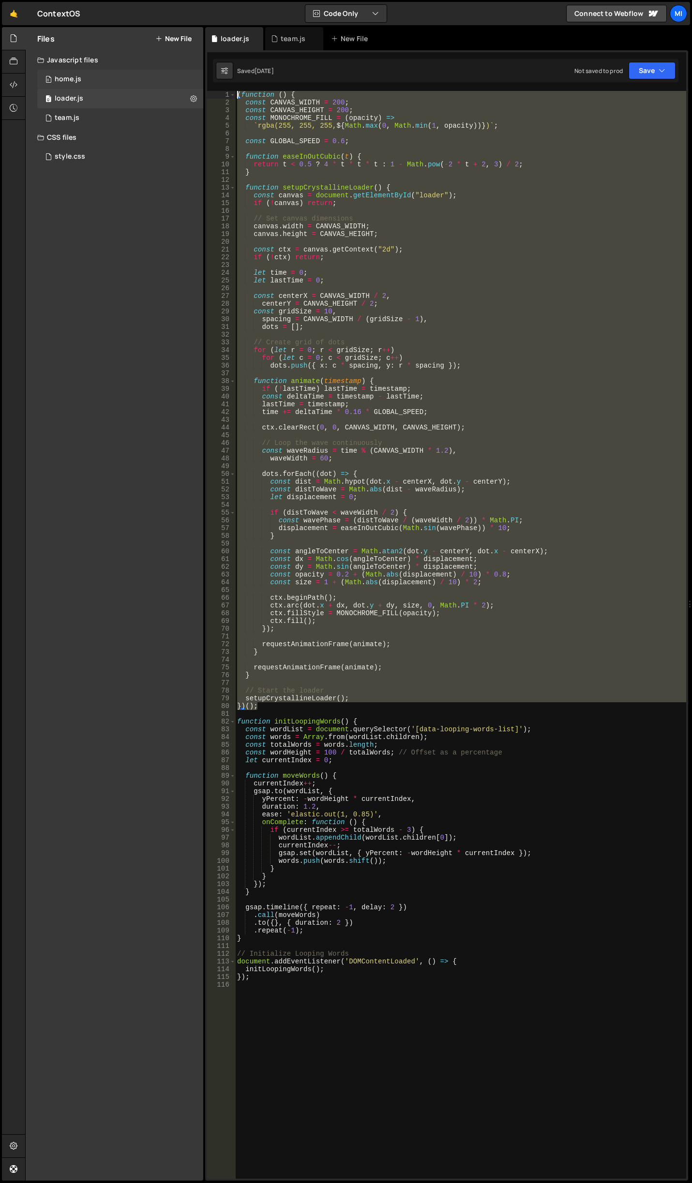
drag, startPoint x: 278, startPoint y: 710, endPoint x: 202, endPoint y: 82, distance: 632.4
click at [202, 82] on div "Files New File Javascript files 0 home.js 0 0 loader.js 0 0 team.js 0" at bounding box center [358, 604] width 666 height 1154
type textarea "(function () { const CANVAS_WIDTH = 200;"
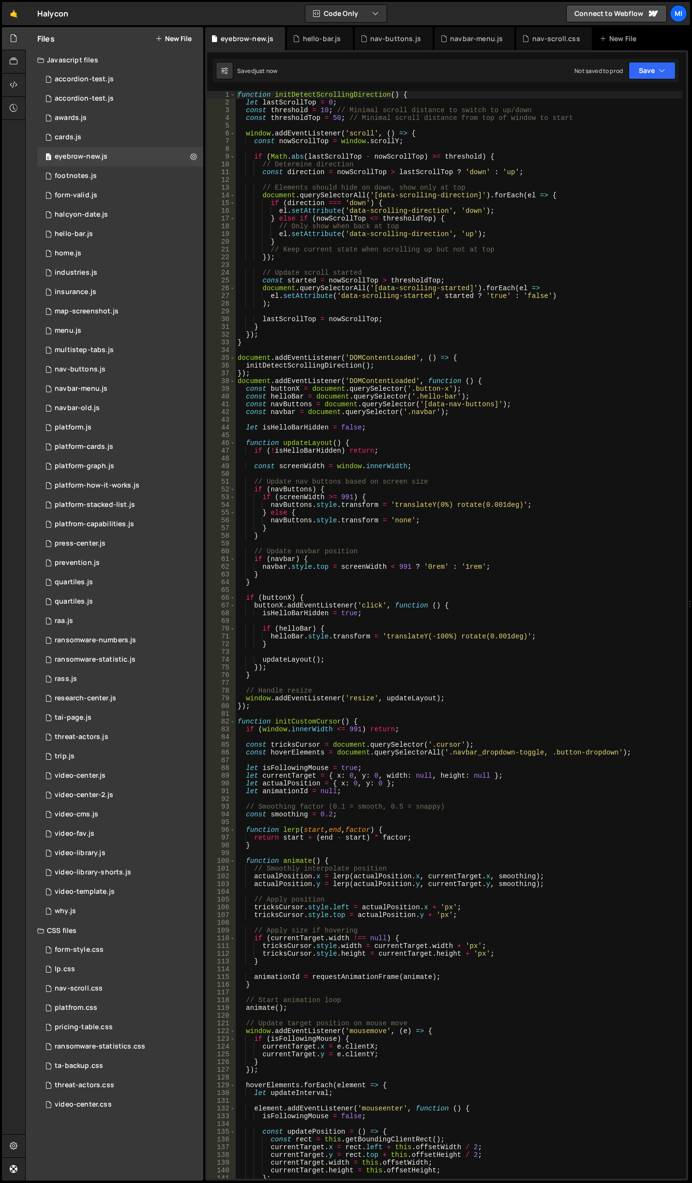
click at [460, 575] on div "function initDetectScrollingDirection ( ) { let lastScrollTop = 0 ; const thres…" at bounding box center [459, 642] width 446 height 1103
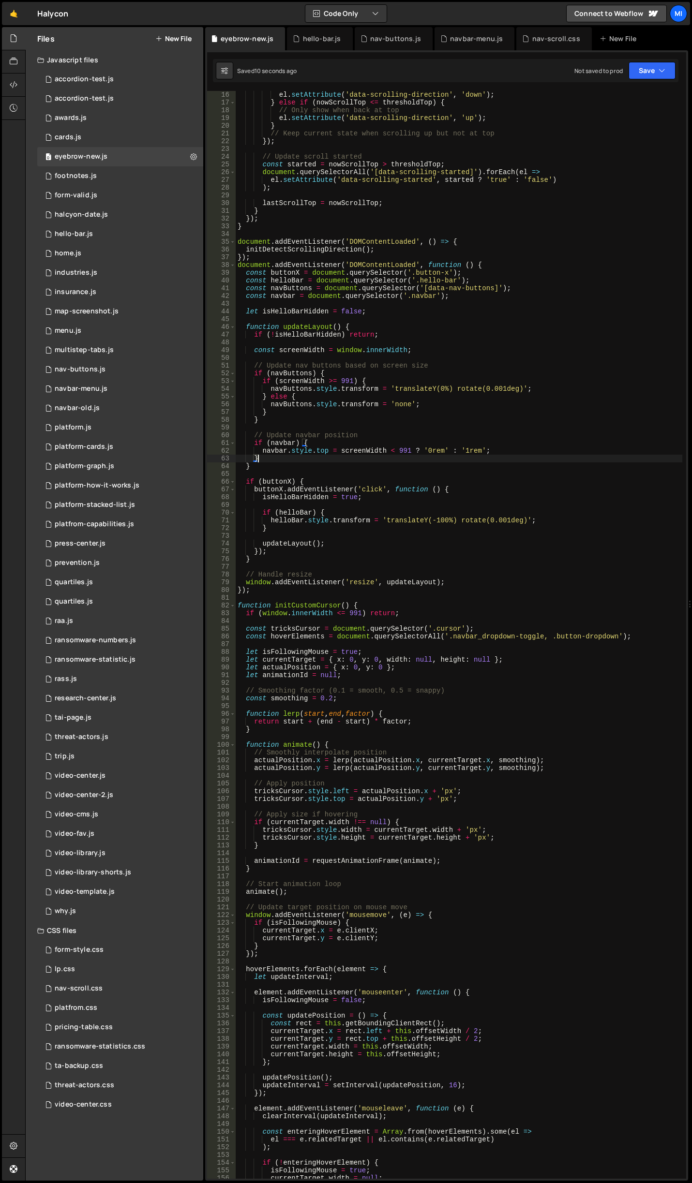
scroll to position [174, 0]
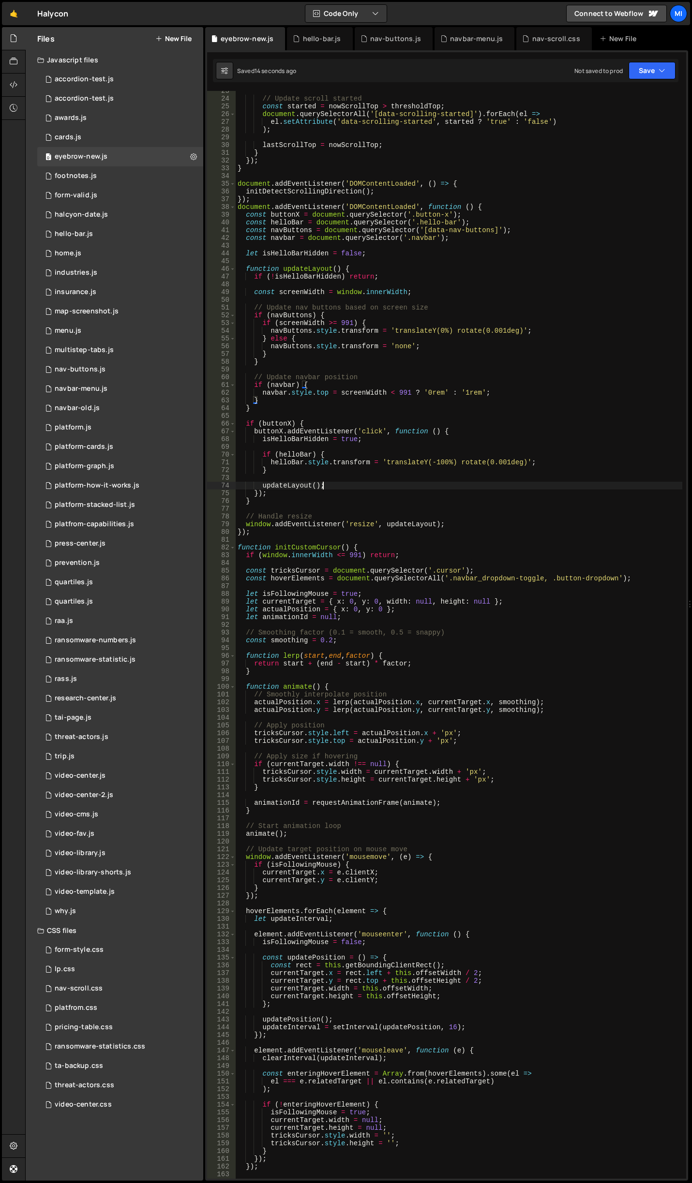
click at [483, 487] on div "// Update scroll started const started = nowScrollTop > thresholdTop ; document…" at bounding box center [459, 638] width 446 height 1103
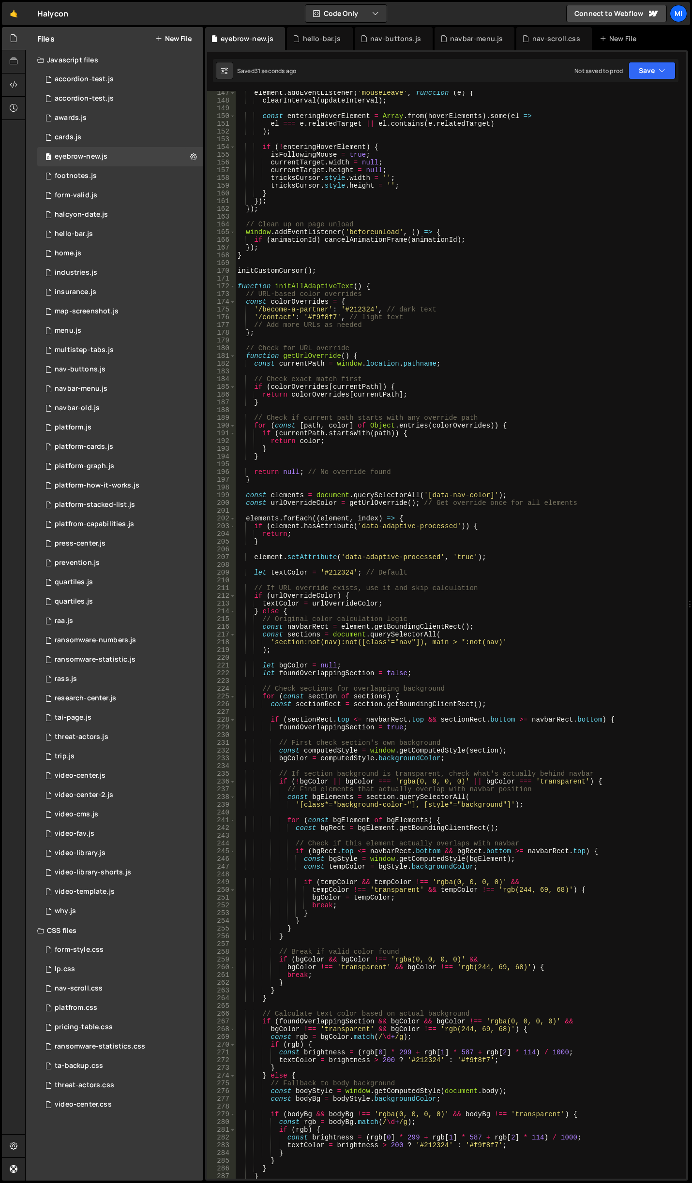
scroll to position [1074, 0]
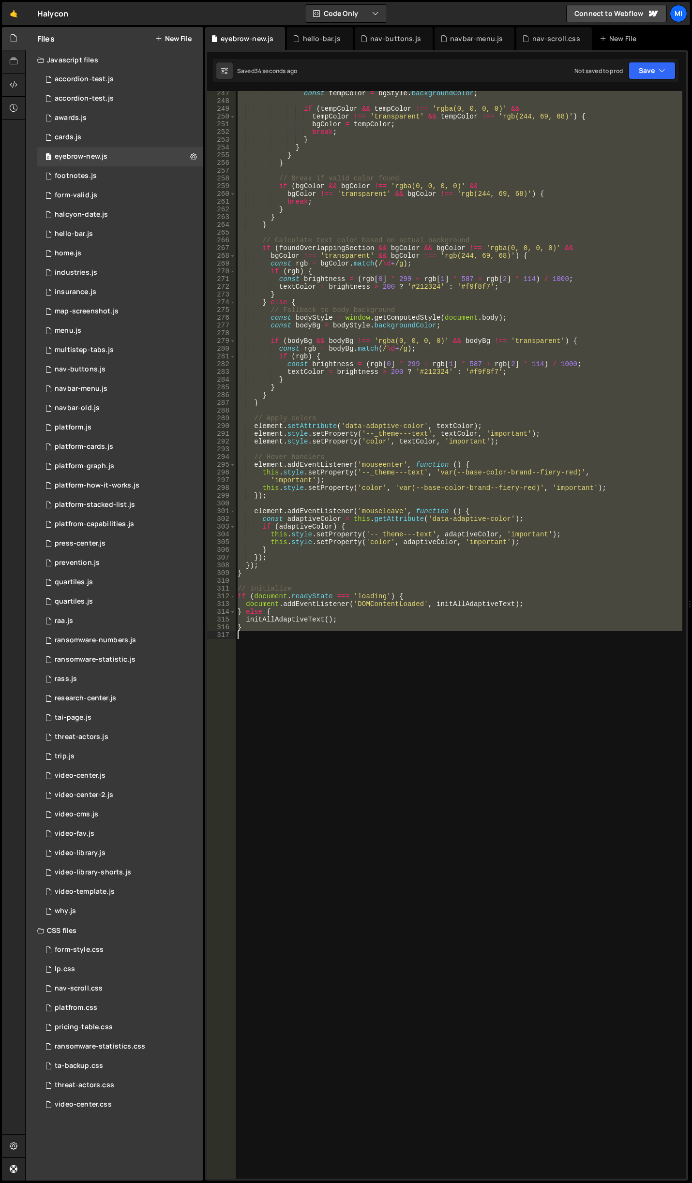
drag, startPoint x: 255, startPoint y: 338, endPoint x: 246, endPoint y: 823, distance: 485.2
click at [246, 823] on div "const tempColor = bgStyle . backgroundColor ; if ( tempColor && tempColor !== '…" at bounding box center [459, 640] width 446 height 1103
type textarea "}"
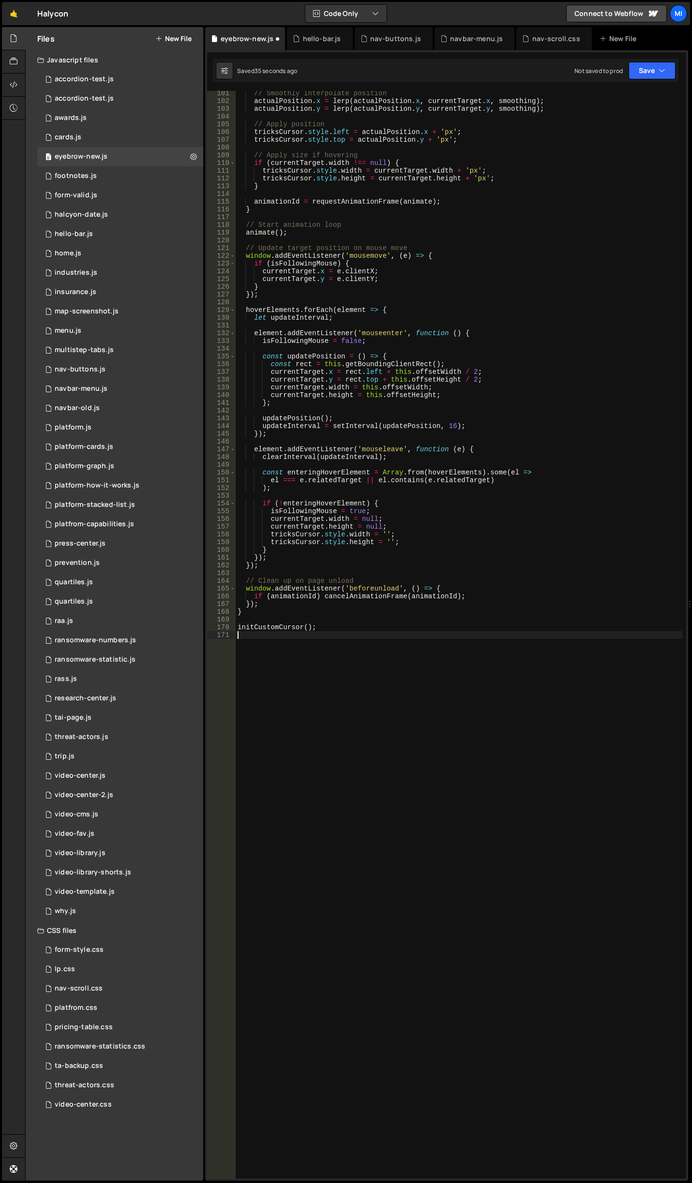
scroll to position [776, 0]
paste textarea "}"
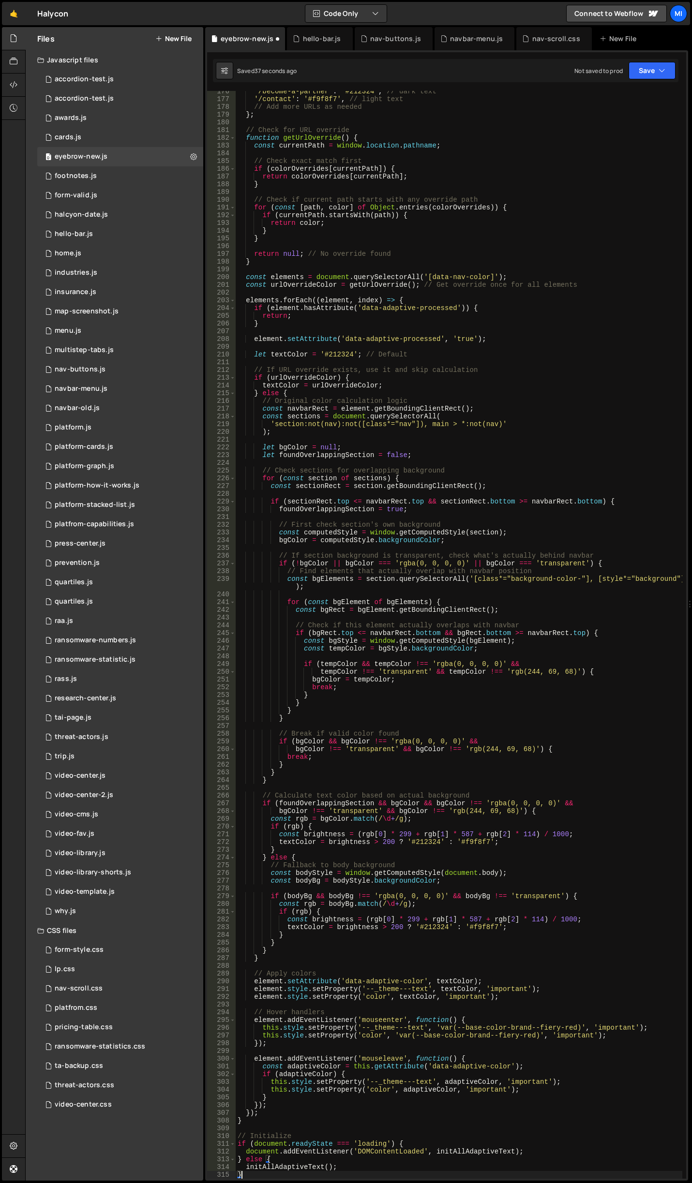
scroll to position [1358, 0]
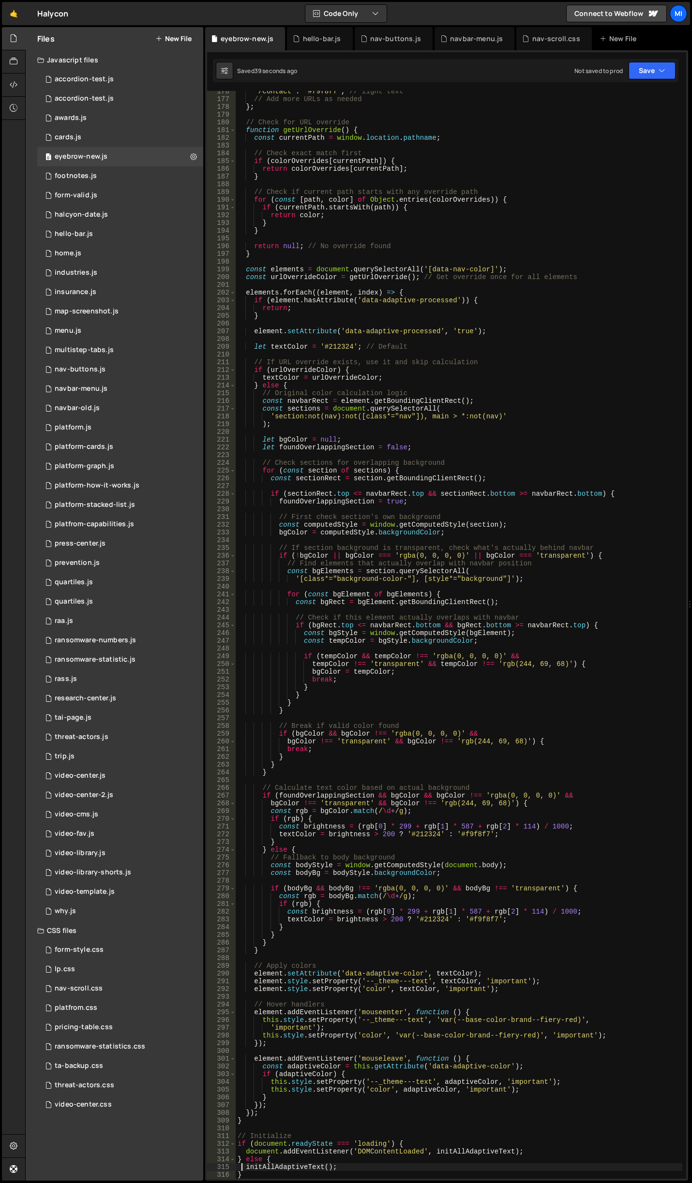
click at [454, 350] on div "'/contact' : '#f9f8f7' , // light text // Add more URLs as needed } ; // Check …" at bounding box center [459, 639] width 446 height 1103
click at [447, 303] on div "'/contact' : '#f9f8f7' , // light text // Add more URLs as needed } ; // Check …" at bounding box center [459, 639] width 446 height 1103
type textarea "if (element.hasAttribute('data-adaptive-processed')) {"
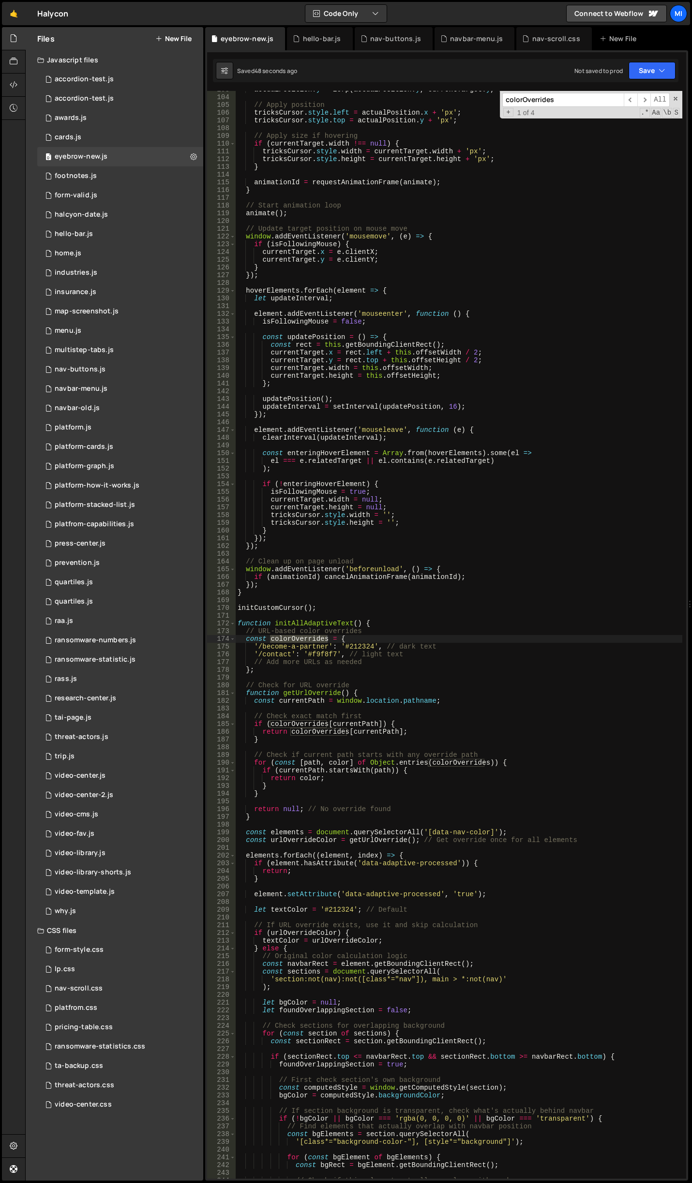
scroll to position [795, 0]
type input "colorOverrides"
click at [408, 683] on div "actualPosition . y = lerp ( actualPosition . y , currentTarget . y , smoothing …" at bounding box center [459, 637] width 446 height 1103
drag, startPoint x: 348, startPoint y: 646, endPoint x: 370, endPoint y: 644, distance: 21.8
click at [370, 644] on div "actualPosition . y = lerp ( actualPosition . y , currentTarget . y , smoothing …" at bounding box center [459, 637] width 446 height 1103
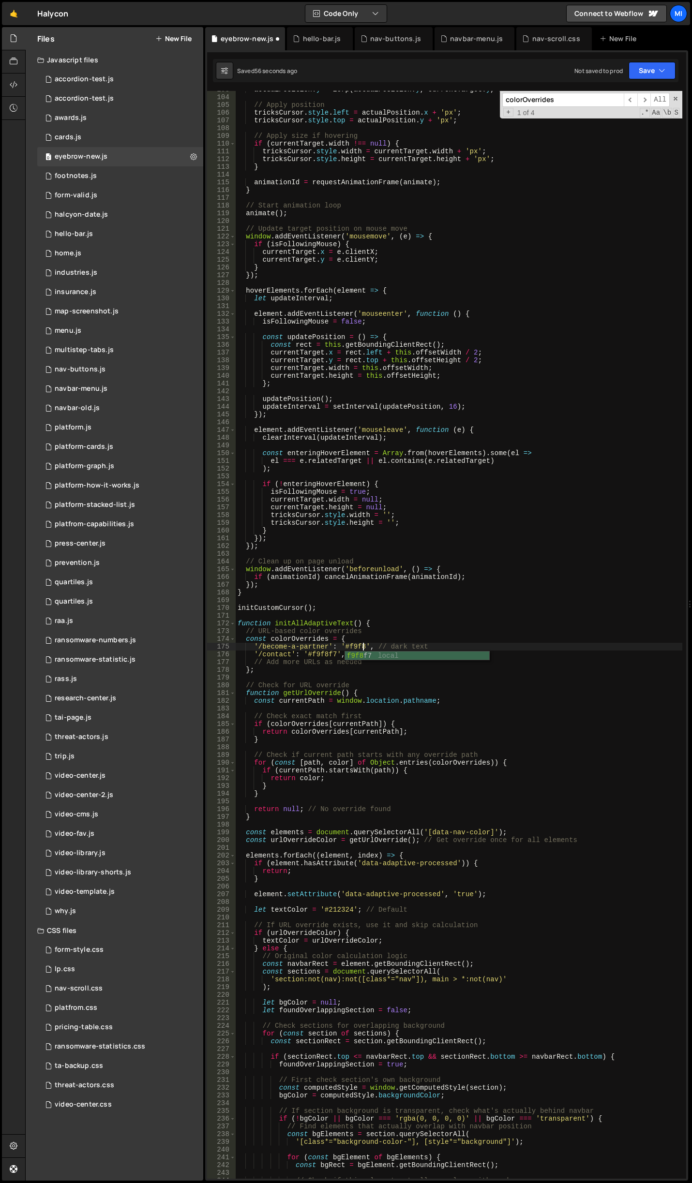
scroll to position [0, 9]
drag, startPoint x: 251, startPoint y: 654, endPoint x: 416, endPoint y: 656, distance: 165.9
click at [416, 656] on div "actualPosition . y = lerp ( actualPosition . y , currentTarget . y , smoothing …" at bounding box center [459, 637] width 446 height 1103
type textarea "'/contact': '#f9f8f7', // light text"
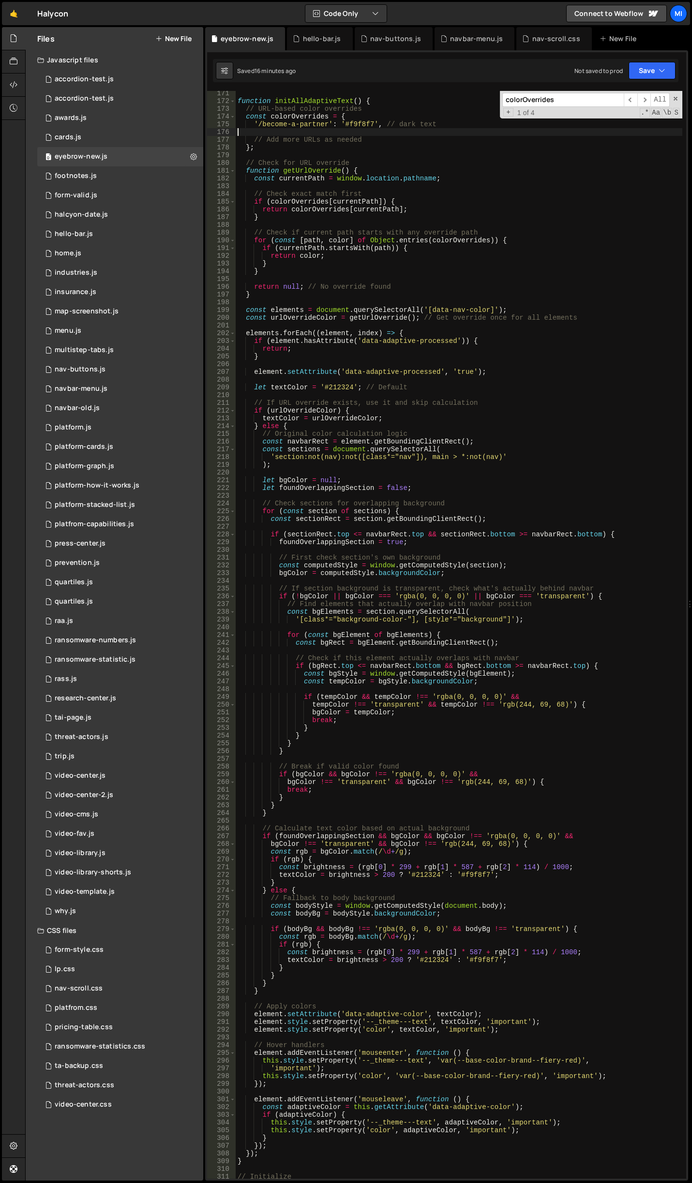
scroll to position [1463, 0]
